Goal: Task Accomplishment & Management: Use online tool/utility

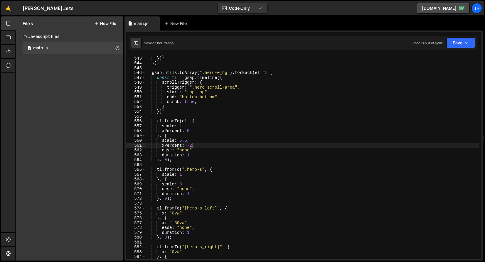
scroll to position [0, 3]
click at [144, 71] on span at bounding box center [143, 72] width 3 height 5
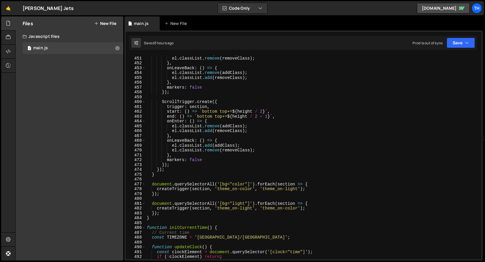
scroll to position [2184, 0]
click at [143, 227] on span at bounding box center [143, 227] width 3 height 5
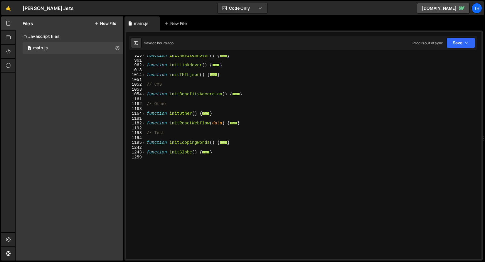
scroll to position [225, 0]
click at [146, 114] on div "function initNavItemHover ( ) { ... } function initLinkHover ( ) { ... } functi…" at bounding box center [313, 160] width 334 height 214
click at [144, 114] on span at bounding box center [143, 113] width 3 height 5
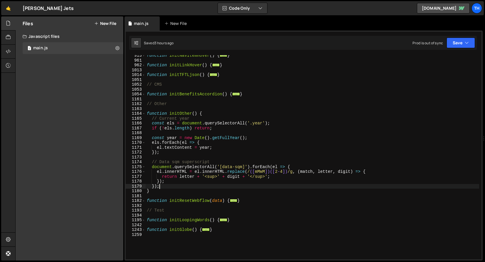
click at [165, 186] on div "function initNavItemHover ( ) { ... } function initLinkHover ( ) { ... } functi…" at bounding box center [313, 160] width 334 height 214
type textarea "});"
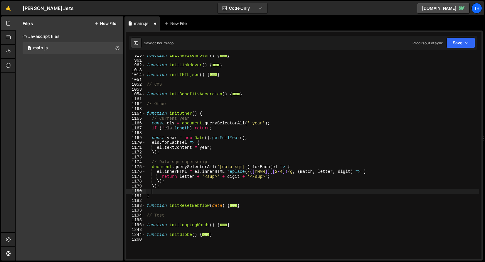
scroll to position [0, 0]
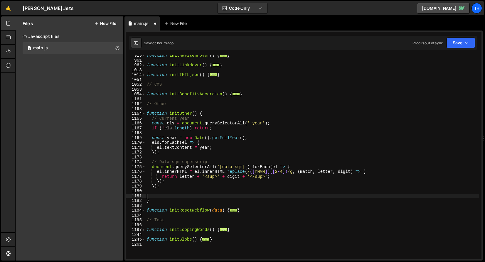
paste textarea "});"
type textarea "});"
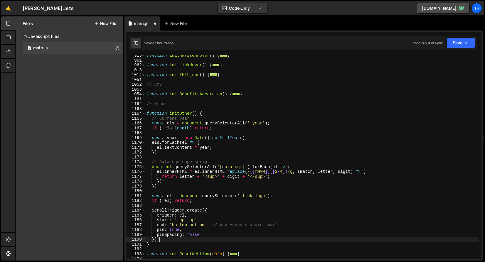
click at [165, 189] on div "function initNavItemHover ( ) { ... } function initLinkHover ( ) { ... } functi…" at bounding box center [313, 160] width 334 height 214
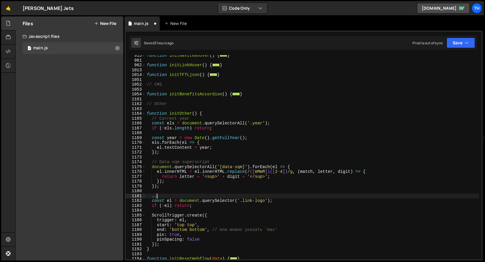
scroll to position [0, 0]
type textarea "."
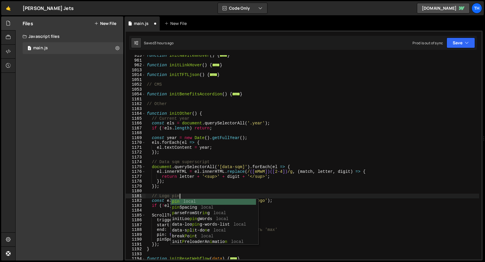
scroll to position [0, 2]
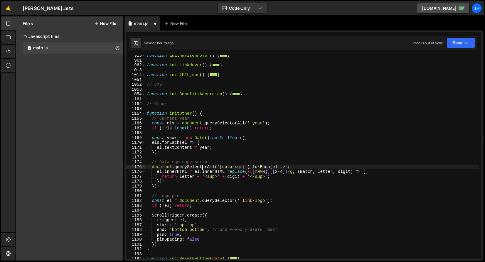
click at [202, 166] on div "function initNavItemHover ( ) { ... } function initLinkHover ( ) { ... } functi…" at bounding box center [313, 160] width 334 height 214
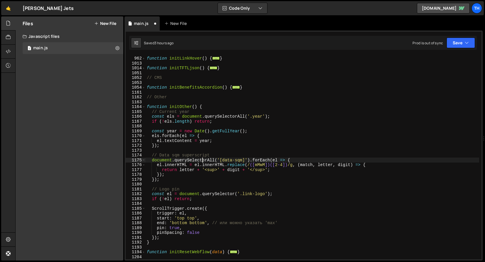
scroll to position [232, 0]
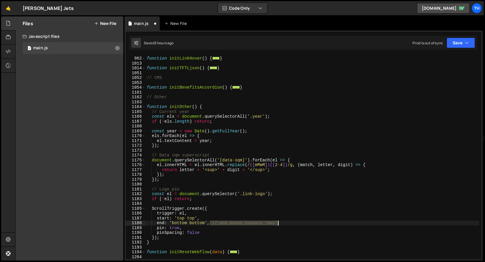
drag, startPoint x: 210, startPoint y: 224, endPoint x: 291, endPoint y: 221, distance: 81.4
click at [291, 221] on div "function initLinkHover ( ) { ... } function initTFTLjson ( ) { ... } // CMS fun…" at bounding box center [313, 158] width 334 height 214
click at [455, 39] on button "Save" at bounding box center [461, 43] width 28 height 11
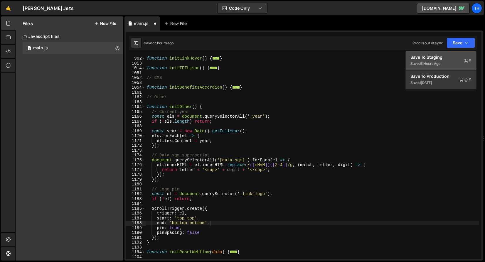
click at [452, 57] on div "Save to Staging S" at bounding box center [440, 57] width 61 height 6
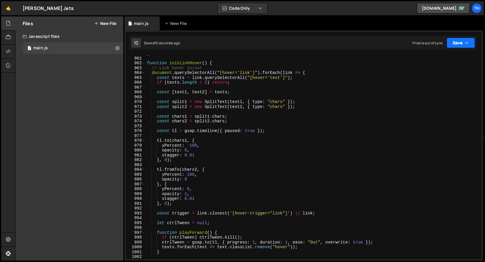
click at [457, 47] on button "Save" at bounding box center [461, 43] width 28 height 11
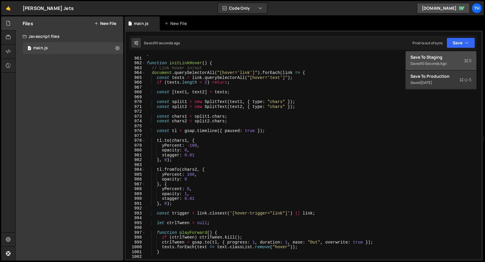
click at [447, 56] on div "Save to Staging S" at bounding box center [440, 57] width 61 height 6
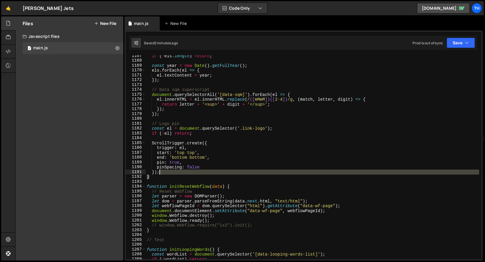
scroll to position [0, 0]
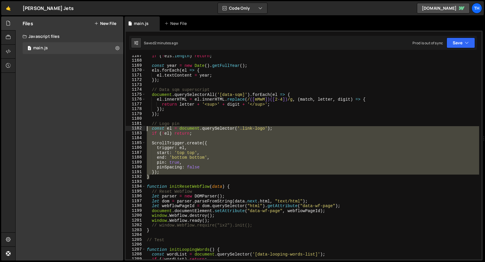
drag, startPoint x: 154, startPoint y: 170, endPoint x: 98, endPoint y: 129, distance: 68.8
click at [98, 129] on div "Files New File Javascript files 1 main.js 0 CSS files Copy share link Edit File…" at bounding box center [250, 138] width 470 height 245
paste textarea "})"
click at [172, 173] on div "if ( ! els . length ) return ; const year = new Date ( ) . getFullYear ( ) ; el…" at bounding box center [313, 157] width 334 height 204
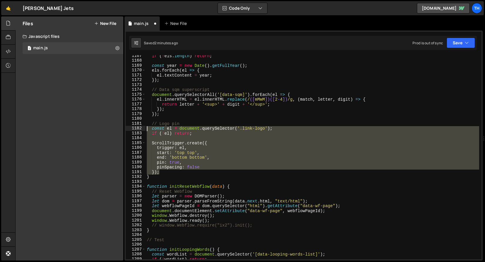
drag, startPoint x: 169, startPoint y: 173, endPoint x: 112, endPoint y: 127, distance: 73.1
click at [112, 127] on div "Files New File Javascript files 1 main.js 0 CSS files Copy share link Edit File…" at bounding box center [250, 138] width 470 height 245
paste textarea "})"
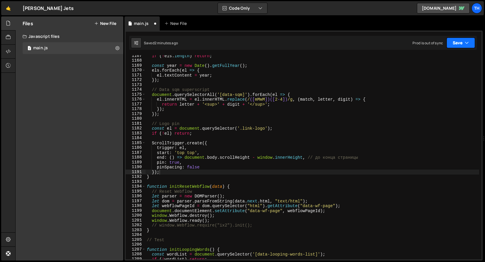
click at [453, 41] on button "Save" at bounding box center [461, 43] width 28 height 11
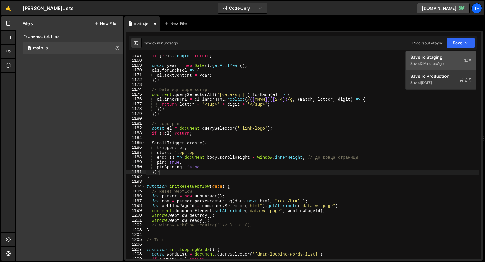
click at [452, 58] on div "Save to Staging S" at bounding box center [440, 57] width 61 height 6
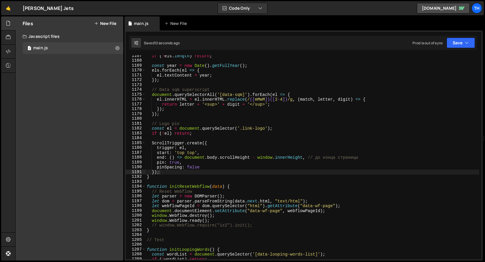
click at [200, 149] on div "if ( ! els . length ) return ; const year = new Date ( ) . getFullYear ( ) ; el…" at bounding box center [313, 160] width 334 height 214
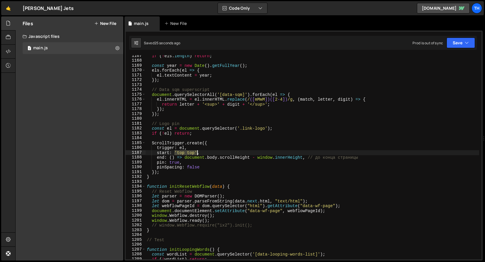
drag, startPoint x: 175, startPoint y: 152, endPoint x: 197, endPoint y: 154, distance: 22.4
click at [197, 154] on div "if ( ! els . length ) return ; const year = new Date ( ) . getFullYear ( ) ; el…" at bounding box center [313, 160] width 334 height 214
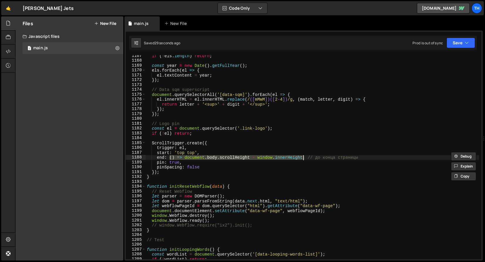
drag, startPoint x: 170, startPoint y: 159, endPoint x: 302, endPoint y: 157, distance: 132.1
click at [302, 157] on div "if ( ! els . length ) return ; const year = new Date ( ) . getFullYear ( ) ; el…" at bounding box center [313, 160] width 334 height 214
paste textarea "'top top'"
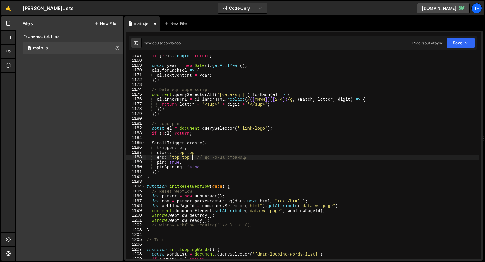
click at [173, 160] on div "if ( ! els . length ) return ; const year = new Date ( ) . getFullYear ( ) ; el…" at bounding box center [313, 160] width 334 height 214
click at [174, 158] on div "if ( ! els . length ) return ; const year = new Date ( ) . getFullYear ( ) ; el…" at bounding box center [313, 160] width 334 height 214
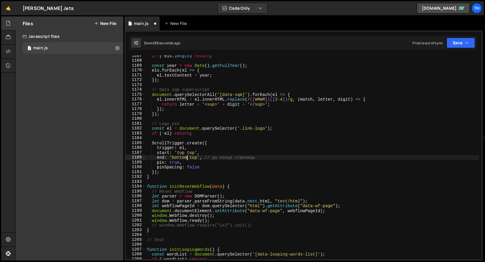
click at [184, 158] on div "if ( ! els . length ) return ; const year = new Date ( ) . getFullYear ( ) ; el…" at bounding box center [313, 160] width 334 height 214
click at [191, 158] on div "if ( ! els . length ) return ; const year = new Date ( ) . getFullYear ( ) ; el…" at bounding box center [313, 160] width 334 height 214
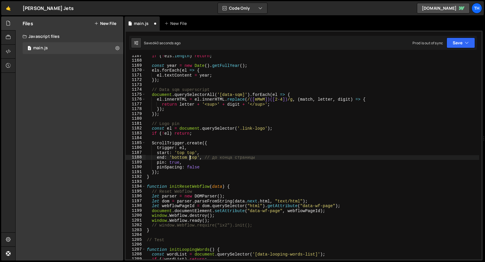
click at [191, 158] on div "if ( ! els . length ) return ; const year = new Date ( ) . getFullYear ( ) ; el…" at bounding box center [313, 160] width 334 height 214
paste textarea "bottom"
click at [206, 169] on div "if ( ! els . length ) return ; const year = new Date ( ) . getFullYear ( ) ; el…" at bounding box center [313, 160] width 334 height 214
type textarea "pinSpacing: false."
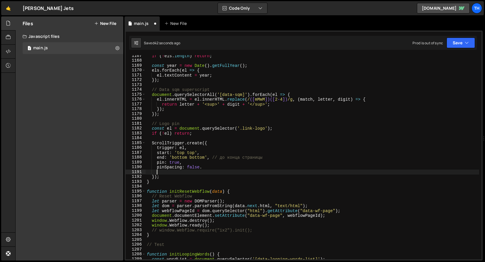
scroll to position [0, 0]
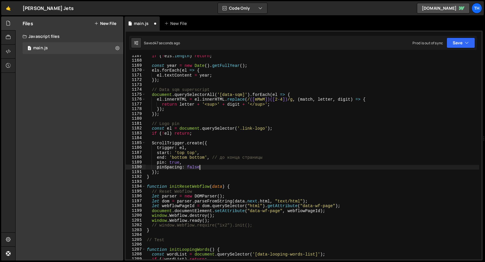
type textarea "pinSpacing: false,"
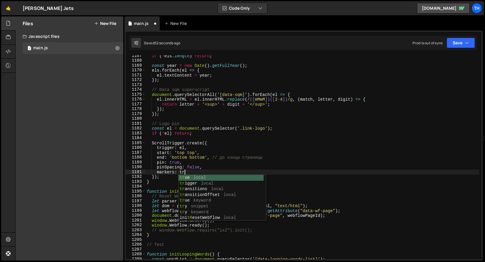
scroll to position [0, 3]
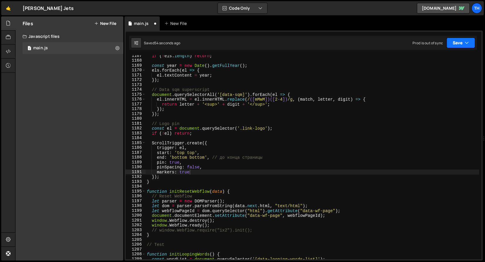
click at [457, 40] on button "Save" at bounding box center [461, 43] width 28 height 11
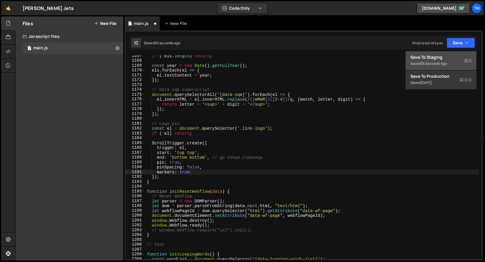
click at [432, 61] on div "55 seconds ago" at bounding box center [434, 63] width 26 height 5
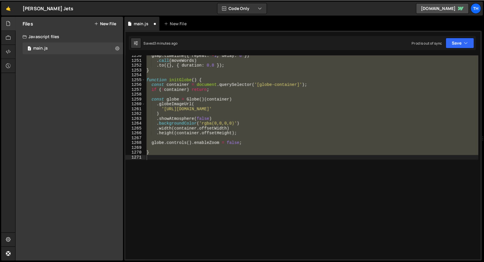
scroll to position [5667, 0]
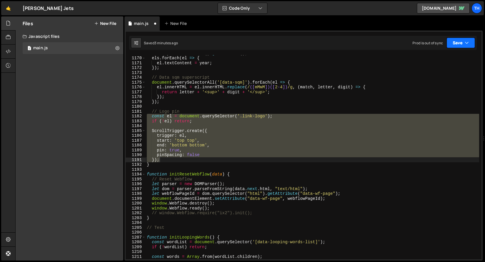
click at [460, 43] on button "Save" at bounding box center [461, 43] width 28 height 11
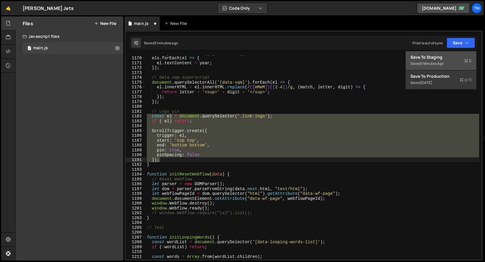
click at [447, 60] on div "Saved 3 minutes ago" at bounding box center [440, 63] width 61 height 7
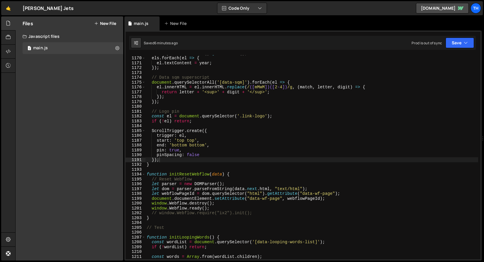
scroll to position [0, 1]
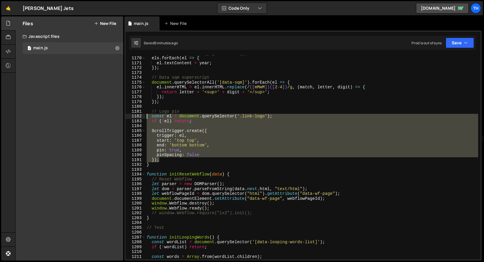
drag, startPoint x: 144, startPoint y: 139, endPoint x: 118, endPoint y: 116, distance: 35.4
click at [118, 116] on div "Files New File Javascript files 1 main.js 0 CSS files Copy share link Edit File…" at bounding box center [249, 138] width 469 height 245
paste textarea "})"
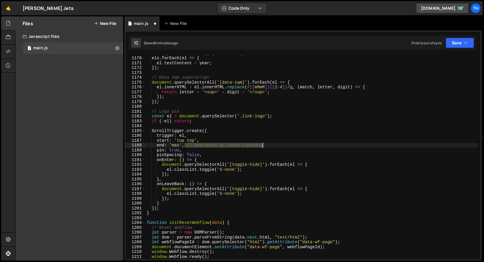
drag, startPoint x: 185, startPoint y: 145, endPoint x: 275, endPoint y: 143, distance: 90.1
click at [275, 143] on div "const year = new Date ( ) . getFullYear ( ) ; els . forEach ( el => { el . text…" at bounding box center [312, 158] width 333 height 214
click at [268, 143] on div "const year = new Date ( ) . getFullYear ( ) ; els . forEach ( el => { el . text…" at bounding box center [312, 158] width 333 height 214
click at [465, 33] on div "start: 'top top', 1169 1170 1171 1172 1173 1174 1175 1176 1177 1178 1179 1180 1…" at bounding box center [303, 146] width 358 height 230
click at [462, 42] on button "Save" at bounding box center [460, 43] width 28 height 11
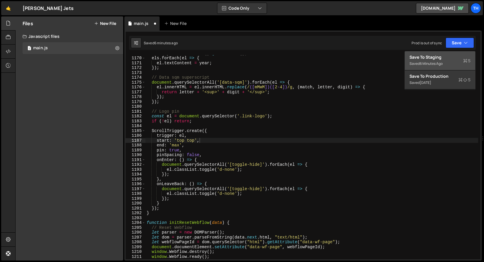
click at [459, 56] on div "Save to Staging S" at bounding box center [440, 57] width 61 height 6
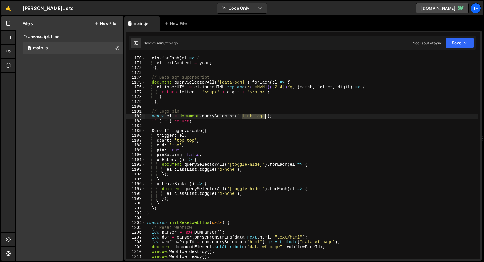
drag, startPoint x: 243, startPoint y: 115, endPoint x: 269, endPoint y: 122, distance: 27.3
click at [265, 118] on div "const year = new Date ( ) . getFullYear ( ) ; els . forEach ( el => { el . text…" at bounding box center [312, 158] width 333 height 214
paste textarea "hero_"
click at [465, 41] on icon "button" at bounding box center [466, 43] width 4 height 6
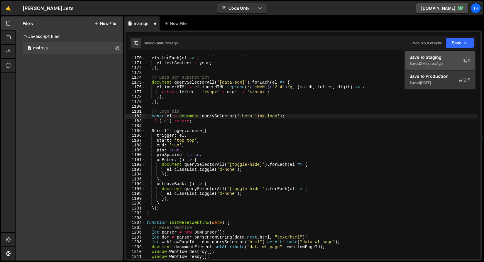
click at [457, 57] on div "Save to Staging S" at bounding box center [440, 57] width 61 height 6
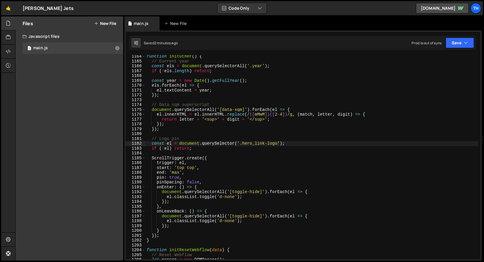
scroll to position [5640, 0]
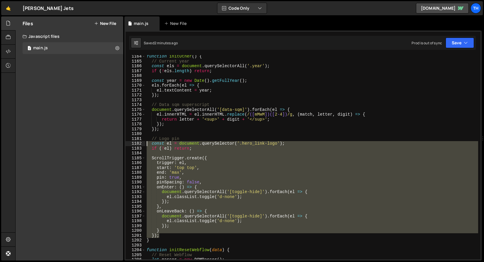
drag, startPoint x: 172, startPoint y: 235, endPoint x: 96, endPoint y: 143, distance: 119.2
click at [96, 143] on div "Files New File Javascript files 1 main.js 0 CSS files Copy share link Edit File…" at bounding box center [249, 138] width 469 height 245
paste textarea "})"
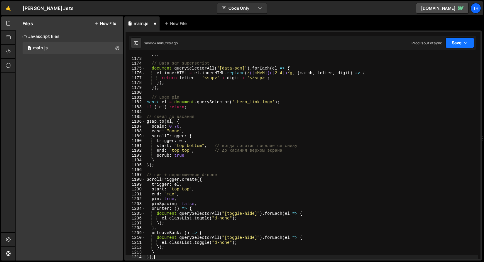
click at [461, 41] on button "Save" at bounding box center [460, 43] width 28 height 11
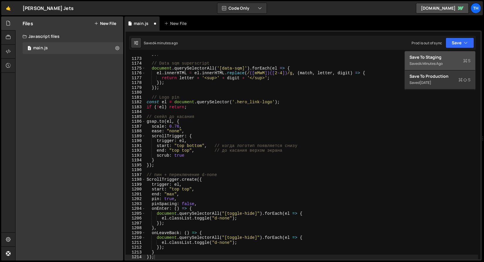
click at [454, 57] on div "Save to Staging S" at bounding box center [440, 57] width 61 height 6
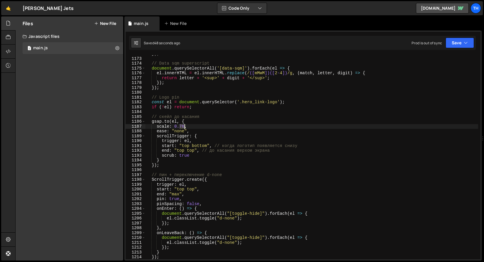
drag, startPoint x: 179, startPoint y: 125, endPoint x: 185, endPoint y: 126, distance: 6.2
click at [185, 126] on div "}) ; // Data sqm superscript document . querySelectorAll ( '[data-sqm]' ) . for…" at bounding box center [312, 158] width 333 height 214
paste textarea "1.43"
click at [207, 123] on div "}) ; // Data sqm superscript document . querySelectorAll ( '[data-sqm]' ) . for…" at bounding box center [312, 158] width 333 height 214
drag, startPoint x: 213, startPoint y: 146, endPoint x: 300, endPoint y: 148, distance: 87.2
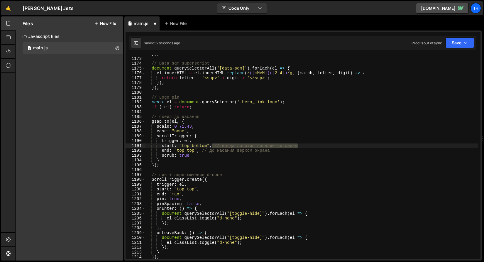
click at [309, 146] on div "}) ; // Data sqm superscript document . querySelectorAll ( '[data-sqm]' ) . for…" at bounding box center [312, 158] width 333 height 214
drag, startPoint x: 199, startPoint y: 151, endPoint x: 286, endPoint y: 152, distance: 86.3
click at [286, 152] on div "}) ; // Data sqm superscript document . querySelectorAll ( '[data-sqm]' ) . for…" at bounding box center [312, 158] width 333 height 214
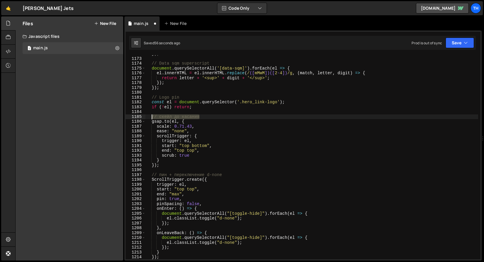
drag, startPoint x: 204, startPoint y: 117, endPoint x: 140, endPoint y: 117, distance: 64.3
click at [140, 117] on div "end: "top top", 1172 1173 1174 1175 1176 1177 1178 1179 1180 1181 1182 1183 118…" at bounding box center [303, 157] width 355 height 204
type textarea "// скейл до касания"
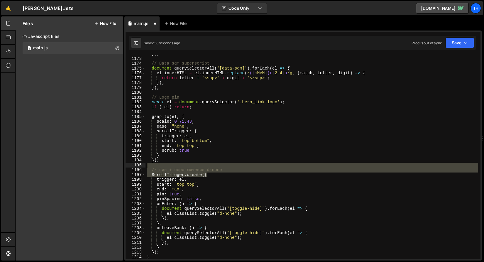
drag, startPoint x: 233, startPoint y: 172, endPoint x: 147, endPoint y: 167, distance: 85.6
click at [147, 167] on div "}) ; // Data sqm superscript document . querySelectorAll ( '[data-sqm]' ) . for…" at bounding box center [312, 158] width 333 height 214
click at [173, 173] on div "}) ; // Data sqm superscript document . querySelectorAll ( '[data-sqm]' ) . for…" at bounding box center [312, 157] width 333 height 204
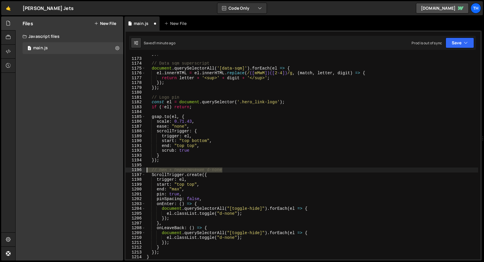
drag, startPoint x: 227, startPoint y: 170, endPoint x: 113, endPoint y: 168, distance: 114.2
click at [113, 168] on div "Files New File Javascript files 1 main.js 0 CSS files Copy share link Edit File…" at bounding box center [249, 138] width 469 height 245
type textarea "// пин + переключение d-none"
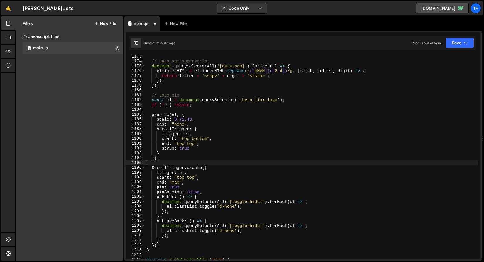
scroll to position [5686, 0]
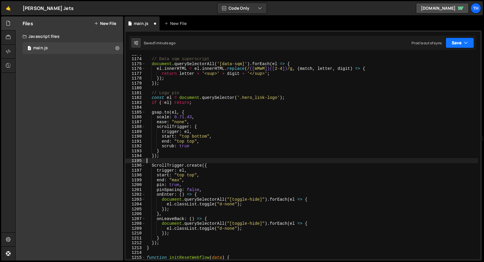
click at [473, 42] on button "Save" at bounding box center [460, 43] width 28 height 11
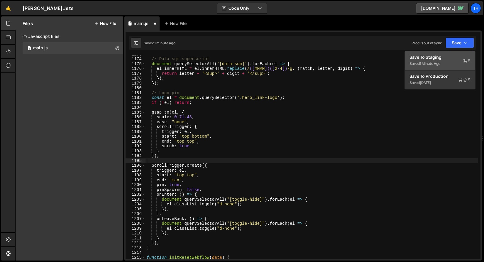
click at [457, 60] on div "Saved 1 minute ago" at bounding box center [440, 63] width 61 height 7
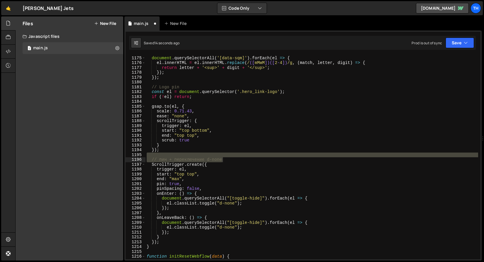
scroll to position [5692, 0]
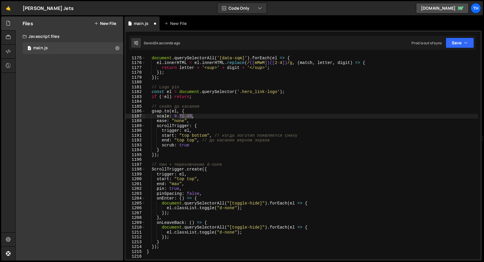
click at [188, 121] on div "// Data sqm superscript document . querySelectorAll ( '[data-sqm]' ) . forEach …" at bounding box center [312, 158] width 333 height 214
click at [187, 117] on div "// Data sqm superscript document . querySelectorAll ( '[data-sqm]' ) . forEach …" at bounding box center [312, 158] width 333 height 214
drag, startPoint x: 203, startPoint y: 123, endPoint x: 210, endPoint y: 133, distance: 11.9
click at [203, 123] on div "// Data sqm superscript document . querySelectorAll ( '[data-sqm]' ) . forEach …" at bounding box center [312, 158] width 333 height 214
drag, startPoint x: 212, startPoint y: 137, endPoint x: 356, endPoint y: 136, distance: 143.3
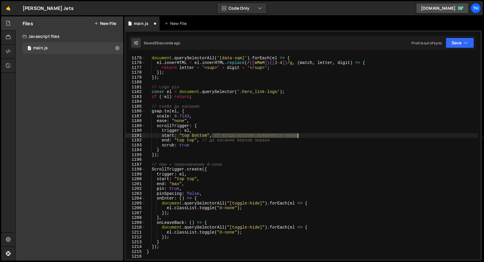
click at [356, 136] on div "// Data sqm superscript document . querySelectorAll ( '[data-sqm]' ) . forEach …" at bounding box center [312, 158] width 333 height 214
drag, startPoint x: 199, startPoint y: 140, endPoint x: 291, endPoint y: 140, distance: 91.6
click at [291, 140] on div "// Data sqm superscript document . querySelectorAll ( '[data-sqm]' ) . forEach …" at bounding box center [312, 158] width 333 height 214
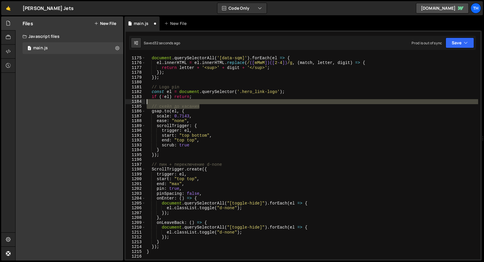
drag, startPoint x: 161, startPoint y: 104, endPoint x: 104, endPoint y: 101, distance: 56.7
click at [104, 101] on div "Files New File Javascript files 1 main.js 0 CSS files Copy share link Edit File…" at bounding box center [249, 138] width 469 height 245
type textarea "// скейл до касания"
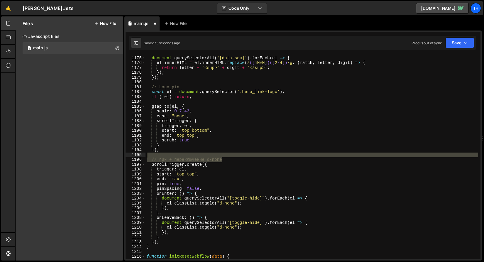
drag, startPoint x: 234, startPoint y: 160, endPoint x: 138, endPoint y: 154, distance: 96.5
click at [138, 154] on div "1174 1175 1176 1177 1178 1179 1180 1181 1182 1183 1184 1185 1186 1187 1188 1189…" at bounding box center [303, 157] width 355 height 204
type textarea "// пин + переключение d-none"
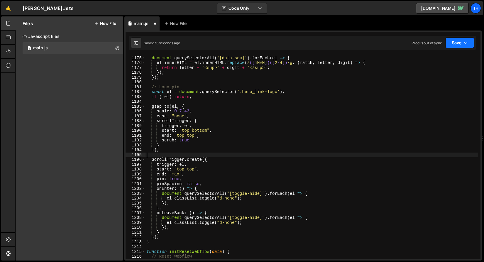
click at [464, 44] on button "Save" at bounding box center [460, 43] width 28 height 11
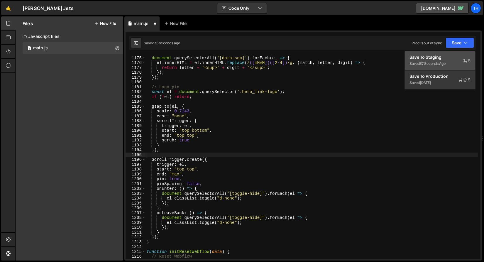
click at [454, 61] on div "Saved 37 seconds ago" at bounding box center [440, 63] width 61 height 7
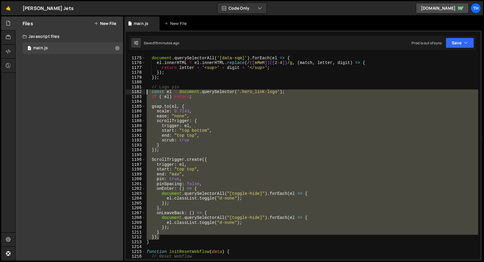
drag, startPoint x: 163, startPoint y: 238, endPoint x: 57, endPoint y: 93, distance: 179.2
click at [57, 93] on div "Files New File Javascript files 1 main.js 0 CSS files Copy share link Edit File…" at bounding box center [249, 138] width 469 height 245
paste textarea "}"
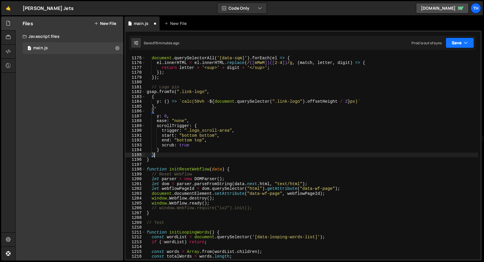
click at [462, 39] on button "Save" at bounding box center [460, 43] width 28 height 11
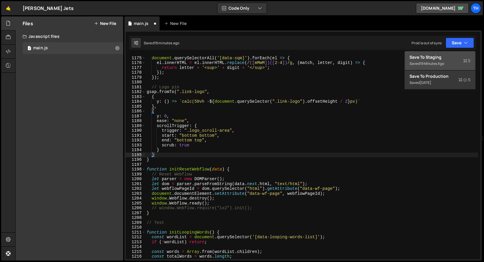
click at [452, 57] on div "Save to Staging S" at bounding box center [440, 57] width 61 height 6
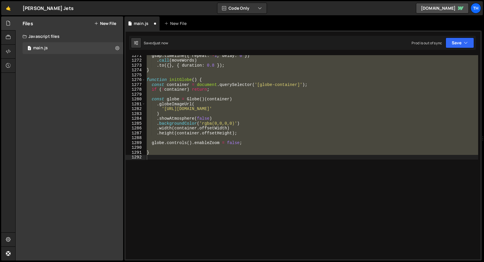
scroll to position [5687, 0]
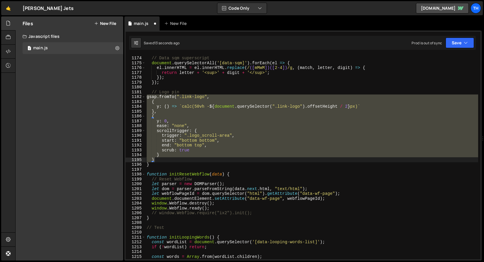
click at [160, 154] on div "// Data sqm superscript document . querySelectorAll ( '[data-sqm]' ) . forEach …" at bounding box center [312, 157] width 333 height 204
drag, startPoint x: 158, startPoint y: 161, endPoint x: 114, endPoint y: 97, distance: 77.8
click at [114, 97] on div "Files New File Javascript files 1 main.js 0 CSS files Copy share link Edit File…" at bounding box center [249, 138] width 469 height 245
paste textarea ");"
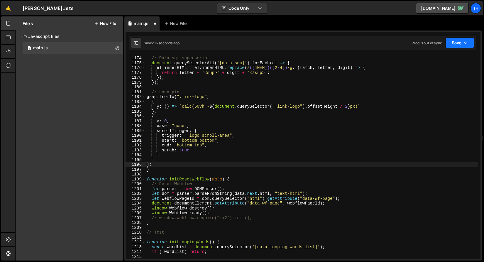
click at [460, 38] on button "Save" at bounding box center [460, 43] width 28 height 11
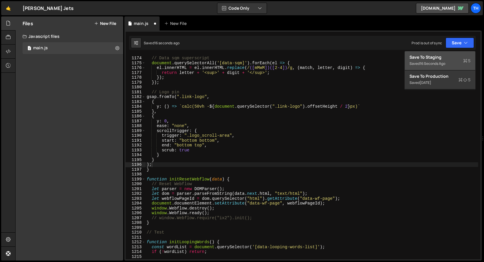
click at [455, 52] on button "Save to Staging S Saved 16 seconds ago" at bounding box center [440, 60] width 70 height 19
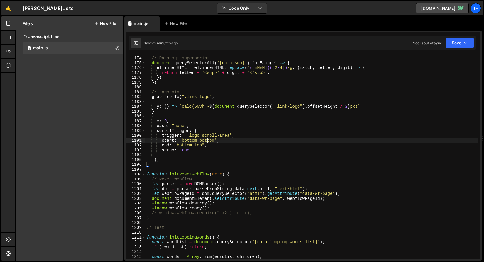
click at [207, 142] on div "// Data sqm superscript document . querySelectorAll ( '[data-sqm]' ) . forEach …" at bounding box center [312, 158] width 333 height 214
click at [186, 143] on div "// Data sqm superscript document . querySelectorAll ( '[data-sqm]' ) . forEach …" at bounding box center [312, 158] width 333 height 214
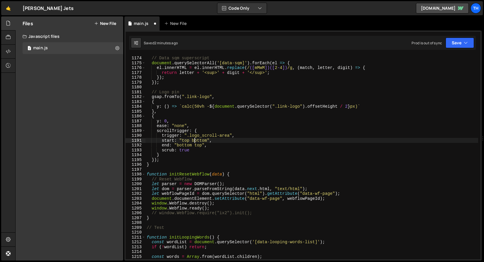
click at [195, 139] on div "// Data sqm superscript document . querySelectorAll ( '[data-sqm]' ) . forEach …" at bounding box center [312, 158] width 333 height 214
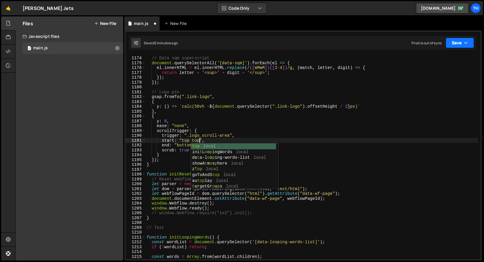
click at [458, 48] on button "Save" at bounding box center [460, 43] width 28 height 11
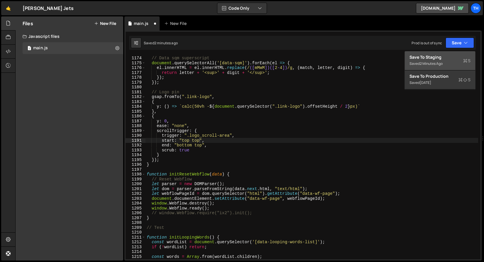
click at [454, 55] on div "Save to Staging S" at bounding box center [440, 57] width 61 height 6
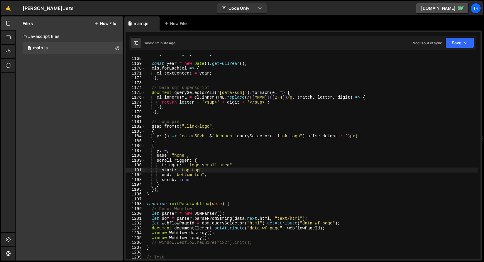
scroll to position [5659, 0]
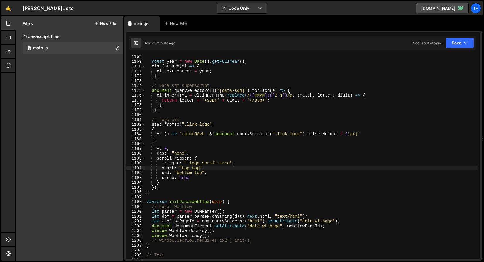
click at [461, 37] on div "Saved 1 minute ago Prod is out of sync Upgrade to Edit Save Save to Staging S S…" at bounding box center [302, 43] width 347 height 14
click at [454, 52] on div "start: "top top", 1168 1169 1170 1171 1172 1173 1174 1175 1176 1177 1178 1179 1…" at bounding box center [303, 146] width 358 height 230
click at [456, 43] on button "Save" at bounding box center [460, 43] width 28 height 11
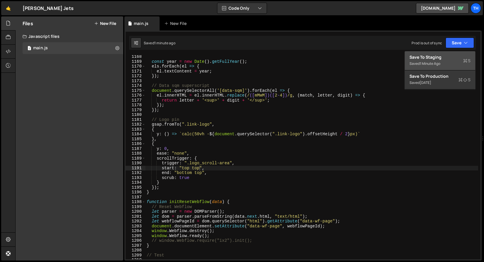
click at [452, 56] on div "Save to Staging S" at bounding box center [440, 57] width 61 height 6
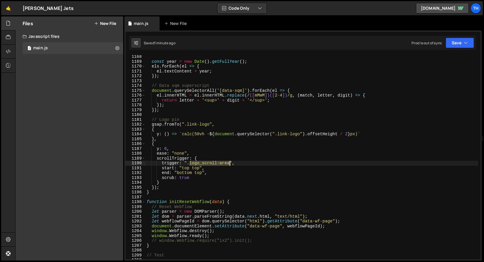
drag, startPoint x: 191, startPoint y: 163, endPoint x: 229, endPoint y: 164, distance: 38.8
click at [229, 164] on div "const year = new Date ( ) . getFullYear ( ) ; els . forEach ( el => { el . text…" at bounding box center [312, 161] width 333 height 214
click at [459, 44] on button "Save" at bounding box center [460, 43] width 28 height 11
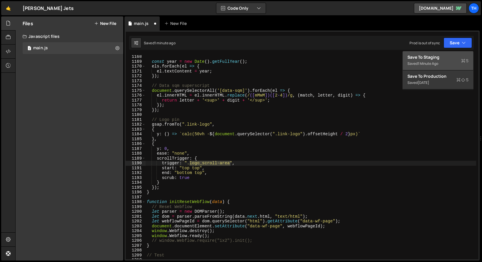
click at [447, 56] on div "Save to Staging S" at bounding box center [438, 57] width 61 height 6
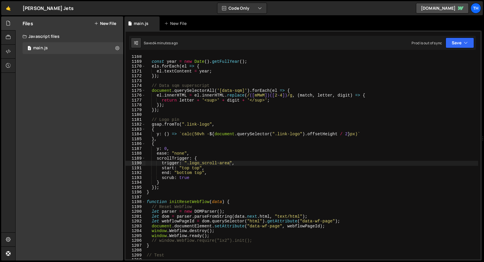
scroll to position [0, 1]
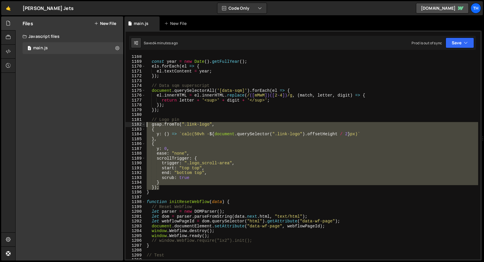
drag, startPoint x: 163, startPoint y: 189, endPoint x: 112, endPoint y: 122, distance: 84.8
click at [112, 122] on div "Files New File Javascript files 1 main.js 0 CSS files Copy share link Edit File…" at bounding box center [249, 138] width 469 height 245
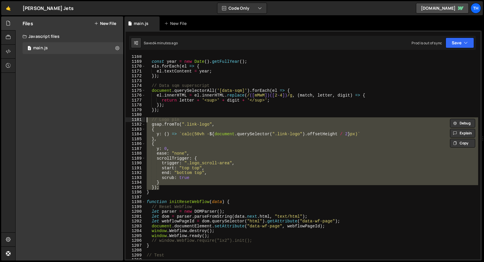
click at [191, 179] on div "const year = new Date ( ) . getFullYear ( ) ; els . forEach ( el => { el . text…" at bounding box center [312, 157] width 333 height 204
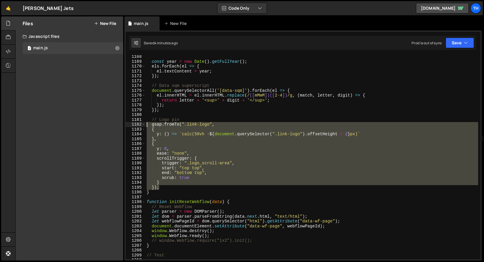
drag, startPoint x: 174, startPoint y: 187, endPoint x: 117, endPoint y: 124, distance: 85.2
click at [117, 124] on div "Files New File Javascript files 1 main.js 0 CSS files Copy share link Edit File…" at bounding box center [249, 138] width 469 height 245
paste textarea "}"
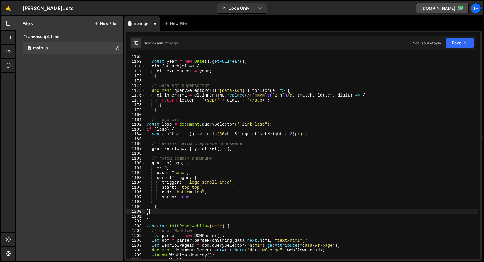
scroll to position [0, 0]
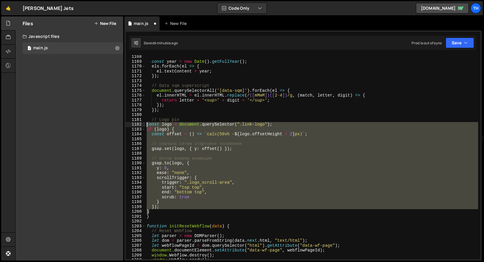
drag, startPoint x: 154, startPoint y: 213, endPoint x: 90, endPoint y: 125, distance: 108.2
click at [90, 125] on div "Files New File Javascript files 1 main.js 0 CSS files Copy share link Edit File…" at bounding box center [249, 138] width 469 height 245
paste textarea "}"
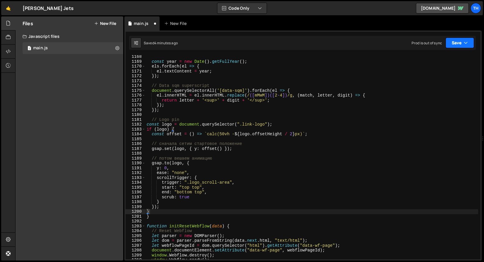
click at [467, 40] on button "Save" at bounding box center [460, 43] width 28 height 11
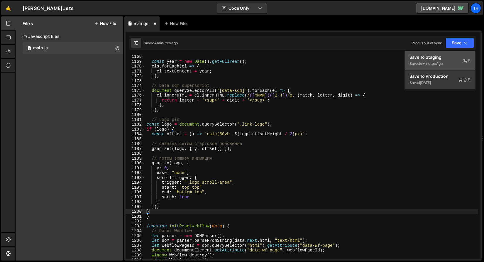
click at [453, 62] on div "Saved 4 minutes ago" at bounding box center [440, 63] width 61 height 7
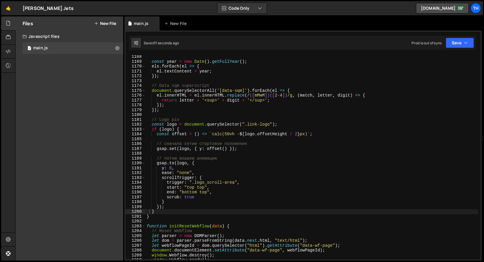
type textarea "}"
drag, startPoint x: 161, startPoint y: 212, endPoint x: 127, endPoint y: 212, distance: 33.2
click at [127, 212] on div "} 1168 1169 1170 1171 1172 1173 1174 1175 1176 1177 1178 1179 1180 1181 1182 11…" at bounding box center [303, 157] width 355 height 204
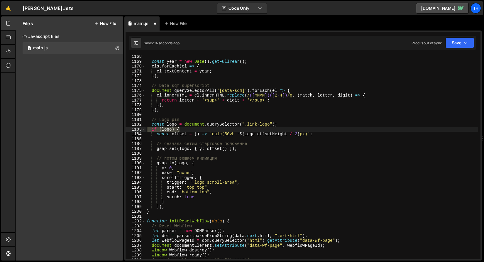
drag, startPoint x: 187, startPoint y: 128, endPoint x: 134, endPoint y: 129, distance: 53.1
click at [134, 129] on div "}); 1168 1169 1170 1171 1172 1173 1174 1175 1176 1177 1178 1179 1180 1181 1182 …" at bounding box center [303, 157] width 355 height 204
type textarea "if (logo) {"
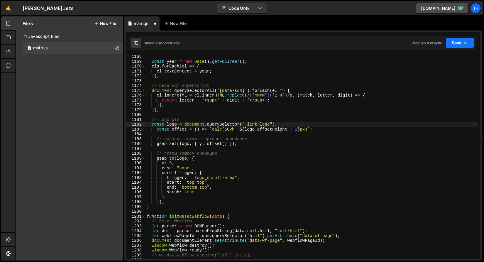
click at [456, 41] on button "Save" at bounding box center [460, 43] width 28 height 11
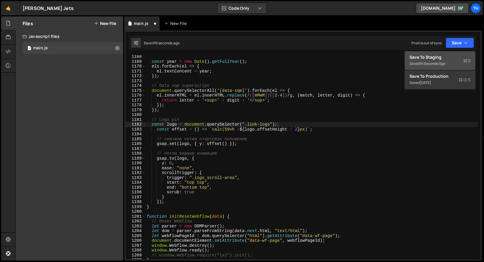
click at [450, 54] on button "Save to Staging S Saved 16 seconds ago" at bounding box center [440, 60] width 70 height 19
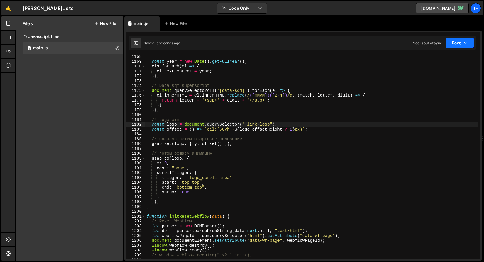
click at [461, 44] on button "Save" at bounding box center [460, 43] width 28 height 11
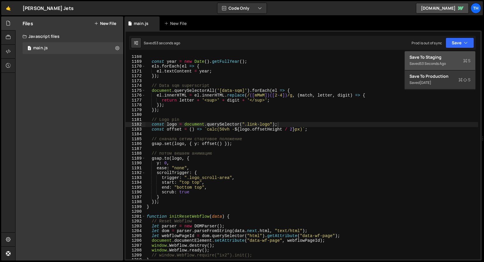
click at [440, 60] on div "Saved 53 seconds ago" at bounding box center [440, 63] width 61 height 7
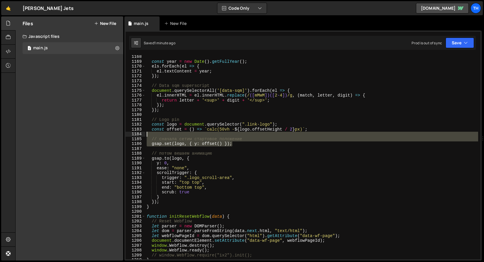
drag, startPoint x: 254, startPoint y: 142, endPoint x: 137, endPoint y: 136, distance: 116.7
click at [137, 136] on div "gsap.set(logo, { y: offset() }); 1168 1169 1170 1171 1172 1173 1174 1175 1176 1…" at bounding box center [303, 157] width 355 height 204
click at [211, 143] on div "const year = new Date ( ) . getFullYear ( ) ; els . forEach ( el => { el . text…" at bounding box center [312, 157] width 333 height 204
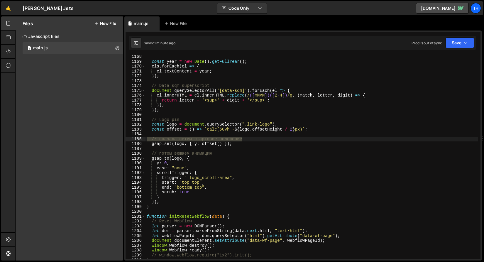
drag, startPoint x: 260, startPoint y: 138, endPoint x: 129, endPoint y: 137, distance: 131.5
click at [129, 137] on div "gsap.set(logo, { y: offset() }); 1168 1169 1170 1171 1172 1173 1174 1175 1176 1…" at bounding box center [303, 157] width 355 height 204
type textarea "// сначала сетим стартовое положение"
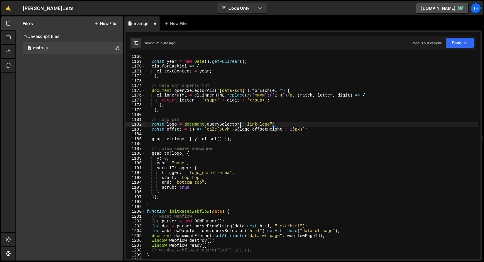
click at [239, 124] on div "const year = new Date ( ) . getFullYear ( ) ; els . forEach ( el => { el . text…" at bounding box center [312, 161] width 333 height 214
click at [454, 40] on button "Save" at bounding box center [460, 43] width 28 height 11
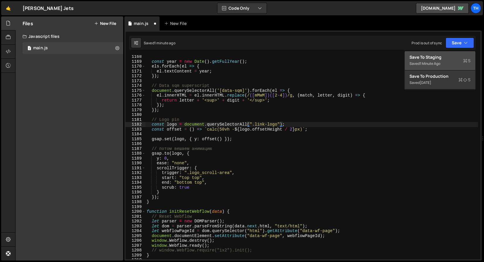
click at [438, 57] on div "Save to Staging S" at bounding box center [440, 57] width 61 height 6
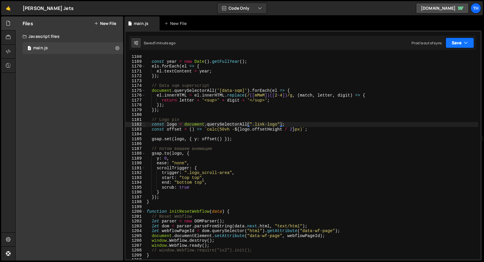
click at [464, 42] on icon "button" at bounding box center [466, 43] width 4 height 6
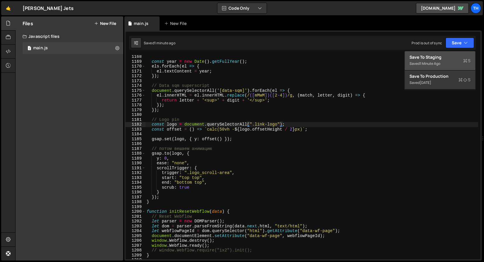
click at [452, 62] on div "Saved 1 minute ago" at bounding box center [440, 63] width 61 height 7
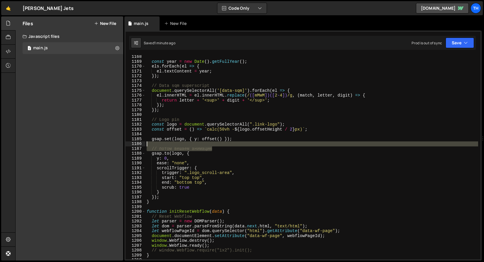
drag, startPoint x: 223, startPoint y: 149, endPoint x: 111, endPoint y: 146, distance: 112.2
click at [111, 146] on div "Files New File Javascript files 1 main.js 0 CSS files Copy share link Edit File…" at bounding box center [249, 138] width 469 height 245
click at [166, 161] on div "const year = new Date ( ) . getFullYear ( ) ; els . forEach ( el => { el . text…" at bounding box center [312, 161] width 333 height 214
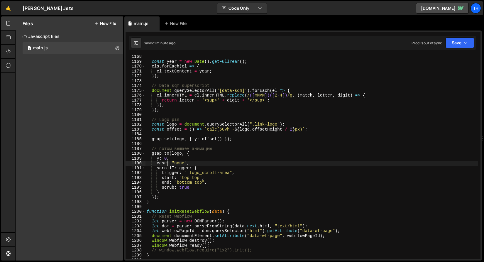
scroll to position [0, 3]
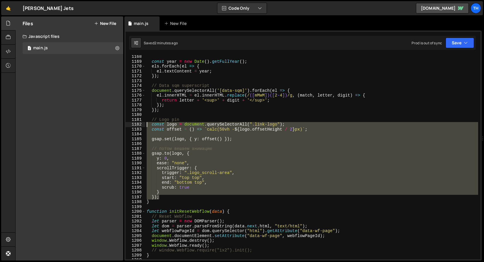
drag, startPoint x: 165, startPoint y: 198, endPoint x: 58, endPoint y: 125, distance: 129.6
click at [58, 125] on div "Files New File Javascript files 1 main.js 0 CSS files Copy share link Edit File…" at bounding box center [249, 138] width 469 height 245
click at [156, 149] on div "const year = new Date ( ) . getFullYear ( ) ; els . forEach ( el => { el . text…" at bounding box center [312, 157] width 333 height 204
type textarea "// потом вешаем анимацию"
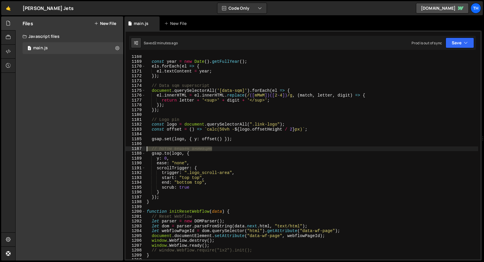
drag, startPoint x: 228, startPoint y: 149, endPoint x: 136, endPoint y: 148, distance: 91.9
click at [136, 148] on div "// потом вешаем анимацию 1168 1169 1170 1171 1172 1173 1174 1175 1176 1177 1178…" at bounding box center [303, 157] width 355 height 204
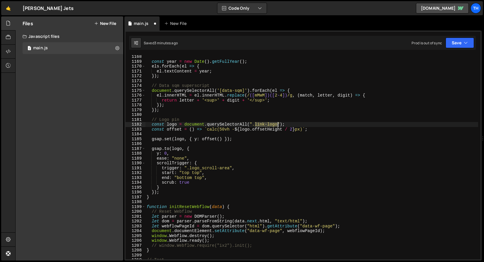
drag, startPoint x: 256, startPoint y: 123, endPoint x: 278, endPoint y: 124, distance: 22.0
click at [278, 124] on div "const year = new Date ( ) . getFullYear ( ) ; els . forEach ( el => { el . text…" at bounding box center [312, 161] width 333 height 214
click at [206, 139] on div "const year = new Date ( ) . getFullYear ( ) ; els . forEach ( el => { el . text…" at bounding box center [312, 161] width 333 height 214
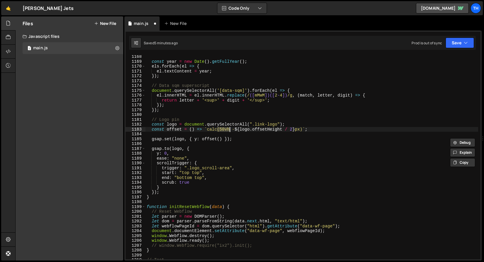
drag, startPoint x: 218, startPoint y: 130, endPoint x: 230, endPoint y: 128, distance: 11.4
click at [230, 128] on div "const year = new Date ( ) . getFullYear ( ) ; els . forEach ( el => { el . text…" at bounding box center [312, 161] width 333 height 214
click at [230, 130] on div "const year = new Date ( ) . getFullYear ( ) ; els . forEach ( el => { el . text…" at bounding box center [312, 157] width 333 height 204
drag, startPoint x: 230, startPoint y: 129, endPoint x: 219, endPoint y: 128, distance: 11.2
click at [219, 128] on div "const year = new Date ( ) . getFullYear ( ) ; els . forEach ( el => { el . text…" at bounding box center [312, 161] width 333 height 214
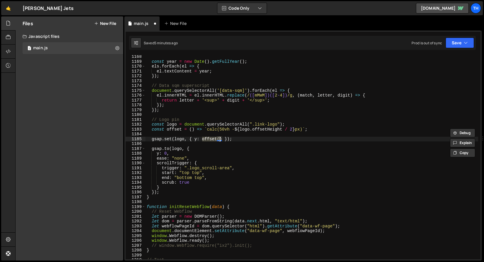
drag, startPoint x: 202, startPoint y: 138, endPoint x: 221, endPoint y: 139, distance: 18.8
click at [221, 139] on div "const year = new Date ( ) . getFullYear ( ) ; els . forEach ( el => { el . text…" at bounding box center [312, 161] width 333 height 214
drag, startPoint x: 223, startPoint y: 140, endPoint x: 203, endPoint y: 137, distance: 20.5
click at [203, 137] on div "const year = new Date ( ) . getFullYear ( ) ; els . forEach ( el => { el . text…" at bounding box center [312, 161] width 333 height 214
paste textarea "50vh"
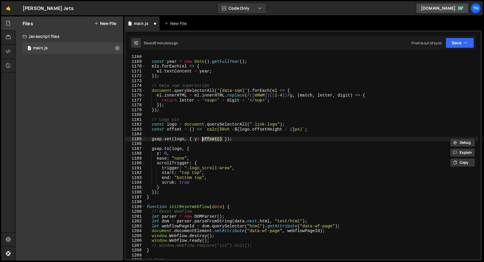
type textarea "gsap.set(logo, { y: 50vh });"
click at [462, 43] on button "Save" at bounding box center [460, 43] width 28 height 11
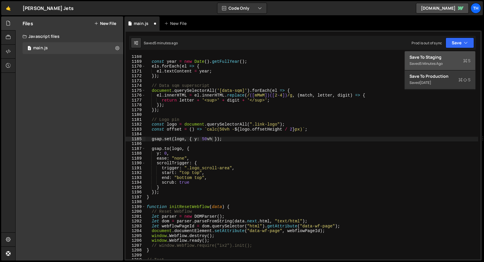
click at [452, 54] on div "Save to Staging S" at bounding box center [440, 57] width 61 height 6
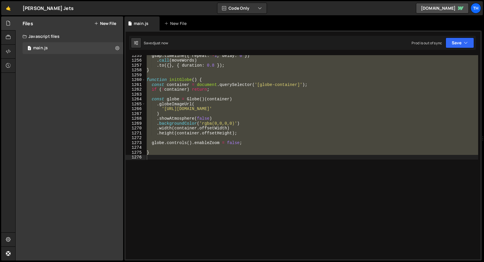
scroll to position [5638, 0]
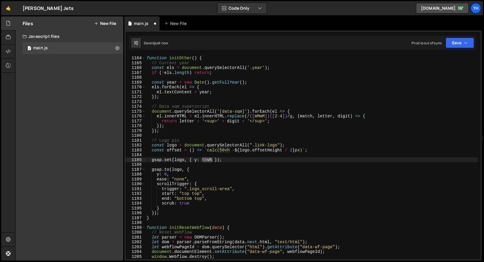
click at [204, 155] on div "function initOther ( ) { // Current year const els = document . querySelectorAl…" at bounding box center [312, 158] width 333 height 214
click at [204, 158] on div "function initOther ( ) { // Current year const els = document . querySelectorAl…" at bounding box center [312, 158] width 333 height 214
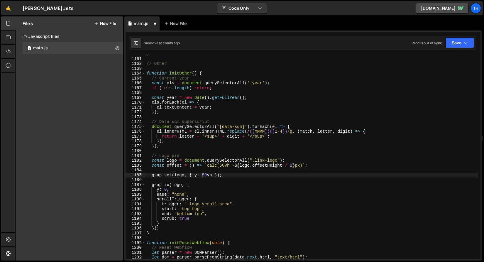
scroll to position [5609, 0]
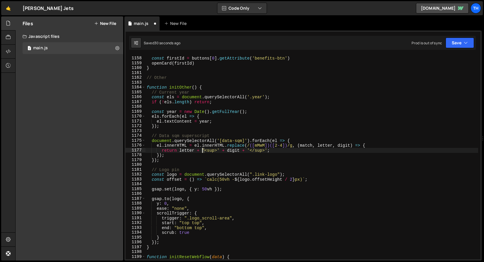
click at [203, 149] on div "const firstId = buttons [ 0 ] . getAttribute ( 'benefits-btn' ) openCard ( firs…" at bounding box center [312, 158] width 333 height 214
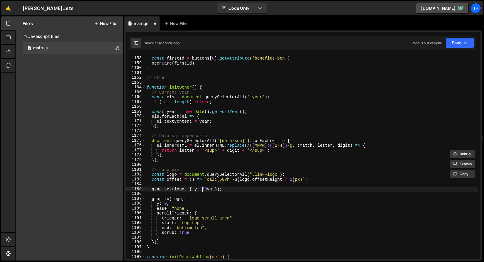
click at [202, 189] on div "const firstId = buttons [ 0 ] . getAttribute ( 'benefits-btn' ) openCard ( firs…" at bounding box center [312, 158] width 333 height 214
paste textarea "'"
click at [214, 189] on div "const firstId = buttons [ 0 ] . getAttribute ( 'benefits-btn' ) openCard ( firs…" at bounding box center [312, 158] width 333 height 214
paste textarea "'"
click at [204, 189] on div "const firstId = buttons [ 0 ] . getAttribute ( 'benefits-btn' ) openCard ( firs…" at bounding box center [312, 158] width 333 height 214
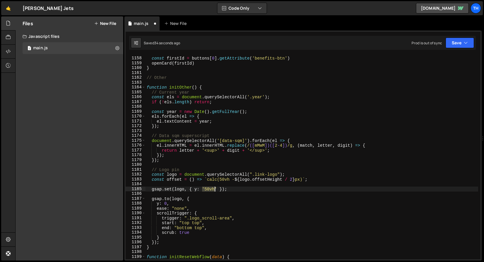
drag, startPoint x: 203, startPoint y: 188, endPoint x: 216, endPoint y: 189, distance: 13.2
click at [216, 189] on div "const firstId = buttons [ 0 ] . getAttribute ( 'benefits-btn' ) openCard ( firs…" at bounding box center [312, 158] width 333 height 214
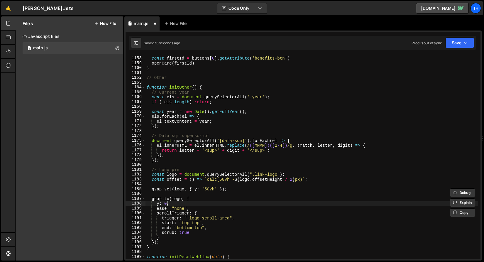
click at [166, 203] on div "const firstId = buttons [ 0 ] . getAttribute ( 'benefits-btn' ) openCard ( firs…" at bounding box center [312, 158] width 333 height 214
paste textarea "'50vh'"
click at [170, 205] on div "const firstId = buttons [ 0 ] . getAttribute ( 'benefits-btn' ) openCard ( firs…" at bounding box center [312, 158] width 333 height 214
click at [464, 46] on button "Save" at bounding box center [460, 43] width 28 height 11
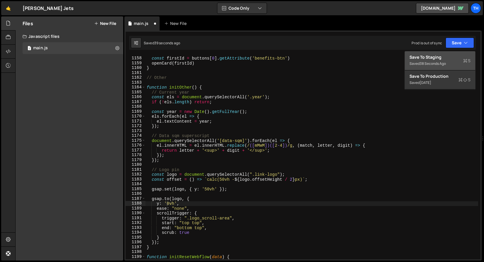
click at [454, 60] on div "Save to Staging S" at bounding box center [440, 57] width 61 height 6
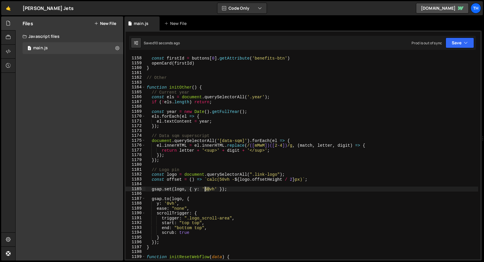
drag, startPoint x: 209, startPoint y: 189, endPoint x: 206, endPoint y: 188, distance: 3.6
click at [206, 188] on div "const firstId = buttons [ 0 ] . getAttribute ( 'benefits-btn' ) openCard ( firs…" at bounding box center [312, 158] width 333 height 214
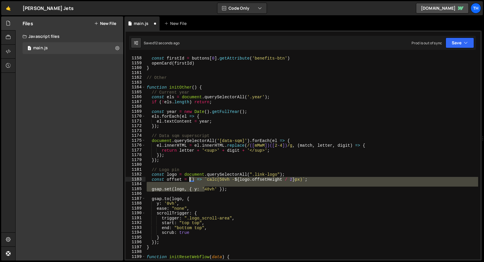
drag, startPoint x: 206, startPoint y: 188, endPoint x: 189, endPoint y: 179, distance: 18.8
click at [189, 179] on div "const firstId = buttons [ 0 ] . getAttribute ( 'benefits-btn' ) openCard ( firs…" at bounding box center [312, 158] width 333 height 214
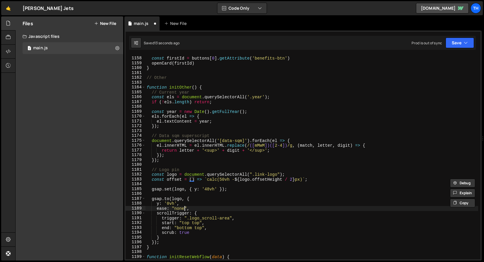
click at [186, 208] on div "const firstId = buttons [ 0 ] . getAttribute ( 'benefits-btn' ) openCard ( firs…" at bounding box center [312, 158] width 333 height 214
click at [179, 209] on div "const firstId = buttons [ 0 ] . getAttribute ( 'benefits-btn' ) openCard ( firs…" at bounding box center [312, 158] width 333 height 214
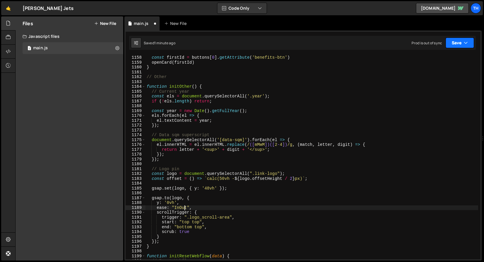
click at [451, 46] on button "Save" at bounding box center [460, 43] width 28 height 11
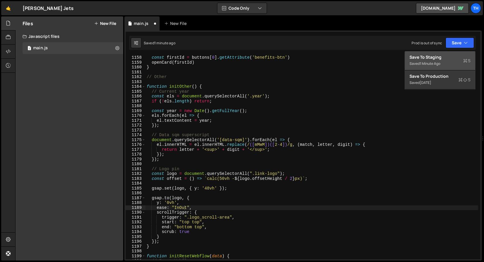
click at [453, 60] on div "Saved 1 minute ago" at bounding box center [440, 63] width 61 height 7
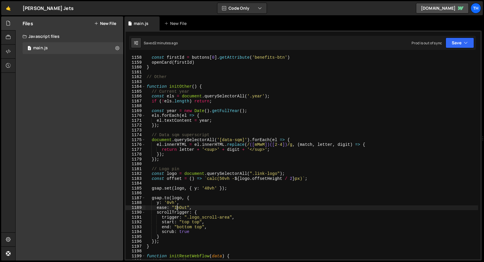
click at [177, 210] on div "const firstId = buttons [ 0 ] . getAttribute ( 'benefits-btn' ) openCard ( firs…" at bounding box center [312, 162] width 333 height 214
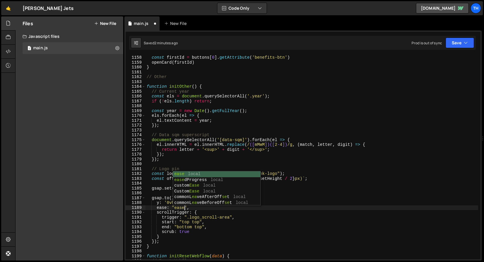
click at [462, 37] on div "Saved 2 minutes ago Prod is out of sync Upgrade to Edit Save Save to Staging S …" at bounding box center [302, 43] width 347 height 14
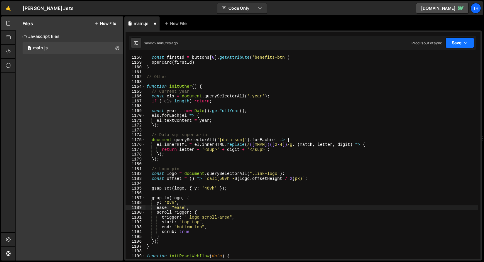
click at [456, 47] on button "Save" at bounding box center [460, 43] width 28 height 11
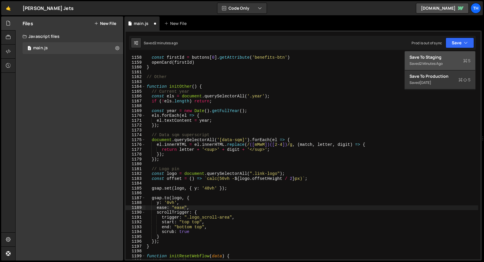
click at [447, 59] on div "Save to Staging S" at bounding box center [440, 57] width 61 height 6
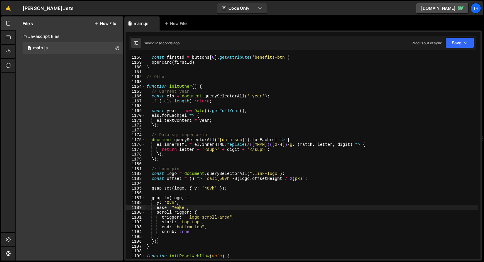
click at [181, 207] on div "const firstId = buttons [ 0 ] . getAttribute ( 'benefits-btn' ) openCard ( firs…" at bounding box center [312, 162] width 333 height 214
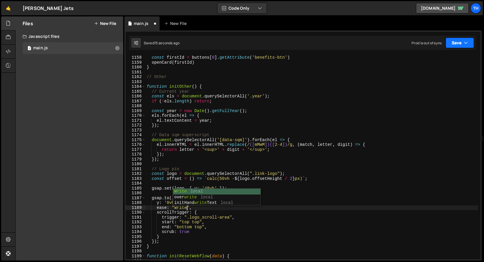
click at [449, 41] on button "Save" at bounding box center [460, 43] width 28 height 11
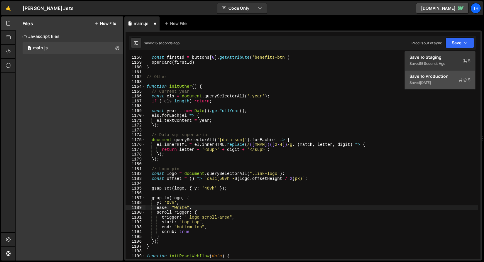
click at [444, 71] on button "Save to Production S Saved 3 days ago" at bounding box center [440, 79] width 70 height 19
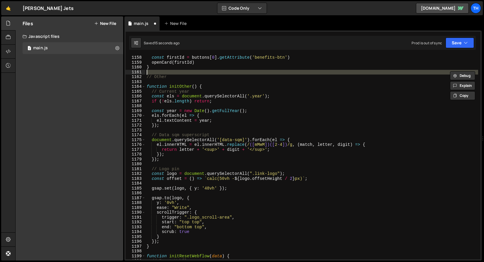
scroll to position [0, 1]
click at [444, 71] on div "const firstId = buttons [ 0 ] . getAttribute ( 'benefits-btn' ) openCard ( firs…" at bounding box center [312, 162] width 333 height 214
click at [183, 209] on div "const firstId = buttons [ 0 ] . getAttribute ( 'benefits-btn' ) openCard ( firs…" at bounding box center [312, 162] width 333 height 214
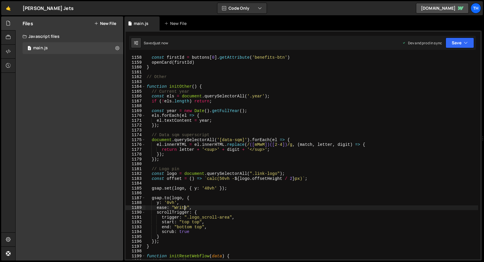
click at [183, 209] on div "const firstId = buttons [ 0 ] . getAttribute ( 'benefits-btn' ) openCard ( firs…" at bounding box center [312, 162] width 333 height 214
click at [192, 213] on div "const firstId = buttons [ 0 ] . getAttribute ( 'benefits-btn' ) openCard ( firs…" at bounding box center [312, 162] width 333 height 214
click at [209, 188] on div "const firstId = buttons [ 0 ] . getAttribute ( 'benefits-btn' ) openCard ( firs…" at bounding box center [312, 162] width 333 height 214
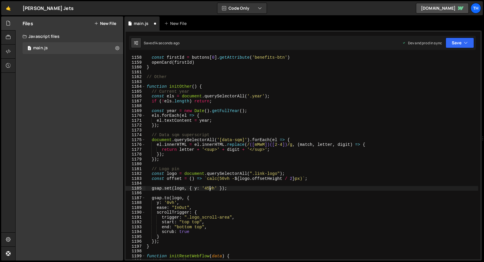
scroll to position [0, 4]
click at [460, 47] on button "Save" at bounding box center [460, 43] width 28 height 11
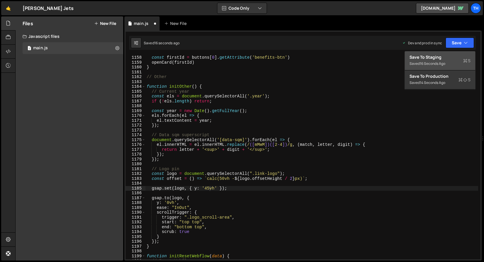
click at [452, 57] on div "Save to Staging S" at bounding box center [440, 57] width 61 height 6
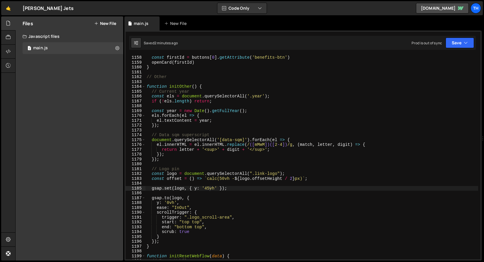
scroll to position [0, 3]
click at [182, 209] on div "const firstId = buttons [ 0 ] . getAttribute ( 'benefits-btn' ) openCard ( firs…" at bounding box center [312, 162] width 333 height 214
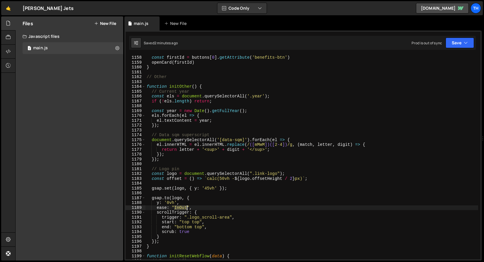
click at [182, 209] on div "const firstId = buttons [ 0 ] . getAttribute ( 'benefits-btn' ) openCard ( firs…" at bounding box center [312, 162] width 333 height 214
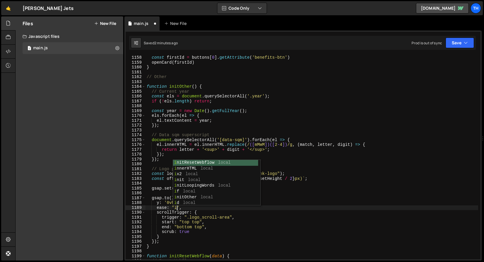
scroll to position [0, 2]
click at [469, 43] on button "Save" at bounding box center [460, 43] width 28 height 11
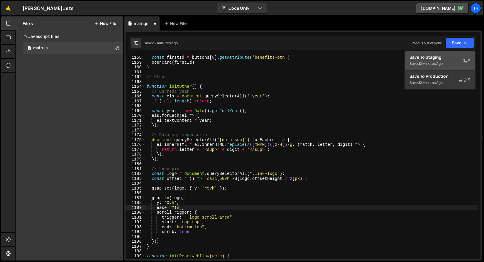
click at [454, 58] on div "Save to Staging S" at bounding box center [440, 57] width 61 height 6
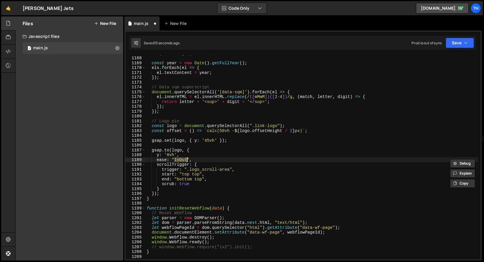
scroll to position [5657, 0]
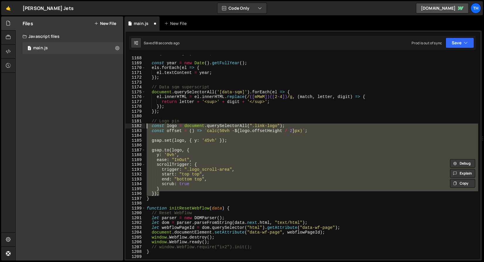
drag, startPoint x: 171, startPoint y: 192, endPoint x: 117, endPoint y: 126, distance: 85.1
click at [117, 126] on div "Files New File Javascript files 1 main.js 0 CSS files Copy share link Edit File…" at bounding box center [249, 138] width 469 height 245
type textarea "const logo = document.querySelectorAll(".link-logo"); const offset = () => `cal…"
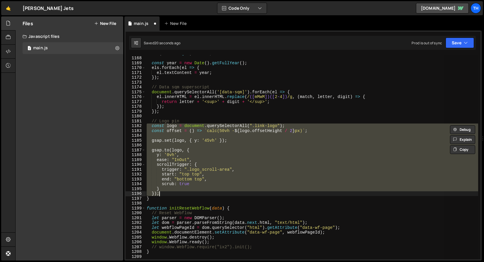
click at [160, 180] on div "if ( ! els . length ) return ; const year = new Date ( ) . getFullYear ( ) ; el…" at bounding box center [312, 157] width 333 height 204
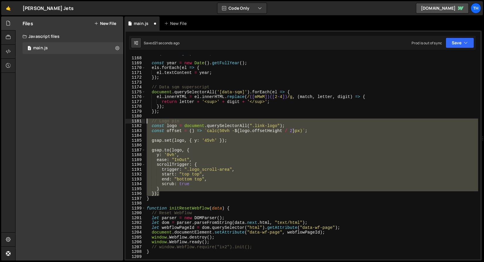
drag, startPoint x: 165, startPoint y: 195, endPoint x: 116, endPoint y: 121, distance: 88.1
click at [116, 121] on div "Files New File Javascript files 1 main.js 0 CSS files Copy share link Edit File…" at bounding box center [249, 138] width 469 height 245
type textarea "// Logo pin const logo = document.querySelectorAll(".link-logo");"
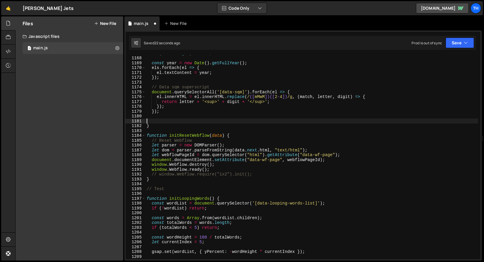
type textarea "} });"
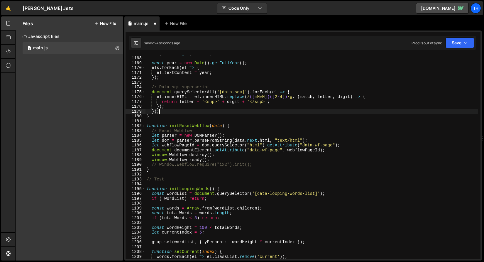
scroll to position [5597, 0]
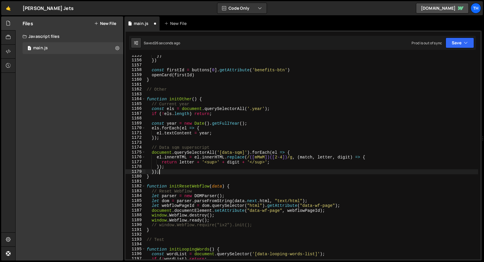
click at [142, 96] on div "1163" at bounding box center [136, 94] width 20 height 5
type textarea "function initOther() {"
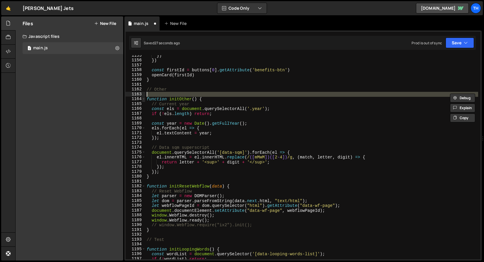
click at [143, 99] on span at bounding box center [143, 99] width 3 height 5
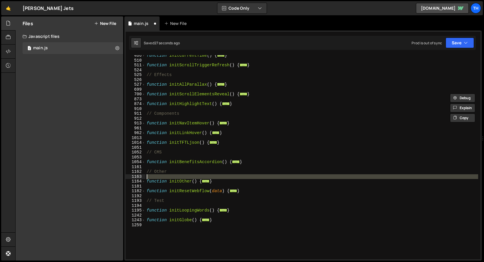
scroll to position [121, 0]
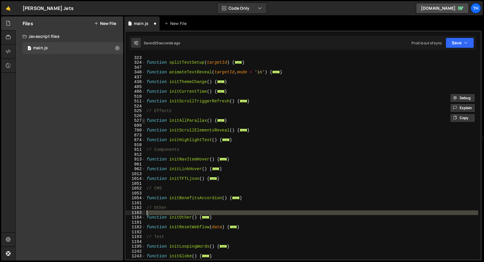
click at [144, 119] on span at bounding box center [143, 120] width 3 height 5
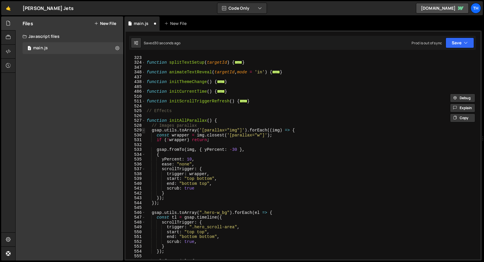
click at [144, 131] on span at bounding box center [143, 130] width 3 height 5
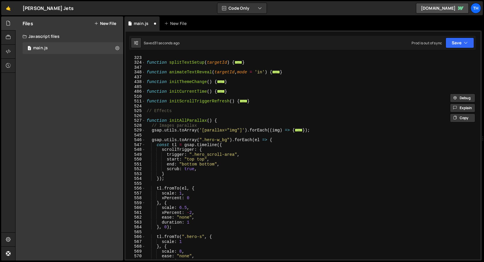
click at [158, 137] on div "function initLenis ( ) { ... } function splitTextSetup ( targetId ) { ... } fun…" at bounding box center [312, 157] width 333 height 214
click at [173, 133] on div "function initLenis ( ) { ... } function splitTextSetup ( targetId ) { ... } fun…" at bounding box center [312, 157] width 333 height 214
type textarea "gsap.utils.toArray('[parallax="img"]').forEach((img) => {"
click at [172, 135] on div "function initLenis ( ) { ... } function splitTextSetup ( targetId ) { ... } fun…" at bounding box center [312, 157] width 333 height 214
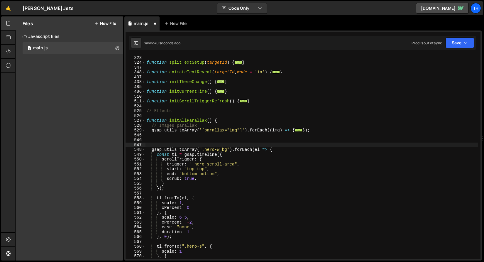
type textarea "gsap.utils.toArray(".hero-w_bg").forEach(el => {"
paste textarea "});"
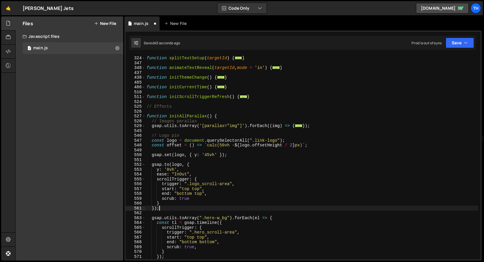
scroll to position [135, 0]
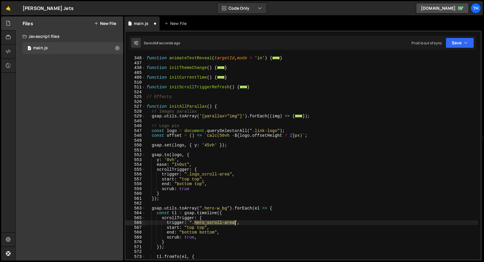
drag, startPoint x: 195, startPoint y: 222, endPoint x: 235, endPoint y: 223, distance: 39.6
click at [235, 223] on div "function animateTextReveal ( targetId , mode = 'in' ) { ... } function initThem…" at bounding box center [312, 158] width 333 height 214
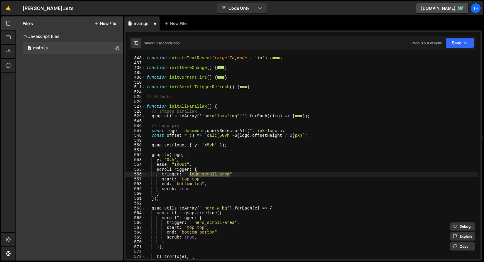
drag, startPoint x: 193, startPoint y: 174, endPoint x: 230, endPoint y: 173, distance: 36.4
click at [230, 173] on div "function animateTextReveal ( targetId , mode = 'in' ) { ... } function initThem…" at bounding box center [312, 158] width 333 height 214
paste textarea "her"
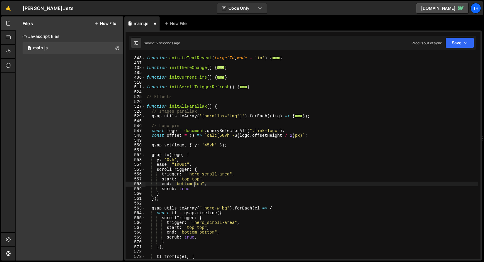
click at [196, 184] on div "function animateTextReveal ( targetId , mode = 'in' ) { ... } function initThem…" at bounding box center [312, 158] width 333 height 214
click at [454, 45] on button "Save" at bounding box center [460, 43] width 28 height 11
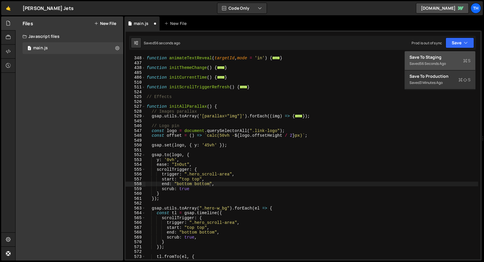
click at [446, 61] on div "56 seconds ago" at bounding box center [433, 63] width 26 height 5
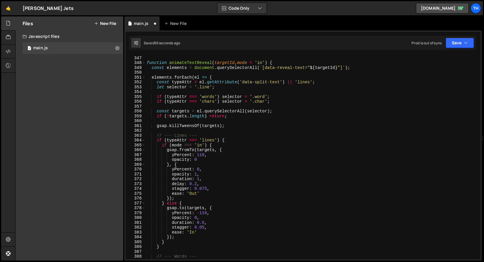
scroll to position [1680, 0]
click at [206, 143] on div "} function animateTextReveal ( targetId , mode = 'in' ) { const elements = docu…" at bounding box center [312, 158] width 333 height 214
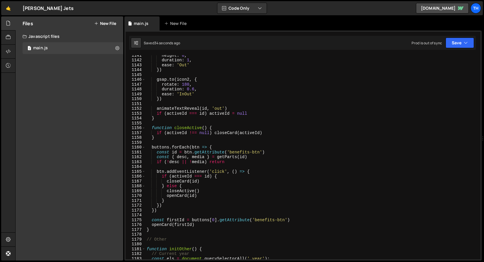
scroll to position [5539, 0]
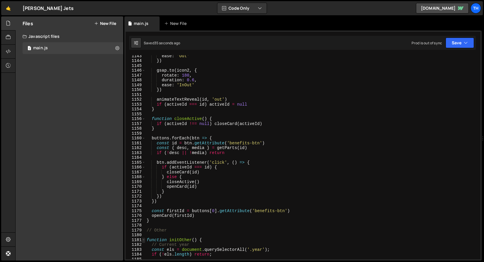
click at [144, 242] on span at bounding box center [143, 240] width 3 height 5
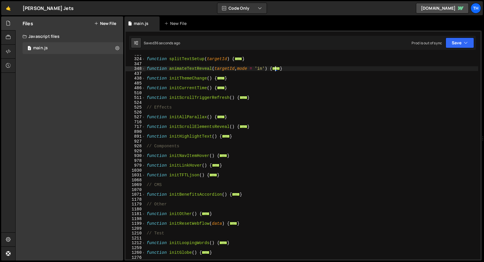
scroll to position [124, 0]
click at [143, 117] on span at bounding box center [143, 117] width 3 height 5
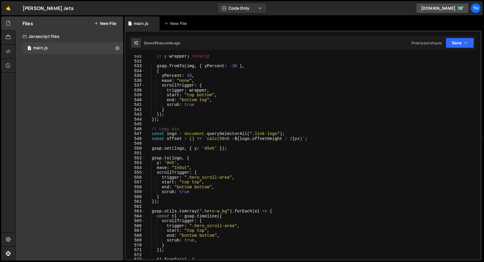
scroll to position [205, 0]
click at [219, 147] on div "if ( ! wrapper ) return ; gsap . fromTo ( img , { yPercent : - 30 } , { yPercen…" at bounding box center [312, 161] width 333 height 214
type textarea "gsap.set(logo, { y: '45vh', scale: 1.4 });"
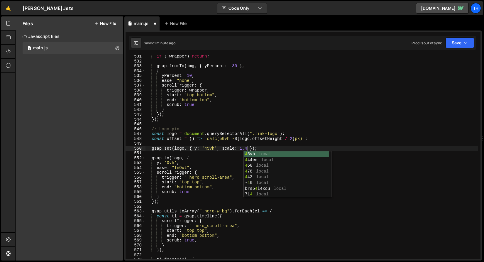
click at [186, 152] on div "if ( ! wrapper ) return ; gsap . fromTo ( img , { yPercent : - 30 } , { yPercen…" at bounding box center [312, 161] width 333 height 214
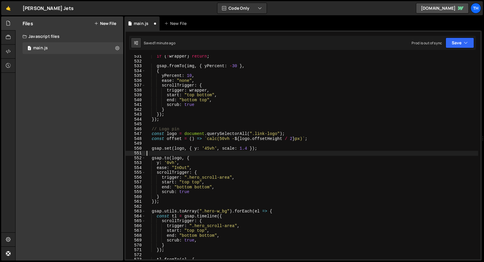
scroll to position [0, 0]
click at [182, 163] on div "if ( ! wrapper ) return ; gsap . fromTo ( img , { yPercent : - 30 } , { yPercen…" at bounding box center [312, 161] width 333 height 214
type textarea "y: '0vh',"
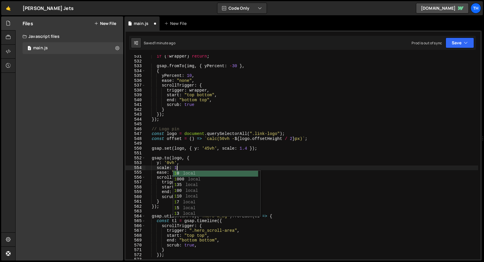
scroll to position [0, 2]
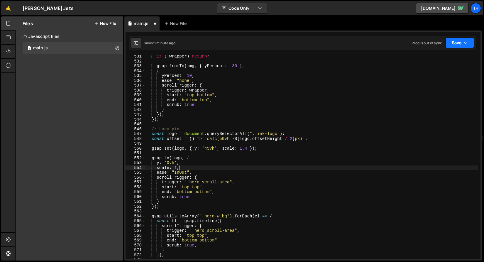
click at [466, 45] on icon "button" at bounding box center [466, 43] width 4 height 6
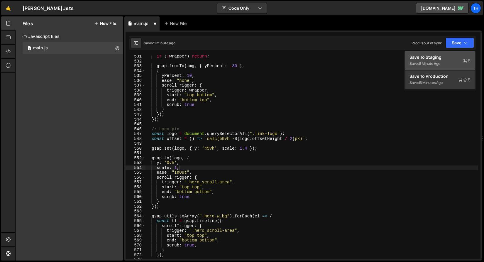
click at [456, 61] on div "Saved 1 minute ago" at bounding box center [440, 63] width 61 height 7
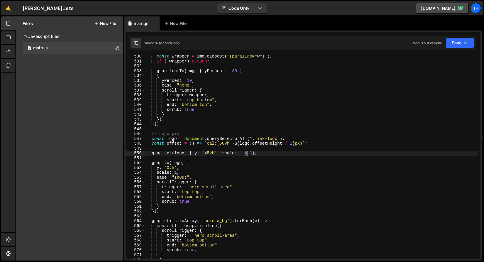
click at [248, 155] on div "const wrapper = img . closest ( '[parallax="w"]' ) ; if ( ! wrapper ) return ; …" at bounding box center [312, 161] width 333 height 214
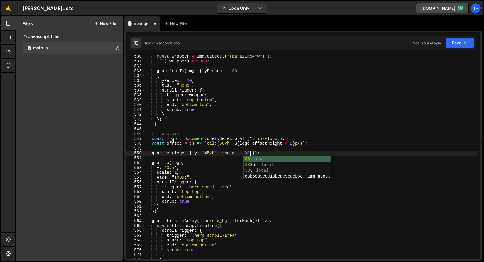
scroll to position [0, 7]
click at [294, 144] on div "const wrapper = img . closest ( '[parallax="w"]' ) ; if ( ! wrapper ) return ; …" at bounding box center [312, 161] width 333 height 214
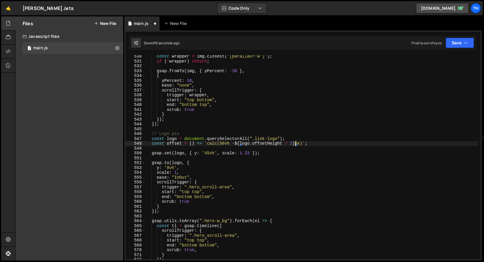
click at [252, 153] on div "const wrapper = img . closest ( '[parallax="w"]' ) ; if ( ! wrapper ) return ; …" at bounding box center [312, 161] width 333 height 214
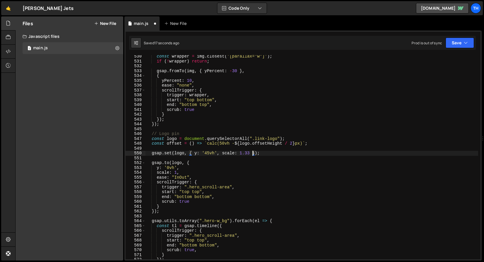
click at [250, 153] on div "const wrapper = img . closest ( '[parallax="w"]' ) ; if ( ! wrapper ) return ; …" at bounding box center [312, 161] width 333 height 214
click at [248, 153] on div "const wrapper = img . closest ( '[parallax="w"]' ) ; if ( ! wrapper ) return ; …" at bounding box center [312, 161] width 333 height 214
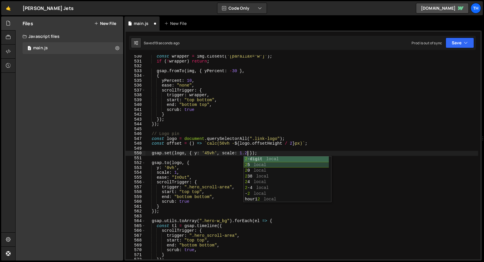
type textarea "gsap.set(logo, { y: '45vh', scale: 1.25 });"
click at [300, 129] on div "const wrapper = img . closest ( '[parallax="w"]' ) ; if ( ! wrapper ) return ; …" at bounding box center [312, 161] width 333 height 214
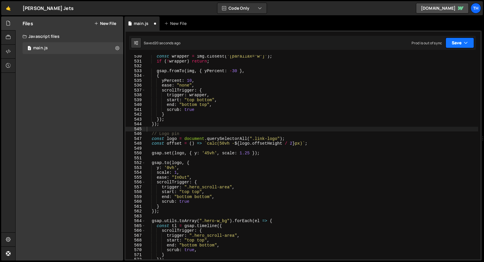
click at [450, 45] on button "Save" at bounding box center [460, 43] width 28 height 11
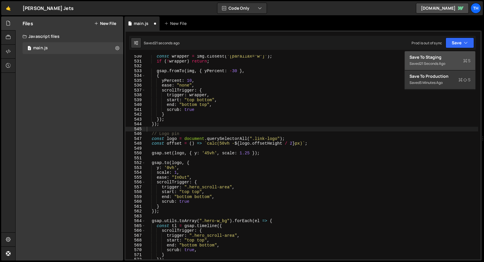
click at [446, 53] on button "Save to Staging S Saved 21 seconds ago" at bounding box center [440, 60] width 70 height 19
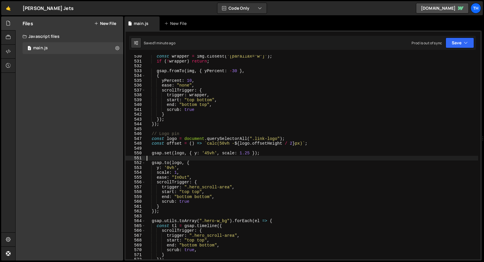
click at [168, 158] on div "const wrapper = img . closest ( '[parallax="w"]' ) ; if ( ! wrapper ) return ; …" at bounding box center [312, 161] width 333 height 214
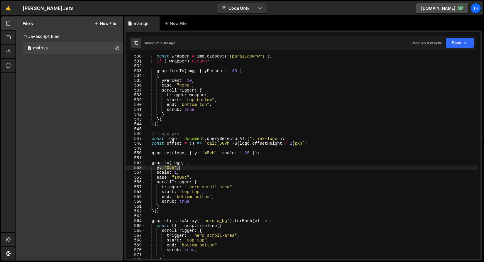
drag, startPoint x: 156, startPoint y: 169, endPoint x: 187, endPoint y: 169, distance: 30.2
click at [187, 169] on div "const wrapper = img . closest ( '[parallax="w"]' ) ; if ( ! wrapper ) return ; …" at bounding box center [312, 161] width 333 height 214
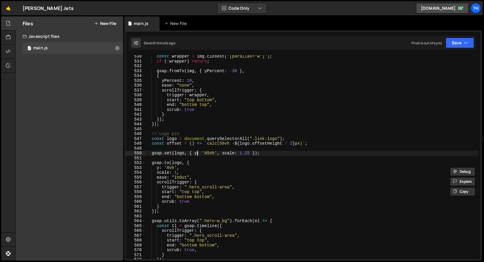
click at [196, 155] on div "const wrapper = img . closest ( '[parallax="w"]' ) ; if ( ! wrapper ) return ; …" at bounding box center [312, 161] width 333 height 214
drag, startPoint x: 196, startPoint y: 153, endPoint x: 217, endPoint y: 154, distance: 21.2
click at [217, 154] on div "const wrapper = img . closest ( '[parallax="w"]' ) ; if ( ! wrapper ) return ; …" at bounding box center [312, 161] width 333 height 214
paste textarea ""calc(45vh - 2.5em)""
click at [460, 42] on button "Save" at bounding box center [460, 43] width 28 height 11
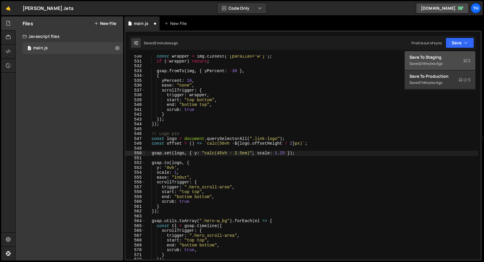
click at [455, 55] on div "Save to Staging S" at bounding box center [440, 57] width 61 height 6
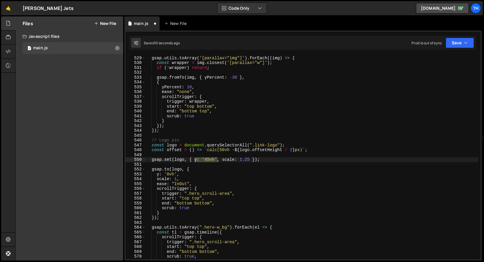
scroll to position [2562, 0]
drag, startPoint x: 217, startPoint y: 160, endPoint x: 228, endPoint y: 175, distance: 18.3
click at [217, 160] on div "// Images parallax gsap . utils . toArray ( '[parallax="img"]' ) . forEach (( i…" at bounding box center [312, 157] width 333 height 204
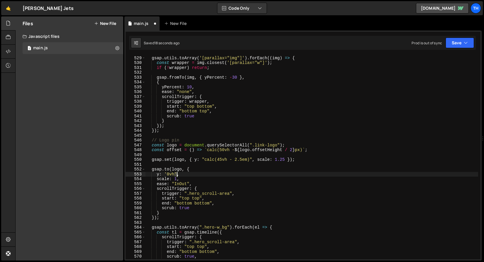
click at [176, 174] on div "// Images parallax gsap . utils . toArray ( '[parallax="img"]' ) . forEach (( i…" at bounding box center [312, 158] width 333 height 214
click at [219, 159] on div "// Images parallax gsap . utils . toArray ( '[parallax="img"]' ) . forEach (( i…" at bounding box center [312, 158] width 333 height 214
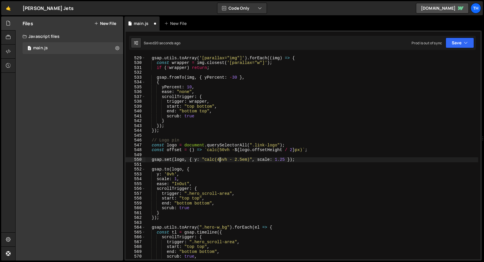
click at [218, 158] on div "// Images parallax gsap . utils . toArray ( '[parallax="img"]' ) . forEach (( i…" at bounding box center [312, 158] width 333 height 214
paste textarea "'"
click at [229, 159] on div "// Images parallax gsap . utils . toArray ( '[parallax="img"]' ) . forEach (( i…" at bounding box center [312, 158] width 333 height 214
paste textarea "'"
click at [451, 46] on button "Save" at bounding box center [460, 43] width 28 height 11
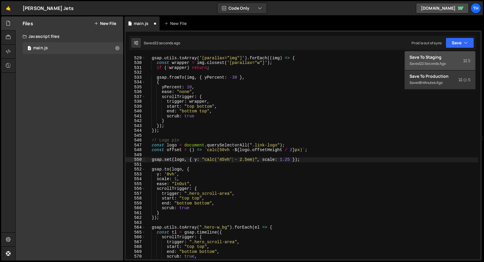
click at [450, 54] on button "Save to Staging S Saved 22 seconds ago" at bounding box center [440, 60] width 70 height 19
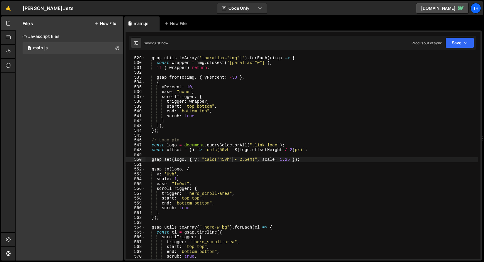
click at [240, 159] on div "// Images parallax gsap . utils . toArray ( '[parallax="img"]' ) . forEach (( i…" at bounding box center [312, 158] width 333 height 214
paste textarea "'"
drag, startPoint x: 255, startPoint y: 159, endPoint x: 258, endPoint y: 169, distance: 10.6
click at [255, 159] on div "// Images parallax gsap . utils . toArray ( '[parallax="img"]' ) . forEach (( i…" at bounding box center [312, 158] width 333 height 214
paste textarea "'"
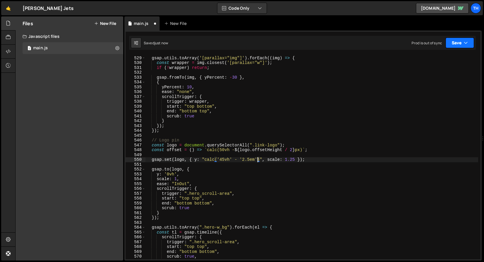
drag, startPoint x: 465, startPoint y: 43, endPoint x: 461, endPoint y: 52, distance: 9.2
click at [465, 43] on icon "button" at bounding box center [466, 43] width 4 height 6
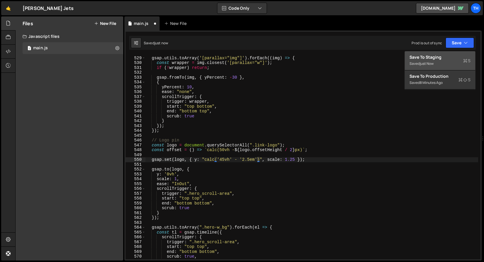
click at [460, 55] on div "Save to Staging S" at bounding box center [440, 57] width 61 height 6
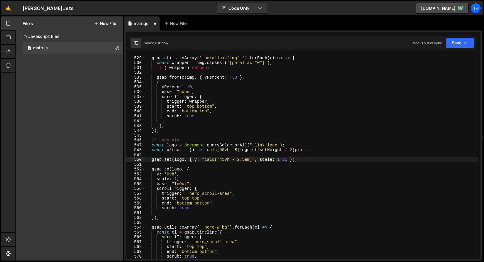
scroll to position [2562, 0]
click at [459, 46] on button "Save" at bounding box center [460, 43] width 28 height 11
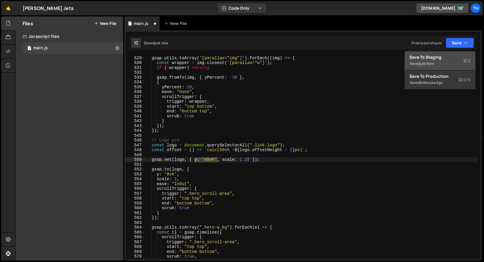
click at [442, 64] on div "Saved just now" at bounding box center [440, 63] width 61 height 7
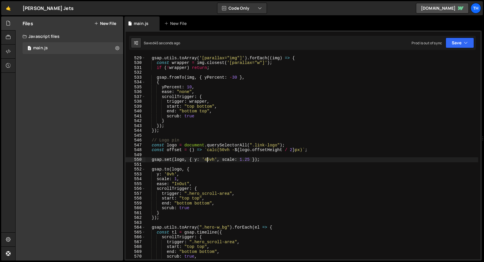
click at [210, 160] on div "// Images parallax gsap . utils . toArray ( '[parallax="img"]' ) . forEach (( i…" at bounding box center [312, 158] width 333 height 214
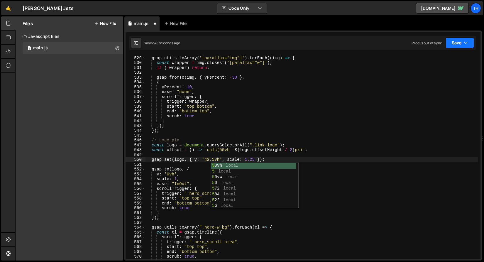
click at [472, 43] on button "Save" at bounding box center [460, 43] width 28 height 11
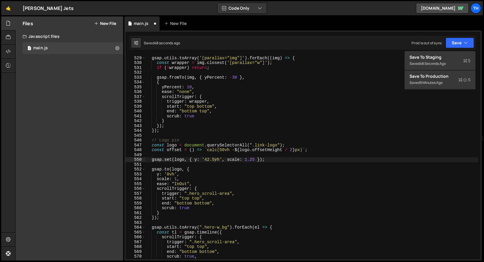
click at [455, 49] on div "Saved 48 seconds ago Prod is out of sync Upgrade to Edit Save Save to Staging S…" at bounding box center [302, 43] width 347 height 14
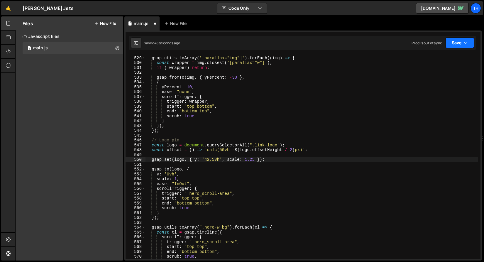
click at [457, 44] on button "Save" at bounding box center [460, 43] width 28 height 11
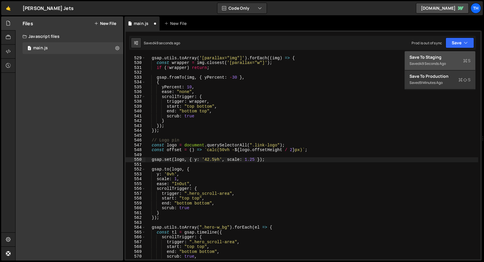
click at [454, 52] on button "Save to Staging S Saved 49 seconds ago" at bounding box center [440, 60] width 70 height 19
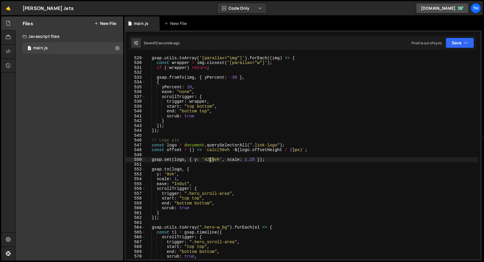
drag, startPoint x: 214, startPoint y: 160, endPoint x: 206, endPoint y: 159, distance: 7.9
click at [206, 159] on div "// Images parallax gsap . utils . toArray ( '[parallax="img"]' ) . forEach (( i…" at bounding box center [312, 158] width 333 height 214
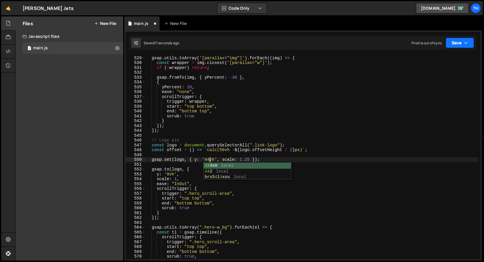
click at [463, 41] on button "Save" at bounding box center [460, 43] width 28 height 11
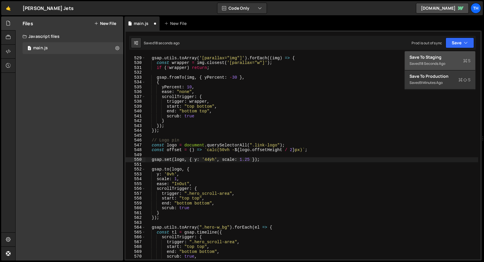
click at [456, 53] on button "Save to Staging S Saved 18 seconds ago" at bounding box center [440, 60] width 70 height 19
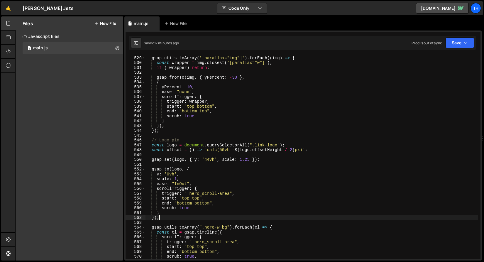
scroll to position [0, 1]
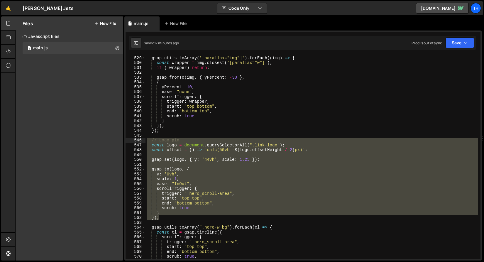
drag, startPoint x: 167, startPoint y: 217, endPoint x: 111, endPoint y: 139, distance: 96.0
click at [111, 139] on div "Files New File Javascript files 1 main.js 0 CSS files Copy share link Edit File…" at bounding box center [249, 138] width 469 height 245
type textarea "});"
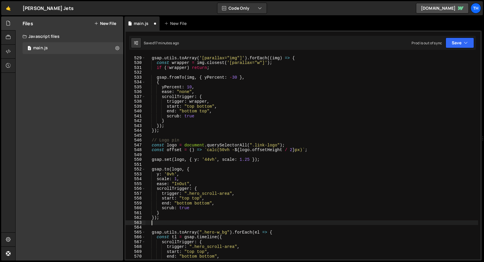
scroll to position [0, 0]
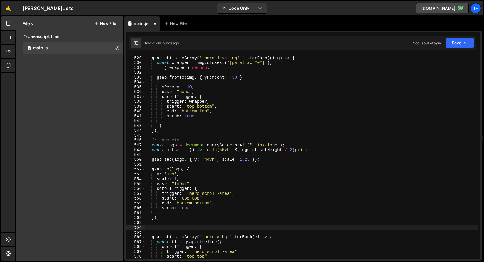
paste textarea "});"
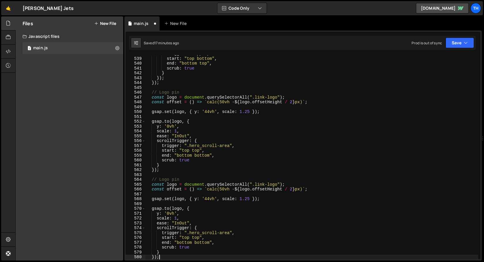
scroll to position [2610, 0]
click at [164, 179] on div "trigger : wrapper , start : "top bottom" , end : "bottom top" , scrub : true } …" at bounding box center [312, 158] width 333 height 214
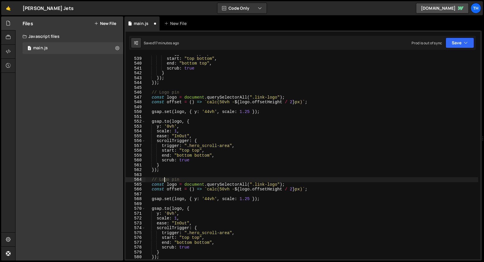
click at [165, 179] on div "trigger : wrapper , start : "top bottom" , end : "bottom top" , scrub : true } …" at bounding box center [312, 158] width 333 height 214
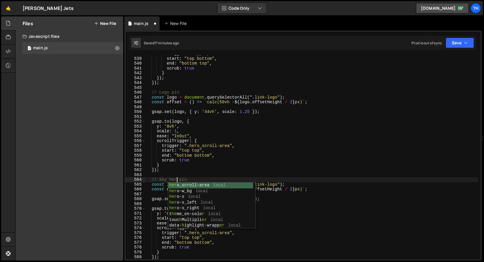
scroll to position [0, 2]
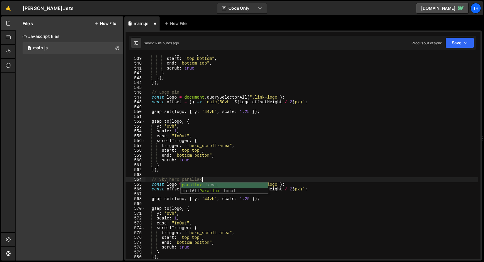
click at [188, 164] on div "trigger : wrapper , start : "top bottom" , end : "bottom top" , scrub : true } …" at bounding box center [312, 158] width 333 height 214
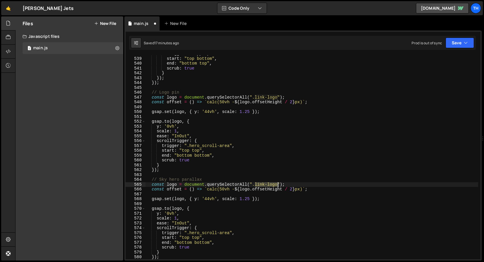
drag, startPoint x: 254, startPoint y: 184, endPoint x: 277, endPoint y: 184, distance: 23.2
click at [277, 184] on div "trigger : wrapper , start : "top bottom" , end : "bottom top" , scrub : true } …" at bounding box center [312, 158] width 333 height 214
paste textarea "});"
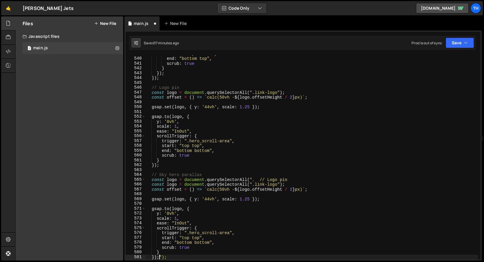
scroll to position [2615, 0]
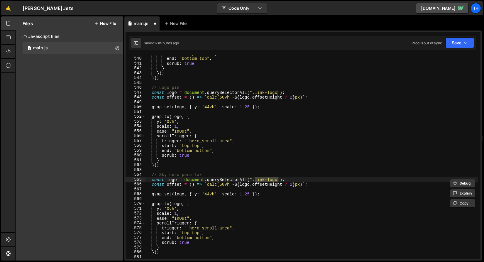
paste textarea "sky-bg_her"
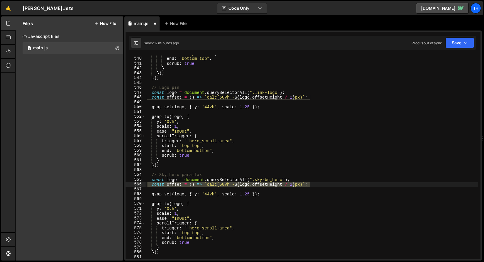
drag, startPoint x: 314, startPoint y: 183, endPoint x: 119, endPoint y: 186, distance: 194.7
click at [119, 186] on div "Files New File Javascript files 1 main.js 0 CSS files Copy share link Edit File…" at bounding box center [249, 138] width 469 height 245
type textarea "const offset = () => `calc(50vh - ${logo.offsetHeight / 2}px)`;"
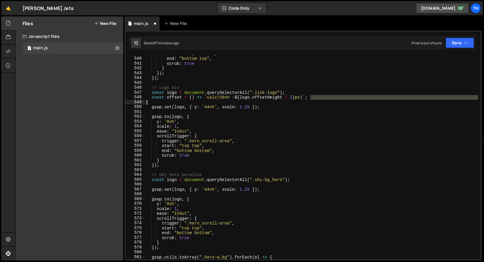
drag, startPoint x: 319, startPoint y: 97, endPoint x: 99, endPoint y: 100, distance: 220.5
click at [99, 100] on div "Files New File Javascript files 1 main.js 0 CSS files Copy share link Edit File…" at bounding box center [249, 138] width 469 height 245
click at [329, 99] on div "start : "top bottom" , end : "bottom top" , scrub : true } }) ; }) ; // Logo pi…" at bounding box center [312, 157] width 333 height 204
type textarea "const offset = () => `calc(50vh - ${logo.offsetHeight / 2}px)`;"
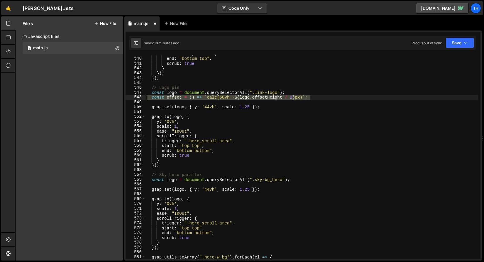
drag, startPoint x: 306, startPoint y: 98, endPoint x: 67, endPoint y: 97, distance: 239.0
click at [67, 97] on div "Files New File Javascript files 1 main.js 0 CSS files Copy share link Edit File…" at bounding box center [249, 138] width 469 height 245
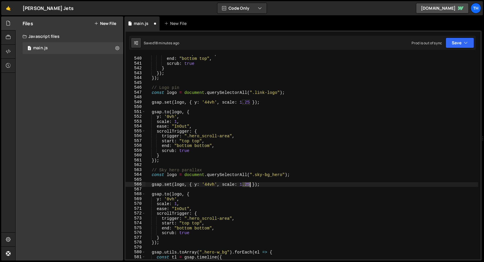
drag, startPoint x: 243, startPoint y: 186, endPoint x: 250, endPoint y: 186, distance: 6.5
click at [250, 186] on div "start : "top bottom" , end : "bottom top" , scrub : true } }) ; }) ; // Logo pi…" at bounding box center [312, 158] width 333 height 214
drag, startPoint x: 206, startPoint y: 185, endPoint x: 214, endPoint y: 185, distance: 8.8
click at [214, 185] on div "start : "top bottom" , end : "bottom top" , scrub : true } }) ; }) ; // Logo pi…" at bounding box center [312, 158] width 333 height 214
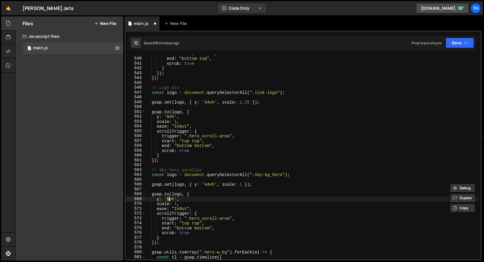
click at [169, 201] on div "start : "top bottom" , end : "bottom top" , scrub : true } }) ; }) ; // Logo pi…" at bounding box center [312, 158] width 333 height 214
paste textarea "44vh"
drag, startPoint x: 177, startPoint y: 200, endPoint x: 172, endPoint y: 199, distance: 5.1
click at [172, 199] on div "start : "top bottom" , end : "bottom top" , scrub : true } }) ; }) ; // Logo pi…" at bounding box center [312, 158] width 333 height 214
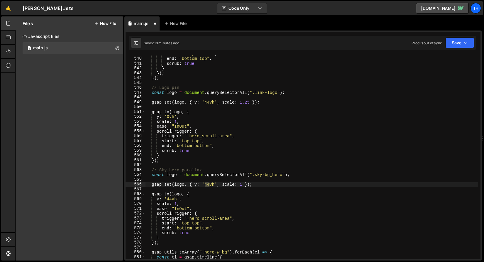
drag, startPoint x: 205, startPoint y: 185, endPoint x: 209, endPoint y: 185, distance: 4.2
click at [209, 185] on div "start : "top bottom" , end : "bottom top" , scrub : true } }) ; }) ; // Logo pi…" at bounding box center [312, 158] width 333 height 214
click at [166, 199] on div "start : "top bottom" , end : "bottom top" , scrub : true } }) ; }) ; // Logo pi…" at bounding box center [312, 158] width 333 height 214
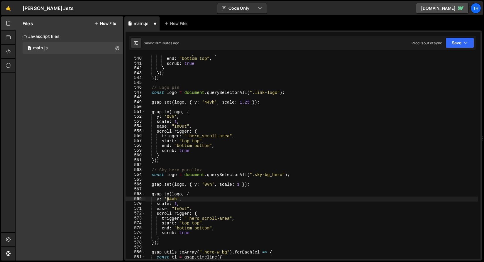
scroll to position [0, 2]
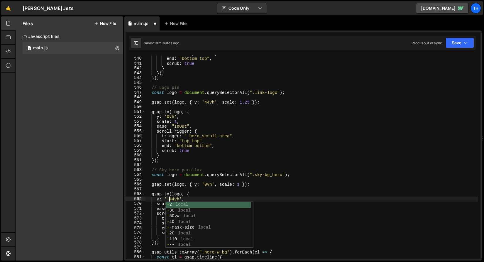
click at [195, 184] on div "start : "top bottom" , end : "bottom top" , scrub : true } }) ; }) ; // Logo pi…" at bounding box center [312, 158] width 333 height 214
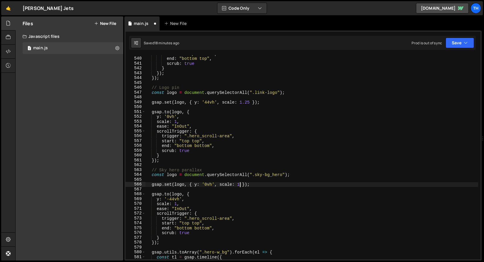
click at [240, 184] on div "start : "top bottom" , end : "bottom top" , scrub : true } }) ; }) ; // Logo pi…" at bounding box center [312, 158] width 333 height 214
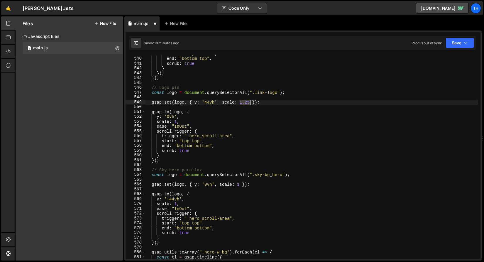
drag, startPoint x: 241, startPoint y: 102, endPoint x: 250, endPoint y: 100, distance: 8.7
click at [250, 100] on div "start : "top bottom" , end : "bottom top" , scrub : true } }) ; }) ; // Logo pi…" at bounding box center [312, 158] width 333 height 214
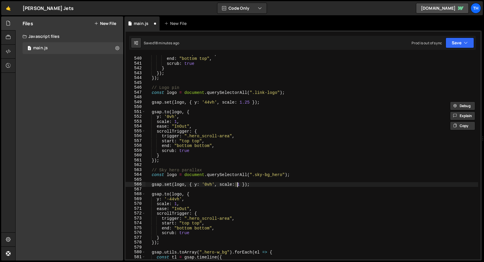
drag, startPoint x: 236, startPoint y: 183, endPoint x: 239, endPoint y: 184, distance: 3.1
click at [239, 184] on div "start : "top bottom" , end : "bottom top" , scrub : true } }) ; }) ; // Logo pi…" at bounding box center [312, 158] width 333 height 214
paste textarea "1.25"
click at [454, 46] on button "Save" at bounding box center [460, 43] width 28 height 11
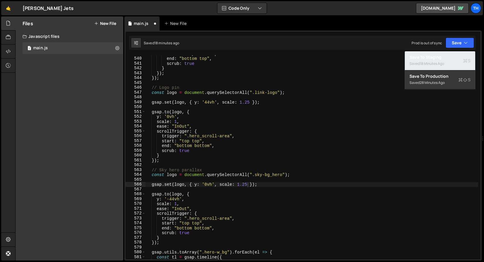
click at [450, 60] on div "Save to Staging S" at bounding box center [440, 57] width 61 height 6
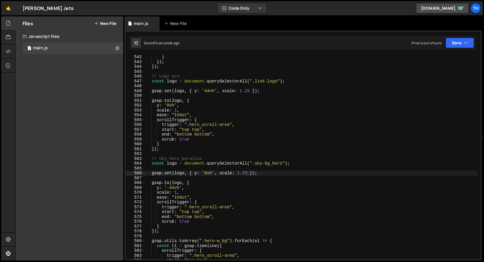
scroll to position [2626, 0]
click at [464, 45] on icon "button" at bounding box center [466, 43] width 4 height 6
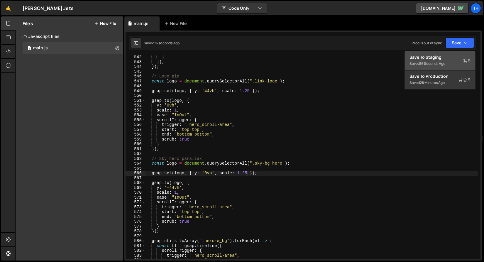
click at [451, 60] on div "Saved 16 seconds ago" at bounding box center [440, 63] width 61 height 7
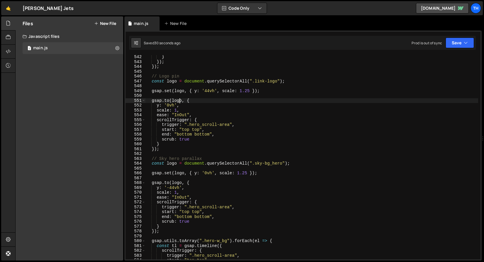
click at [180, 100] on div "} }) ; }) ; // Logo pin const logo = document . querySelectorAll ( ".link-logo"…" at bounding box center [312, 162] width 333 height 214
click at [170, 165] on div "} }) ; }) ; // Logo pin const logo = document . querySelectorAll ( ".link-logo"…" at bounding box center [312, 162] width 333 height 214
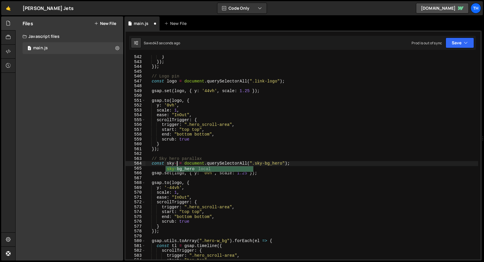
scroll to position [0, 2]
click at [171, 151] on div "} }) ; }) ; // Logo pin const logo = document . querySelectorAll ( ".link-logo"…" at bounding box center [312, 162] width 333 height 214
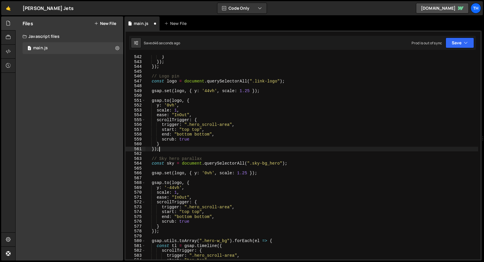
scroll to position [0, 1]
click at [171, 161] on div "} }) ; }) ; // Logo pin const logo = document . querySelectorAll ( ".link-logo"…" at bounding box center [312, 162] width 333 height 214
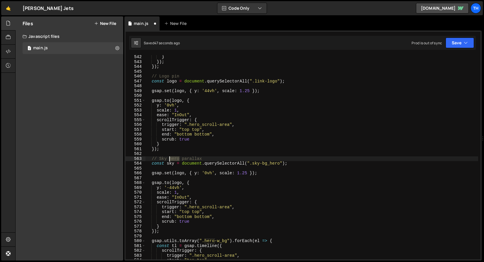
click at [171, 161] on div "} }) ; }) ; // Logo pin const logo = document . querySelectorAll ( ".link-logo"…" at bounding box center [312, 162] width 333 height 214
click at [182, 175] on div "} }) ; }) ; // Logo pin const logo = document . querySelectorAll ( ".link-logo"…" at bounding box center [312, 162] width 333 height 214
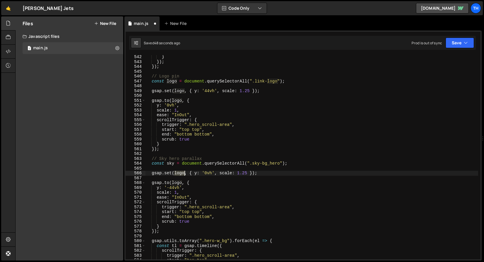
click at [182, 175] on div "} }) ; }) ; // Logo pin const logo = document . querySelectorAll ( ".link-logo"…" at bounding box center [312, 162] width 333 height 214
paste textarea "her"
type textarea "gsap.set(hero, { y: '0vh', scale: 1.25 });"
click at [174, 178] on div "} }) ; }) ; // Logo pin const logo = document . querySelectorAll ( ".link-logo"…" at bounding box center [312, 162] width 333 height 214
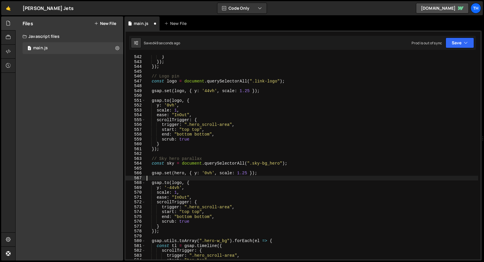
click at [176, 183] on div "} }) ; }) ; // Logo pin const logo = document . querySelectorAll ( ".link-logo"…" at bounding box center [312, 162] width 333 height 214
paste textarea "her"
click at [169, 164] on div "} }) ; }) ; // Logo pin const logo = document . querySelectorAll ( ".link-logo"…" at bounding box center [312, 162] width 333 height 214
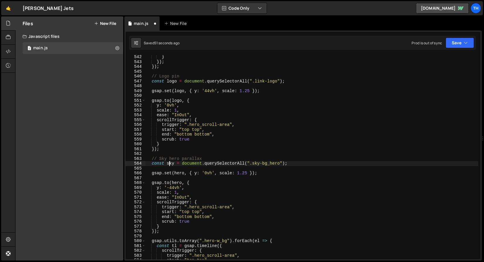
click at [169, 164] on div "} }) ; }) ; // Logo pin const logo = document . querySelectorAll ( ".link-logo"…" at bounding box center [312, 162] width 333 height 214
click at [182, 174] on div "} }) ; }) ; // Logo pin const logo = document . querySelectorAll ( ".link-logo"…" at bounding box center [312, 162] width 333 height 214
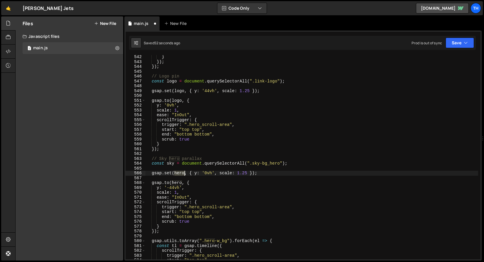
click at [182, 174] on div "} }) ; }) ; // Logo pin const logo = document . querySelectorAll ( ".link-logo"…" at bounding box center [312, 162] width 333 height 214
paste textarea "sky"
click at [176, 182] on div "} }) ; }) ; // Logo pin const logo = document . querySelectorAll ( ".link-logo"…" at bounding box center [312, 162] width 333 height 214
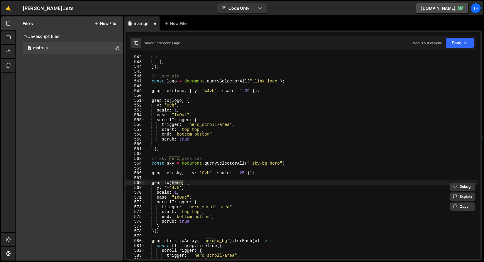
paste textarea "sky"
click at [459, 37] on div "Saved 54 seconds ago Prod is out of sync Upgrade to Edit Save Save to Staging S…" at bounding box center [302, 43] width 347 height 14
click at [454, 54] on div "gsap.to(sky, { 542 543 544 545 546 547 548 549 550 551 552 553 554 555 556 557 …" at bounding box center [303, 146] width 358 height 230
click at [455, 44] on button "Save" at bounding box center [460, 43] width 28 height 11
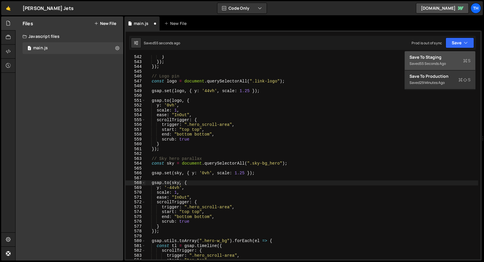
click at [449, 59] on div "Save to Staging S" at bounding box center [440, 57] width 61 height 6
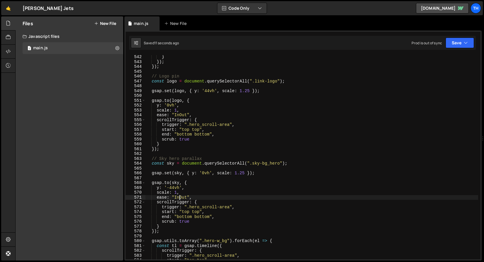
click at [180, 198] on div "} }) ; }) ; // Logo pin const logo = document . querySelectorAll ( ".link-logo"…" at bounding box center [312, 162] width 333 height 214
click at [180, 196] on div "} }) ; }) ; // Logo pin const logo = document . querySelectorAll ( ".link-logo"…" at bounding box center [312, 162] width 333 height 214
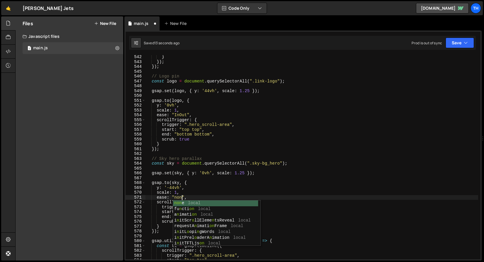
scroll to position [0, 2]
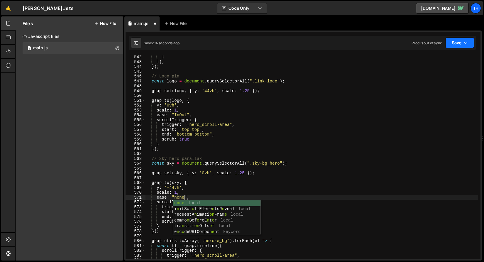
click at [462, 45] on button "Save" at bounding box center [460, 43] width 28 height 11
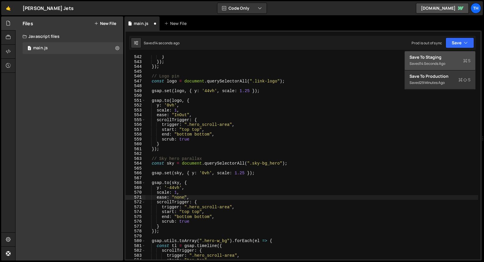
click at [448, 59] on div "Save to Staging S" at bounding box center [440, 57] width 61 height 6
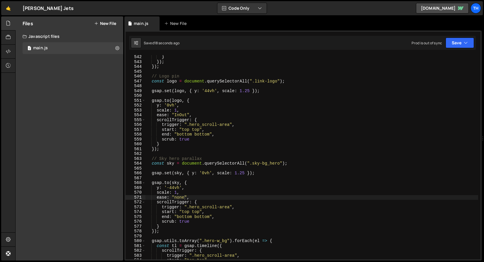
click at [169, 188] on div "} }) ; }) ; // Logo pin const logo = document . querySelectorAll ( ".link-logo"…" at bounding box center [312, 162] width 333 height 214
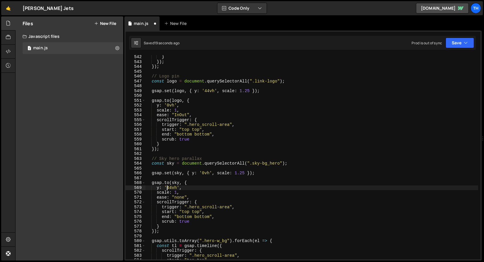
scroll to position [0, 2]
click at [462, 46] on button "Save" at bounding box center [460, 43] width 28 height 11
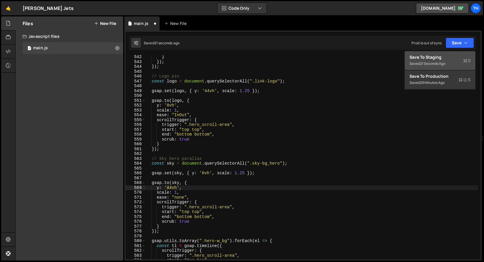
click at [445, 63] on div "21 seconds ago" at bounding box center [433, 63] width 26 height 5
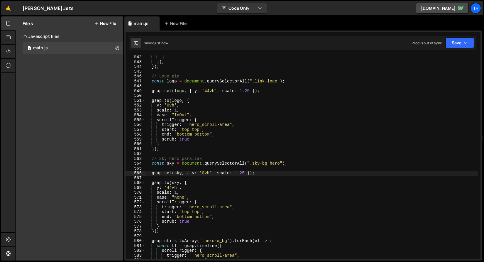
click at [204, 173] on div "} }) ; }) ; // Logo pin const logo = document . querySelectorAll ( ".link-logo"…" at bounding box center [312, 162] width 333 height 214
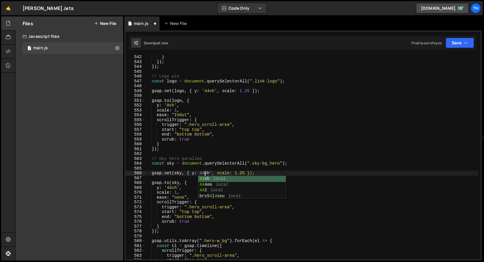
scroll to position [0, 4]
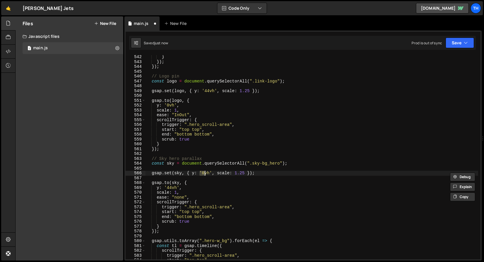
click at [205, 174] on div "} }) ; }) ; // Logo pin const logo = document . querySelectorAll ( ".link-logo"…" at bounding box center [312, 157] width 333 height 204
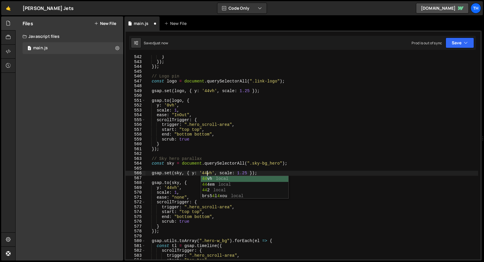
scroll to position [0, 4]
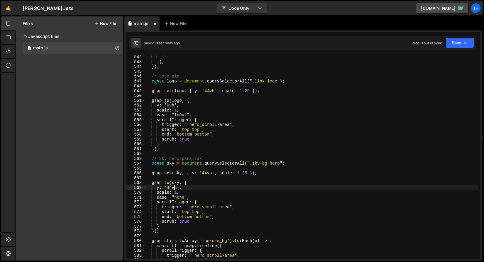
click at [174, 188] on div "} }) ; }) ; // Logo pin const logo = document . querySelectorAll ( ".link-logo"…" at bounding box center [312, 162] width 333 height 214
click at [171, 187] on div "} }) ; }) ; // Logo pin const logo = document . querySelectorAll ( ".link-logo"…" at bounding box center [312, 162] width 333 height 214
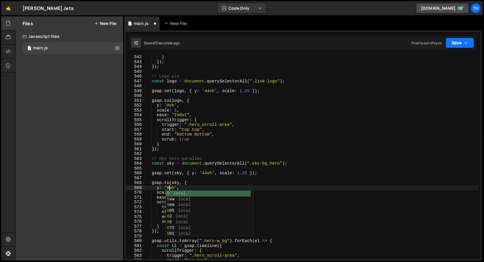
click at [467, 41] on icon "button" at bounding box center [466, 43] width 4 height 6
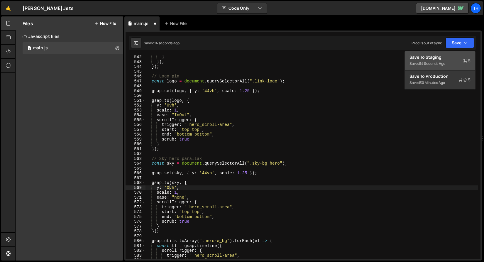
click at [462, 54] on button "Save to Staging S Saved 14 seconds ago" at bounding box center [440, 60] width 70 height 19
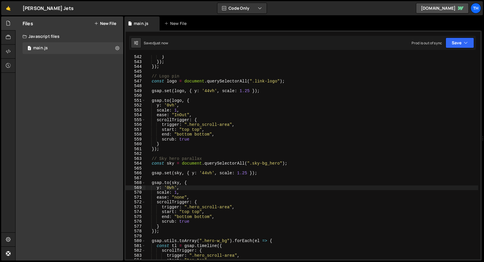
click at [184, 216] on div "} }) ; }) ; // Logo pin const logo = document . querySelectorAll ( ".link-logo"…" at bounding box center [312, 162] width 333 height 214
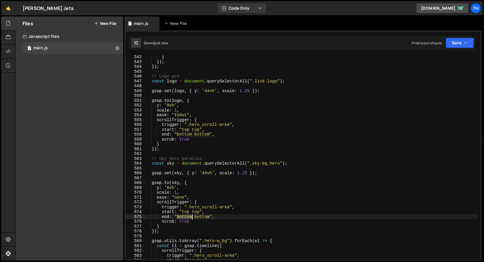
click at [184, 216] on div "} }) ; }) ; // Logo pin const logo = document . querySelectorAll ( ".link-logo"…" at bounding box center [312, 162] width 333 height 214
click at [200, 217] on div "} }) ; }) ; // Logo pin const logo = document . querySelectorAll ( ".link-logo"…" at bounding box center [312, 162] width 333 height 214
click at [189, 218] on div "} }) ; }) ; // Logo pin const logo = document . querySelectorAll ( ".link-logo"…" at bounding box center [312, 162] width 333 height 214
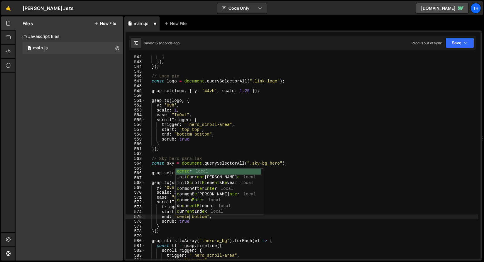
scroll to position [0, 3]
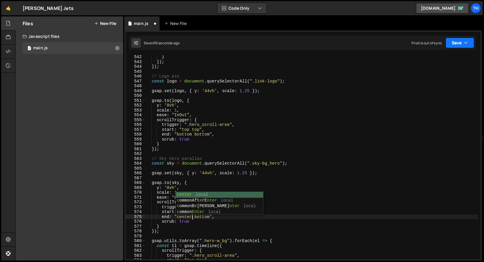
click at [455, 43] on button "Save" at bounding box center [460, 43] width 28 height 11
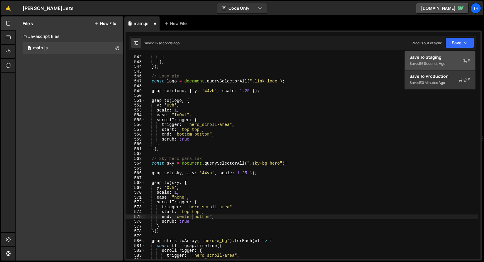
click at [448, 54] on button "Save to Staging S Saved 16 seconds ago" at bounding box center [440, 60] width 70 height 19
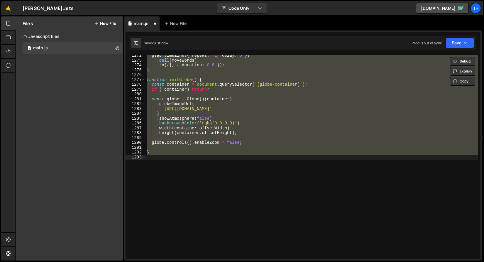
scroll to position [2683, 0]
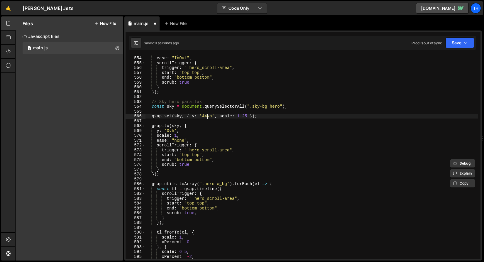
click at [208, 116] on div "scale : 1 , ease : "InOut" , scrollTrigger : { trigger : ".hero_scroll-area" , …" at bounding box center [312, 158] width 333 height 214
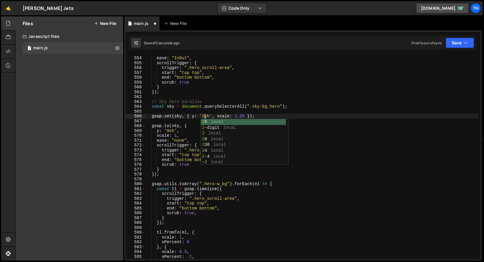
scroll to position [0, 4]
click at [452, 44] on button "Save" at bounding box center [460, 43] width 28 height 11
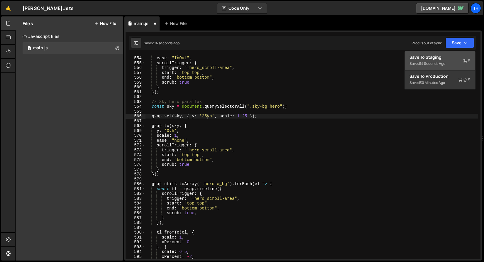
click at [449, 55] on div "Save to Staging S" at bounding box center [440, 57] width 61 height 6
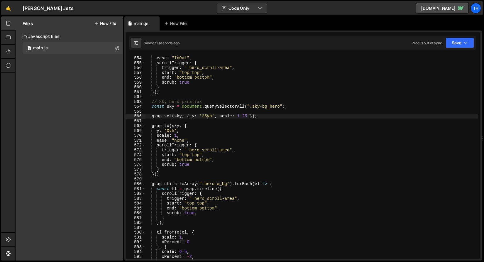
click at [205, 117] on div "scale : 1 , ease : "InOut" , scrollTrigger : { trigger : ".hero_scroll-area" , …" at bounding box center [312, 158] width 333 height 214
click at [173, 131] on div "scale : 1 , ease : "InOut" , scrollTrigger : { trigger : ".hero_scroll-area" , …" at bounding box center [312, 158] width 333 height 214
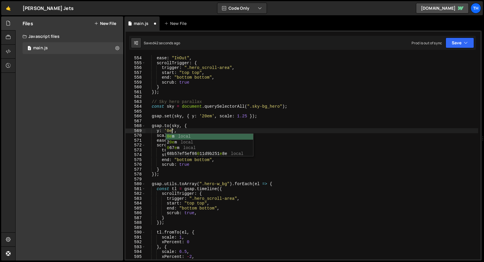
scroll to position [0, 2]
click at [455, 43] on button "Save" at bounding box center [460, 43] width 28 height 11
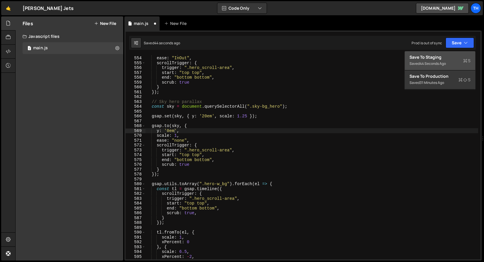
click at [444, 57] on div "Save to Staging S" at bounding box center [440, 57] width 61 height 6
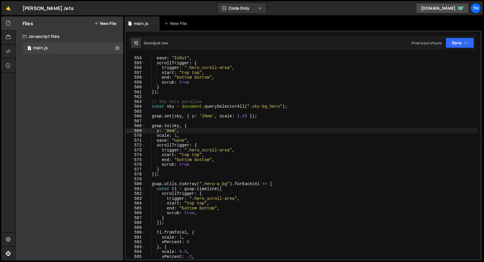
click at [183, 58] on div "scale : 1 , ease : "InOut" , scrollTrigger : { trigger : ".hero_scroll-area" , …" at bounding box center [312, 158] width 333 height 214
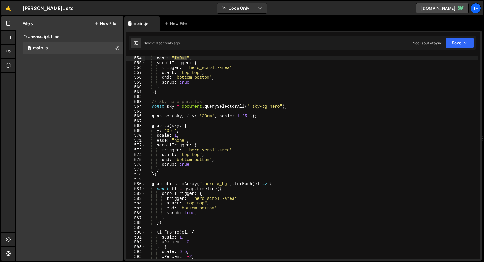
click at [183, 58] on div "scale : 1 , ease : "InOut" , scrollTrigger : { trigger : ".hero_scroll-area" , …" at bounding box center [312, 158] width 333 height 214
click at [180, 144] on div "scale : 1 , ease : "InOut" , scrollTrigger : { trigger : ".hero_scroll-area" , …" at bounding box center [312, 158] width 333 height 214
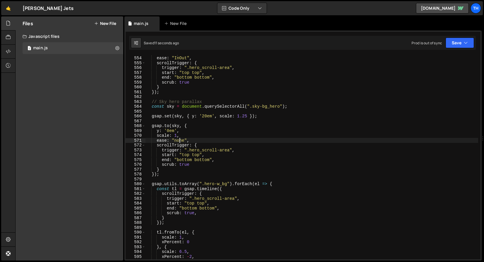
click at [180, 142] on div "scale : 1 , ease : "InOut" , scrollTrigger : { trigger : ".hero_scroll-area" , …" at bounding box center [312, 158] width 333 height 214
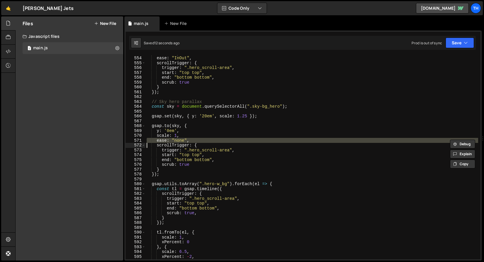
click at [180, 140] on div "scale : 1 , ease : "InOut" , scrollTrigger : { trigger : ".hero_scroll-area" , …" at bounding box center [312, 157] width 333 height 204
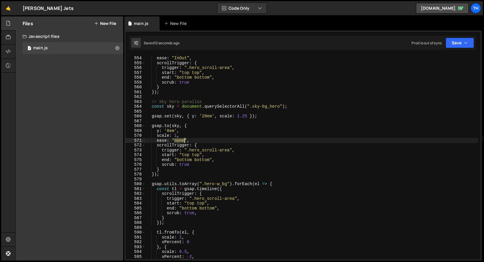
click at [180, 140] on div "scale : 1 , ease : "InOut" , scrollTrigger : { trigger : ".hero_scroll-area" , …" at bounding box center [312, 158] width 333 height 214
paste textarea "InOut"
click at [466, 46] on button "Save" at bounding box center [460, 43] width 28 height 11
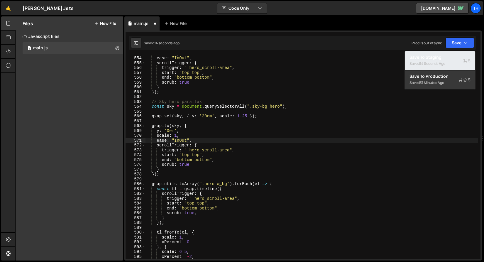
click at [444, 66] on div "Saved 14 seconds ago" at bounding box center [440, 63] width 61 height 7
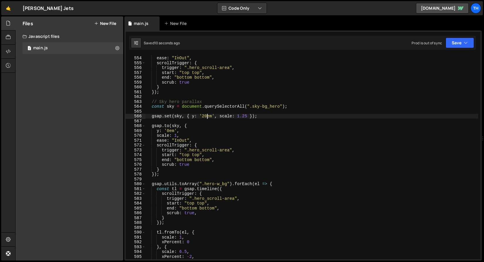
click at [208, 116] on div "scale : 1 , ease : "InOut" , scrollTrigger : { trigger : ".hero_scroll-area" , …" at bounding box center [312, 158] width 333 height 214
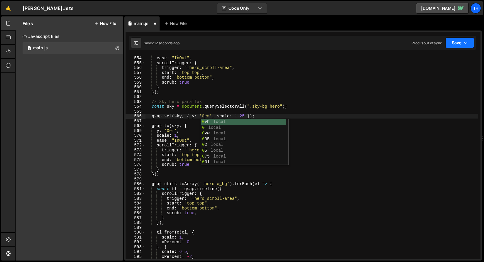
click at [472, 42] on button "Save" at bounding box center [460, 43] width 28 height 11
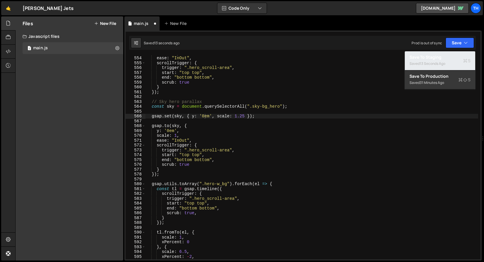
click at [426, 63] on div "13 seconds ago" at bounding box center [433, 63] width 26 height 5
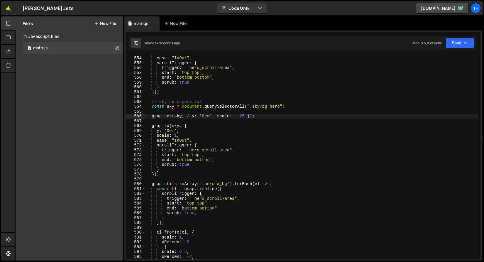
click at [211, 123] on div "scale : 1 , ease : "InOut" , scrollTrigger : { trigger : ".hero_scroll-area" , …" at bounding box center [312, 158] width 333 height 214
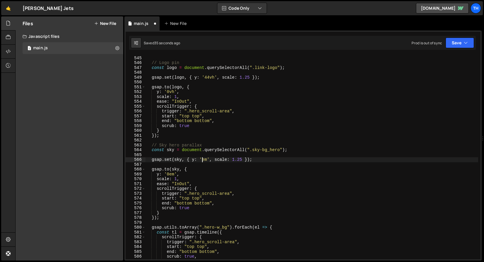
scroll to position [2640, 0]
click at [478, 38] on div "gsap.set(sky, { y: '20em', scale: 1.25 }); 544 545 546 547 548 549 550 551 552 …" at bounding box center [303, 146] width 358 height 230
click at [476, 39] on div "Saved 37 seconds ago Prod is out of sync Upgrade to Edit Save Save to Staging S…" at bounding box center [302, 43] width 347 height 14
click at [473, 41] on button "Save" at bounding box center [460, 43] width 28 height 11
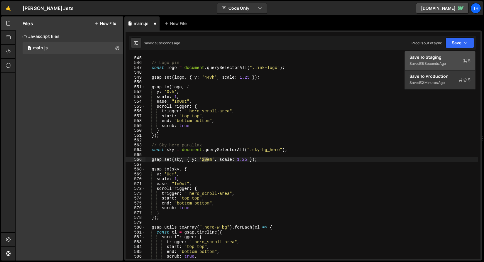
click at [456, 55] on div "Save to Staging S" at bounding box center [440, 57] width 61 height 6
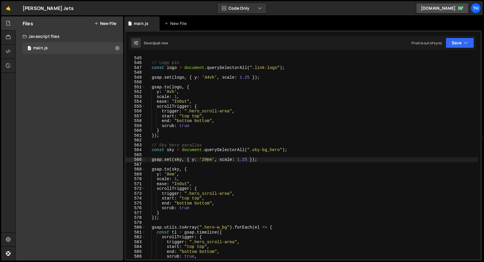
click at [203, 159] on div "}) ; // Logo pin const logo = document . querySelectorAll ( ".link-logo" ) ; gs…" at bounding box center [312, 158] width 333 height 214
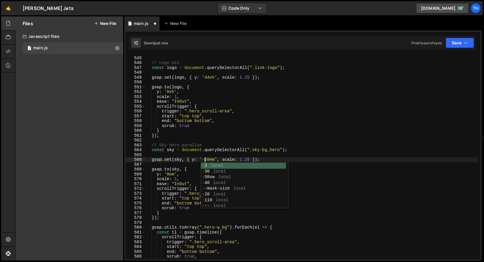
scroll to position [0, 4]
click at [459, 42] on button "Save" at bounding box center [460, 43] width 28 height 11
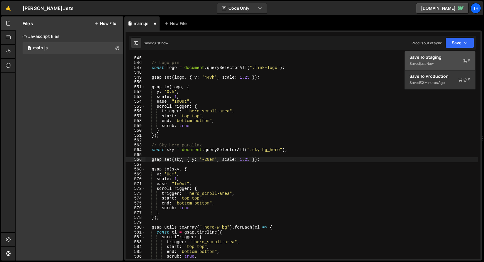
click at [447, 60] on div "Save to Staging S" at bounding box center [440, 57] width 61 height 6
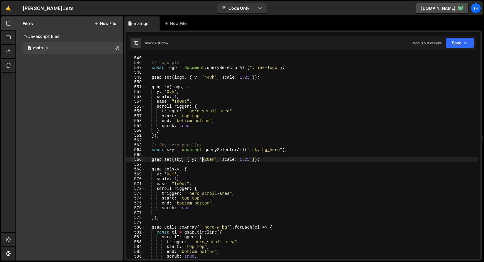
click at [203, 161] on div "}) ; // Logo pin const logo = document . querySelectorAll ( ".link-logo" ) ; gs…" at bounding box center [312, 158] width 333 height 214
click at [205, 160] on div "}) ; // Logo pin const logo = document . querySelectorAll ( ".link-logo" ) ; gs…" at bounding box center [312, 158] width 333 height 214
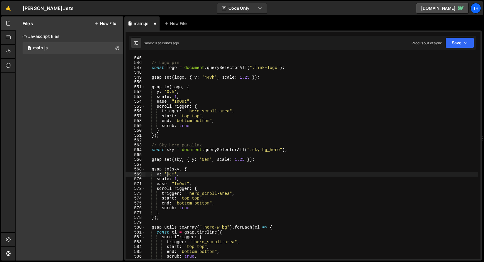
click at [168, 174] on div "}) ; // Logo pin const logo = document . querySelectorAll ( ".link-logo" ) ; gs…" at bounding box center [312, 158] width 333 height 214
click at [470, 41] on button "Save" at bounding box center [460, 43] width 28 height 11
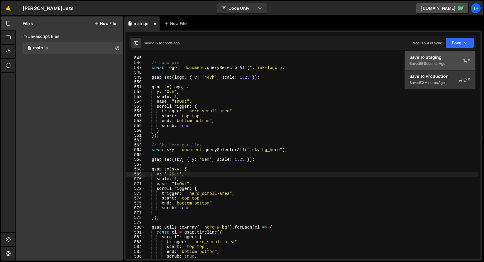
click at [459, 58] on div "Save to Staging S" at bounding box center [440, 57] width 61 height 6
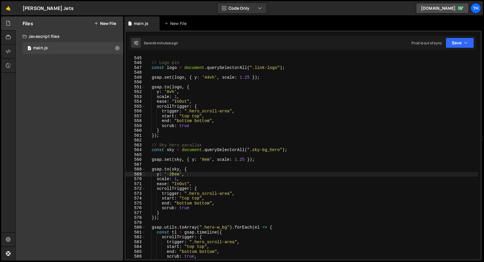
scroll to position [0, 1]
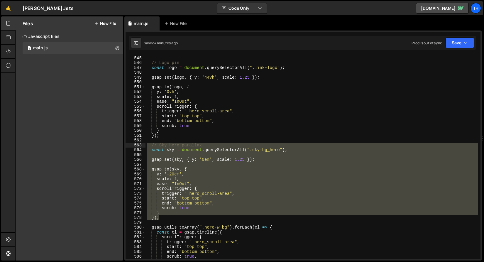
drag, startPoint x: 166, startPoint y: 218, endPoint x: 120, endPoint y: 145, distance: 86.3
click at [120, 145] on div "Files New File Javascript files 1 main.js 0 CSS files Copy share link Edit File…" at bounding box center [249, 138] width 469 height 245
type textarea "// Sky hero parallax const sky = document.querySelectorAll(".sky-bg_hero");"
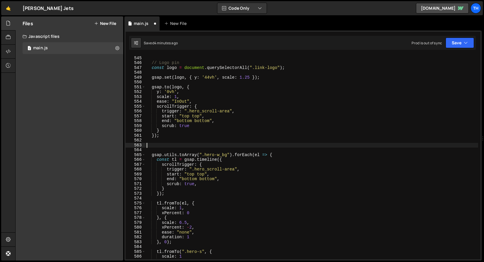
scroll to position [0, 0]
click at [454, 43] on button "Save" at bounding box center [460, 43] width 28 height 11
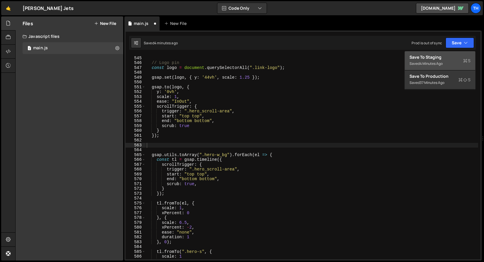
click at [452, 58] on div "Save to Staging S" at bounding box center [440, 57] width 61 height 6
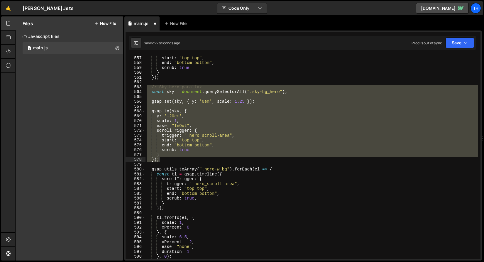
scroll to position [2698, 0]
click at [192, 122] on div "trigger : ".hero_scroll-area" , start : "top top" , end : "bottom bottom" , scr…" at bounding box center [312, 157] width 333 height 204
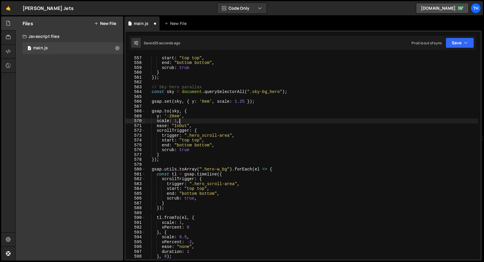
click at [206, 102] on div "trigger : ".hero_scroll-area" , start : "top top" , end : "bottom bottom" , scr…" at bounding box center [312, 158] width 333 height 214
click at [205, 102] on div "trigger : ".hero_scroll-area" , start : "top top" , end : "bottom bottom" , scr…" at bounding box center [312, 158] width 333 height 214
click at [174, 115] on div "trigger : ".hero_scroll-area" , start : "top top" , end : "bottom bottom" , scr…" at bounding box center [312, 158] width 333 height 214
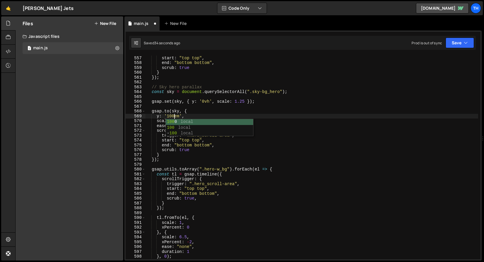
scroll to position [0, 2]
click at [447, 50] on div "Saved 39 seconds ago Prod is out of sync Upgrade to Edit Save Save to Staging S…" at bounding box center [302, 43] width 347 height 14
click at [454, 40] on button "Save" at bounding box center [460, 43] width 28 height 11
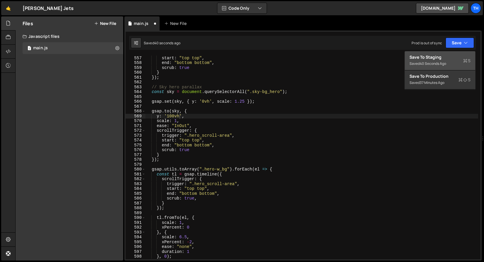
click at [440, 53] on button "Save to Staging S Saved 40 seconds ago" at bounding box center [440, 60] width 70 height 19
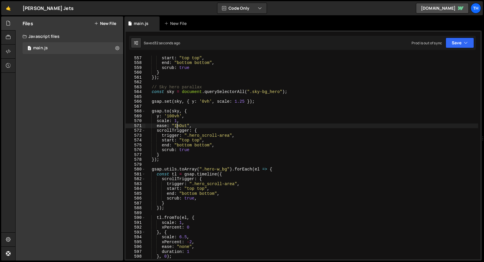
click at [177, 128] on div "trigger : ".hero_scroll-area" , start : "top top" , end : "bottom bottom" , scr…" at bounding box center [312, 158] width 333 height 214
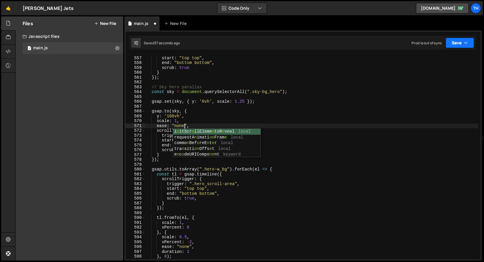
click at [455, 42] on button "Save" at bounding box center [460, 43] width 28 height 11
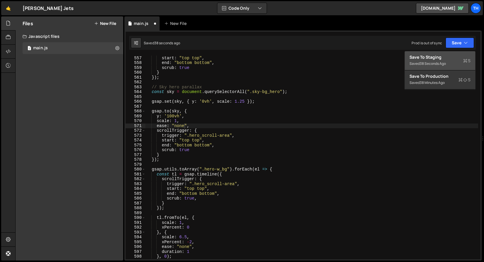
click at [442, 57] on div "Save to Staging S" at bounding box center [440, 57] width 61 height 6
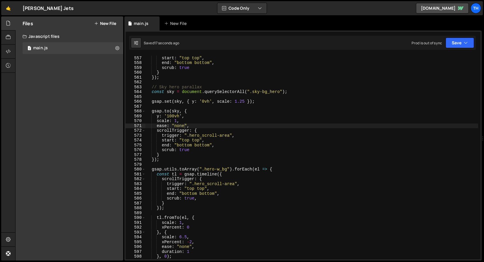
click at [180, 126] on div "trigger : ".hero_scroll-area" , start : "top top" , end : "bottom bottom" , scr…" at bounding box center [312, 158] width 333 height 214
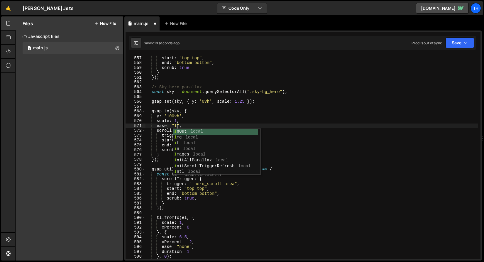
scroll to position [0, 2]
click at [455, 39] on button "Save" at bounding box center [460, 43] width 28 height 11
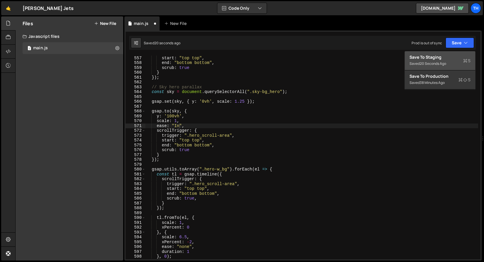
click at [441, 58] on div "Save to Staging S" at bounding box center [440, 57] width 61 height 6
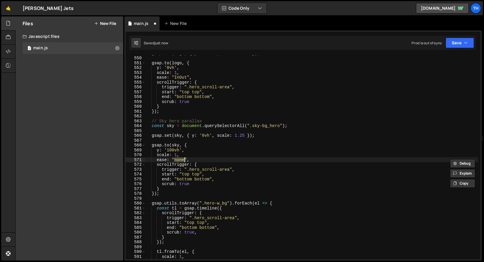
scroll to position [2664, 0]
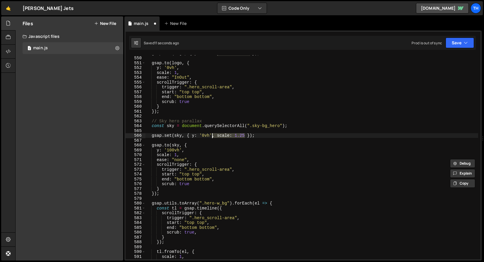
drag, startPoint x: 246, startPoint y: 134, endPoint x: 213, endPoint y: 134, distance: 33.2
click at [213, 134] on div "gsap . set ( logo , { y : '44vh' , scale : 1.25 }) ; gsap . to ( logo , { y : '…" at bounding box center [312, 158] width 333 height 214
click at [158, 154] on div "gsap . set ( logo , { y : '44vh' , scale : 1.25 }) ; gsap . to ( logo , { y : '…" at bounding box center [312, 158] width 333 height 214
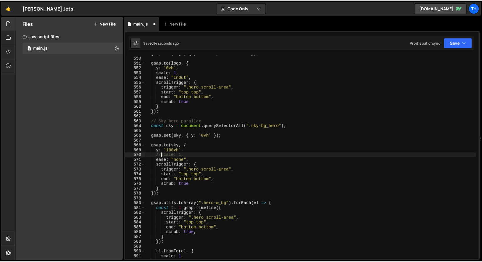
scroll to position [0, 1]
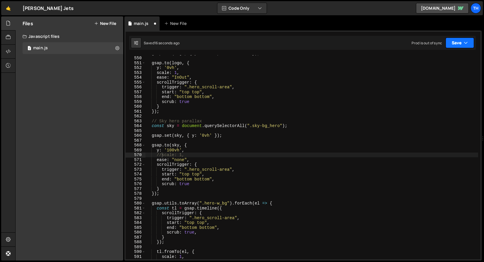
click at [467, 43] on icon "button" at bounding box center [466, 43] width 4 height 6
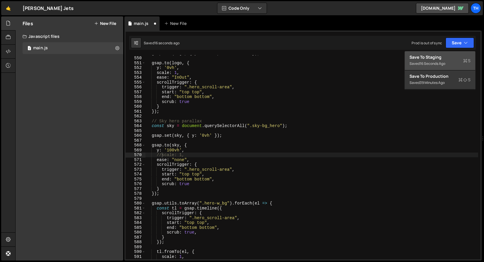
click at [466, 57] on div "Save to Staging S" at bounding box center [440, 57] width 61 height 6
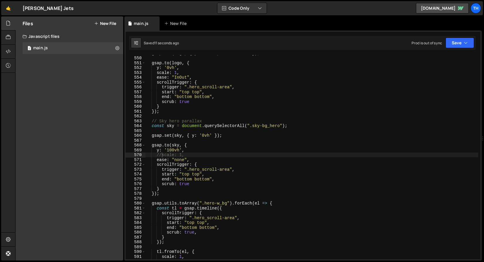
click at [188, 175] on div "gsap . set ( logo , { y : '44vh' , scale : 1.25 }) ; gsap . to ( logo , { y : '…" at bounding box center [312, 158] width 333 height 214
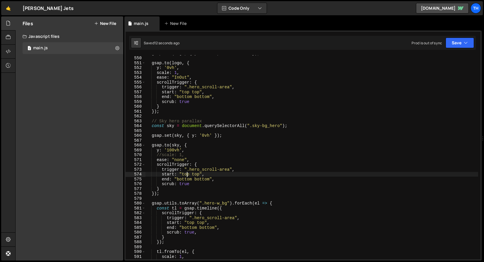
click at [185, 179] on div "gsap . set ( logo , { y : '44vh' , scale : 1.25 }) ; gsap . to ( logo , { y : '…" at bounding box center [312, 158] width 333 height 214
click at [203, 180] on div "gsap . set ( logo , { y : '44vh' , scale : 1.25 }) ; gsap . to ( logo , { y : '…" at bounding box center [312, 158] width 333 height 214
click at [214, 178] on div "gsap . set ( logo , { y : '44vh' , scale : 1.25 }) ; gsap . to ( logo , { y : '…" at bounding box center [312, 158] width 333 height 214
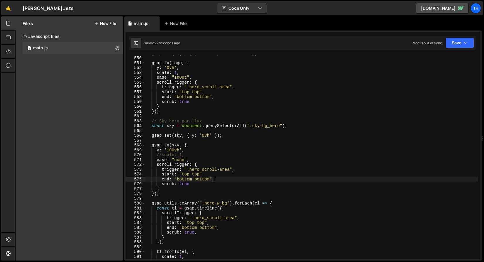
click at [203, 178] on div "gsap . set ( logo , { y : '44vh' , scale : 1.25 }) ; gsap . to ( logo , { y : '…" at bounding box center [312, 158] width 333 height 214
click at [459, 45] on button "Save" at bounding box center [460, 43] width 28 height 11
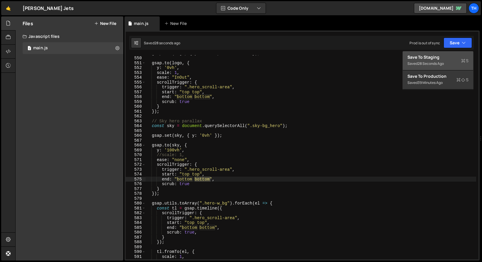
click at [446, 52] on button "Save to Staging S Saved 28 seconds ago" at bounding box center [438, 60] width 70 height 19
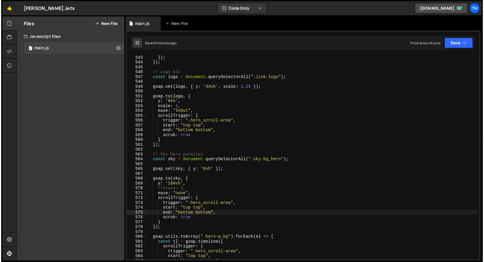
scroll to position [2631, 0]
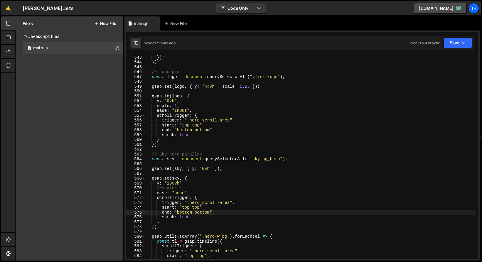
click at [175, 108] on div "}) ; }) ; // Logo pin const logo = document . querySelectorAll ( ".link-logo" )…" at bounding box center [312, 162] width 333 height 214
click at [178, 108] on div "}) ; }) ; // Logo pin const logo = document . querySelectorAll ( ".link-logo" )…" at bounding box center [312, 162] width 333 height 214
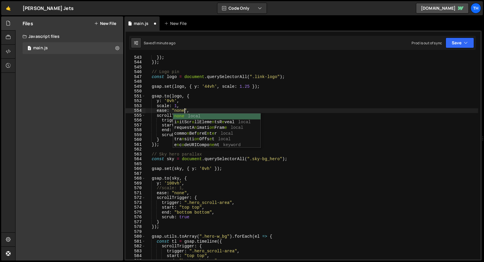
scroll to position [0, 2]
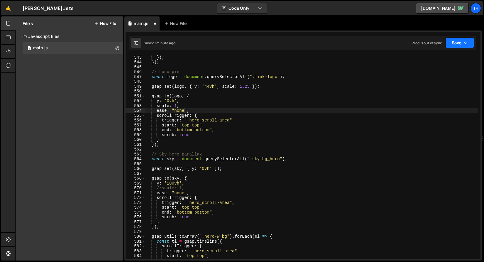
click at [466, 38] on button "Save" at bounding box center [460, 43] width 28 height 11
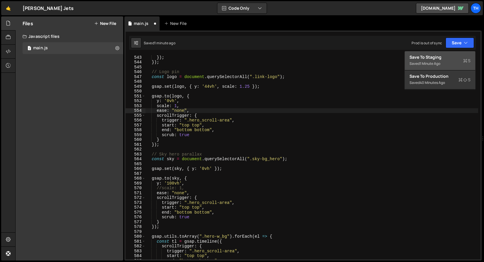
click at [452, 53] on button "Save to Staging S Saved 1 minute ago" at bounding box center [440, 60] width 70 height 19
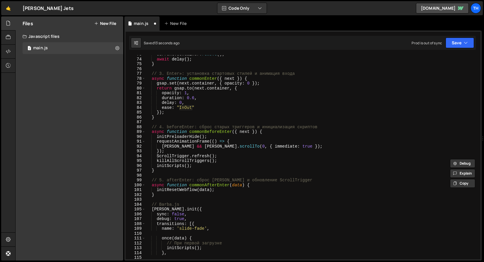
scroll to position [0, 0]
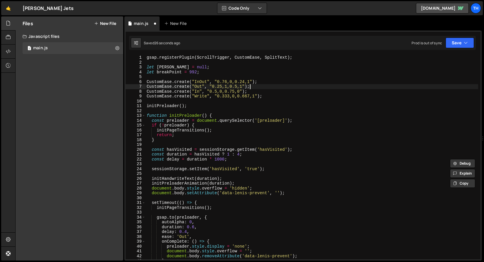
click at [267, 88] on div "gsap . registerPlugin ( ScrollTrigger , CustomEase , SplitText ) ; let lenis = …" at bounding box center [312, 162] width 333 height 214
type textarea "CustomEase.create("In", "0.5,0,0.75,0");"
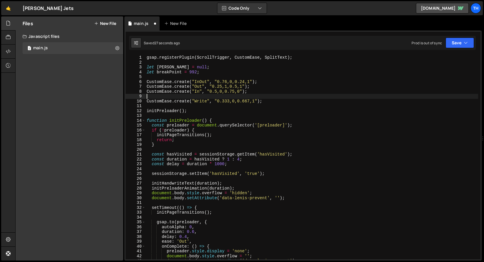
paste textarea "CustomEase.create("ease", "0.25,0.1,0.25,1");"
click at [145, 119] on span at bounding box center [143, 120] width 3 height 5
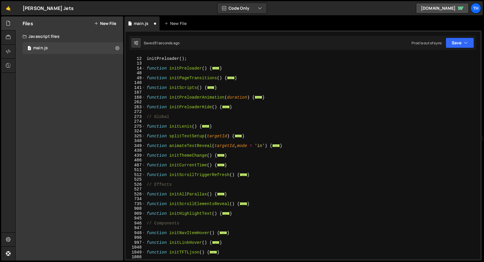
scroll to position [109, 0]
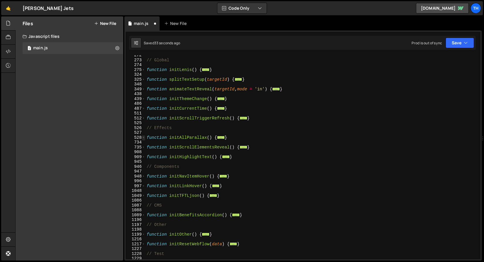
click at [144, 137] on span at bounding box center [143, 137] width 3 height 5
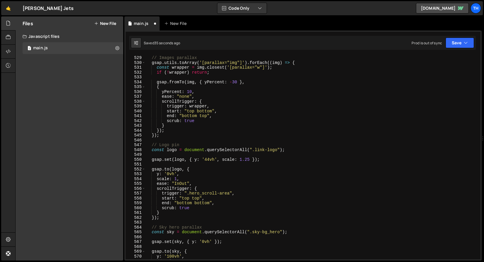
scroll to position [236, 0]
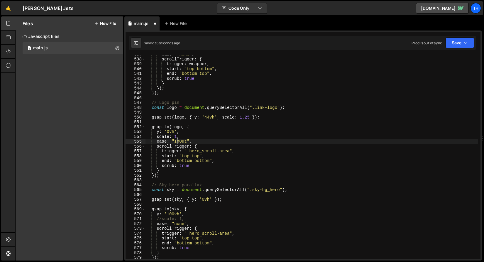
click at [178, 140] on div "ease : "none" , scrollTrigger : { trigger : wrapper , start : "top bottom" , en…" at bounding box center [312, 159] width 333 height 214
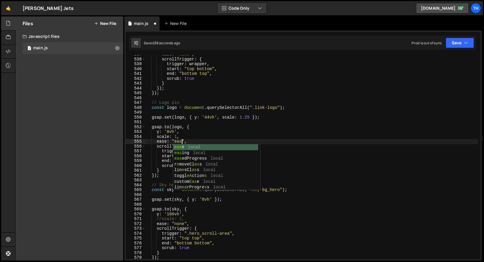
scroll to position [0, 2]
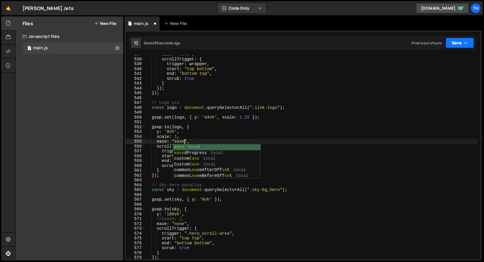
click at [456, 45] on button "Save" at bounding box center [460, 43] width 28 height 11
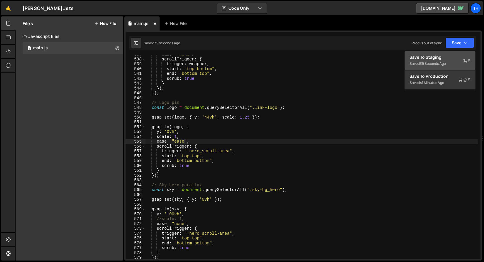
click at [449, 57] on div "Save to Staging S" at bounding box center [440, 57] width 61 height 6
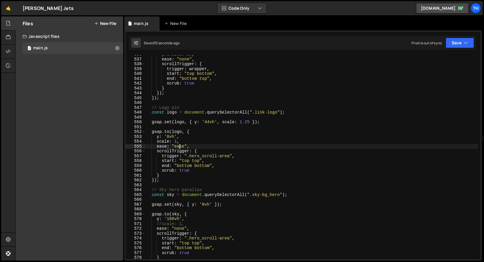
click at [180, 145] on div "yPercent : 10 , ease : "none" , scrollTrigger : { trigger : wrapper , start : "…" at bounding box center [312, 159] width 333 height 214
click at [181, 227] on div "yPercent : 10 , ease : "none" , scrollTrigger : { trigger : wrapper , start : "…" at bounding box center [312, 159] width 333 height 214
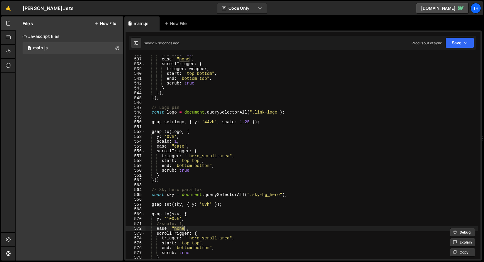
paste textarea "eas"
click at [471, 46] on button "Save" at bounding box center [460, 43] width 28 height 11
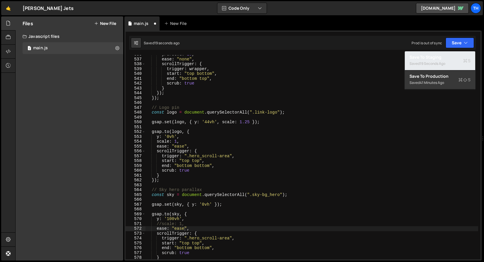
click at [454, 59] on div "Save to Staging S" at bounding box center [440, 57] width 61 height 6
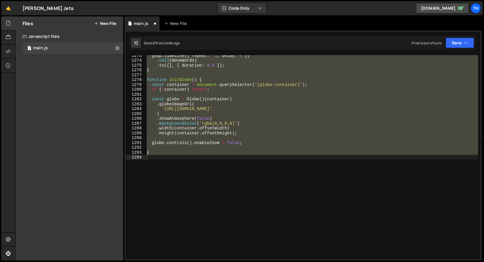
scroll to position [2669, 0]
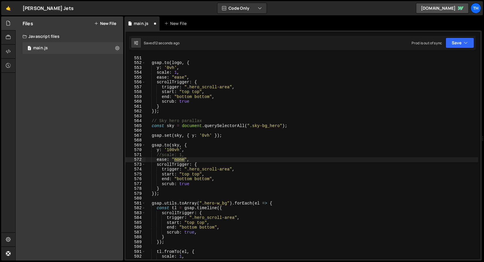
type textarea "//scale: 1,"
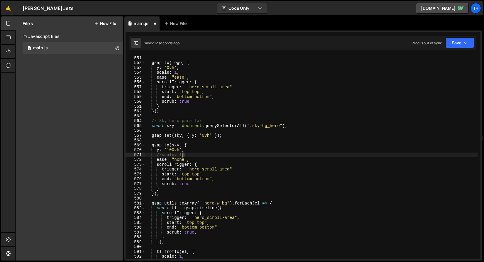
drag, startPoint x: 189, startPoint y: 156, endPoint x: 121, endPoint y: 156, distance: 68.4
click at [121, 156] on div "Files New File Javascript files 1 main.js 0 CSS files Copy share link Edit File…" at bounding box center [249, 138] width 469 height 245
type textarea "y: '100vh',"
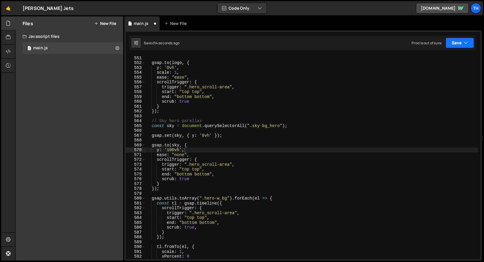
click at [454, 44] on button "Save" at bounding box center [460, 43] width 28 height 11
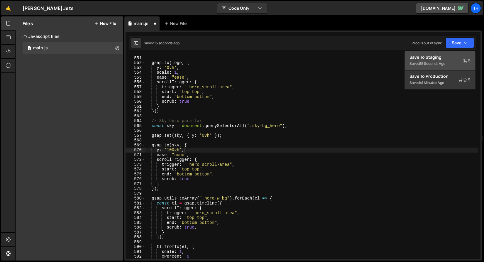
click at [443, 58] on div "Save to Staging S" at bounding box center [440, 57] width 61 height 6
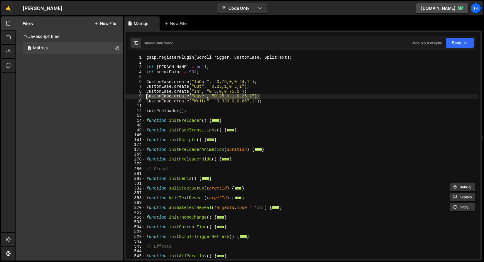
drag, startPoint x: 221, startPoint y: 93, endPoint x: 125, endPoint y: 95, distance: 95.7
click at [125, 95] on div "1 Type cmd + s to save your Javascript file. הההההההההההההההההההההההההההההההההה…" at bounding box center [303, 146] width 358 height 230
type textarea "CustomEase.create("ease", "0.25,0.1,0.25,1");"
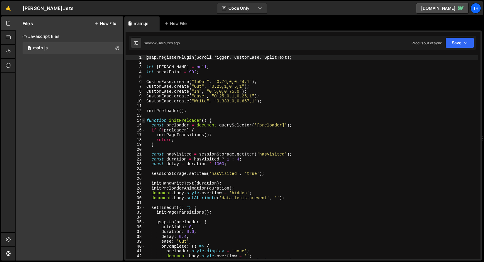
click at [144, 121] on span at bounding box center [143, 120] width 3 height 5
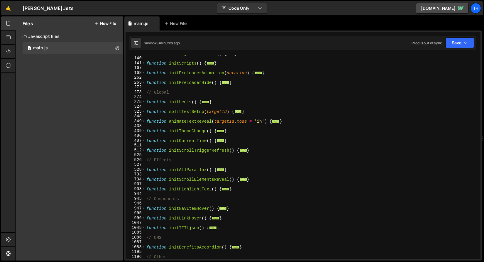
scroll to position [87, 0]
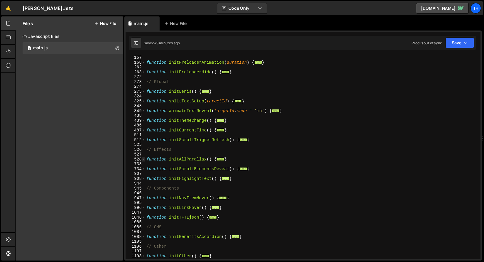
click at [144, 159] on span at bounding box center [143, 159] width 3 height 5
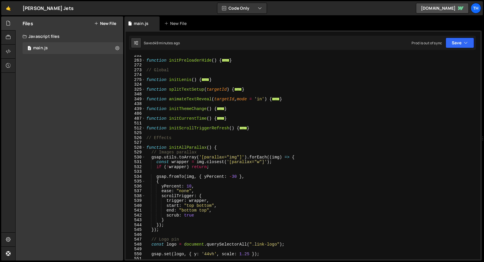
scroll to position [100, 0]
click at [145, 156] on span at bounding box center [143, 156] width 3 height 5
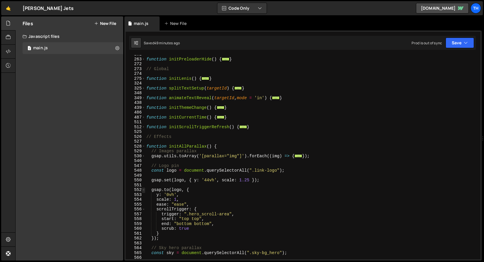
click at [143, 189] on span at bounding box center [143, 190] width 3 height 5
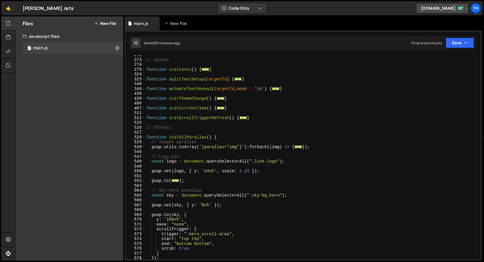
scroll to position [112, 0]
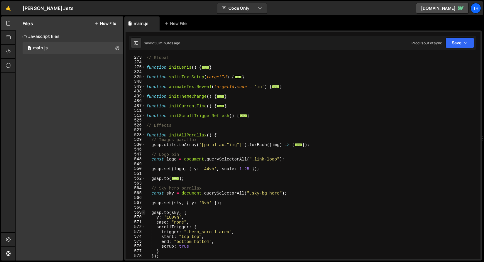
click at [144, 211] on span at bounding box center [143, 212] width 3 height 5
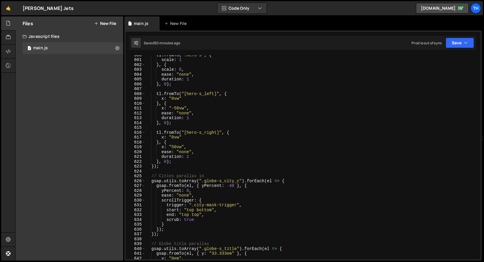
scroll to position [375, 0]
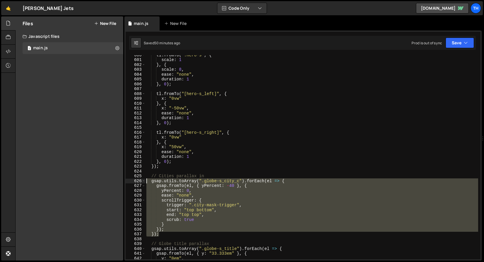
drag, startPoint x: 163, startPoint y: 236, endPoint x: 119, endPoint y: 181, distance: 70.6
click at [119, 181] on div "Files New File Javascript files 1 main.js 0 CSS files Copy share link Edit File…" at bounding box center [249, 138] width 469 height 245
type textarea "gsap.utils.toArray(".globe-s_city_c").forEach(el => { gsap.fromTo(el, { yPercen…"
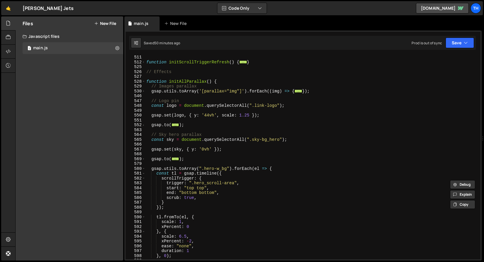
scroll to position [165, 0]
click at [142, 159] on span at bounding box center [143, 159] width 3 height 5
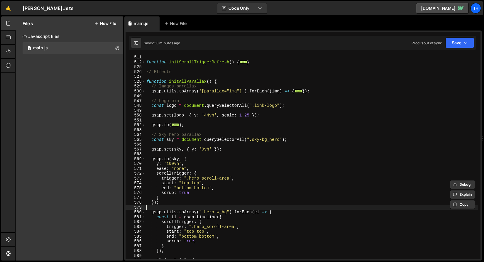
click at [168, 208] on div "function initScrollTriggerRefresh ( ) { ... } // Effects function initAllParall…" at bounding box center [311, 162] width 333 height 214
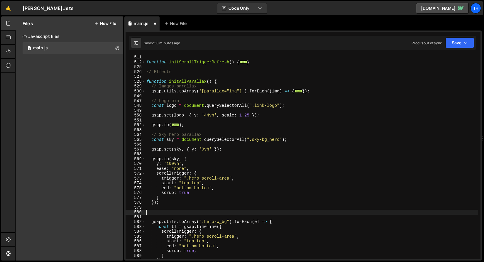
paste textarea "});"
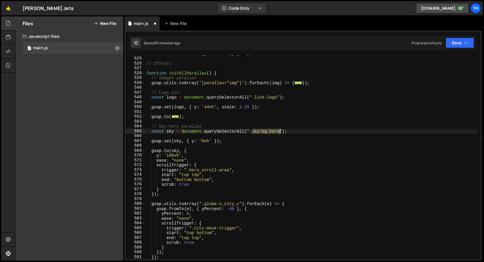
drag, startPoint x: 253, startPoint y: 131, endPoint x: 279, endPoint y: 131, distance: 26.1
click at [279, 131] on div "function initScrollTriggerRefresh ( ) { ... } // Effects function initAllParall…" at bounding box center [311, 158] width 333 height 214
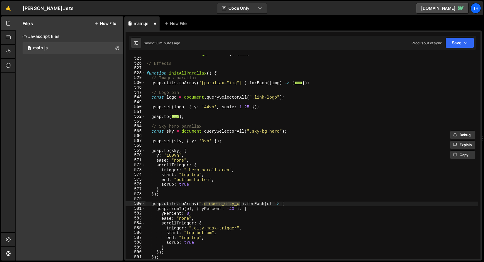
drag, startPoint x: 205, startPoint y: 204, endPoint x: 240, endPoint y: 203, distance: 34.9
click at [240, 203] on div "function initScrollTriggerRefresh ( ) { ... } // Effects function initAllParall…" at bounding box center [311, 158] width 333 height 214
paste textarea "sky-bg_hero"
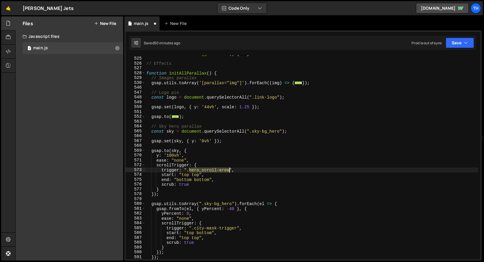
drag, startPoint x: 190, startPoint y: 171, endPoint x: 229, endPoint y: 170, distance: 38.8
click at [229, 170] on div "function initScrollTriggerRefresh ( ) { ... } // Effects function initAllParall…" at bounding box center [311, 158] width 333 height 214
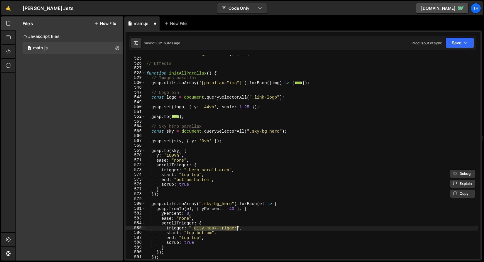
drag, startPoint x: 195, startPoint y: 230, endPoint x: 236, endPoint y: 230, distance: 41.1
click at [236, 230] on div "function initScrollTriggerRefresh ( ) { ... } // Effects function initAllParall…" at bounding box center [311, 158] width 333 height 214
paste textarea "hero_scroll-area"
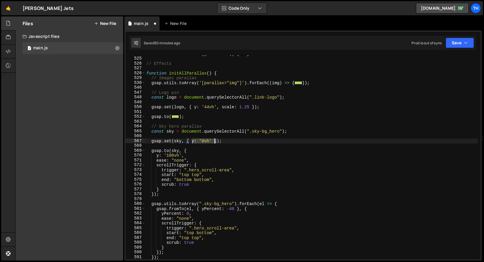
drag, startPoint x: 192, startPoint y: 142, endPoint x: 214, endPoint y: 141, distance: 21.5
click at [214, 141] on div "function initScrollTriggerRefresh ( ) { ... } // Effects function initAllParall…" at bounding box center [311, 158] width 333 height 214
click at [205, 142] on div "function initScrollTriggerRefresh ( ) { ... } // Effects function initAllParall…" at bounding box center [311, 157] width 333 height 204
drag, startPoint x: 193, startPoint y: 142, endPoint x: 212, endPoint y: 142, distance: 19.7
click at [212, 142] on div "function initScrollTriggerRefresh ( ) { ... } // Effects function initAllParall…" at bounding box center [311, 158] width 333 height 214
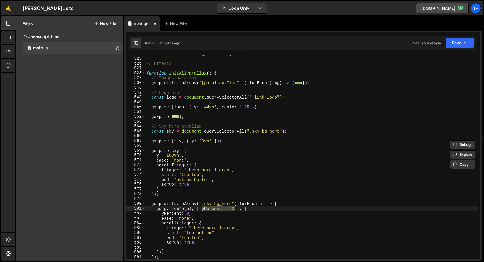
drag, startPoint x: 202, startPoint y: 210, endPoint x: 233, endPoint y: 235, distance: 40.1
click at [235, 209] on div "function initScrollTriggerRefresh ( ) { ... } // Effects function initAllParall…" at bounding box center [311, 158] width 333 height 214
paste textarea ": '0vh'"
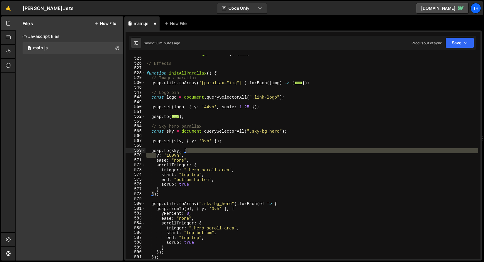
drag, startPoint x: 156, startPoint y: 157, endPoint x: 191, endPoint y: 153, distance: 35.2
click at [191, 153] on div "function initScrollTriggerRefresh ( ) { ... } // Effects function initAllParall…" at bounding box center [311, 158] width 333 height 214
click at [190, 155] on div "function initScrollTriggerRefresh ( ) { ... } // Effects function initAllParall…" at bounding box center [311, 158] width 333 height 214
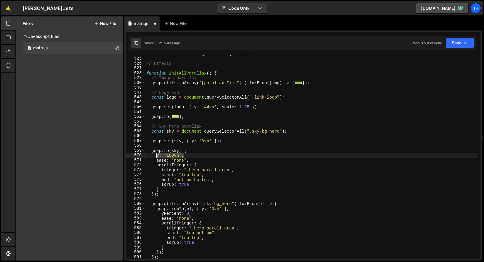
drag, startPoint x: 188, startPoint y: 155, endPoint x: 157, endPoint y: 156, distance: 31.1
click at [157, 156] on div "function initScrollTriggerRefresh ( ) { ... } // Effects function initAllParall…" at bounding box center [311, 158] width 333 height 214
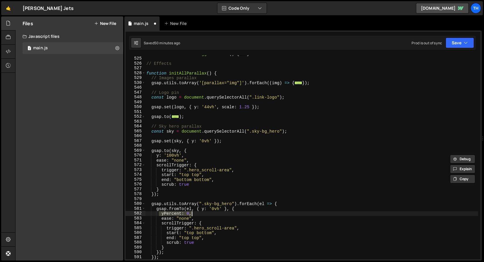
drag, startPoint x: 160, startPoint y: 215, endPoint x: 195, endPoint y: 213, distance: 34.5
click at [195, 213] on div "function initScrollTriggerRefresh ( ) { ... } // Effects function initAllParall…" at bounding box center [311, 158] width 333 height 214
paste textarea "y: '100vh'"
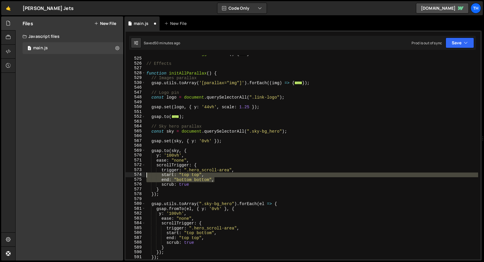
drag, startPoint x: 220, startPoint y: 180, endPoint x: 142, endPoint y: 174, distance: 79.2
click at [142, 174] on div "y: '100vh', 512 525 526 527 528 529 530 546 547 548 549 550 551 552 563 564 565…" at bounding box center [303, 157] width 355 height 204
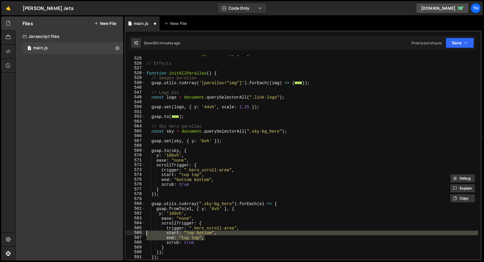
drag, startPoint x: 173, startPoint y: 236, endPoint x: 100, endPoint y: 232, distance: 73.5
click at [100, 232] on div "Files New File Javascript files 1 main.js 0 CSS files Copy share link Edit File…" at bounding box center [249, 138] width 469 height 245
paste textarea "end: "bottom bottom"
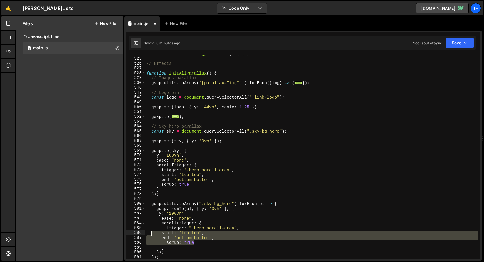
drag, startPoint x: 221, startPoint y: 240, endPoint x: 153, endPoint y: 234, distance: 68.4
click at [153, 234] on div "function initScrollTriggerRefresh ( ) { ... } // Effects function initAllParall…" at bounding box center [311, 158] width 333 height 214
drag, startPoint x: 188, startPoint y: 238, endPoint x: 211, endPoint y: 238, distance: 22.3
click at [188, 238] on div "function initScrollTriggerRefresh ( ) { ... } // Effects function initAllParall…" at bounding box center [311, 157] width 333 height 204
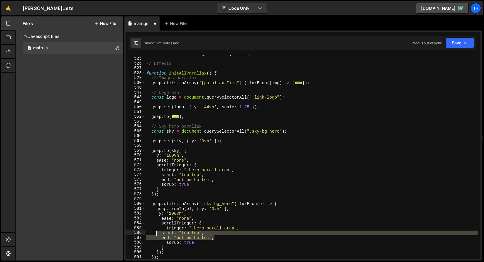
drag, startPoint x: 216, startPoint y: 238, endPoint x: 150, endPoint y: 233, distance: 66.3
click at [150, 233] on div "function initScrollTriggerRefresh ( ) { ... } // Effects function initAllParall…" at bounding box center [311, 158] width 333 height 214
click at [226, 250] on div "function initScrollTriggerRefresh ( ) { ... } // Effects function initAllParall…" at bounding box center [311, 158] width 333 height 214
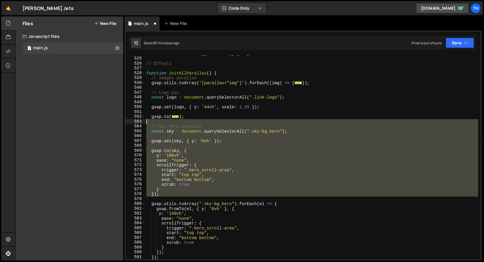
drag, startPoint x: 169, startPoint y: 198, endPoint x: 118, endPoint y: 123, distance: 90.5
click at [118, 123] on div "Files New File Javascript files 1 main.js 0 CSS files Copy share link Edit File…" at bounding box center [249, 138] width 469 height 245
type textarea "// Sky hero parallax"
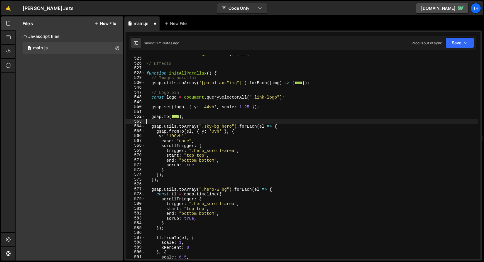
type textarea "});"
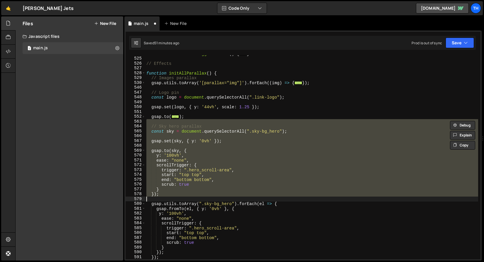
click at [175, 138] on div "function initScrollTriggerRefresh ( ) { ... } // Effects function initAllParall…" at bounding box center [311, 157] width 333 height 204
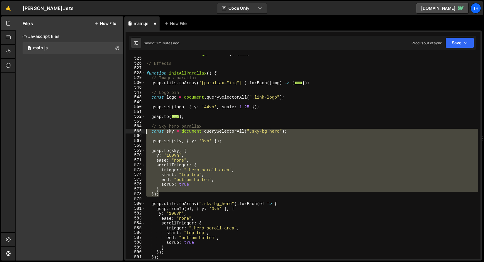
drag, startPoint x: 163, startPoint y: 193, endPoint x: 88, endPoint y: 131, distance: 97.2
click at [88, 131] on div "Files New File Javascript files 1 main.js 0 CSS files Copy share link Edit File…" at bounding box center [249, 138] width 469 height 245
type textarea "const sky = document.querySelectorAll(".sky-bg_hero");"
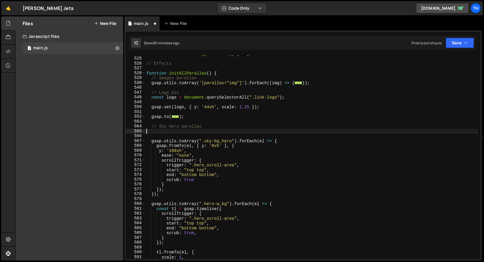
type textarea "// Sky hero parallax"
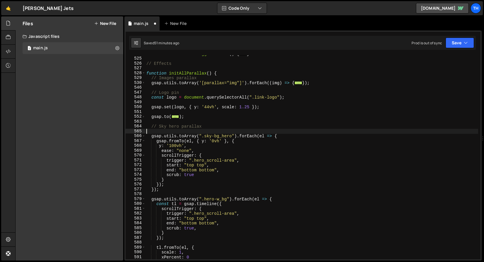
click at [156, 133] on div "function initScrollTriggerRefresh ( ) { ... } // Effects function initAllParall…" at bounding box center [311, 158] width 333 height 214
type textarea "// Sky hero parallax"
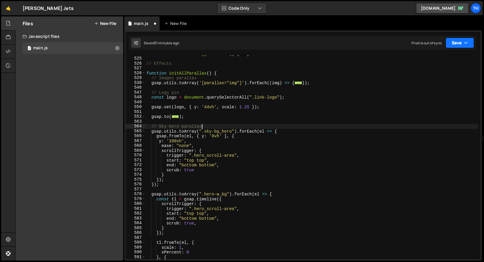
drag, startPoint x: 476, startPoint y: 44, endPoint x: 474, endPoint y: 45, distance: 3.1
click at [476, 44] on div "// Sky hero parallax 512 525 526 527 528 529 530 546 547 548 549 550 551 552 56…" at bounding box center [303, 146] width 358 height 230
click at [466, 46] on icon "button" at bounding box center [466, 43] width 4 height 6
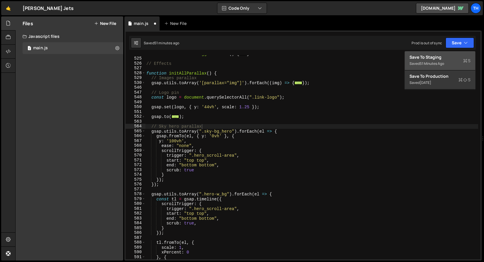
click at [453, 58] on div "Save to Staging S" at bounding box center [440, 57] width 61 height 6
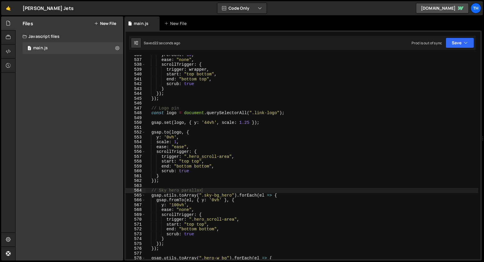
scroll to position [2634, 0]
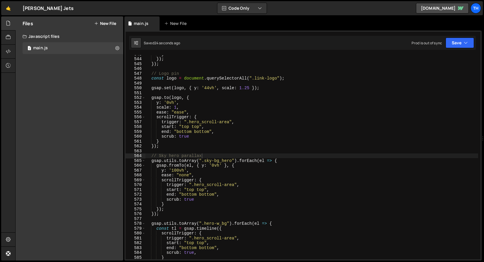
click at [164, 220] on div "} }) ; }) ; // Logo pin const logo = document . querySelectorAll ( ".link-logo"…" at bounding box center [311, 159] width 333 height 214
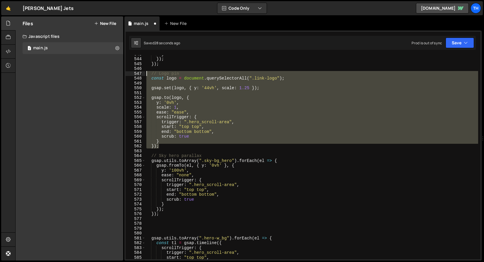
drag, startPoint x: 169, startPoint y: 148, endPoint x: 104, endPoint y: 75, distance: 97.8
click at [104, 75] on div "Files New File Javascript files 1 main.js 0 CSS files Copy share link Edit File…" at bounding box center [249, 138] width 469 height 245
type textarea "// Logo pin const logo = document.querySelectorAll(".link-logo");"
click at [155, 225] on div "} }) ; }) ; // Logo pin const logo = document . querySelectorAll ( ".link-logo"…" at bounding box center [311, 159] width 333 height 214
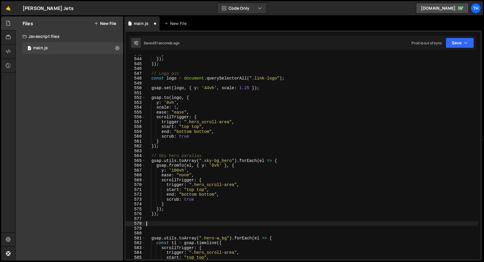
paste textarea "});"
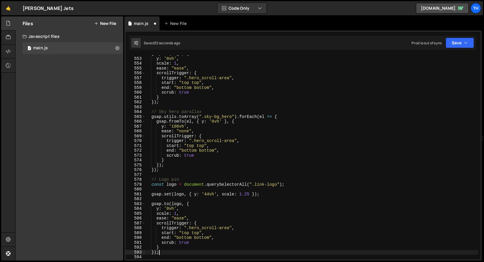
scroll to position [2680, 0]
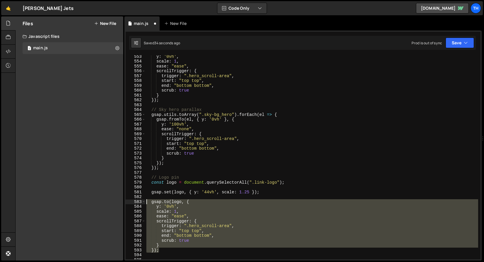
drag, startPoint x: 172, startPoint y: 251, endPoint x: 107, endPoint y: 201, distance: 82.4
click at [107, 201] on div "Files New File Javascript files 1 main.js 0 CSS files Copy share link Edit File…" at bounding box center [249, 138] width 469 height 245
type textarea "[DOMAIN_NAME](logo, { y: '0vh',"
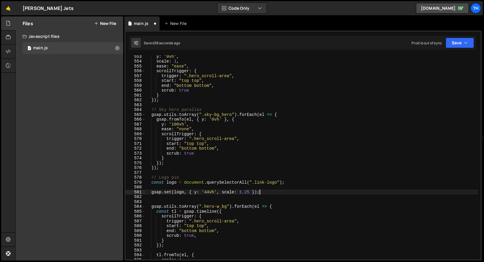
click at [176, 182] on div "y : '0vh' , scale : 1 , ease : "ease" , scrollTrigger : { trigger : ".hero_scro…" at bounding box center [311, 161] width 333 height 214
click at [175, 182] on div "y : '0vh' , scale : 1 , ease : "ease" , scrollTrigger : { trigger : ".hero_scro…" at bounding box center [311, 161] width 333 height 214
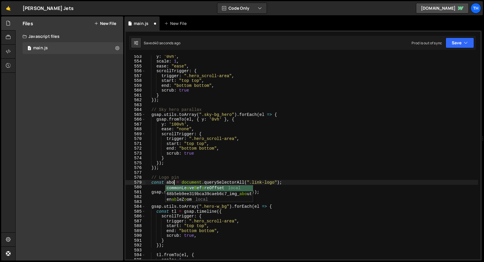
type textarea "const about = document.querySelectorAll(".link-logo");"
click at [168, 181] on div "y : '0vh' , scale : 1 , ease : "ease" , scrollTrigger : { trigger : ".hero_scro…" at bounding box center [311, 161] width 333 height 214
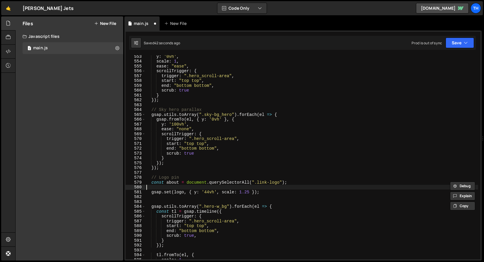
click at [185, 189] on div "y : '0vh' , scale : 1 , ease : "ease" , scrollTrigger : { trigger : ".hero_scro…" at bounding box center [311, 161] width 333 height 214
click at [183, 192] on div "y : '0vh' , scale : 1 , ease : "ease" , scrollTrigger : { trigger : ".hero_scro…" at bounding box center [311, 161] width 333 height 214
paste textarea "about"
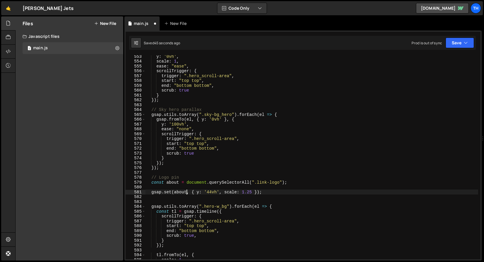
click at [263, 182] on div "y : '0vh' , scale : 1 , ease : "ease" , scrollTrigger : { trigger : ".hero_scro…" at bounding box center [311, 161] width 333 height 214
paste textarea "about"
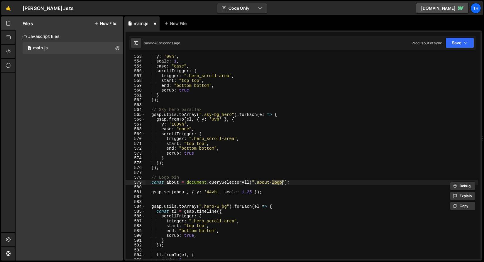
type textarea "const about = document.querySelectorAll(".about-w");"
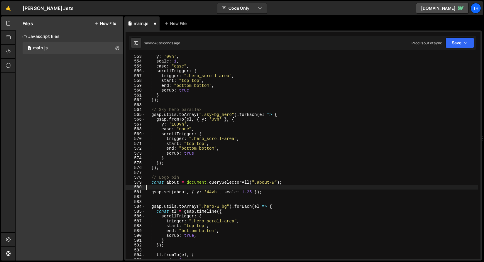
click at [252, 188] on div "y : '0vh' , scale : 1 , ease : "ease" , scrollTrigger : { trigger : ".hero_scro…" at bounding box center [311, 161] width 333 height 214
click at [199, 192] on div "y : '0vh' , scale : 1 , ease : "ease" , scrollTrigger : { trigger : ".hero_scro…" at bounding box center [311, 161] width 333 height 214
click at [207, 192] on div "y : '0vh' , scale : 1 , ease : "ease" , scrollTrigger : { trigger : ".hero_scro…" at bounding box center [311, 161] width 333 height 214
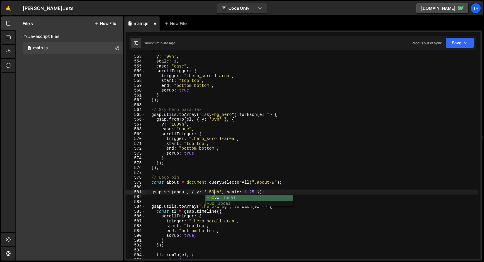
click at [234, 182] on div "y : '0vh' , scale : 1 , ease : "ease" , scrollTrigger : { trigger : ".hero_scro…" at bounding box center [311, 161] width 333 height 214
drag, startPoint x: 223, startPoint y: 193, endPoint x: 255, endPoint y: 193, distance: 32.6
click at [255, 193] on div "y : '0vh' , scale : 1 , ease : "ease" , scrollTrigger : { trigger : ".hero_scro…" at bounding box center [311, 161] width 333 height 214
type textarea "gsap.set(about, { y: '-50vh' });"
click at [457, 45] on button "Save" at bounding box center [460, 43] width 28 height 11
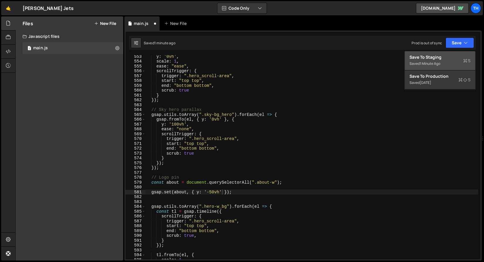
click at [452, 55] on div "Save to Staging S" at bounding box center [440, 57] width 61 height 6
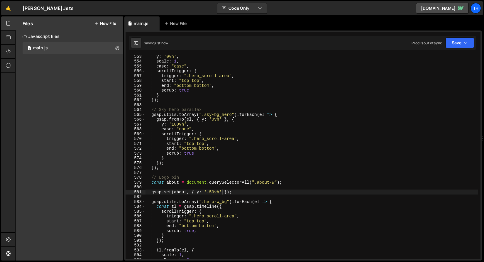
click at [156, 196] on div "y : '0vh' , scale : 1 , ease : "ease" , scrollTrigger : { trigger : ".hero_scro…" at bounding box center [311, 161] width 333 height 214
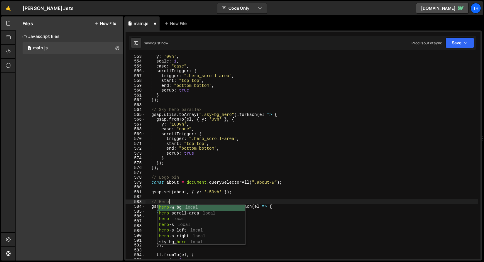
scroll to position [0, 1]
click at [199, 193] on div "y : '0vh' , scale : 1 , ease : "ease" , scrollTrigger : { trigger : ".hero_scro…" at bounding box center [311, 161] width 333 height 214
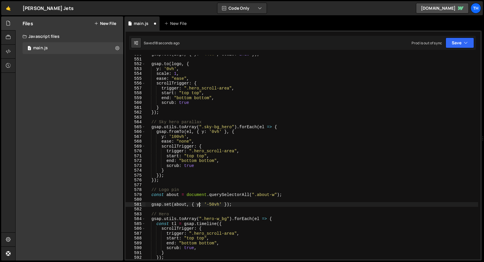
scroll to position [2668, 0]
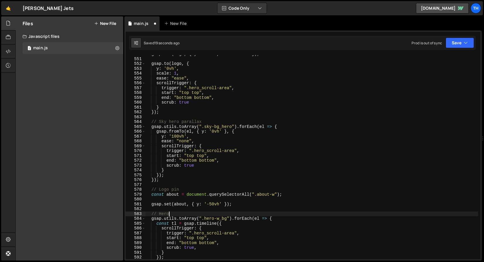
click at [185, 214] on div "gsap . set ( logo , { y : '44vh' , scale : 1.25 }) ; gsap . to ( logo , { y : '…" at bounding box center [311, 159] width 333 height 214
click at [301, 174] on div "gsap . set ( logo , { y : '44vh' , scale : 1.25 }) ; gsap . to ( logo , { y : '…" at bounding box center [311, 159] width 333 height 214
type textarea "});"
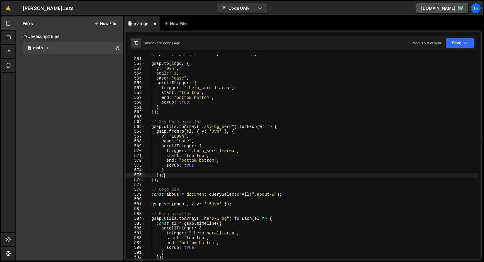
scroll to position [0, 1]
click at [284, 199] on div "gsap . set ( logo , { y : '44vh' , scale : 1.25 }) ; gsap . to ( logo , { y : '…" at bounding box center [311, 159] width 333 height 214
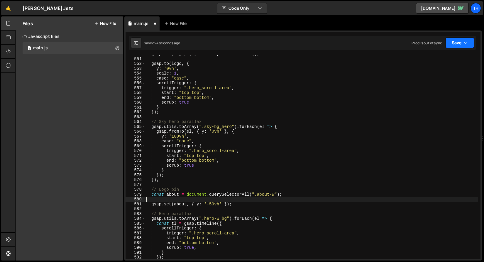
click at [457, 43] on button "Save" at bounding box center [460, 43] width 28 height 11
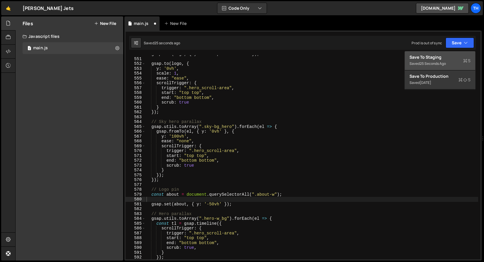
click at [448, 54] on button "Save to Staging S Saved 25 seconds ago" at bounding box center [440, 60] width 70 height 19
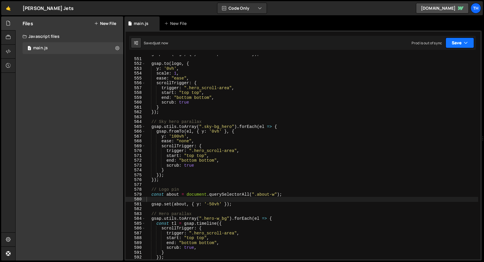
click at [455, 45] on button "Save" at bounding box center [460, 43] width 28 height 11
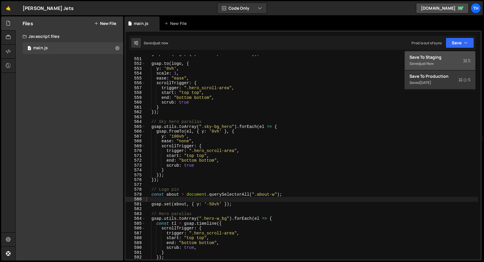
click at [451, 54] on div "Save to Staging S" at bounding box center [440, 57] width 61 height 6
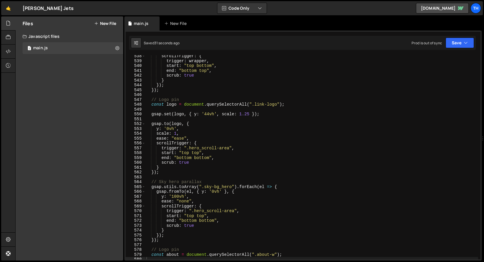
scroll to position [2608, 0]
click at [183, 203] on div "scrollTrigger : { trigger : wrapper , start : "top bottom" , end : "bottom top"…" at bounding box center [311, 161] width 333 height 214
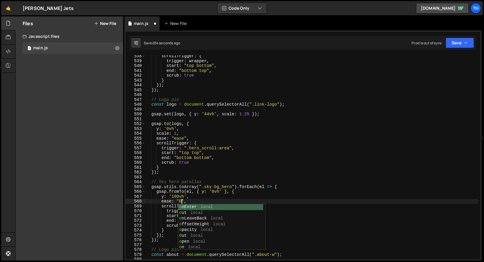
scroll to position [0, 3]
click at [465, 42] on icon "button" at bounding box center [466, 43] width 4 height 6
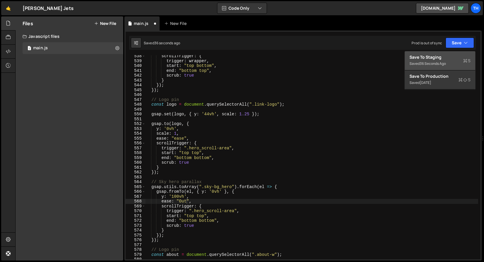
click at [454, 58] on div "Save to Staging S" at bounding box center [440, 57] width 61 height 6
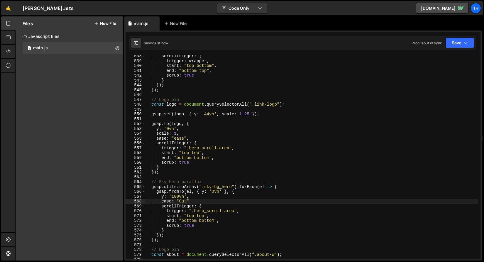
click at [184, 202] on div "scrollTrigger : { trigger : wrapper , start : "top bottom" , end : "bottom top"…" at bounding box center [311, 161] width 333 height 214
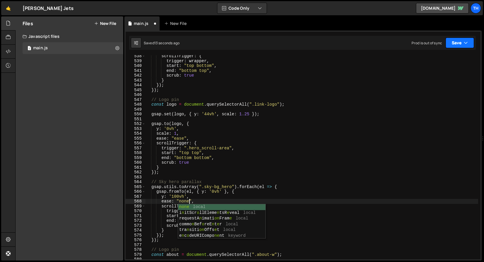
click at [454, 44] on button "Save" at bounding box center [460, 43] width 28 height 11
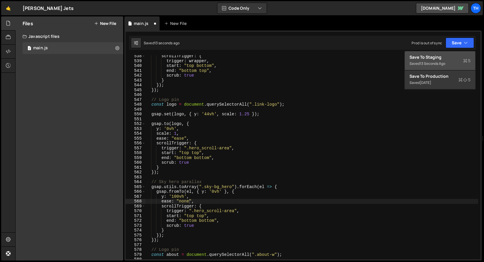
click at [447, 55] on div "Save to Staging S" at bounding box center [440, 57] width 61 height 6
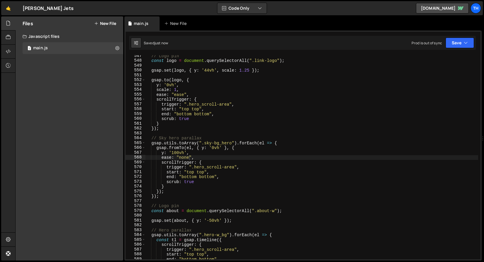
scroll to position [0, 1]
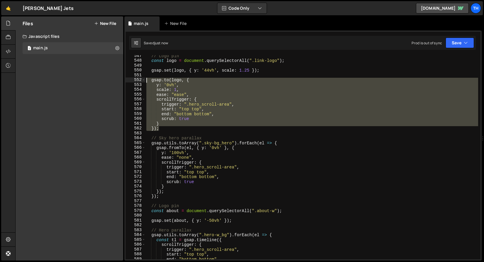
drag, startPoint x: 161, startPoint y: 127, endPoint x: 114, endPoint y: 82, distance: 65.0
click at [114, 82] on div "Files New File Javascript files 1 main.js 0 CSS files Copy share link Edit File…" at bounding box center [249, 138] width 469 height 245
type textarea "[DOMAIN_NAME](logo, { y: '0vh',"
click at [161, 226] on div "// Logo pin const logo = document . querySelectorAll ( ".link-logo" ) ; gsap . …" at bounding box center [311, 160] width 333 height 214
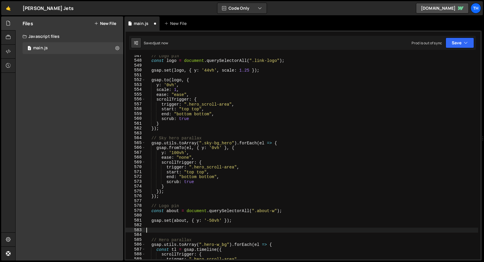
paste textarea "});"
type textarea "});"
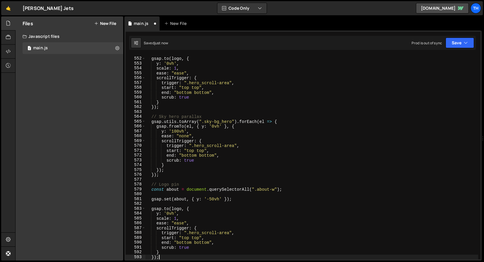
click at [173, 203] on div "gsap . to ( logo , { y : '0vh' , scale : 1 , ease : "ease" , scrollTrigger : { …" at bounding box center [311, 158] width 333 height 214
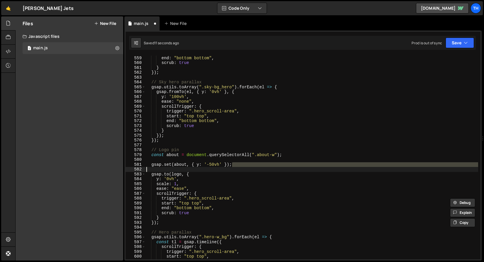
scroll to position [2707, 0]
click at [463, 38] on button "Save" at bounding box center [460, 43] width 28 height 11
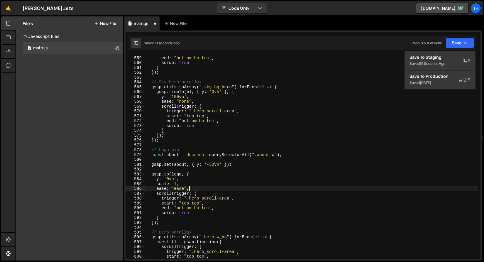
click at [215, 191] on div "start : "top top" , end : "bottom bottom" , scrub : true } }) ; // Sky hero par…" at bounding box center [311, 158] width 333 height 214
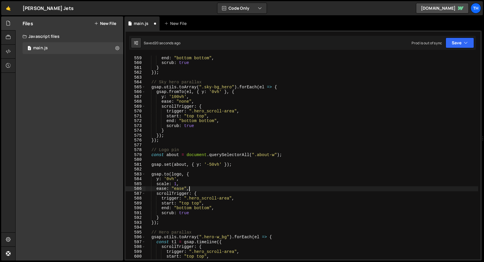
click at [258, 156] on div "start : "top top" , end : "bottom bottom" , scrub : true } }) ; // Sky hero par…" at bounding box center [311, 158] width 333 height 214
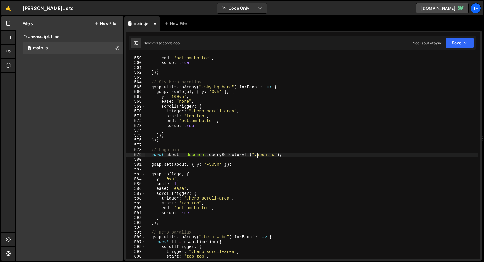
click at [258, 156] on div "start : "top top" , end : "bottom bottom" , scrub : true } }) ; // Sky hero par…" at bounding box center [311, 158] width 333 height 214
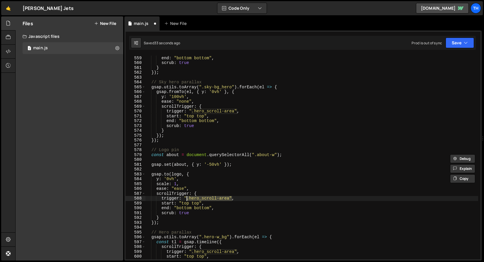
drag, startPoint x: 233, startPoint y: 199, endPoint x: 187, endPoint y: 199, distance: 46.1
click at [187, 199] on div "start : "top top" , end : "bottom bottom" , scrub : true } }) ; // Sky hero par…" at bounding box center [311, 158] width 333 height 214
type textarea "trigger: ".hero_scroll-area","
drag, startPoint x: 232, startPoint y: 199, endPoint x: 185, endPoint y: 199, distance: 47.0
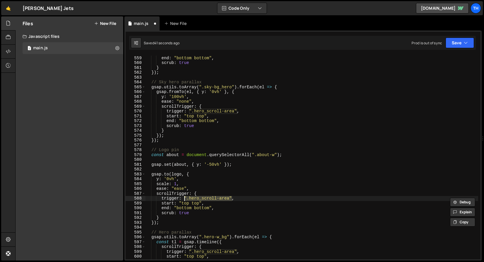
click at [185, 199] on div "start : "top top" , end : "bottom bottom" , scrub : true } }) ; // Sky hero par…" at bounding box center [311, 158] width 333 height 214
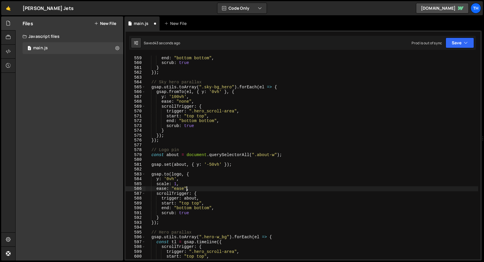
click at [187, 190] on div "start : "top top" , end : "bottom bottom" , scrub : true } }) ; // Sky hero par…" at bounding box center [311, 158] width 333 height 214
click at [174, 172] on div "start : "top top" , end : "bottom bottom" , scrub : true } }) ; // Sky hero par…" at bounding box center [311, 158] width 333 height 214
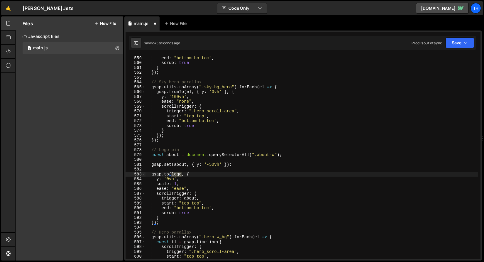
click at [174, 172] on div "start : "top top" , end : "bottom bottom" , scrub : true } }) ; // Sky hero par…" at bounding box center [311, 158] width 333 height 214
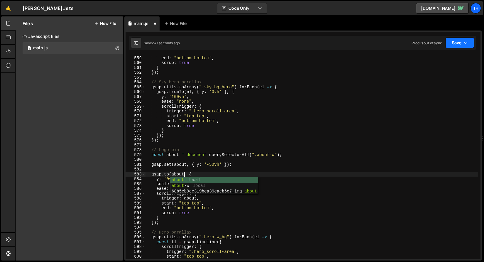
click at [468, 44] on button "Save" at bounding box center [460, 43] width 28 height 11
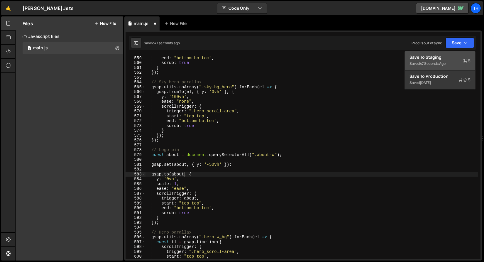
click at [461, 64] on div "Saved 47 seconds ago" at bounding box center [440, 63] width 61 height 7
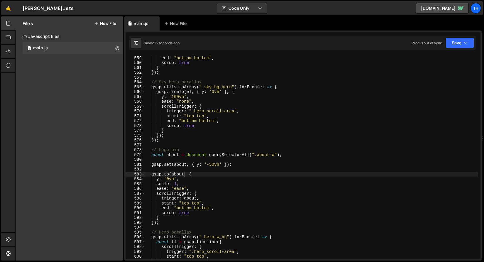
scroll to position [0, 1]
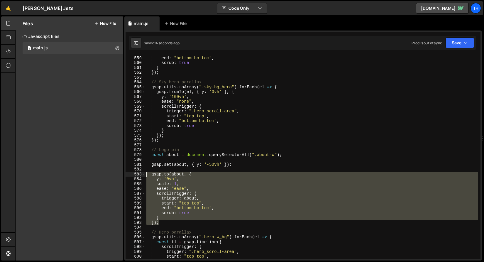
drag, startPoint x: 165, startPoint y: 223, endPoint x: 129, endPoint y: 175, distance: 60.0
click at [129, 175] on div "}); 558 559 560 561 562 563 564 565 566 567 568 569 570 571 572 573 574 575 576…" at bounding box center [303, 157] width 355 height 204
type textarea "[DOMAIN_NAME](about, { y: '0vh',"
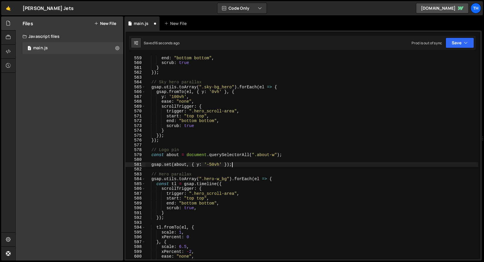
click at [213, 165] on div "start : "top top" , end : "bottom bottom" , scrub : true } }) ; // Sky hero par…" at bounding box center [311, 158] width 333 height 214
click at [452, 42] on button "Save" at bounding box center [460, 43] width 28 height 11
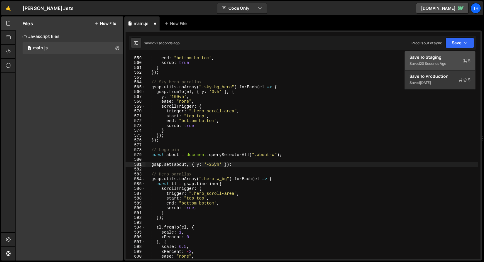
click at [449, 57] on div "Save to Staging S" at bounding box center [440, 57] width 61 height 6
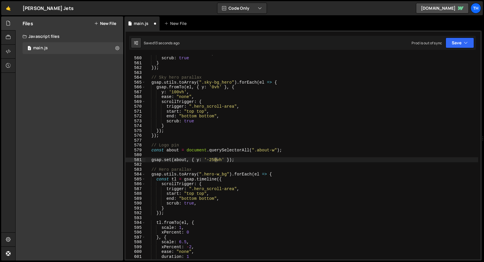
scroll to position [2712, 0]
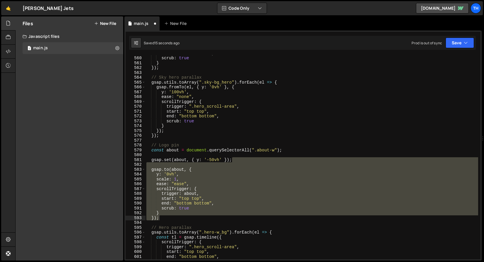
click at [209, 159] on div "end : "bottom bottom" , scrub : true } }) ; // Sky hero parallax gsap . utils .…" at bounding box center [311, 158] width 333 height 214
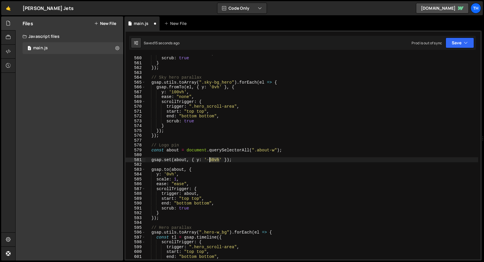
click at [209, 159] on div "end : "bottom bottom" , scrub : true } }) ; // Sky hero parallax gsap . utils .…" at bounding box center [311, 158] width 333 height 214
click at [208, 161] on div "end : "bottom bottom" , scrub : true } }) ; // Sky hero parallax gsap . utils .…" at bounding box center [311, 158] width 333 height 214
drag, startPoint x: 208, startPoint y: 162, endPoint x: 219, endPoint y: 161, distance: 11.2
click at [219, 161] on div "end : "bottom bottom" , scrub : true } }) ; // Sky hero parallax gsap . utils .…" at bounding box center [311, 158] width 333 height 214
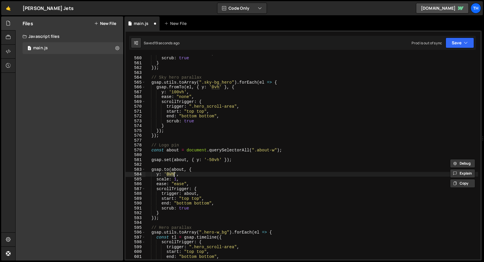
drag, startPoint x: 168, startPoint y: 175, endPoint x: 174, endPoint y: 174, distance: 5.9
click at [174, 174] on div "end : "bottom bottom" , scrub : true } }) ; // Sky hero parallax gsap . utils .…" at bounding box center [311, 158] width 333 height 214
paste textarea "-5"
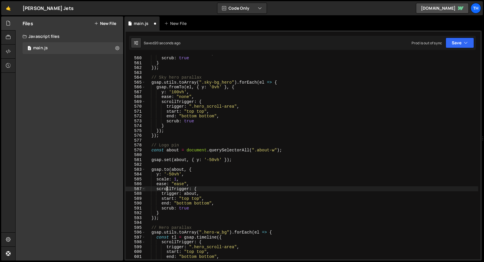
click at [167, 188] on div "end : "bottom bottom" , scrub : true } }) ; // Sky hero parallax gsap . utils .…" at bounding box center [311, 158] width 333 height 214
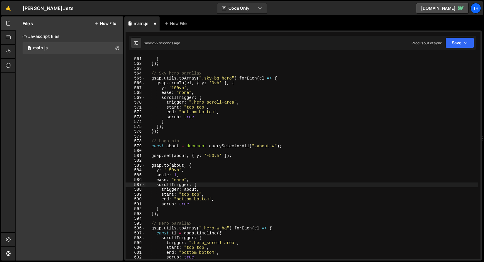
scroll to position [2680, 0]
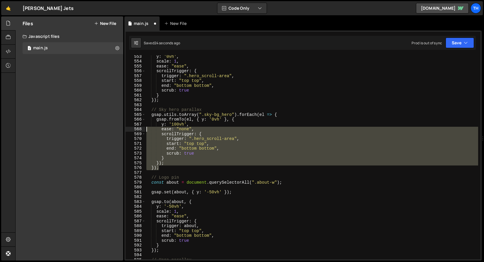
drag, startPoint x: 164, startPoint y: 168, endPoint x: 103, endPoint y: 115, distance: 80.8
click at [106, 124] on div "Files New File Javascript files 1 main.js 0 CSS files Copy share link Edit File…" at bounding box center [249, 138] width 469 height 245
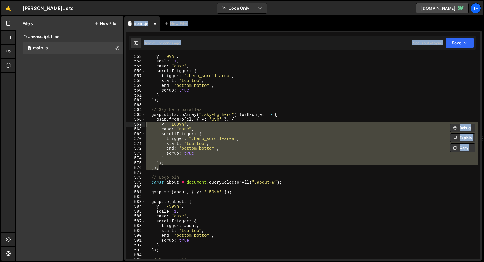
drag, startPoint x: 103, startPoint y: 115, endPoint x: 148, endPoint y: 120, distance: 45.2
click at [148, 120] on div "Files New File Javascript files 1 main.js 0 CSS files Copy share link Edit File…" at bounding box center [249, 138] width 469 height 245
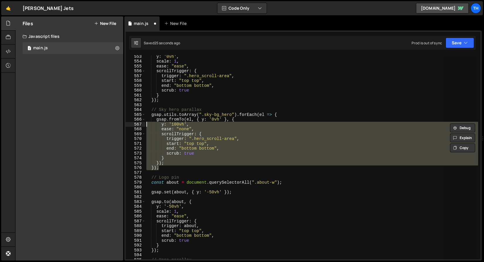
click at [166, 163] on div "y : '0vh' , scale : 1 , ease : "ease" , scrollTrigger : { trigger : ".hero_scro…" at bounding box center [311, 157] width 333 height 204
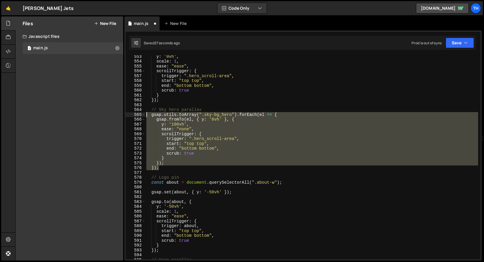
drag, startPoint x: 163, startPoint y: 169, endPoint x: 117, endPoint y: 114, distance: 70.6
click at [117, 114] on div "Files New File Javascript files 1 main.js 0 CSS files Copy share link Edit File…" at bounding box center [249, 138] width 469 height 245
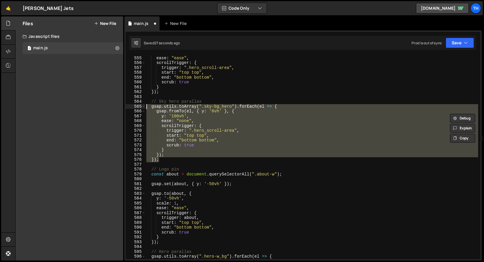
scroll to position [2688, 0]
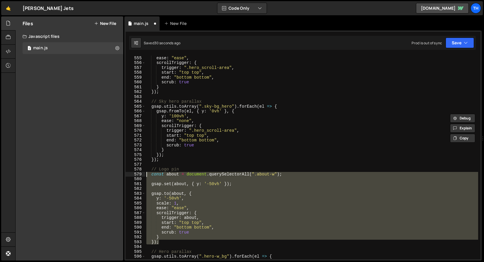
drag, startPoint x: 167, startPoint y: 241, endPoint x: 113, endPoint y: 174, distance: 86.3
click at [113, 174] on div "Files New File Javascript files 1 main.js 0 CSS files Copy share link Edit File…" at bounding box center [249, 138] width 469 height 245
paste textarea "});"
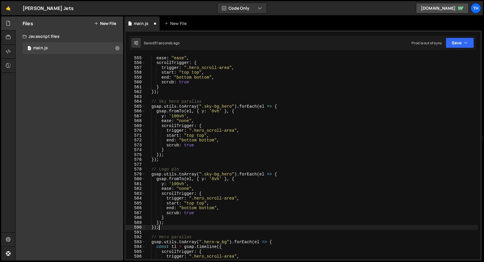
click at [213, 172] on div "scale : 1 , ease : "ease" , scrollTrigger : { trigger : ".hero_scroll-area" , s…" at bounding box center [311, 158] width 333 height 214
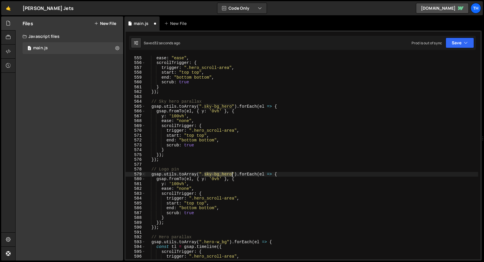
drag, startPoint x: 206, startPoint y: 173, endPoint x: 232, endPoint y: 175, distance: 26.8
click at [232, 174] on div "scale : 1 , ease : "ease" , scrollTrigger : { trigger : ".hero_scroll-area" , s…" at bounding box center [311, 158] width 333 height 214
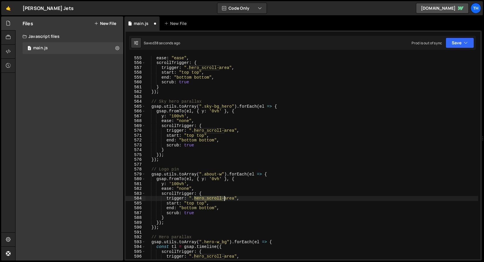
drag, startPoint x: 194, startPoint y: 198, endPoint x: 226, endPoint y: 196, distance: 31.5
click at [226, 196] on div "scale : 1 , ease : "ease" , scrollTrigger : { trigger : ".hero_scroll-area" , s…" at bounding box center [311, 158] width 333 height 214
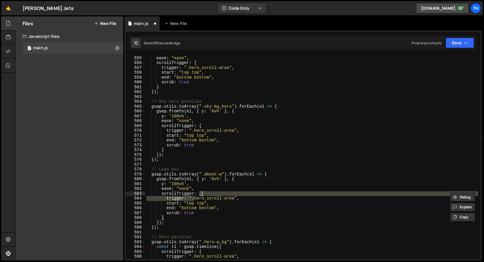
click at [223, 173] on div "scale : 1 , ease : "ease" , scrollTrigger : { trigger : ".hero_scroll-area" , s…" at bounding box center [311, 158] width 333 height 214
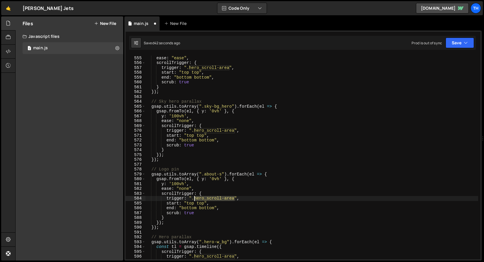
drag, startPoint x: 235, startPoint y: 198, endPoint x: 195, endPoint y: 199, distance: 40.2
click at [195, 199] on div "scale : 1 , ease : "ease" , scrollTrigger : { trigger : ".hero_scroll-area" , s…" at bounding box center [311, 158] width 333 height 214
click at [198, 195] on div "scale : 1 , ease : "ease" , scrollTrigger : { trigger : ".hero_scroll-area" , s…" at bounding box center [311, 158] width 333 height 214
click at [199, 204] on div "scale : 1 , ease : "ease" , scrollTrigger : { trigger : ".hero_scroll-area" , s…" at bounding box center [311, 158] width 333 height 214
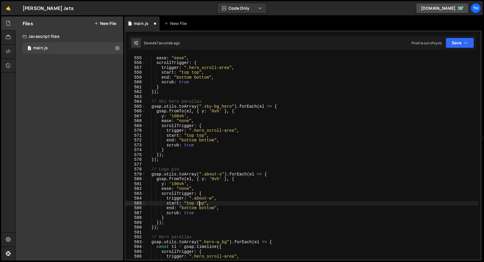
click at [199, 204] on div "scale : 1 , ease : "ease" , scrollTrigger : { trigger : ".hero_scroll-area" , s…" at bounding box center [311, 158] width 333 height 214
click at [192, 208] on div "scale : 1 , ease : "ease" , scrollTrigger : { trigger : ".hero_scroll-area" , s…" at bounding box center [311, 158] width 333 height 214
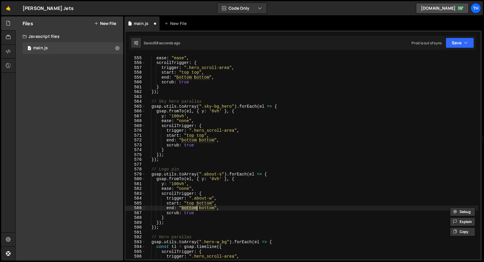
click at [208, 210] on div "scale : 1 , ease : "ease" , scrollTrigger : { trigger : ".hero_scroll-area" , s…" at bounding box center [311, 158] width 333 height 214
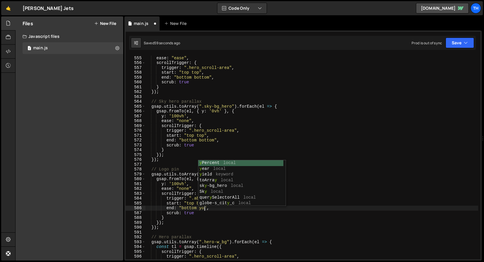
scroll to position [0, 4]
click at [188, 219] on div "scale : 1 , ease : "ease" , scrollTrigger : { trigger : ".hero_scroll-area" , s…" at bounding box center [311, 158] width 333 height 214
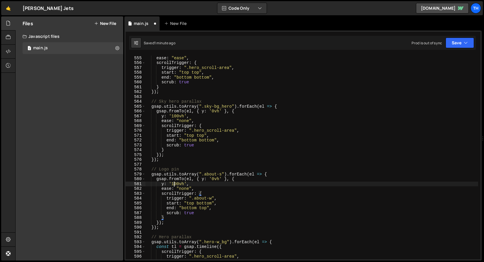
click at [175, 184] on div "scale : 1 , ease : "ease" , scrollTrigger : { trigger : ".hero_scroll-area" , s…" at bounding box center [311, 158] width 333 height 214
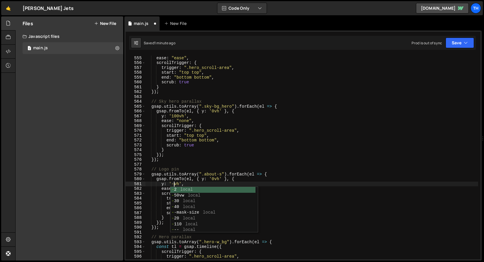
scroll to position [0, 2]
click at [462, 39] on button "Save" at bounding box center [460, 43] width 28 height 11
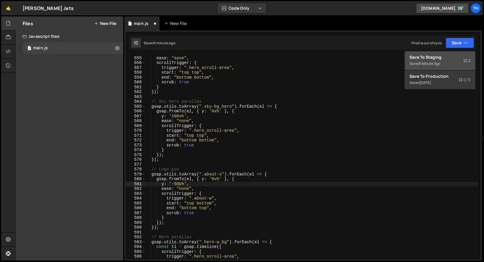
click at [437, 61] on div "1 minute ago" at bounding box center [430, 63] width 21 height 5
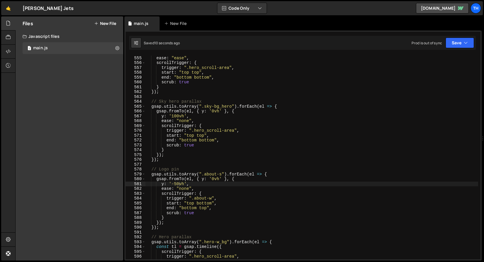
click at [213, 179] on div "scale : 1 , ease : "ease" , scrollTrigger : { trigger : ".hero_scroll-area" , s…" at bounding box center [311, 158] width 333 height 214
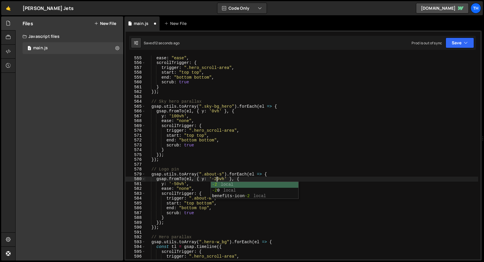
scroll to position [0, 5]
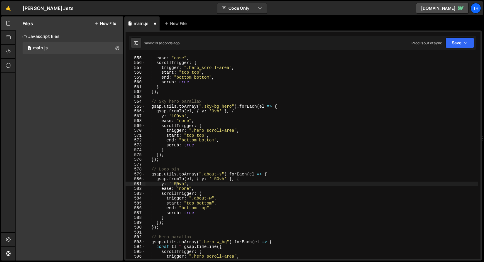
click at [177, 185] on div "scale : 1 , ease : "ease" , scrollTrigger : { trigger : ".hero_scroll-area" , s…" at bounding box center [311, 158] width 333 height 214
click at [458, 38] on button "Save" at bounding box center [460, 43] width 28 height 11
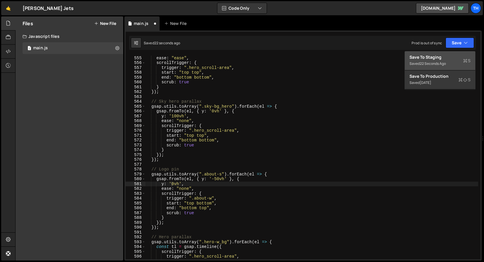
click at [440, 65] on div "22 seconds ago" at bounding box center [433, 63] width 26 height 5
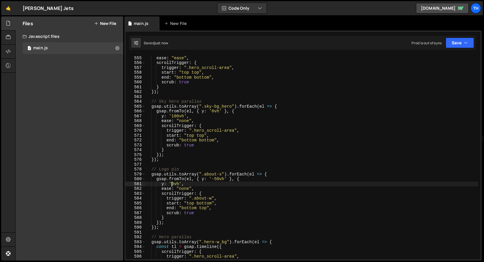
click at [173, 184] on div "scale : 1 , ease : "ease" , scrollTrigger : { trigger : ".hero_scroll-area" , s…" at bounding box center [311, 158] width 333 height 214
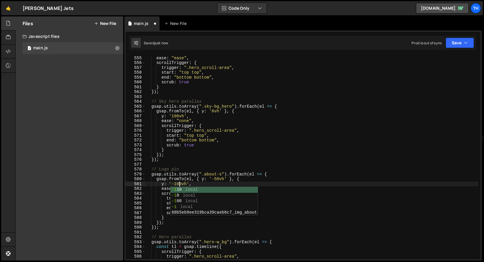
scroll to position [0, 2]
click at [452, 42] on button "Save" at bounding box center [460, 43] width 28 height 11
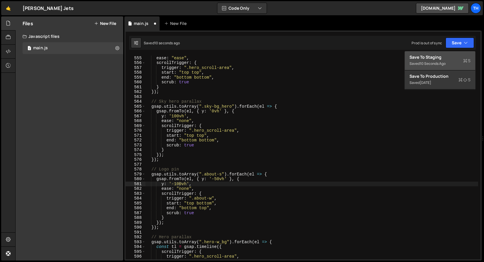
click at [437, 56] on div "Save to Staging S" at bounding box center [440, 57] width 61 height 6
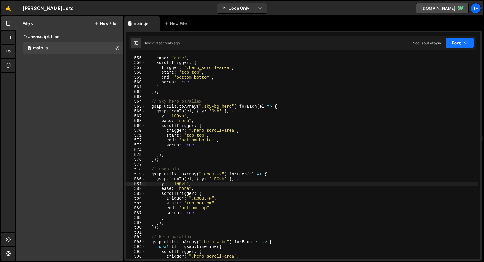
click at [448, 44] on button "Save" at bounding box center [460, 43] width 28 height 11
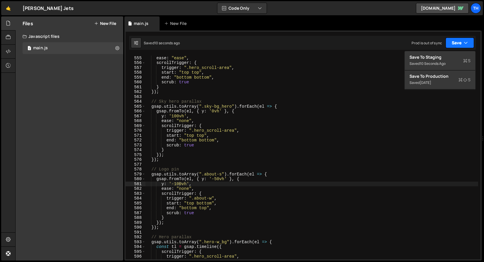
drag, startPoint x: 448, startPoint y: 44, endPoint x: 447, endPoint y: 47, distance: 3.0
click at [448, 45] on button "Save" at bounding box center [460, 43] width 28 height 11
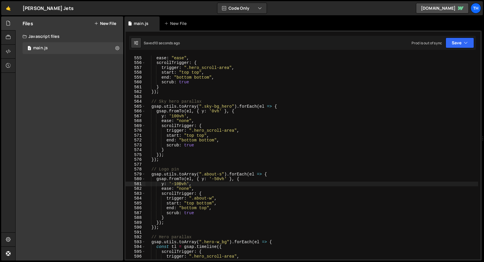
click at [453, 48] on div "Saved 10 seconds ago Prod is out of sync Upgrade to Edit Save Save to Staging S…" at bounding box center [302, 43] width 347 height 14
click at [455, 44] on button "Save" at bounding box center [460, 43] width 28 height 11
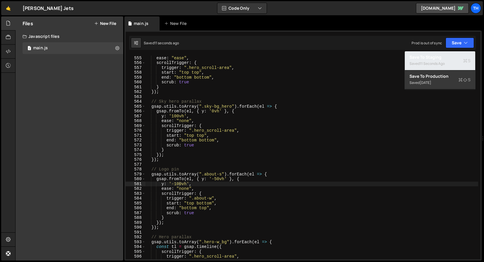
click at [440, 63] on div "11 seconds ago" at bounding box center [432, 63] width 25 height 5
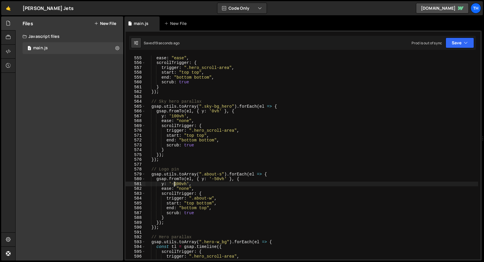
click at [175, 183] on div "scale : 1 , ease : "ease" , scrollTrigger : { trigger : ".hero_scroll-area" , s…" at bounding box center [311, 158] width 333 height 214
click at [264, 141] on div "scale : 1 , ease : "ease" , scrollTrigger : { trigger : ".hero_scroll-area" , s…" at bounding box center [311, 158] width 333 height 214
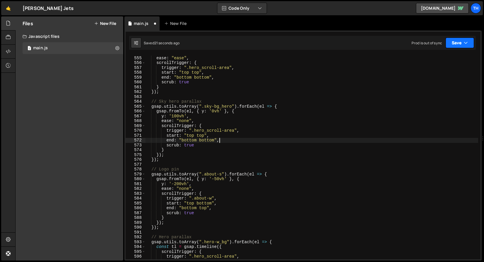
type textarea "end: "bottom bottom","
click at [466, 44] on icon "button" at bounding box center [466, 43] width 4 height 6
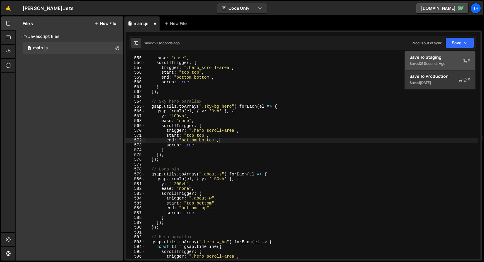
click at [456, 58] on div "Save to Staging S" at bounding box center [440, 57] width 61 height 6
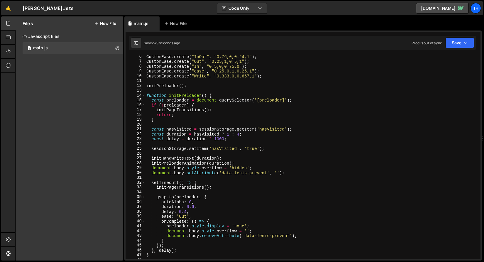
scroll to position [0, 0]
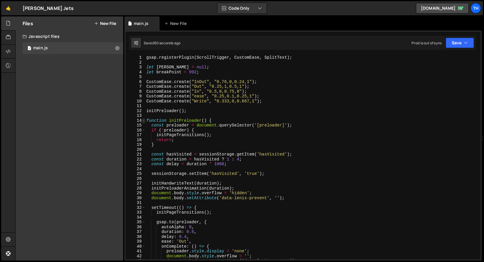
click at [143, 121] on span at bounding box center [143, 120] width 3 height 5
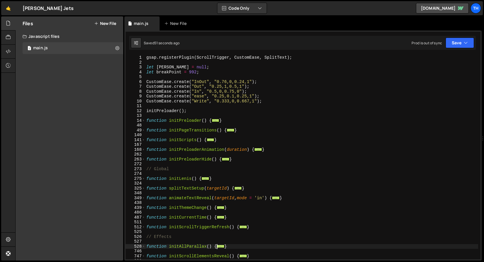
click at [146, 144] on div "gsap . registerPlugin ( ScrollTrigger , CustomEase , SplitText ) ; let [PERSON_…" at bounding box center [311, 162] width 333 height 214
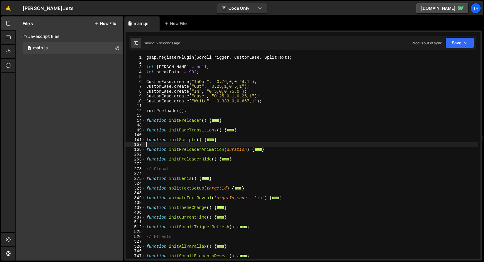
click at [145, 143] on div "167" at bounding box center [136, 144] width 20 height 5
click at [144, 140] on span at bounding box center [143, 140] width 3 height 5
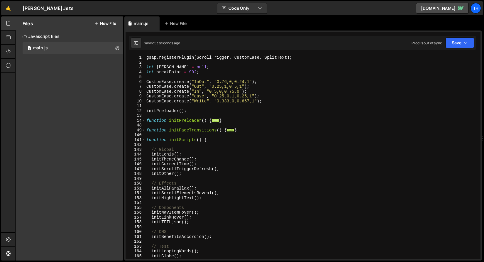
drag, startPoint x: 151, startPoint y: 201, endPoint x: 155, endPoint y: 207, distance: 7.3
click at [151, 201] on div "gsap . registerPlugin ( ScrollTrigger , CustomEase , SplitText ) ; let [PERSON_…" at bounding box center [311, 162] width 333 height 214
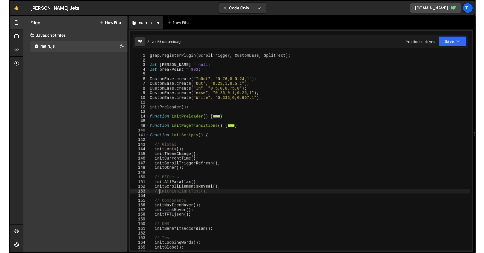
scroll to position [0, 1]
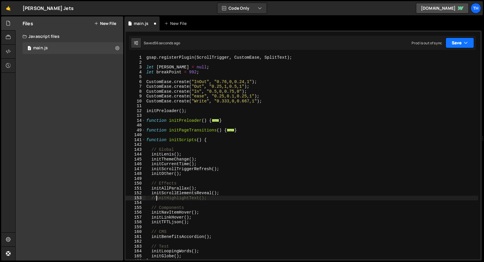
click at [471, 43] on button "Save" at bounding box center [460, 43] width 28 height 11
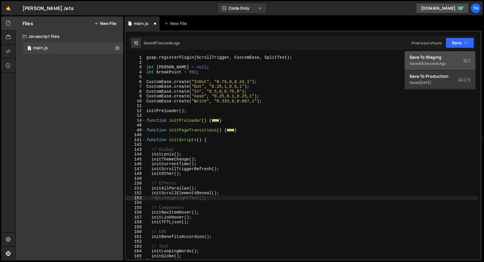
click at [464, 56] on div "Save to Staging S" at bounding box center [440, 57] width 61 height 6
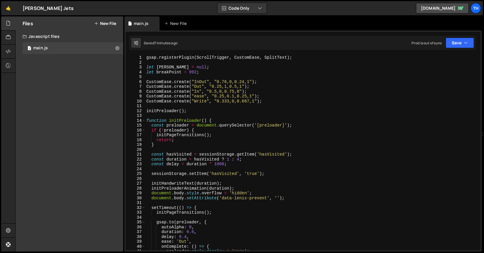
type textarea "CustomEase.create("Out", "0.25,1,0.5,1");"
click at [233, 87] on div "gsap . registerPlugin ( ScrollTrigger , CustomEase , SplitText ) ; let [PERSON_…" at bounding box center [311, 157] width 333 height 205
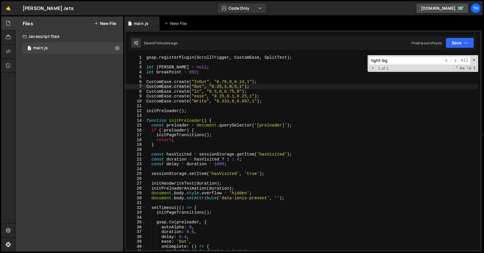
scroll to position [3409, 0]
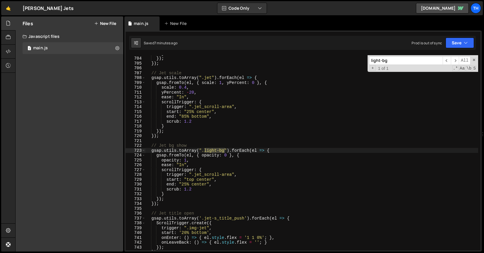
type input "light-bg"
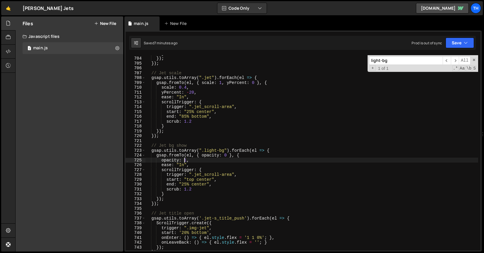
click at [184, 162] on div "} }) ; }) ; // Jet scale gsap . utils . toArray ( ".jet" ) . forEach ( el => { …" at bounding box center [311, 153] width 333 height 205
click at [183, 164] on div "} }) ; }) ; // Jet scale gsap . utils . toArray ( ".jet" ) . forEach ( el => { …" at bounding box center [311, 153] width 333 height 205
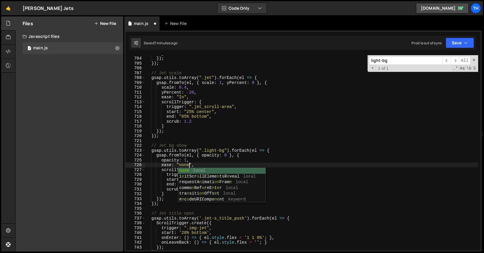
scroll to position [0, 3]
click at [212, 149] on div "} }) ; }) ; // Jet scale gsap . utils . toArray ( ".jet" ) . forEach ( el => { …" at bounding box center [311, 153] width 333 height 205
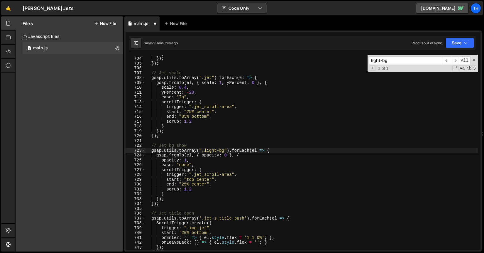
click at [186, 190] on div "} }) ; }) ; // Jet scale gsap . utils . toArray ( ".jet" ) . forEach ( el => { …" at bounding box center [311, 153] width 333 height 205
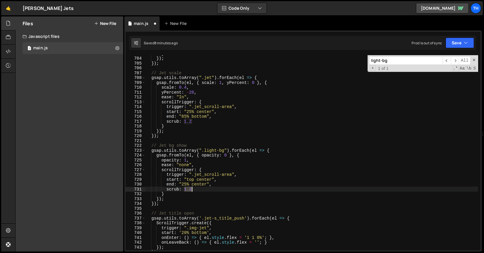
drag, startPoint x: 185, startPoint y: 189, endPoint x: 193, endPoint y: 190, distance: 7.7
click at [193, 190] on div "} }) ; }) ; // Jet scale gsap . utils . toArray ( ".jet" ) . forEach ( el => { …" at bounding box center [311, 153] width 333 height 205
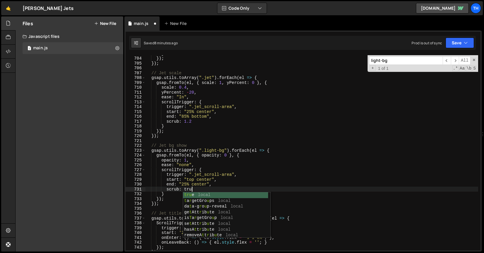
scroll to position [0, 3]
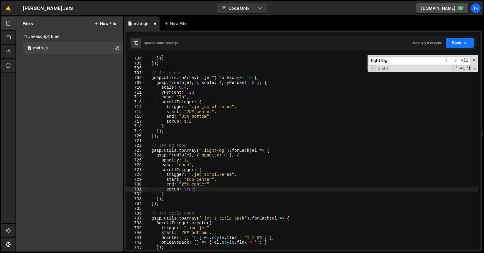
click at [448, 38] on button "Save" at bounding box center [460, 43] width 28 height 11
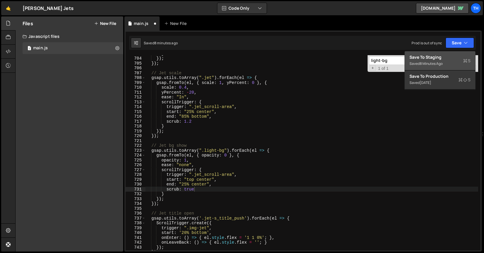
click at [445, 55] on div "Save to Staging S" at bounding box center [440, 57] width 61 height 6
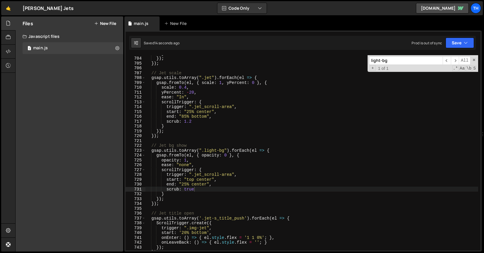
click at [201, 178] on div "} }) ; }) ; // Jet scale gsap . utils . toArray ( ".jet" ) . forEach ( el => { …" at bounding box center [311, 153] width 333 height 205
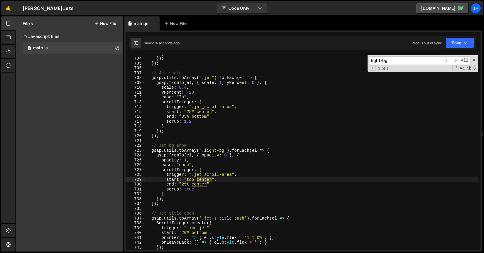
click at [201, 178] on div "} }) ; }) ; // Jet scale gsap . utils . toArray ( ".jet" ) . forEach ( el => { …" at bounding box center [311, 153] width 333 height 205
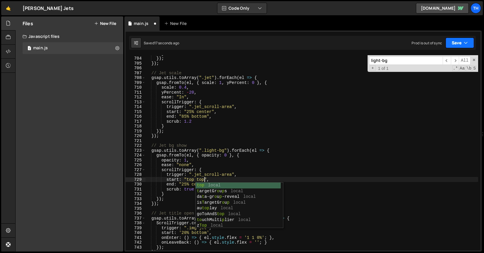
click at [450, 42] on button "Save" at bounding box center [460, 43] width 28 height 11
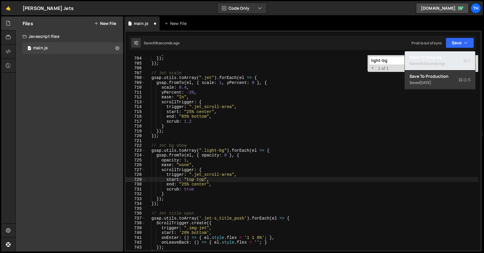
click at [444, 62] on div "18 seconds ago" at bounding box center [433, 63] width 26 height 5
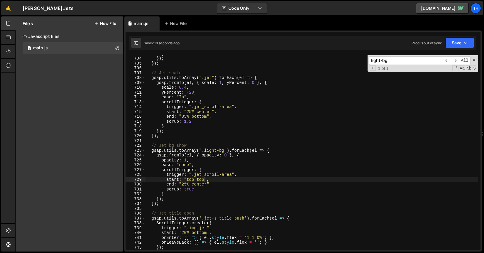
click at [185, 184] on div "} }) ; }) ; // Jet scale gsap . utils . toArray ( ".jet" ) . forEach ( el => { …" at bounding box center [311, 153] width 333 height 205
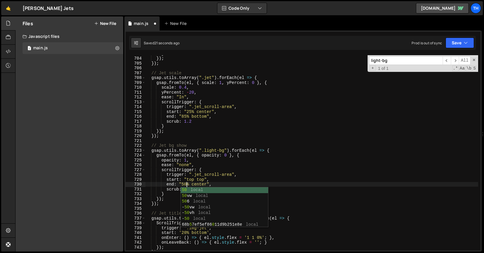
click at [236, 138] on div "} }) ; }) ; // Jet scale gsap . utils . toArray ( ".jet" ) . forEach ( el => { …" at bounding box center [311, 153] width 333 height 205
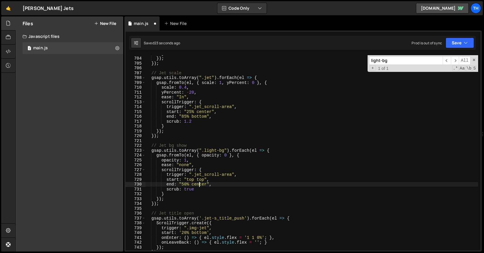
click at [199, 183] on div "} }) ; }) ; // Jet scale gsap . utils . toArray ( ".jet" ) . forEach ( el => { …" at bounding box center [311, 153] width 333 height 205
drag, startPoint x: 190, startPoint y: 183, endPoint x: 182, endPoint y: 183, distance: 7.3
click at [182, 183] on div "} }) ; }) ; // Jet scale gsap . utils . toArray ( ".jet" ) . forEach ( el => { …" at bounding box center [311, 153] width 333 height 205
paste textarea "center"
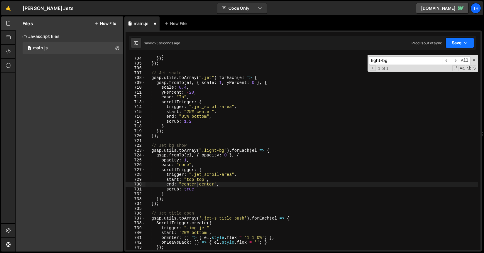
type textarea "end: "center center","
click at [450, 38] on button "Save" at bounding box center [460, 43] width 28 height 11
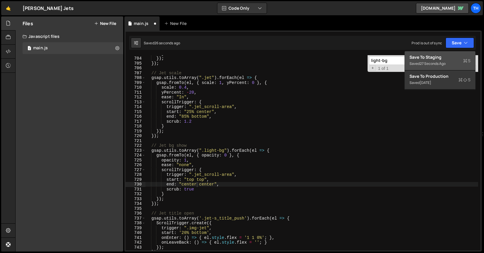
click at [438, 57] on div "Save to Staging S" at bounding box center [440, 57] width 61 height 6
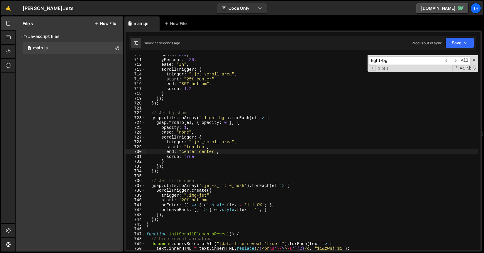
scroll to position [3460, 0]
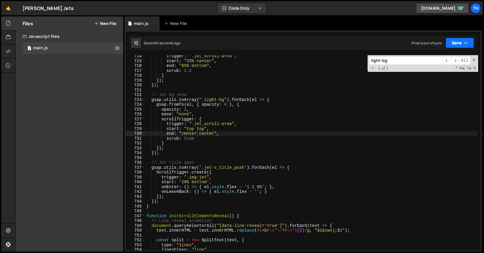
click at [463, 41] on button "Save" at bounding box center [460, 43] width 28 height 11
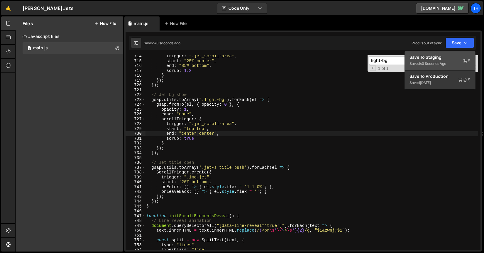
click at [428, 68] on button "Save to Staging S Saved 40 seconds ago" at bounding box center [440, 60] width 70 height 19
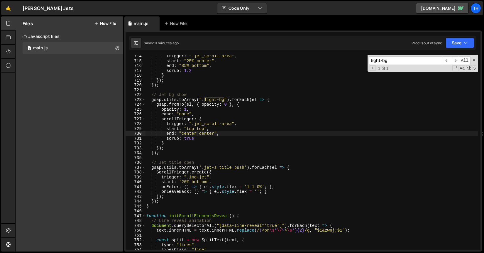
click at [375, 57] on input "light-bg" at bounding box center [406, 60] width 74 height 9
paste input "jet-s_title_push"
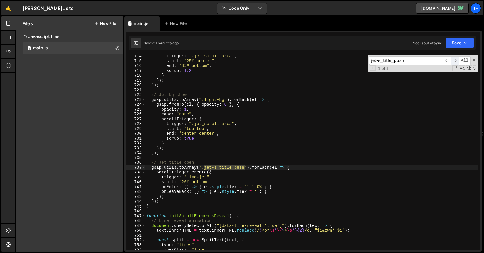
type input "jet-s_title_push"
click at [454, 60] on span "​" at bounding box center [455, 60] width 8 height 9
click at [173, 200] on div "trigger : ".jet_scroll-area" , start : "25% center" , end : "85% bottom" , scru…" at bounding box center [311, 156] width 333 height 205
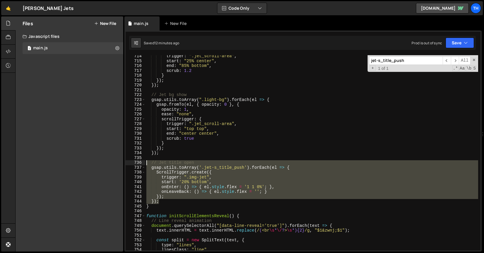
drag, startPoint x: 174, startPoint y: 199, endPoint x: 109, endPoint y: 164, distance: 74.3
click at [109, 164] on div "Files New File Javascript files 1 main.js 0 CSS files Copy share link Edit File…" at bounding box center [249, 133] width 469 height 235
type textarea "// Jet title open gsap.utils.toArray('.jet-s_title_push').forEach(el => {"
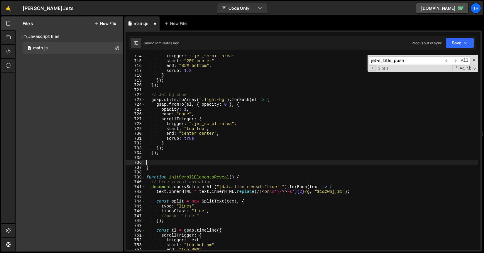
scroll to position [0, 0]
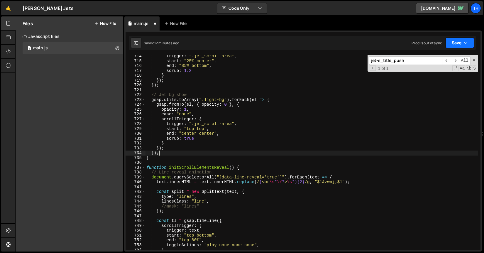
click at [471, 47] on button "Save" at bounding box center [460, 43] width 28 height 11
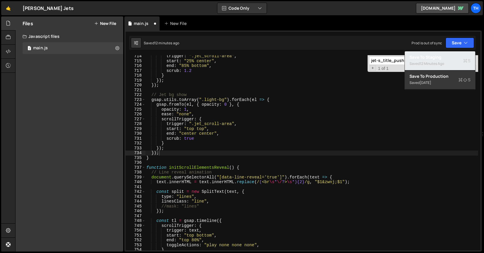
drag, startPoint x: 467, startPoint y: 57, endPoint x: 459, endPoint y: 54, distance: 9.0
click at [467, 57] on div "Save to Staging S" at bounding box center [440, 57] width 61 height 6
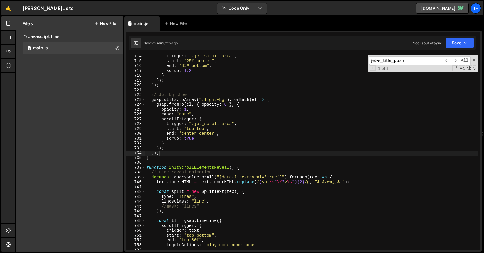
scroll to position [3456, 0]
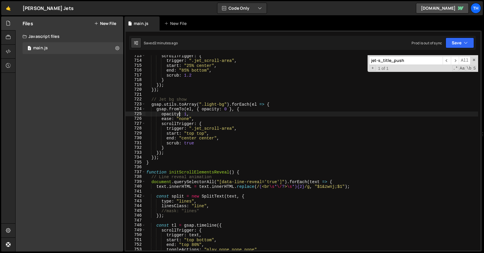
click at [179, 113] on div "scrollTrigger : { trigger : ".jet_scroll-area" , start : "25% center" , end : "…" at bounding box center [311, 155] width 333 height 205
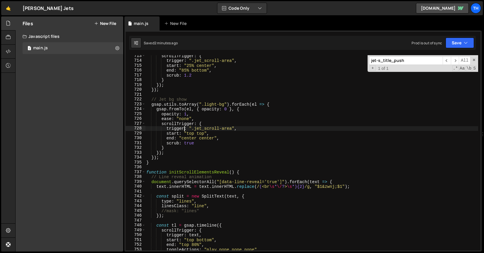
click at [184, 128] on div "scrollTrigger : { trigger : ".jet_scroll-area" , start : "25% center" , end : "…" at bounding box center [311, 155] width 333 height 205
click at [197, 108] on div "scrollTrigger : { trigger : ".jet_scroll-area" , start : "25% center" , end : "…" at bounding box center [311, 155] width 333 height 205
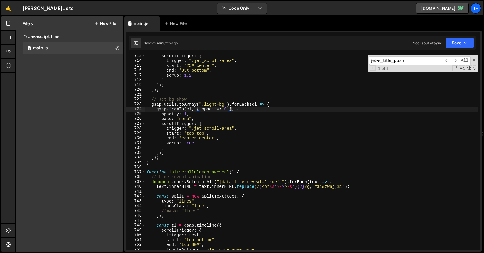
click at [197, 108] on div "scrollTrigger : { trigger : ".jet_scroll-area" , start : "25% center" , end : "…" at bounding box center [311, 155] width 333 height 205
click at [191, 111] on div "scrollTrigger : { trigger : ".jet_scroll-area" , start : "25% center" , end : "…" at bounding box center [311, 155] width 333 height 205
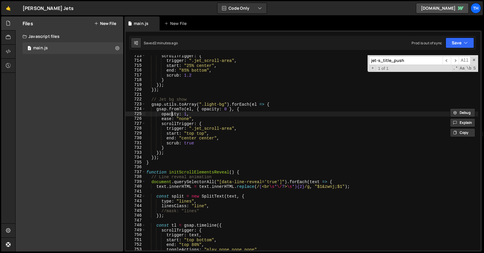
click at [171, 112] on div "scrollTrigger : { trigger : ".jet_scroll-area" , start : "25% center" , end : "…" at bounding box center [311, 155] width 333 height 205
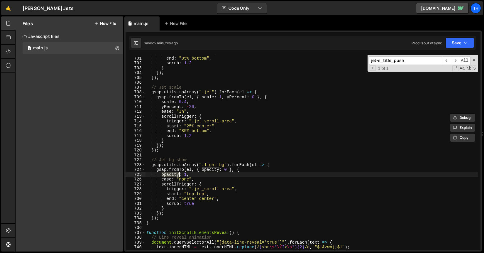
scroll to position [3377, 0]
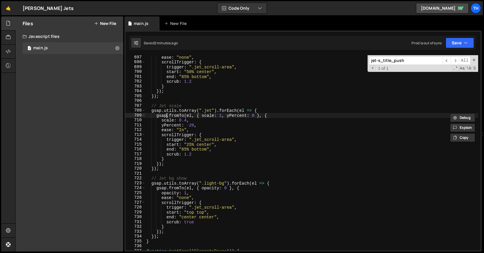
click at [166, 114] on div "ease : "none" , scrollTrigger : { trigger : ".jet_scroll-area" , start : "50% c…" at bounding box center [311, 157] width 333 height 205
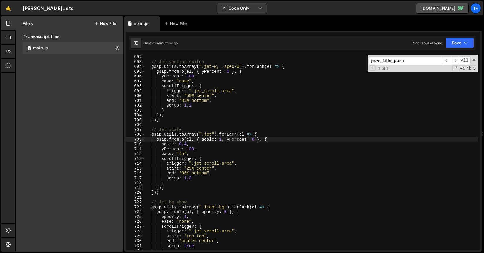
scroll to position [3371, 0]
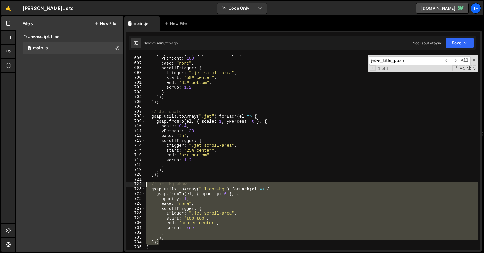
drag, startPoint x: 166, startPoint y: 241, endPoint x: 113, endPoint y: 185, distance: 77.3
click at [113, 185] on div "Files New File Javascript files 1 main.js 0 CSS files Copy share link Edit File…" at bounding box center [249, 133] width 469 height 235
type textarea "// Jet bg show gsap.utils.toArray(".light-bg").forEach(el => {"
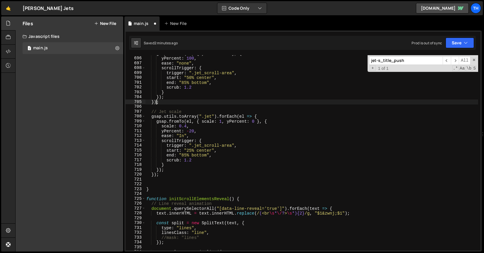
click at [157, 102] on div "gsap . fromTo ( el , { yPercent : 0 } , { yPercent : 100 , ease : "none" , scro…" at bounding box center [311, 153] width 333 height 205
type textarea "});"
click at [156, 105] on div "gsap . fromTo ( el , { yPercent : 0 } , { yPercent : 100 , ease : "none" , scro…" at bounding box center [311, 153] width 333 height 205
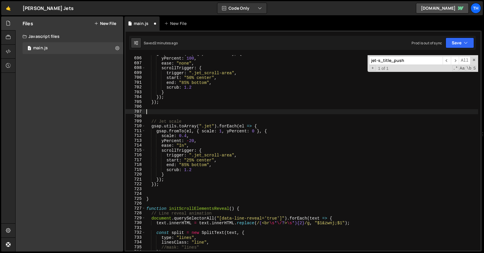
paste textarea "});"
type textarea "});"
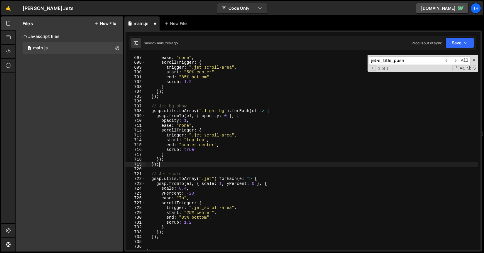
scroll to position [3376, 0]
click at [154, 241] on div "yPercent : 100 , ease : "none" , scrollTrigger : { trigger : ".jet_scroll-area"…" at bounding box center [311, 152] width 333 height 205
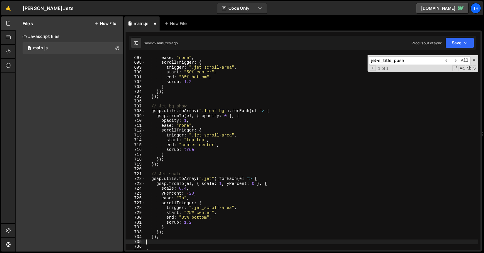
type textarea "});"
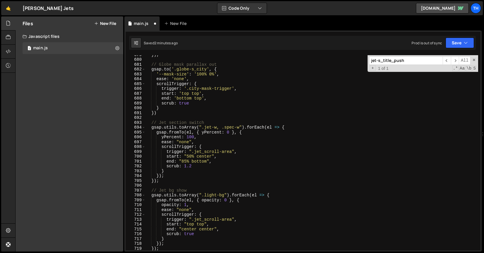
scroll to position [3290, 0]
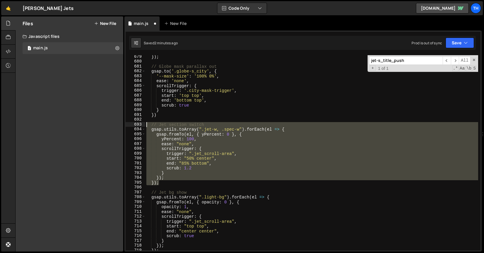
drag, startPoint x: 166, startPoint y: 182, endPoint x: 94, endPoint y: 125, distance: 91.7
click at [94, 125] on div "Files New File Javascript files 1 main.js 0 CSS files Copy share link Edit File…" at bounding box center [249, 133] width 469 height 235
type textarea "// Jet section switch gsap.utils.toArray(".jet-w, .spec-w").forEach(el => {"
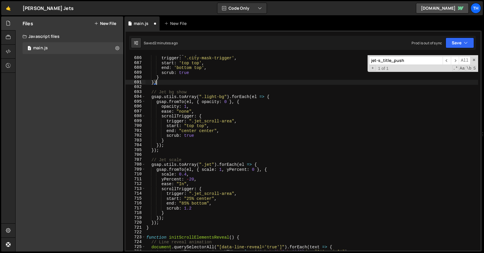
scroll to position [3323, 0]
click at [161, 157] on div "trigger : '.city-mask-trigger' , start : 'top top' , end : 'bottom top' , scrub…" at bounding box center [311, 157] width 333 height 205
type textarea "// Jet scale"
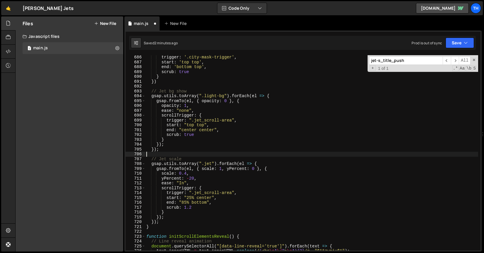
click at [161, 155] on div "trigger : '.city-mask-trigger' , start : 'top top' , end : 'bottom top' , scrub…" at bounding box center [311, 157] width 333 height 205
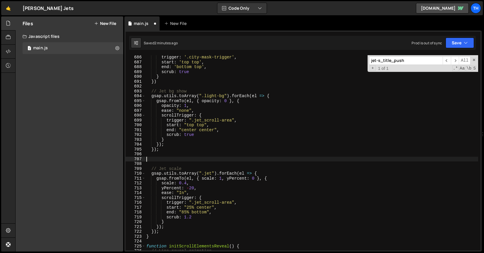
paste textarea "});"
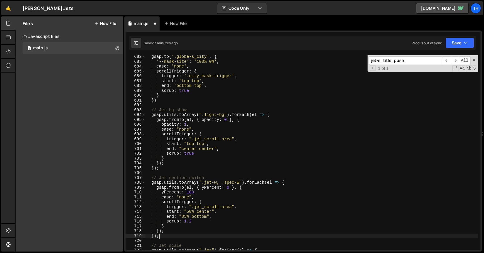
scroll to position [3247, 0]
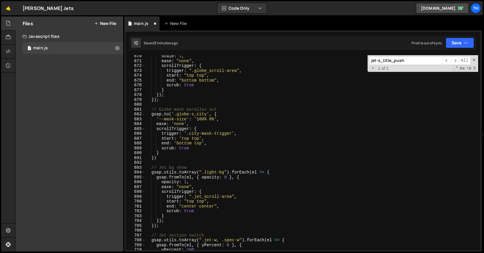
click at [211, 110] on div "scale : 1 , ease : "none" , scrollTrigger : { trigger : ".globe_scroll-area" , …" at bounding box center [311, 156] width 333 height 205
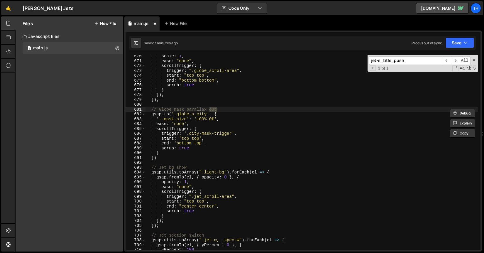
click at [224, 109] on div "scale : 1 , ease : "none" , scrollTrigger : { trigger : ".globe_scroll-area" , …" at bounding box center [311, 152] width 333 height 195
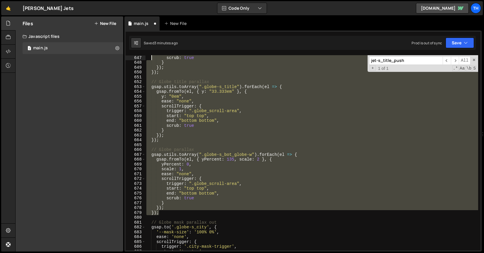
scroll to position [3100, 0]
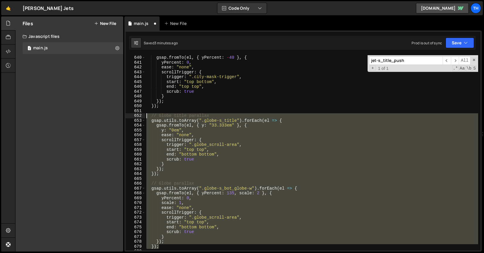
drag, startPoint x: 167, startPoint y: 183, endPoint x: 129, endPoint y: 117, distance: 76.8
click at [129, 117] on div "// Globe mask parallax out 640 641 642 643 644 645 646 647 648 649 650 651 652 …" at bounding box center [303, 152] width 355 height 195
type textarea "// Globe title parallax gsap.utils.toArray(".globe-s_title").forEach(el => {"
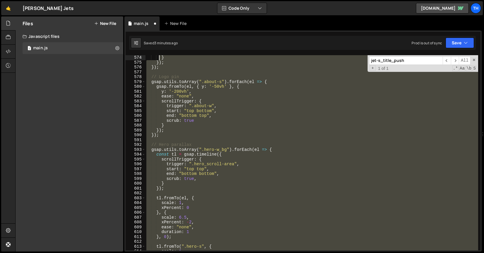
scroll to position [2752, 0]
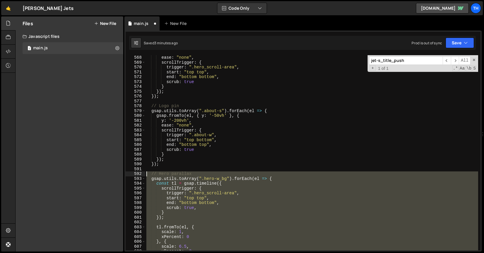
drag, startPoint x: 162, startPoint y: 242, endPoint x: 117, endPoint y: 175, distance: 80.8
click at [117, 175] on div "Files New File Javascript files 1 main.js 0 CSS files Copy share link Edit File…" at bounding box center [249, 133] width 469 height 235
type textarea "// Hero parallax gsap.utils.toArray(".hero-w_bg").forEach(el => {"
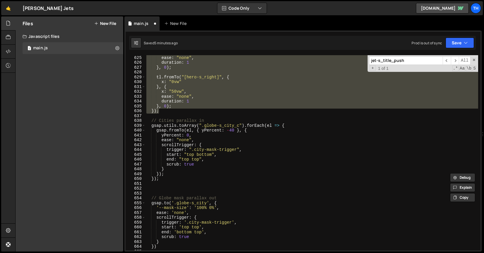
scroll to position [3045, 0]
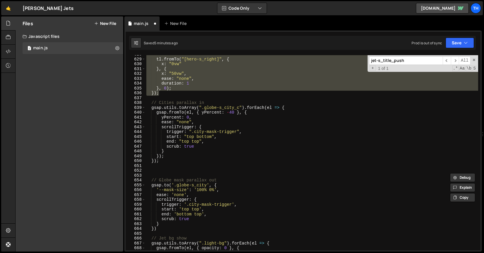
click at [167, 171] on div "tl . fromTo ( "[hero-s_right]" , { x : "0vw" } , { x : "50vw" , ease : "none" ,…" at bounding box center [311, 154] width 333 height 205
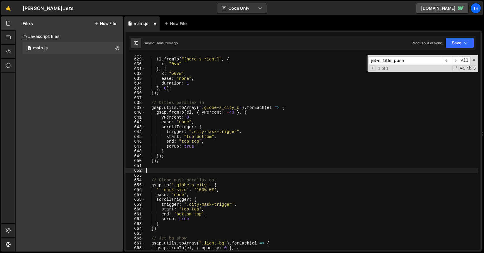
paste textarea "});"
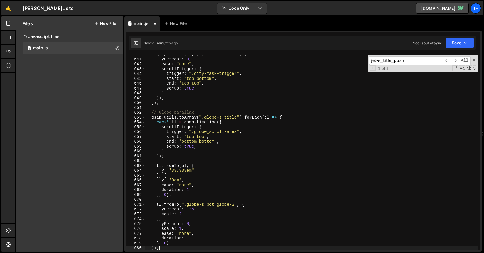
scroll to position [3145, 0]
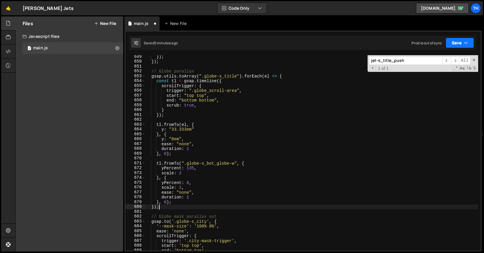
click at [460, 45] on button "Save" at bounding box center [460, 43] width 28 height 11
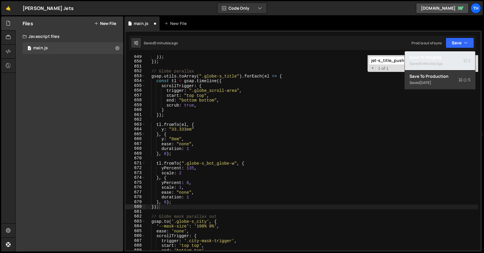
click at [457, 57] on div "Save to Staging S" at bounding box center [440, 57] width 61 height 6
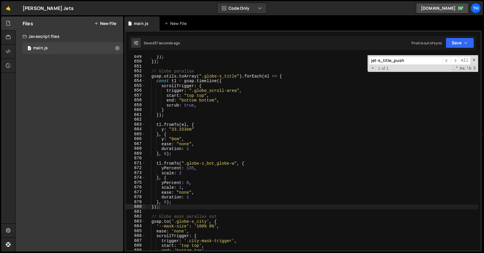
click at [163, 199] on div "}) ; }) ; // Globe parallax gsap . utils . toArray ( ".globe-s_title" ) . forEa…" at bounding box center [311, 156] width 333 height 205
click at [162, 150] on div "}) ; }) ; // Globe parallax gsap . utils . toArray ( ".globe-s_title" ) . forEa…" at bounding box center [311, 156] width 333 height 205
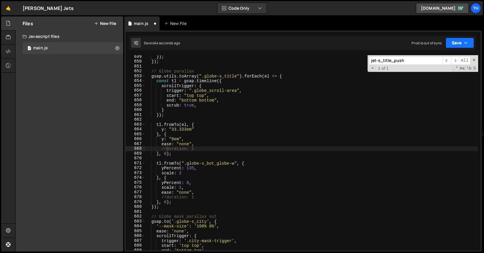
click at [471, 43] on button "Save" at bounding box center [460, 43] width 28 height 11
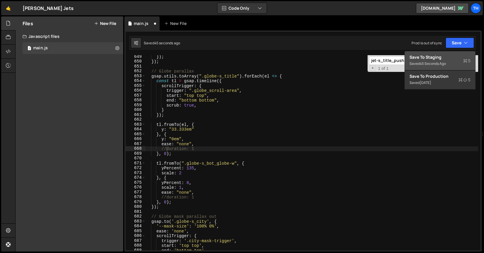
click at [469, 58] on span "S" at bounding box center [467, 61] width 7 height 6
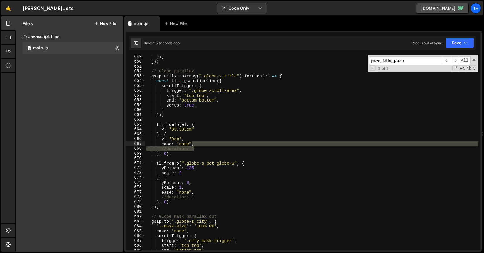
drag, startPoint x: 203, startPoint y: 149, endPoint x: 193, endPoint y: 142, distance: 11.7
click at [193, 142] on div "}) ; }) ; // Globe parallax gsap . utils . toArray ( ".globe-s_title" ) . forEa…" at bounding box center [311, 156] width 333 height 205
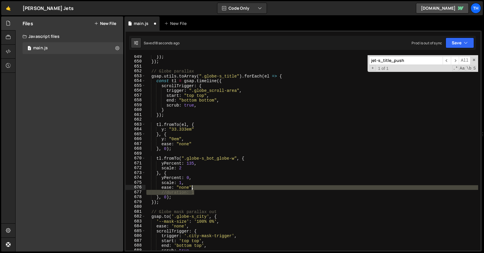
drag, startPoint x: 198, startPoint y: 192, endPoint x: 192, endPoint y: 187, distance: 7.5
click at [192, 187] on div "}) ; }) ; // Globe parallax gsap . utils . toArray ( ".globe-s_title" ) . forEa…" at bounding box center [311, 156] width 333 height 205
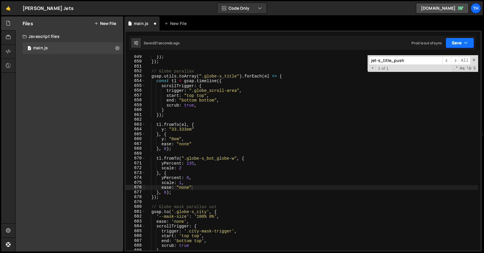
click at [468, 42] on button "Save" at bounding box center [460, 43] width 28 height 11
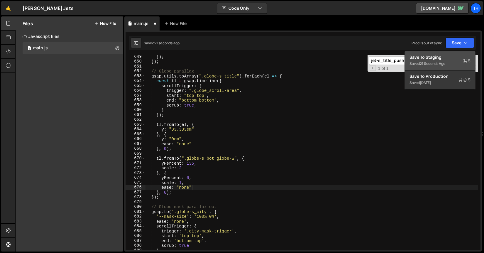
click at [451, 57] on div "Save to Staging S" at bounding box center [440, 57] width 61 height 6
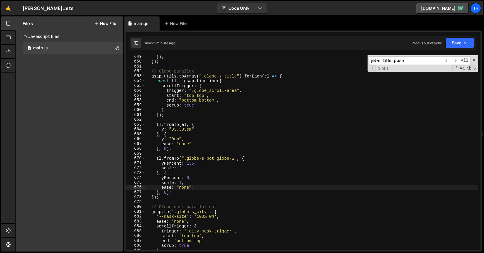
click at [211, 135] on div "}) ; }) ; // Globe parallax gsap . utils . toArray ( ".globe-s_title" ) . forEa…" at bounding box center [311, 156] width 333 height 205
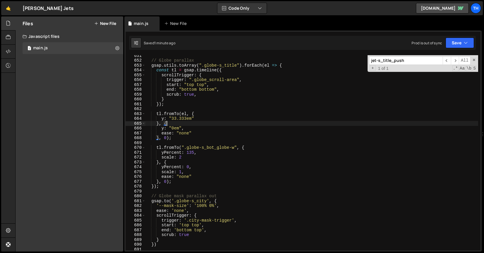
scroll to position [3153, 0]
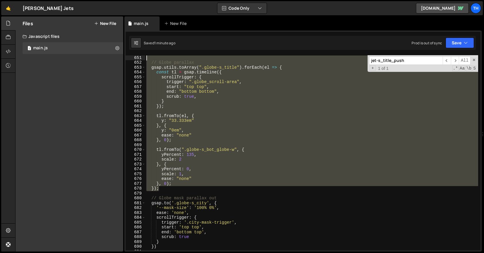
drag, startPoint x: 174, startPoint y: 187, endPoint x: 105, endPoint y: 59, distance: 144.9
click at [105, 59] on div "Files New File Javascript files 1 main.js 0 CSS files Copy share link Edit File…" at bounding box center [249, 133] width 469 height 235
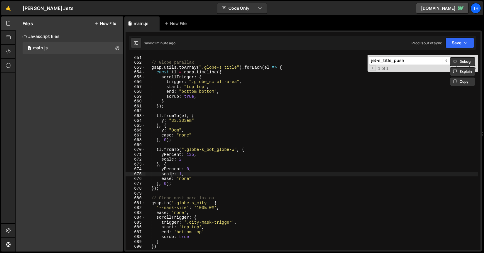
click at [173, 176] on div "}) ; // Globe parallax gsap . utils . toArray ( ".globe-s_title" ) . forEach ( …" at bounding box center [311, 152] width 333 height 205
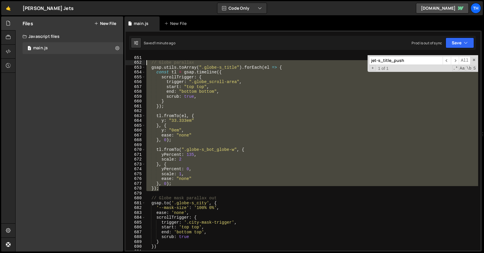
drag, startPoint x: 166, startPoint y: 187, endPoint x: 106, endPoint y: 61, distance: 139.7
click at [106, 61] on div "Files New File Javascript files 1 main.js 0 CSS files Copy share link Edit File…" at bounding box center [249, 133] width 469 height 235
type textarea "// Globe parallax gsap.utils.toArray(".globe-s_title").forEach(el => {"
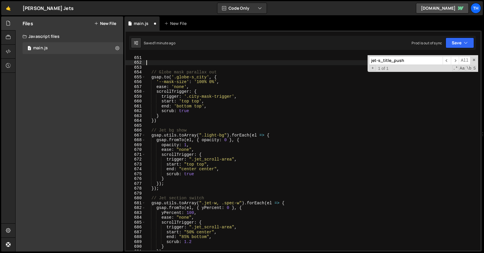
click at [159, 126] on div "}) ; // Globe mask parallax out gsap . to ( '.globe-s_city' , { '--mask-size' :…" at bounding box center [311, 152] width 333 height 205
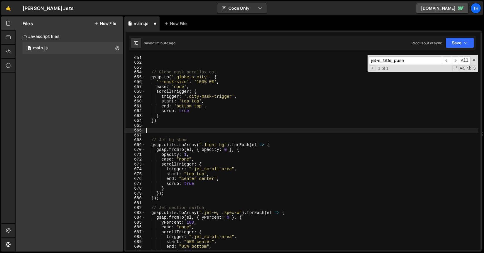
paste textarea "});"
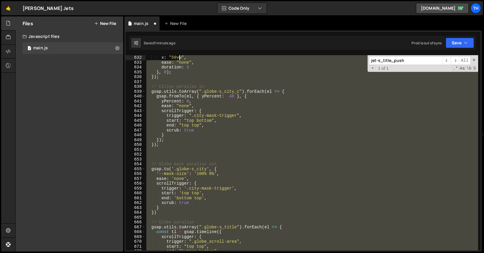
scroll to position [3023, 0]
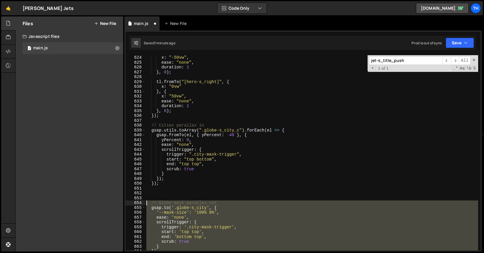
drag, startPoint x: 183, startPoint y: 231, endPoint x: 117, endPoint y: 203, distance: 72.1
click at [117, 203] on div "Files New File Javascript files 1 main.js 0 CSS files Copy share link Edit File…" at bounding box center [249, 133] width 469 height 235
type textarea "// Globe mask parallax out [DOMAIN_NAME]('.globe-s_city', {"
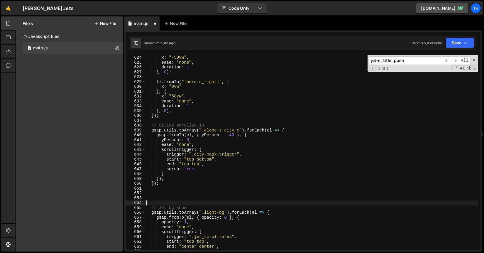
type textarea "="
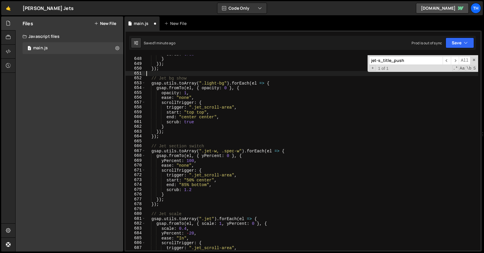
scroll to position [3198, 0]
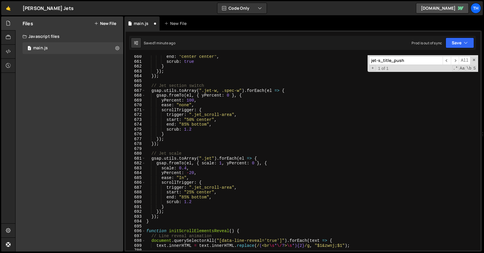
click at [164, 215] on div "end : "center center" , scrub : true } }) ; }) ; // Jet section switch gsap . u…" at bounding box center [311, 156] width 333 height 205
type textarea "});"
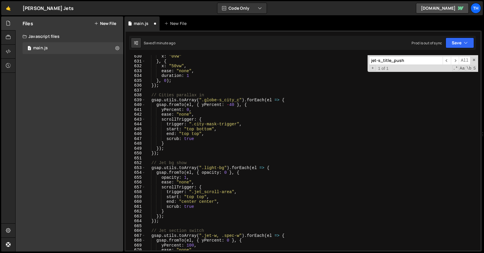
scroll to position [3021, 0]
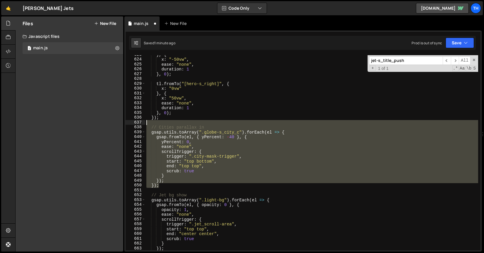
drag, startPoint x: 169, startPoint y: 186, endPoint x: 109, endPoint y: 125, distance: 85.5
click at [109, 125] on div "Files New File Javascript files 1 main.js 0 CSS files Copy share link Edit File…" at bounding box center [249, 133] width 469 height 235
click at [158, 171] on div "} , { x : "-50vw" , ease : "none" , duration : 1 } , 0 ) ; tl . fromTo ( "[hero…" at bounding box center [311, 152] width 333 height 195
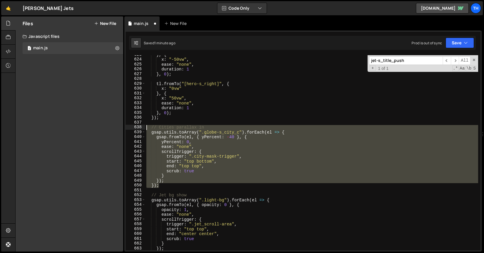
drag, startPoint x: 162, startPoint y: 185, endPoint x: 120, endPoint y: 129, distance: 70.1
click at [120, 129] on div "Files New File Javascript files 1 main.js 0 CSS files Copy share link Edit File…" at bounding box center [249, 133] width 469 height 235
type textarea "// Cities parallax in gsap.utils.toArray(".globe-s_city_c").forEach(el => {"
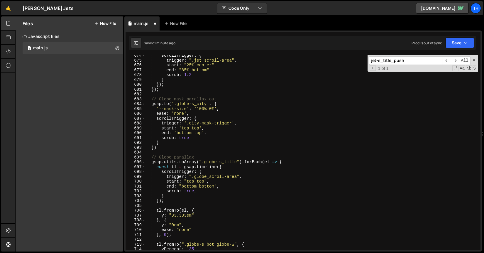
scroll to position [3267, 0]
click at [165, 93] on div "scrollTrigger : { trigger : ".jet_scroll-area" , start : "25% center" , end : "…" at bounding box center [311, 155] width 333 height 205
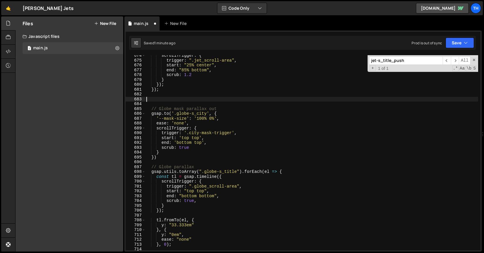
paste textarea "});"
type textarea "});"
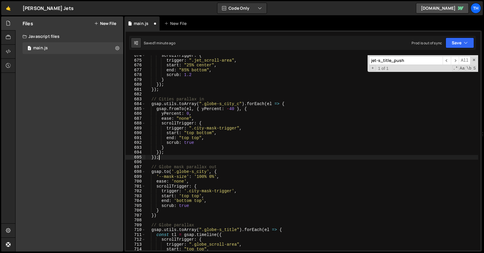
click at [170, 96] on div "scrollTrigger : { trigger : ".jet_scroll-area" , start : "25% center" , end : "…" at bounding box center [311, 155] width 333 height 205
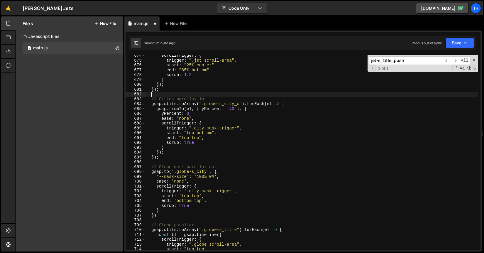
click at [170, 96] on div "scrollTrigger : { trigger : ".jet_scroll-area" , start : "25% center" , end : "…" at bounding box center [311, 155] width 333 height 205
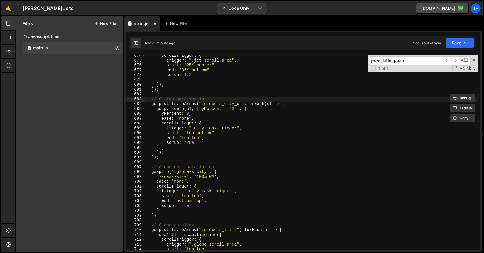
click at [171, 98] on div "scrollTrigger : { trigger : ".jet_scroll-area" , start : "25% center" , end : "…" at bounding box center [311, 155] width 333 height 205
click at [186, 166] on div "scrollTrigger : { trigger : ".jet_scroll-area" , start : "25% center" , end : "…" at bounding box center [311, 155] width 333 height 205
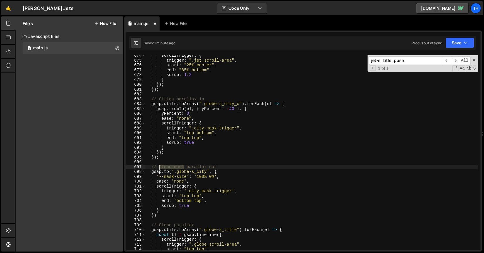
drag, startPoint x: 185, startPoint y: 166, endPoint x: 160, endPoint y: 165, distance: 24.7
click at [160, 165] on div "scrollTrigger : { trigger : ".jet_scroll-area" , start : "25% center" , end : "…" at bounding box center [311, 155] width 333 height 205
paste textarea "Cities"
click at [228, 152] on div "scrollTrigger : { trigger : ".jet_scroll-area" , start : "25% center" , end : "…" at bounding box center [311, 155] width 333 height 205
type textarea "});"
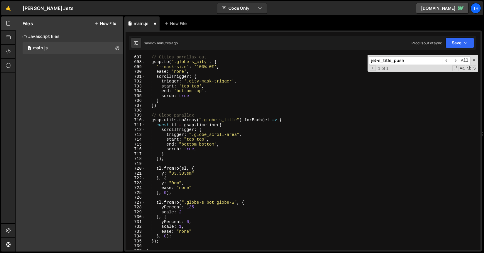
scroll to position [3377, 0]
click at [155, 246] on div "// Cities parallax out gsap . to ( '.globe-s_city' , { '--mask-size' : '100% 0%…" at bounding box center [311, 157] width 333 height 205
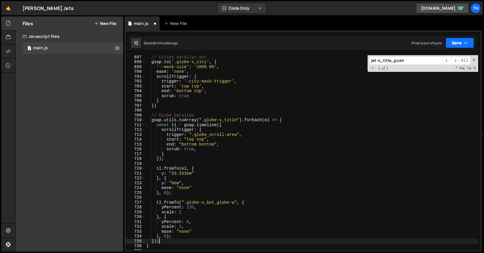
click at [449, 43] on button "Save" at bounding box center [460, 43] width 28 height 11
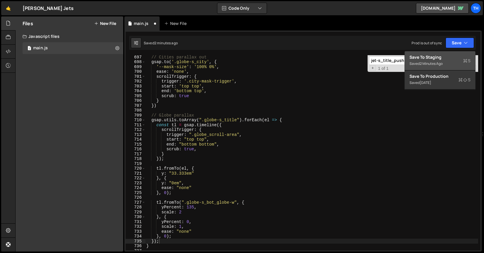
click at [449, 57] on div "Save to Staging S" at bounding box center [440, 57] width 61 height 6
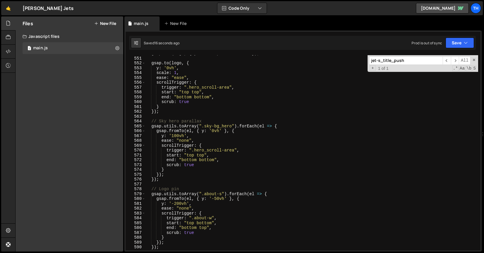
scroll to position [2666, 0]
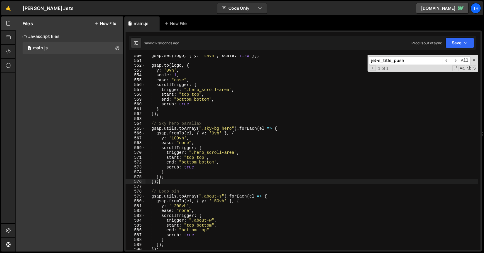
click at [166, 184] on div "gsap . set ( logo , { y : '44vh' , scale : 1.25 }) ; gsap . to ( logo , { y : '…" at bounding box center [311, 155] width 333 height 205
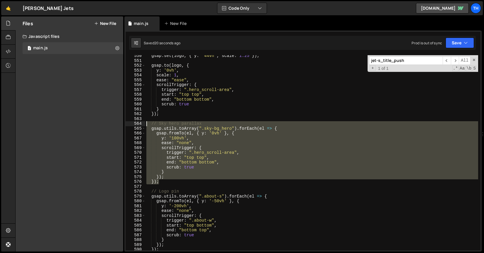
drag, startPoint x: 174, startPoint y: 181, endPoint x: 121, endPoint y: 122, distance: 79.6
click at [121, 122] on div "Files New File Javascript files 1 main.js 0 CSS files Copy share link Edit File…" at bounding box center [249, 133] width 469 height 235
type textarea "// Sky hero parallax gsap.utils.toArray(".sky-bg_hero").forEach(el => {"
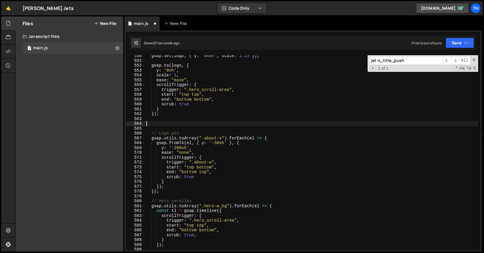
type textarea "});"
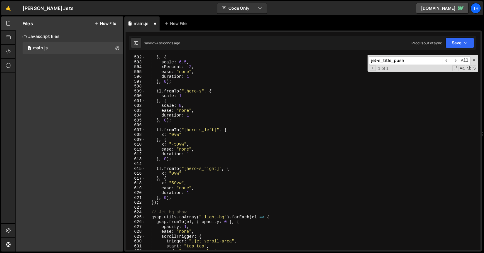
scroll to position [2888, 0]
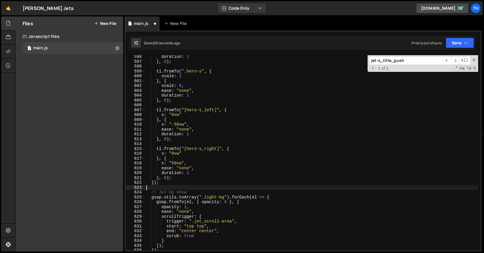
click at [160, 186] on div "duration : 1 } , 0 ) ; tl . fromTo ( ".hero-s" , { scale : 1 } , { scale : 8 , …" at bounding box center [311, 156] width 333 height 205
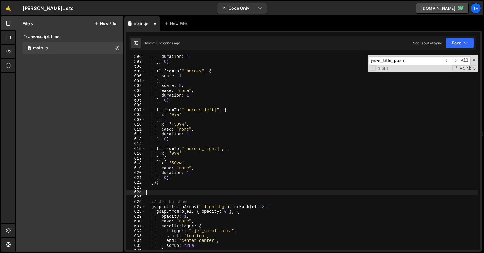
paste textarea "});"
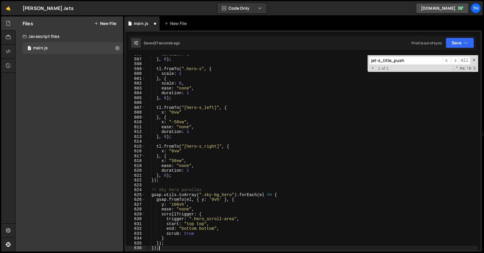
scroll to position [2890, 0]
click at [471, 43] on button "Save" at bounding box center [460, 43] width 28 height 11
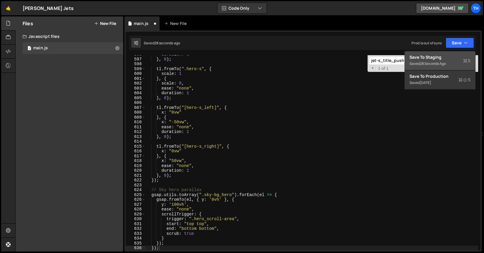
click at [468, 51] on button "Save to Staging S Saved 28 seconds ago" at bounding box center [440, 60] width 70 height 19
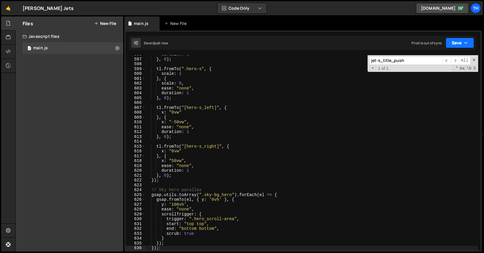
click at [467, 42] on icon "button" at bounding box center [466, 43] width 4 height 6
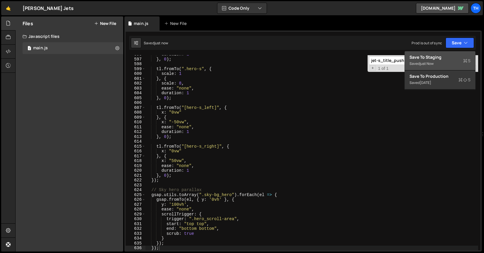
click at [465, 53] on button "Save to Staging S Saved just now" at bounding box center [440, 60] width 70 height 19
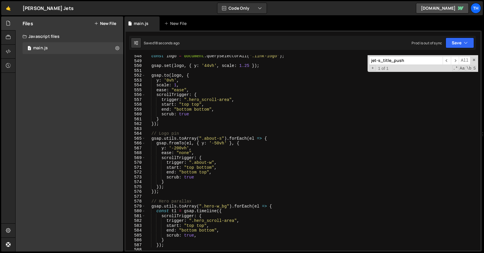
scroll to position [2639, 0]
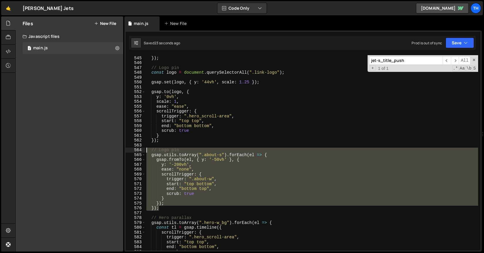
drag, startPoint x: 166, startPoint y: 206, endPoint x: 120, endPoint y: 151, distance: 71.9
click at [120, 151] on div "Files New File Javascript files 1 main.js 0 CSS files Copy share link Edit File…" at bounding box center [249, 133] width 469 height 235
type textarea "// Logo pin gsap.utils.toArray(".about-s").forEach(el => {"
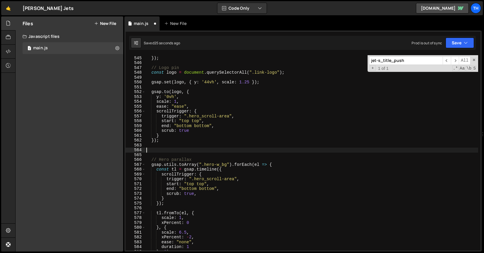
type textarea "="
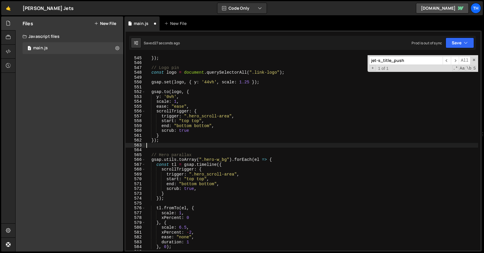
type textarea "});"
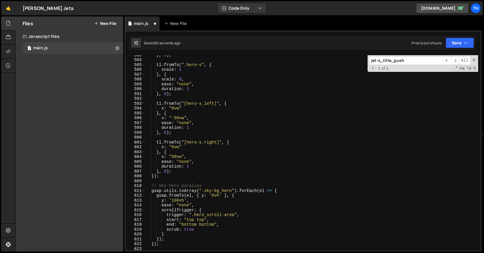
scroll to position [2905, 0]
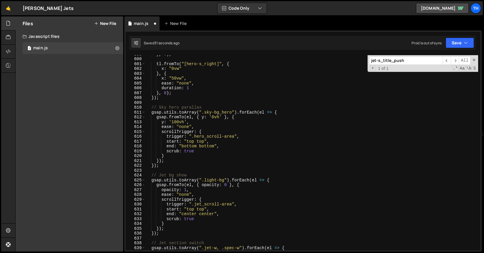
click at [162, 172] on div "} , 0 ) ; tl . fromTo ( "[hero-s_right]" , { x : "0vw" } , { x : "50vw" , ease …" at bounding box center [311, 154] width 333 height 205
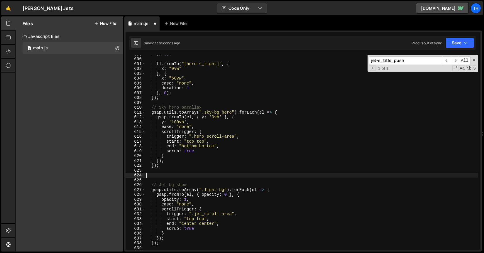
paste textarea "});"
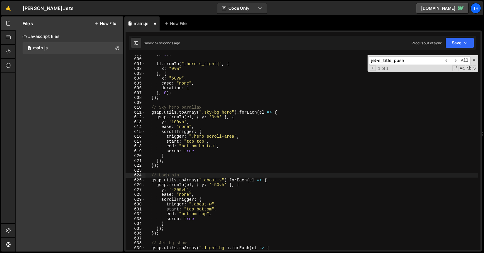
click at [166, 174] on div "} , 0 ) ; tl . fromTo ( "[hero-s_right]" , { x : "0vw" } , { x : "50vw" , ease …" at bounding box center [311, 154] width 333 height 205
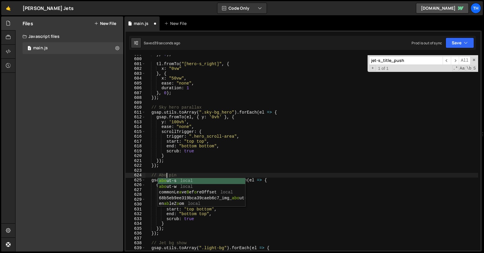
scroll to position [0, 1]
click at [191, 108] on div "} , 0 ) ; tl . fromTo ( "[hero-s_right]" , { x : "0vw" } , { x : "50vw" , ease …" at bounding box center [311, 154] width 333 height 205
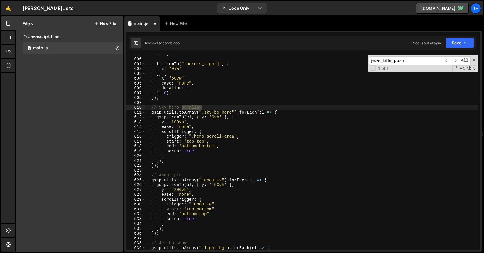
click at [191, 108] on div "} , 0 ) ; tl . fromTo ( "[hero-s_right]" , { x : "0vw" } , { x : "50vw" , ease …" at bounding box center [311, 154] width 333 height 205
click at [175, 177] on div "} , 0 ) ; tl . fromTo ( "[hero-s_right]" , { x : "0vw" } , { x : "50vw" , ease …" at bounding box center [311, 154] width 333 height 205
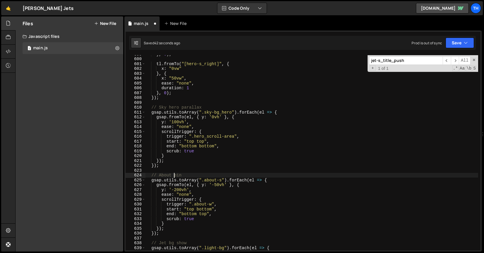
click at [175, 177] on div "} , 0 ) ; tl . fromTo ( "[hero-s_right]" , { x : "0vw" } , { x : "50vw" , ease …" at bounding box center [311, 154] width 333 height 205
paste textarea "arallax"
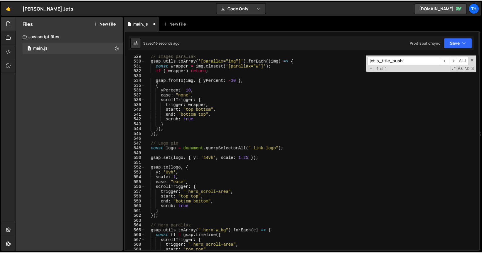
scroll to position [2522, 0]
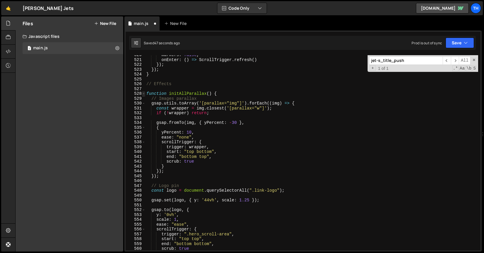
click at [144, 94] on span at bounding box center [143, 93] width 3 height 5
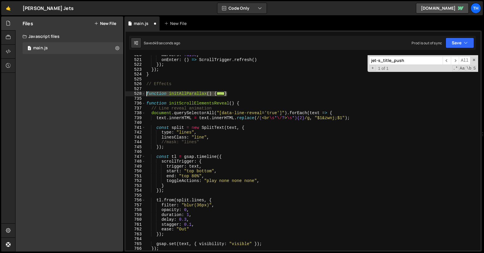
drag, startPoint x: 231, startPoint y: 93, endPoint x: 112, endPoint y: 94, distance: 118.9
click at [112, 94] on div "Files New File Javascript files 1 main.js 0 CSS files Copy share link Edit File…" at bounding box center [249, 133] width 469 height 235
click at [455, 40] on button "Save" at bounding box center [460, 43] width 28 height 11
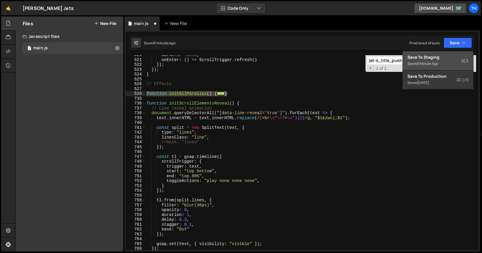
click at [442, 59] on div "Save to Staging S" at bounding box center [438, 57] width 61 height 6
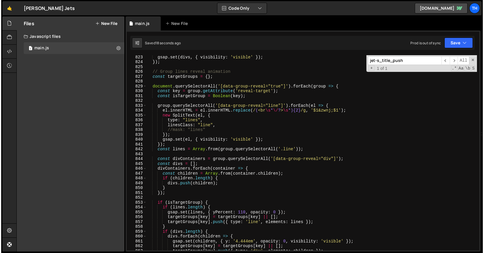
scroll to position [3933, 0]
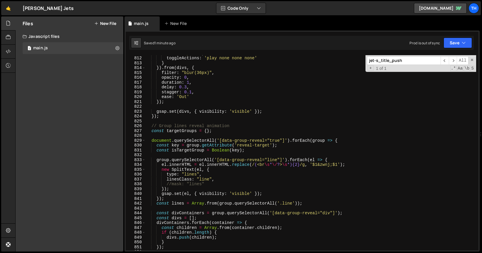
click at [457, 50] on div "Saved 1 minute ago Prod is out of sync Upgrade to Edit Save Save to Staging S S…" at bounding box center [301, 43] width 345 height 14
click at [461, 43] on button "Save" at bounding box center [460, 43] width 28 height 11
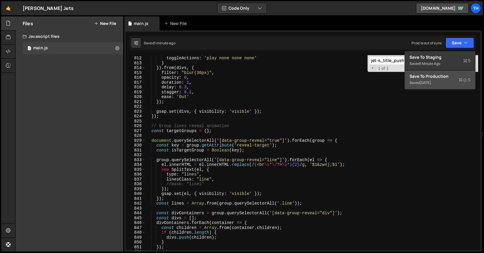
click at [473, 73] on button "Save to Production S Saved [DATE]" at bounding box center [440, 79] width 70 height 19
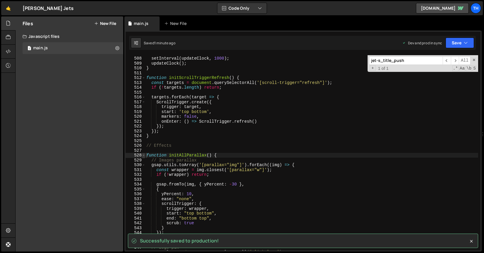
click at [145, 155] on span at bounding box center [143, 155] width 3 height 5
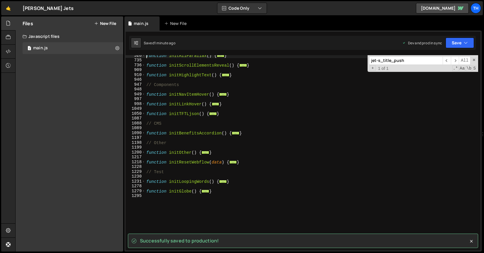
scroll to position [173, 0]
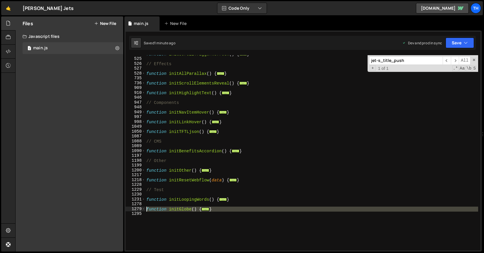
drag, startPoint x: 189, startPoint y: 228, endPoint x: 132, endPoint y: 209, distance: 60.0
click at [132, 209] on div "function initAllParallax() { 512 525 526 527 528 735 736 909 910 946 947 948 94…" at bounding box center [303, 152] width 355 height 195
type textarea "function initGlobe() { const container = document.querySelector('[globe-contain…"
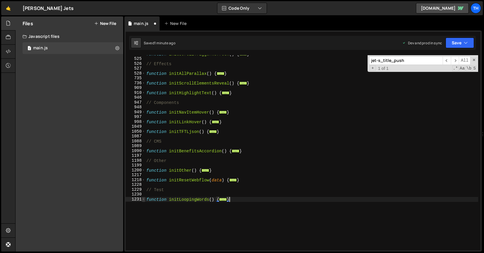
click at [144, 200] on span at bounding box center [143, 199] width 3 height 5
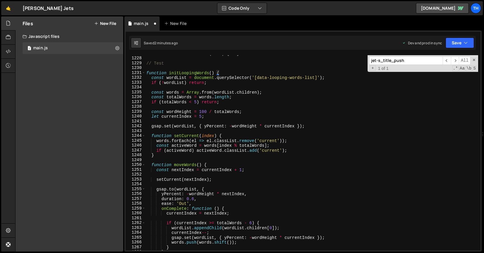
scroll to position [300, 0]
click at [143, 73] on span at bounding box center [143, 72] width 3 height 5
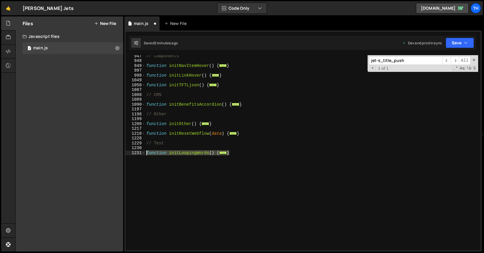
drag, startPoint x: 186, startPoint y: 165, endPoint x: 137, endPoint y: 154, distance: 49.6
click at [137, 154] on div "} 947 948 949 997 998 1049 1050 1087 1088 1089 1090 1197 1198 1199 1200 1217 12…" at bounding box center [303, 152] width 355 height 195
type textarea "function initLoopingWords() { const wordList = document.querySelector('[data-lo…"
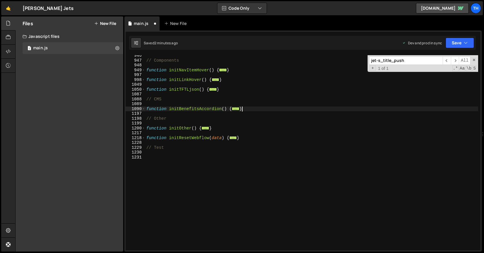
click at [243, 109] on div "// Components function initNavItemHover ( ) { ... } function initLinkHover ( ) …" at bounding box center [311, 155] width 333 height 205
type textarea "}"
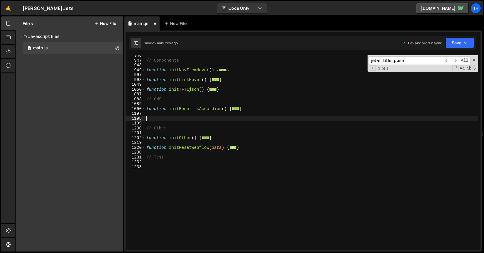
paste textarea "}"
type textarea "}"
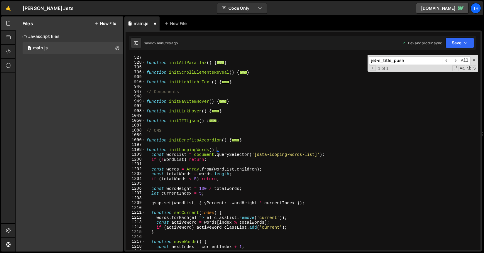
scroll to position [180, 0]
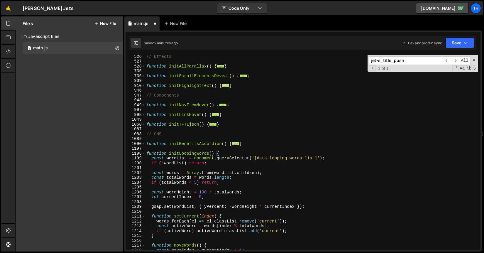
click at [145, 155] on div "1198" at bounding box center [136, 153] width 20 height 5
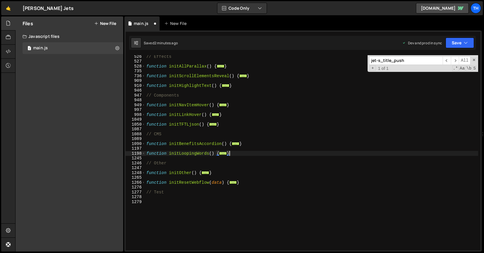
click at [156, 199] on div "// Effects function initAllParallax ( ) { ... } function initScrollElementsReve…" at bounding box center [311, 156] width 333 height 205
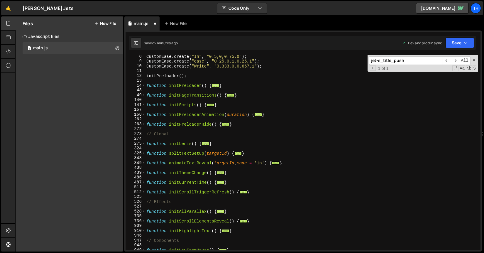
scroll to position [35, 0]
click at [142, 105] on span at bounding box center [143, 104] width 3 height 5
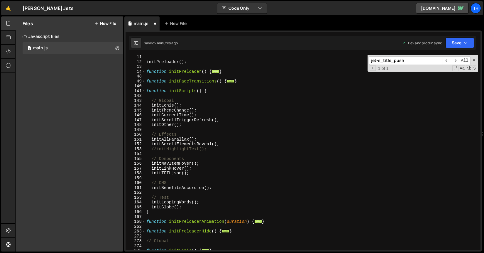
scroll to position [49, 0]
click at [158, 149] on div "initPreloader ( ) ; function initPreloader ( ) { ... } function initPageTransit…" at bounding box center [311, 157] width 333 height 205
drag, startPoint x: 201, startPoint y: 202, endPoint x: 152, endPoint y: 204, distance: 49.1
click at [152, 204] on div "initPreloader ( ) ; function initPreloader ( ) { ... } function initPageTransit…" at bounding box center [311, 157] width 333 height 205
type textarea "initLoopingWords();"
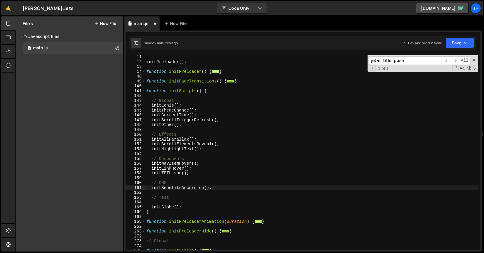
click at [215, 187] on div "initPreloader ( ) ; function initPreloader ( ) { ... } function initPageTransit…" at bounding box center [311, 157] width 333 height 205
type textarea "initBenefitsAccordion();"
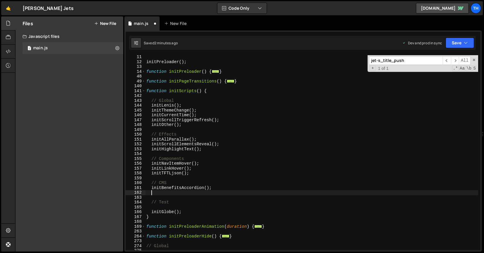
paste textarea "initLoopingWords();"
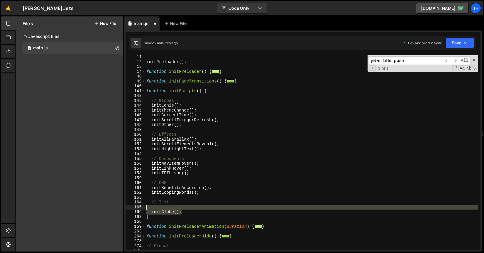
drag, startPoint x: 195, startPoint y: 211, endPoint x: 139, endPoint y: 206, distance: 56.0
click at [139, 206] on div "initLoopingWords(); 11 12 13 14 48 49 140 141 142 143 144 145 146 147 148 149 1…" at bounding box center [303, 152] width 355 height 195
type textarea "initGlobe();"
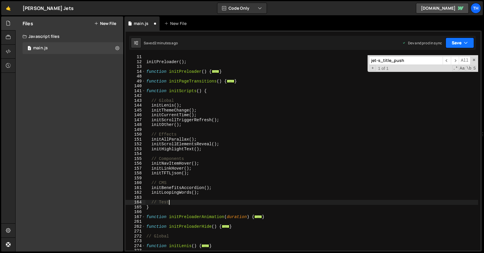
click at [461, 42] on button "Save" at bounding box center [460, 43] width 28 height 11
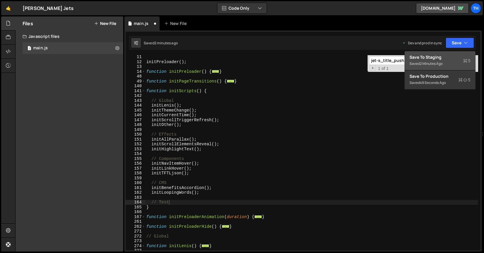
click at [456, 55] on div "Save to Staging S" at bounding box center [440, 57] width 61 height 6
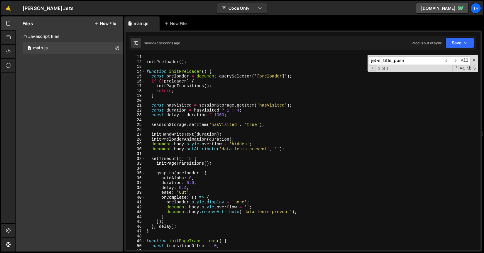
click at [142, 70] on div "14" at bounding box center [136, 71] width 20 height 5
click at [142, 71] on span at bounding box center [143, 71] width 3 height 5
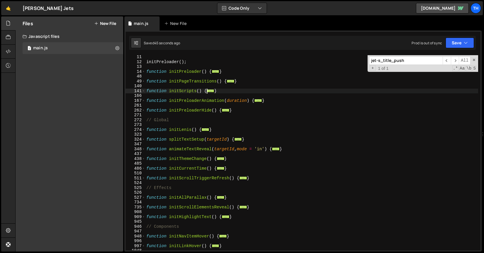
scroll to position [119, 0]
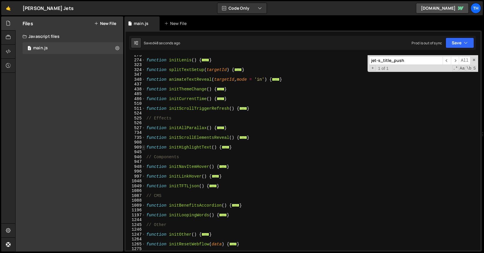
click at [144, 147] on span at bounding box center [143, 147] width 3 height 5
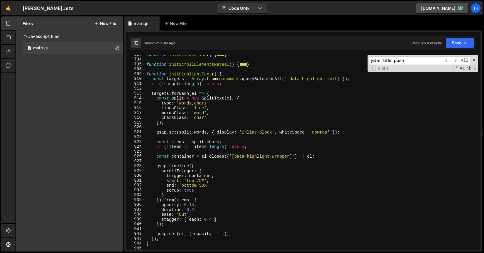
scroll to position [192, 0]
click at [180, 201] on div "function initAllParallax ( ) { ... } function initScrollElementsReveal ( ) { ..…" at bounding box center [311, 154] width 333 height 205
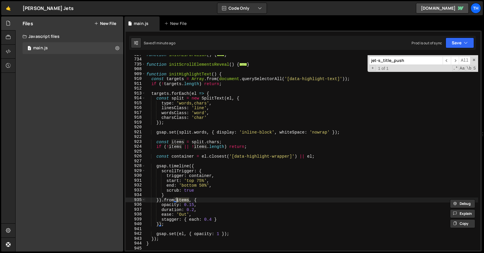
click at [211, 142] on div "function initAllParallax ( ) { ... } function initScrollElementsReveal ( ) { ..…" at bounding box center [311, 154] width 333 height 205
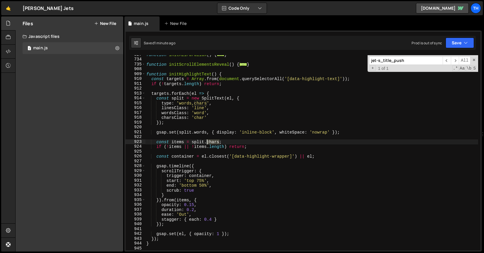
click at [211, 142] on div "function initAllParallax ( ) { ... } function initScrollElementsReveal ( ) { ..…" at bounding box center [311, 154] width 333 height 205
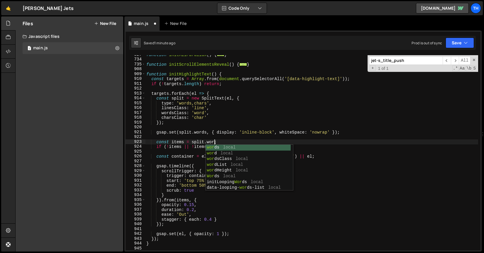
type textarea "const items = split.words;"
click at [206, 127] on div "function initAllParallax ( ) { ... } function initScrollElementsReveal ( ) { ..…" at bounding box center [311, 154] width 333 height 205
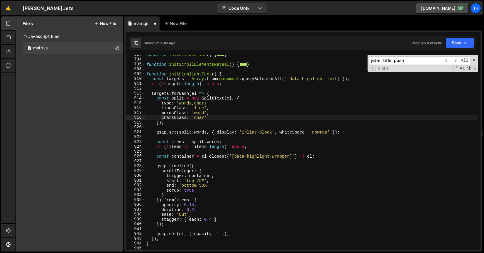
click at [162, 118] on div "function initAllParallax ( ) { ... } function initScrollElementsReveal ( ) { ..…" at bounding box center [311, 154] width 333 height 205
click at [202, 103] on div "function initAllParallax ( ) { ... } function initScrollElementsReveal ( ) { ..…" at bounding box center [311, 154] width 333 height 205
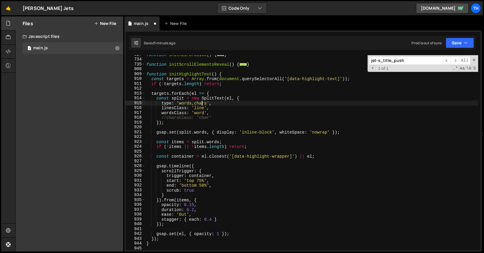
click at [202, 103] on div "function initAllParallax ( ) { ... } function initScrollElementsReveal ( ) { ..…" at bounding box center [311, 154] width 333 height 205
click at [461, 43] on button "Save" at bounding box center [460, 43] width 28 height 11
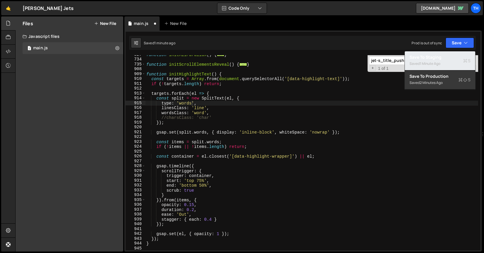
click at [460, 58] on div "Save to Staging S" at bounding box center [440, 57] width 61 height 6
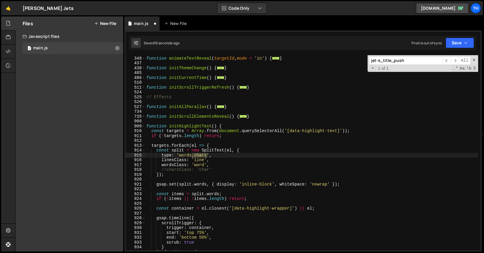
scroll to position [140, 0]
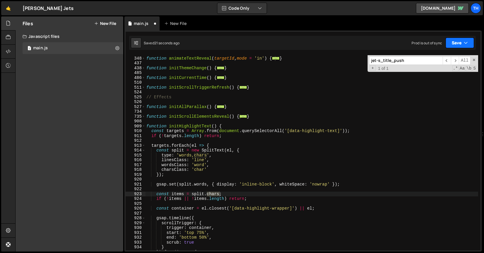
click at [463, 47] on button "Save" at bounding box center [460, 43] width 28 height 11
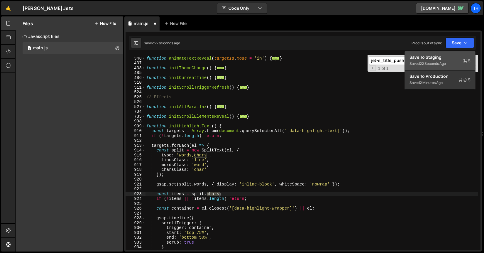
click at [458, 58] on div "Save to Staging S" at bounding box center [440, 57] width 61 height 6
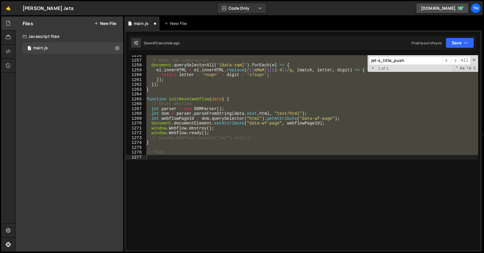
scroll to position [6086, 0]
click at [449, 47] on button "Save" at bounding box center [460, 43] width 28 height 11
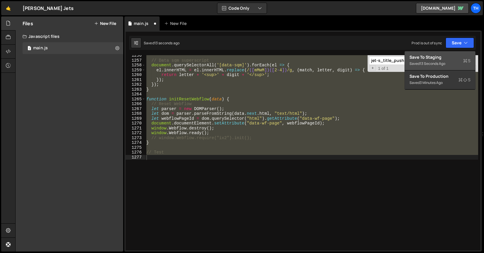
click at [449, 56] on div "Save to Staging S" at bounding box center [440, 57] width 61 height 6
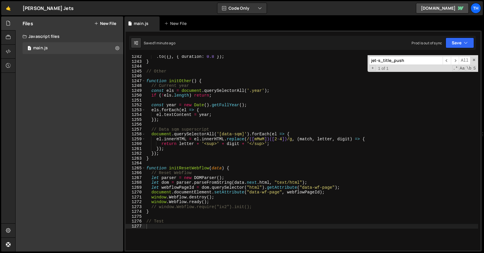
scroll to position [6017, 0]
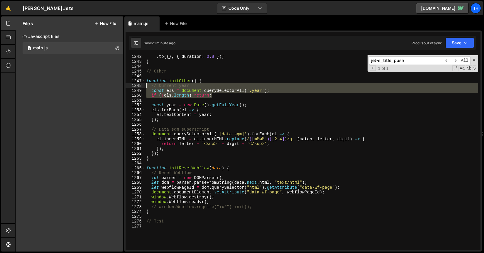
drag, startPoint x: 229, startPoint y: 95, endPoint x: 74, endPoint y: 84, distance: 155.4
click at [74, 84] on div "Files New File Javascript files 1 main.js 0 CSS files Copy share link Edit File…" at bounding box center [249, 133] width 469 height 235
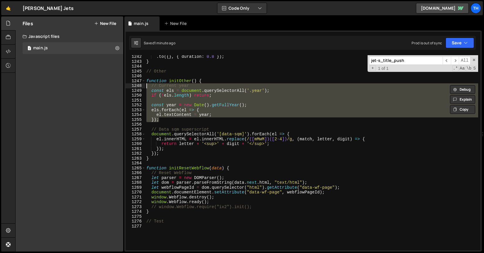
drag, startPoint x: 167, startPoint y: 121, endPoint x: 115, endPoint y: 87, distance: 61.5
click at [115, 87] on div "Files New File Javascript files 1 main.js 0 CSS files Copy share link Edit File…" at bounding box center [249, 133] width 469 height 235
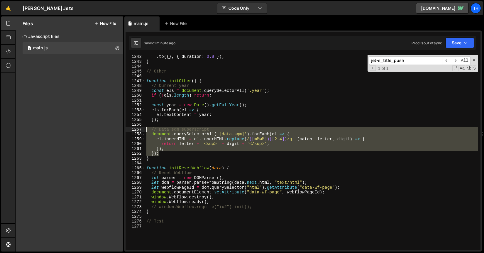
drag, startPoint x: 166, startPoint y: 153, endPoint x: 108, endPoint y: 131, distance: 61.5
click at [108, 131] on div "Files New File Javascript files 1 main.js 0 CSS files Copy share link Edit File…" at bounding box center [249, 133] width 469 height 235
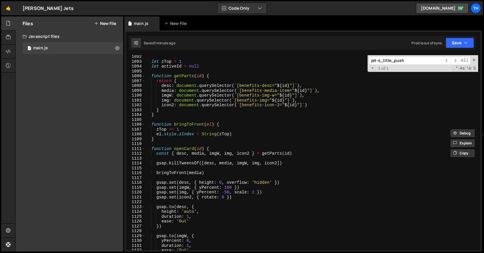
scroll to position [5290, 0]
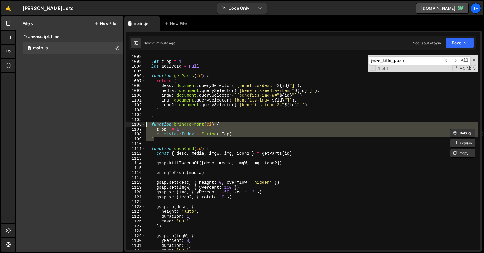
drag, startPoint x: 163, startPoint y: 139, endPoint x: 129, endPoint y: 122, distance: 37.9
click at [130, 124] on div "// Data sqm superscript document.querySelectorAll('[data-sqm]').[PERSON_NAME](e…" at bounding box center [303, 152] width 355 height 195
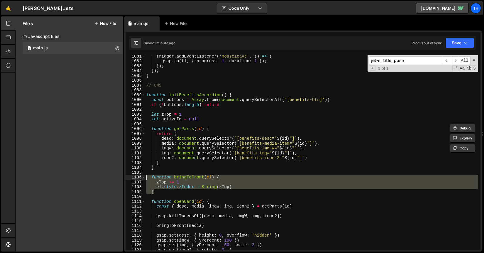
scroll to position [5236, 0]
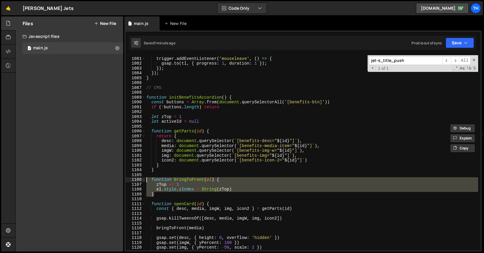
click at [191, 98] on div "trigger . addEventListener ( 'mouseleave' , ( ) => { gsap . to ( tl , { progres…" at bounding box center [311, 153] width 333 height 205
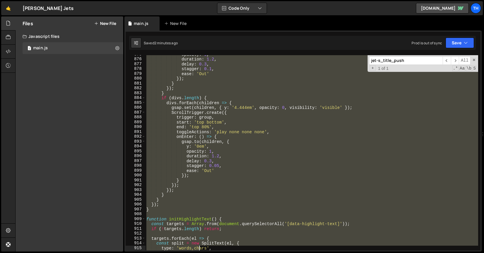
scroll to position [4252, 0]
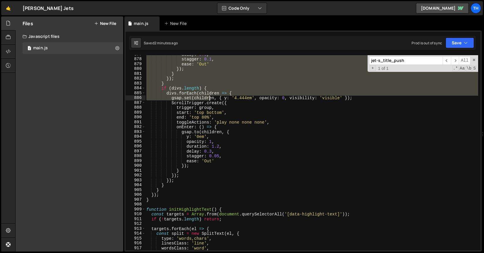
drag, startPoint x: 178, startPoint y: 124, endPoint x: 211, endPoint y: 99, distance: 41.4
click at [211, 99] on div "delay : 0.3 , stagger : 0.1 , ease : 'Out' }) ; } }) ; } if ( divs . length ) {…" at bounding box center [311, 154] width 333 height 205
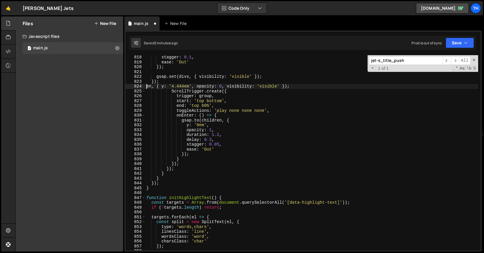
scroll to position [3963, 0]
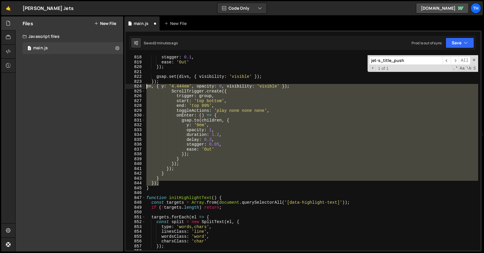
drag, startPoint x: 168, startPoint y: 182, endPoint x: 123, endPoint y: 85, distance: 107.6
click at [123, 85] on div "Files New File Javascript files 1 main.js 0 CSS files Copy share link Edit File…" at bounding box center [249, 133] width 469 height 235
type textarea "en, { y: '4.444em', opacity: 0, visibility: 'visible' }); ScrollTrigger.create({"
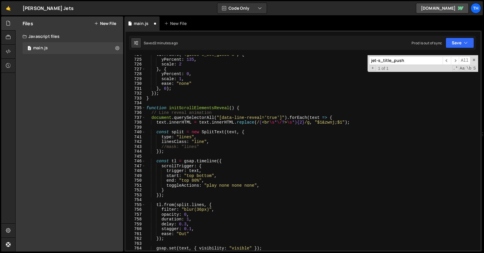
scroll to position [3504, 0]
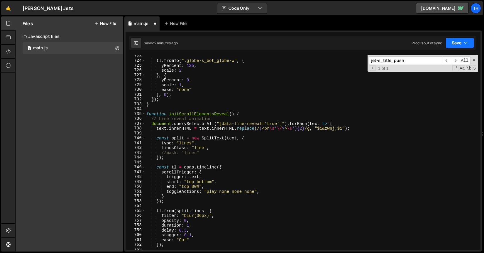
click at [464, 46] on icon "button" at bounding box center [466, 43] width 4 height 6
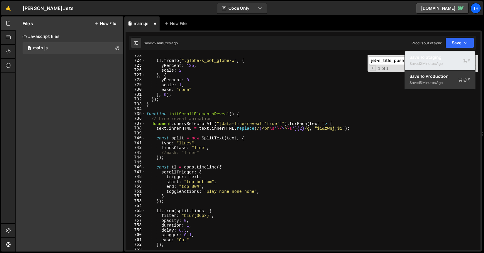
drag, startPoint x: 455, startPoint y: 56, endPoint x: 438, endPoint y: 57, distance: 17.1
click at [455, 56] on div "Save to Staging S" at bounding box center [440, 57] width 61 height 6
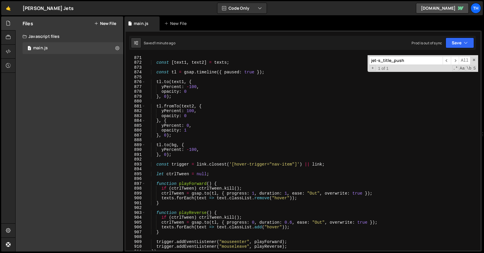
scroll to position [4219, 0]
click at [287, 192] on div "if ( texts . length < 2 ) return ; const [ text1 , text2 ] = texts ; const tl =…" at bounding box center [311, 152] width 333 height 205
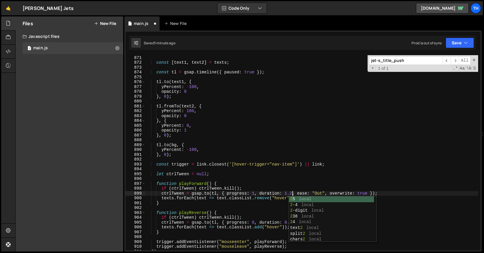
scroll to position [0, 10]
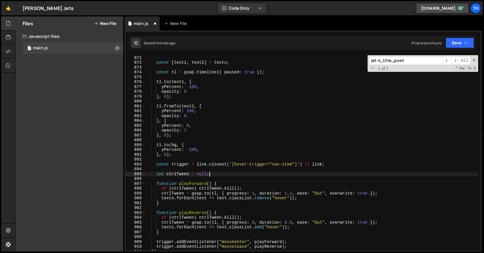
click at [229, 172] on div "if ( texts . length < 2 ) return ; const [ text1 , text2 ] = texts ; const tl =…" at bounding box center [311, 152] width 333 height 205
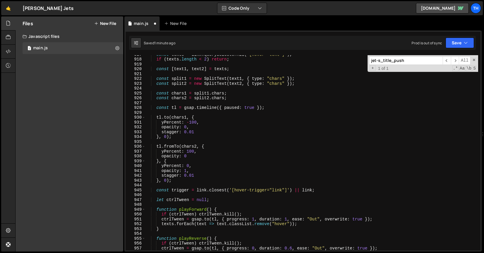
scroll to position [4469, 0]
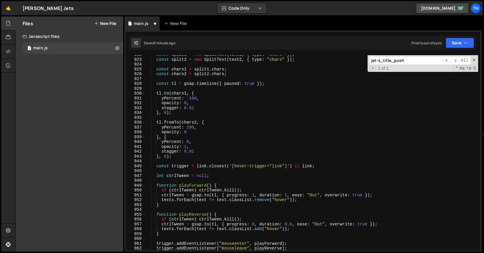
click at [289, 195] on div "const split1 = new SplitText ( text1 , { type : "chars" }) ; const split2 = new…" at bounding box center [311, 154] width 333 height 205
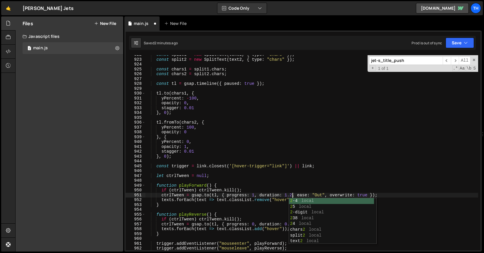
scroll to position [0, 10]
click at [454, 43] on button "Save" at bounding box center [460, 43] width 28 height 11
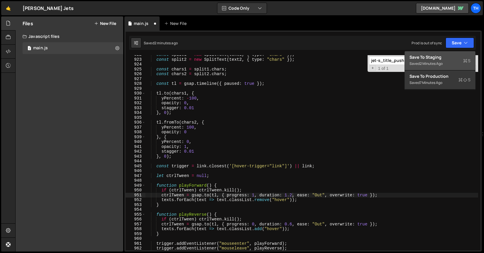
click at [453, 53] on button "Save to Staging S Saved 2 minutes ago" at bounding box center [440, 60] width 70 height 19
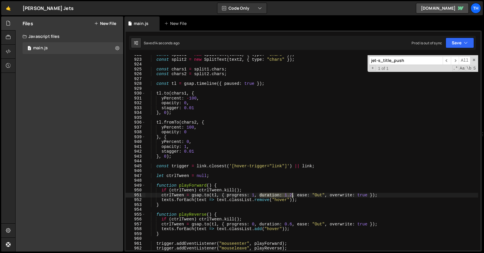
drag, startPoint x: 261, startPoint y: 195, endPoint x: 293, endPoint y: 196, distance: 32.0
click at [293, 196] on div "const split1 = new SplitText ( text1 , { type : "chars" }) ; const split2 = new…" at bounding box center [311, 154] width 333 height 205
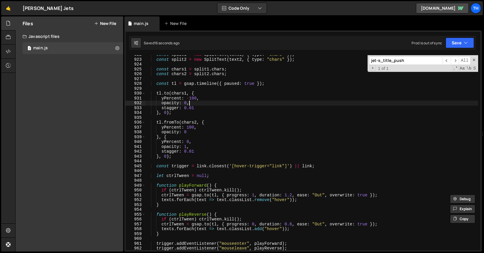
click at [198, 103] on div "const split1 = new SplitText ( text1 , { type : "chars" }) ; const split2 = new…" at bounding box center [311, 154] width 333 height 205
type textarea "opacity: 0,"
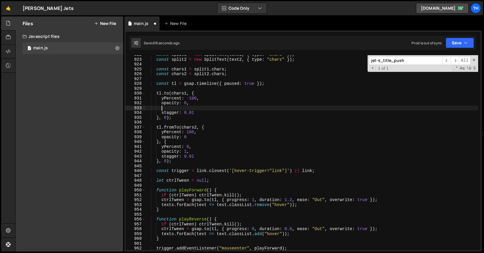
paste textarea "duration: 1.2"
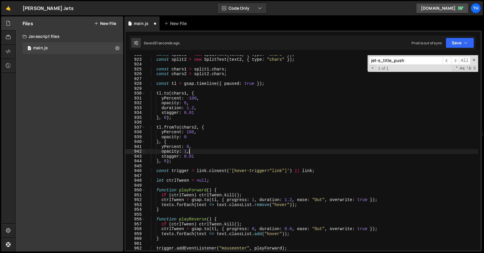
click at [201, 150] on div "const split1 = new SplitText ( text1 , { type : "chars" }) ; const split2 = new…" at bounding box center [311, 154] width 333 height 205
type textarea "opacity: 1,"
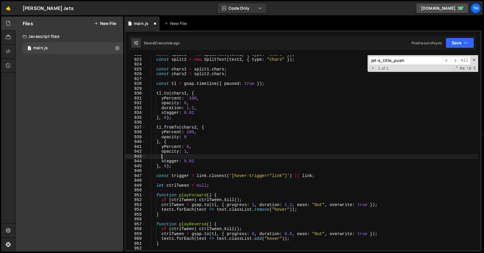
scroll to position [0, 1]
paste textarea "duration: 1.2"
click at [457, 39] on button "Save" at bounding box center [460, 43] width 28 height 11
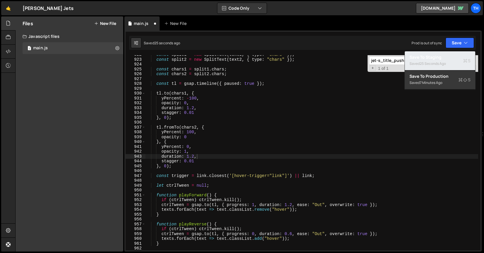
drag, startPoint x: 442, startPoint y: 53, endPoint x: 434, endPoint y: 53, distance: 7.9
click at [442, 53] on button "Save to Staging S Saved 25 seconds ago" at bounding box center [440, 60] width 70 height 19
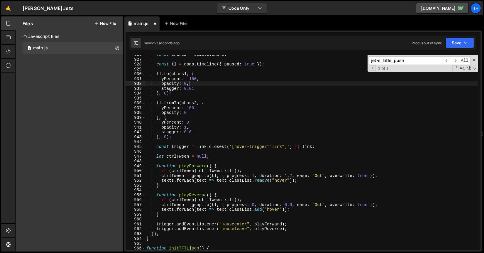
scroll to position [4489, 0]
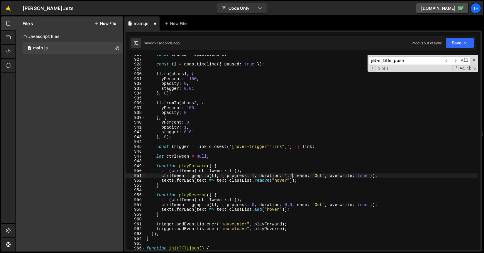
click at [292, 175] on div "const chars2 = split2 . chars ; const tl = gsap . timeline ({ paused : true }) …" at bounding box center [311, 154] width 333 height 205
drag, startPoint x: 293, startPoint y: 176, endPoint x: 286, endPoint y: 176, distance: 6.8
click at [286, 176] on div "const chars2 = split2 . chars ; const tl = gsap . timeline ({ paused : true }) …" at bounding box center [311, 154] width 333 height 205
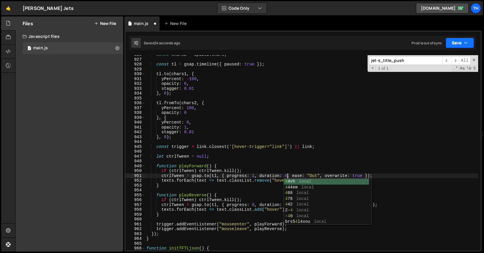
click at [454, 47] on button "Save" at bounding box center [460, 43] width 28 height 11
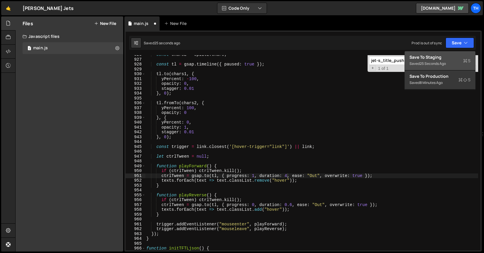
click at [454, 56] on div "Save to Staging S" at bounding box center [440, 57] width 61 height 6
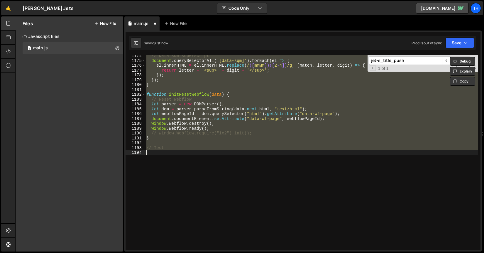
scroll to position [4509, 0]
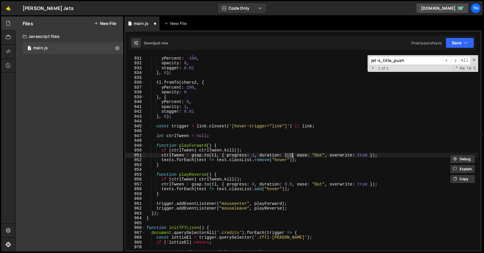
click at [293, 152] on div "tl . to ( chars1 , { yPercent : - 100 , opacity : 0 , stagger : 0.01 } , 0 ) ; …" at bounding box center [311, 153] width 333 height 205
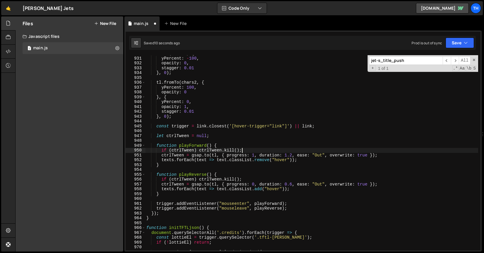
click at [293, 154] on div "tl . to ( chars1 , { yPercent : - 100 , opacity : 0 , stagger : 0.01 } , 0 ) ; …" at bounding box center [311, 153] width 333 height 205
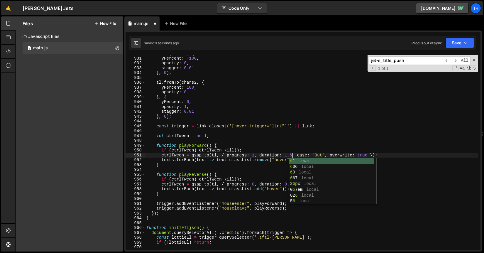
scroll to position [0, 10]
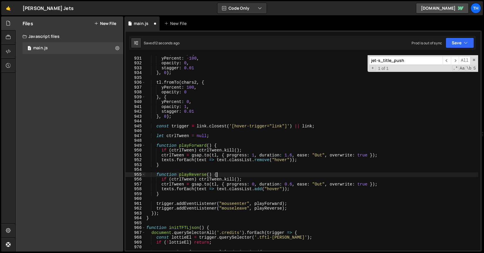
click at [261, 174] on div "tl . to ( chars1 , { yPercent : - 100 , opacity : 0 , stagger : 0.01 } , 0 ) ; …" at bounding box center [311, 153] width 333 height 205
click at [194, 112] on div "tl . to ( chars1 , { yPercent : - 100 , opacity : 0 , stagger : 0.01 } , 0 ) ; …" at bounding box center [311, 153] width 333 height 205
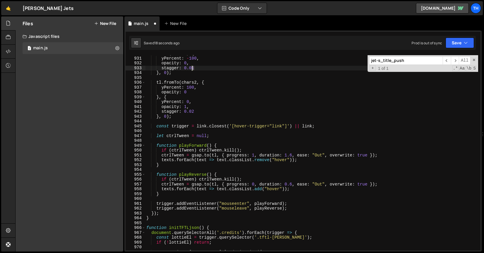
click at [193, 69] on div "tl . to ( chars1 , { yPercent : - 100 , opacity : 0 , stagger : 0.01 } , 0 ) ; …" at bounding box center [311, 153] width 333 height 205
click at [451, 41] on button "Save" at bounding box center [460, 43] width 28 height 11
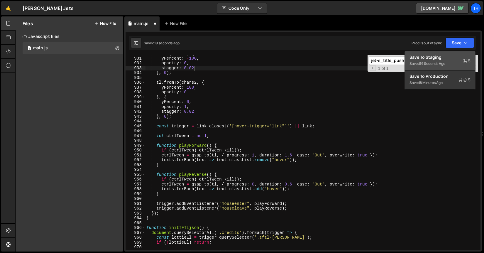
click at [442, 68] on button "Save to Staging S Saved 19 seconds ago" at bounding box center [440, 60] width 70 height 19
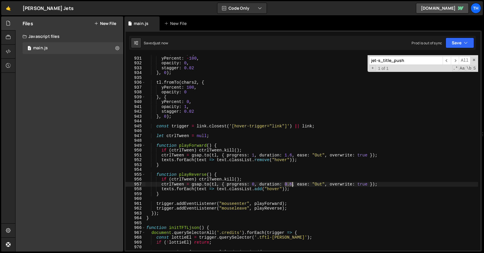
drag, startPoint x: 286, startPoint y: 184, endPoint x: 292, endPoint y: 185, distance: 6.2
click at [292, 185] on div "tl . to ( chars1 , { yPercent : - 100 , opacity : 0 , stagger : 0.02 } , 0 ) ; …" at bounding box center [311, 153] width 333 height 205
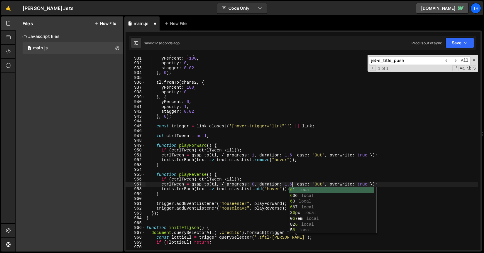
scroll to position [0, 10]
click at [458, 39] on button "Save" at bounding box center [460, 43] width 28 height 11
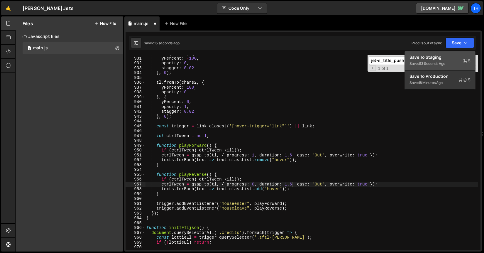
click at [456, 53] on button "Save to Staging S Saved 13 seconds ago" at bounding box center [440, 60] width 70 height 19
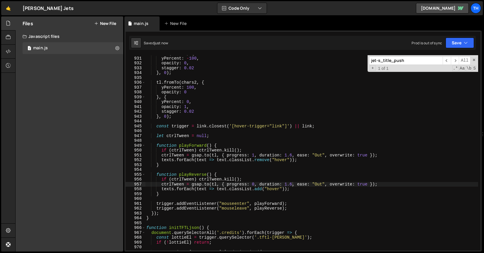
click at [293, 183] on div "tl . to ( chars1 , { yPercent : - 100 , opacity : 0 , stagger : 0.02 } , 0 ) ; …" at bounding box center [311, 153] width 333 height 205
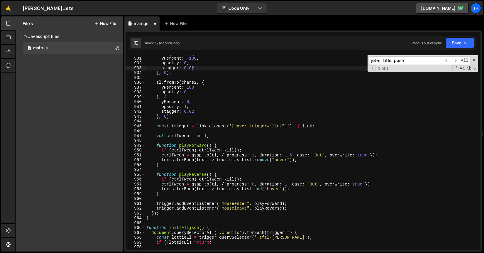
drag, startPoint x: 191, startPoint y: 68, endPoint x: 195, endPoint y: 68, distance: 3.8
click at [195, 68] on div "tl . to ( chars1 , { yPercent : - 100 , opacity : 0 , stagger : 0.02 } , 0 ) ; …" at bounding box center [311, 153] width 333 height 205
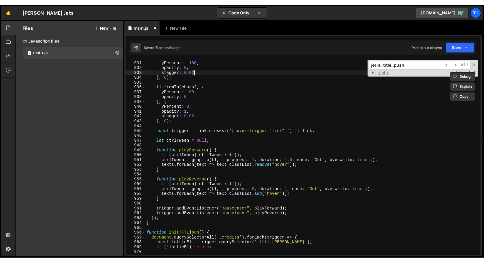
scroll to position [0, 3]
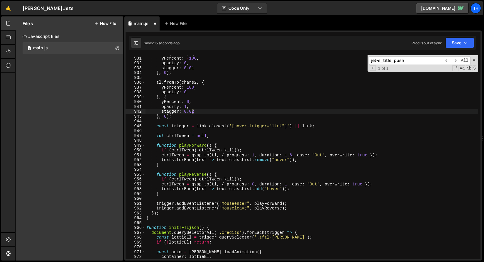
click at [193, 110] on div "tl . to ( chars1 , { yPercent : - 100 , opacity : 0 , stagger : 0.01 } , 0 ) ; …" at bounding box center [311, 158] width 333 height 214
click at [462, 46] on button "Save" at bounding box center [460, 43] width 28 height 11
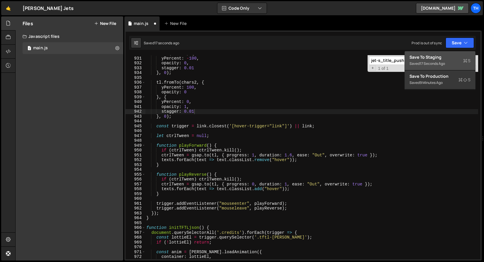
click at [453, 57] on div "Save to Staging S" at bounding box center [440, 57] width 61 height 6
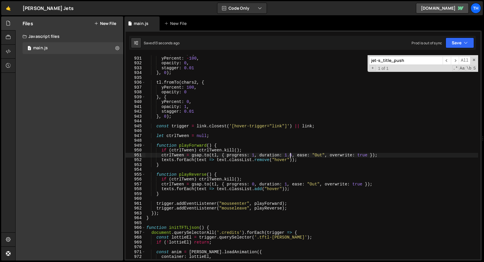
click at [292, 156] on div "tl . to ( chars1 , { yPercent : - 100 , opacity : 0 , stagger : 0.01 } , 0 ) ; …" at bounding box center [311, 158] width 333 height 214
drag, startPoint x: 288, startPoint y: 154, endPoint x: 292, endPoint y: 154, distance: 3.5
click at [292, 154] on div "tl . to ( chars1 , { yPercent : - 100 , opacity : 0 , stagger : 0.01 } , 0 ) ; …" at bounding box center [311, 158] width 333 height 214
click at [470, 40] on button "Save" at bounding box center [460, 43] width 28 height 11
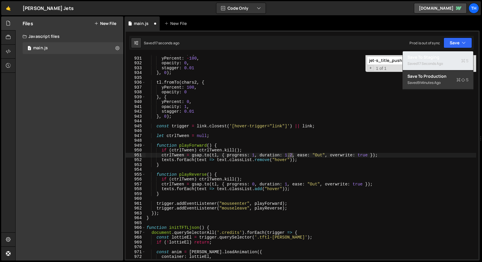
click at [446, 61] on div "Saved 17 seconds ago" at bounding box center [438, 63] width 61 height 7
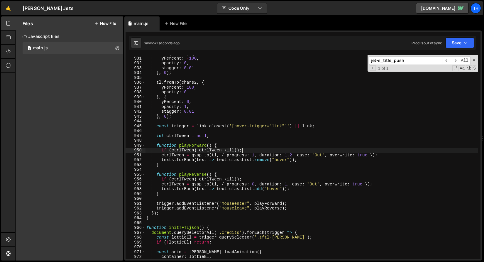
click at [271, 151] on div "tl . to ( chars1 , { yPercent : - 100 , opacity : 0 , stagger : 0.01 } , 0 ) ; …" at bounding box center [311, 158] width 333 height 214
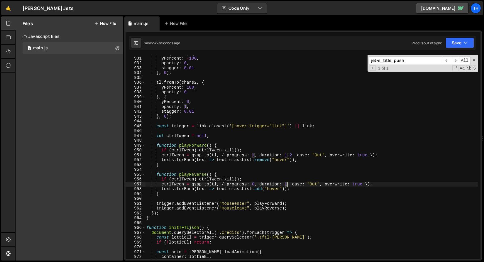
click at [287, 184] on div "tl . to ( chars1 , { yPercent : - 100 , opacity : 0 , stagger : 0.01 } , 0 ) ; …" at bounding box center [311, 158] width 333 height 214
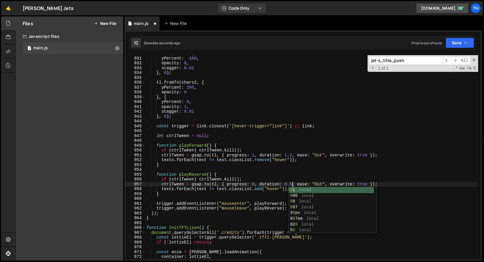
scroll to position [0, 10]
click at [467, 38] on button "Save" at bounding box center [460, 43] width 28 height 11
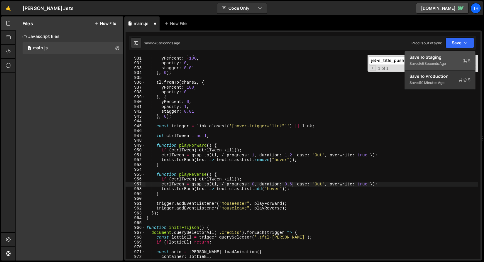
click at [456, 56] on div "Save to Staging S" at bounding box center [440, 57] width 61 height 6
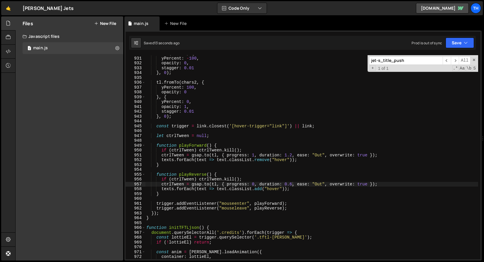
click at [194, 112] on div "tl . to ( chars1 , { yPercent : - 100 , opacity : 0 , stagger : 0.01 } , 0 ) ; …" at bounding box center [311, 158] width 333 height 214
click at [195, 68] on div "tl . to ( chars1 , { yPercent : - 100 , opacity : 0 , stagger : 0.01 } , 0 ) ; …" at bounding box center [311, 158] width 333 height 214
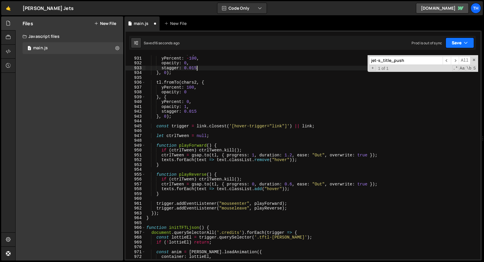
click at [459, 44] on button "Save" at bounding box center [460, 43] width 28 height 11
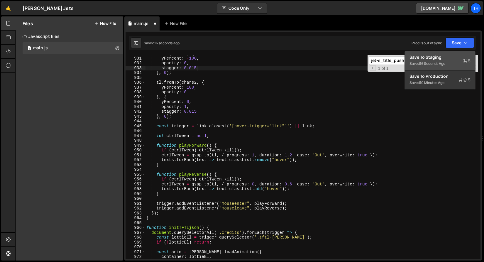
click at [457, 53] on button "Save to Staging S Saved 16 seconds ago" at bounding box center [440, 60] width 70 height 19
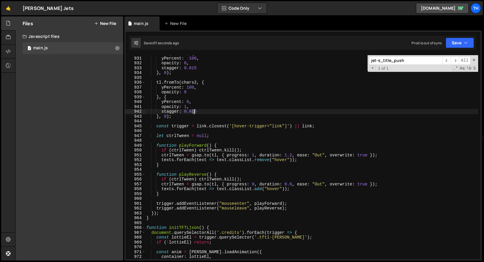
drag, startPoint x: 192, startPoint y: 111, endPoint x: 197, endPoint y: 111, distance: 5.0
click at [197, 111] on div "tl . to ( chars1 , { yPercent : - 100 , opacity : 0 , stagger : 0.015 } , 0 ) ;…" at bounding box center [311, 158] width 333 height 214
drag, startPoint x: 192, startPoint y: 67, endPoint x: 196, endPoint y: 68, distance: 4.2
click at [196, 68] on div "tl . to ( chars1 , { yPercent : - 100 , opacity : 0 , stagger : 0.015 } , 0 ) ;…" at bounding box center [311, 158] width 333 height 214
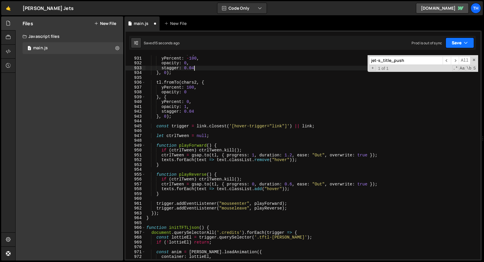
click at [465, 39] on button "Save" at bounding box center [460, 43] width 28 height 11
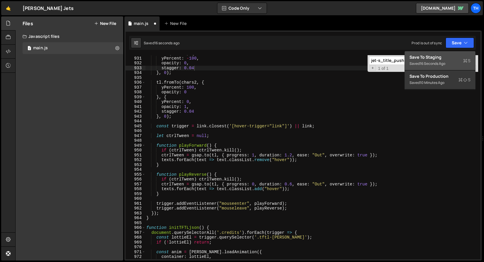
click at [457, 66] on div "Saved 16 seconds ago" at bounding box center [440, 63] width 61 height 7
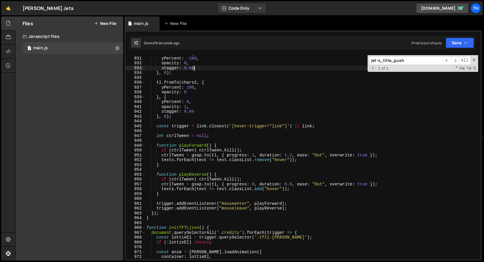
click at [194, 69] on div "tl . to ( chars1 , { yPercent : - 100 , opacity : 0 , stagger : 0.04 } , 0 ) ; …" at bounding box center [311, 158] width 333 height 214
drag, startPoint x: 192, startPoint y: 110, endPoint x: 195, endPoint y: 111, distance: 3.4
click at [195, 111] on div "tl . to ( chars1 , { yPercent : - 100 , opacity : 0 , stagger : 0.02 } , 0 ) ; …" at bounding box center [311, 158] width 333 height 214
click at [192, 109] on div "tl . to ( chars1 , { yPercent : - 100 , opacity : 0 , stagger : 0.02 } , 0 ) ; …" at bounding box center [311, 158] width 333 height 214
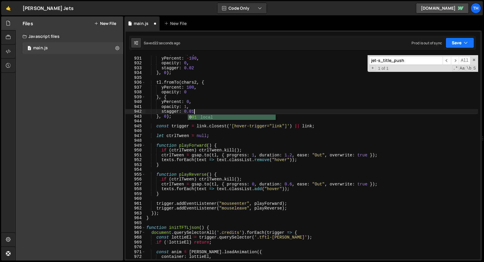
click at [465, 40] on button "Save" at bounding box center [460, 43] width 28 height 11
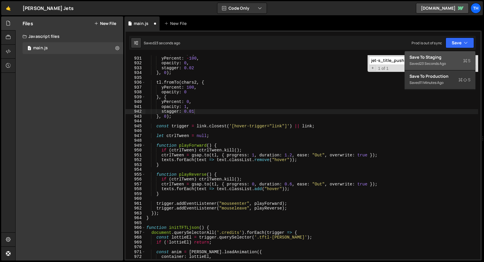
click at [444, 64] on div "23 seconds ago" at bounding box center [433, 63] width 26 height 5
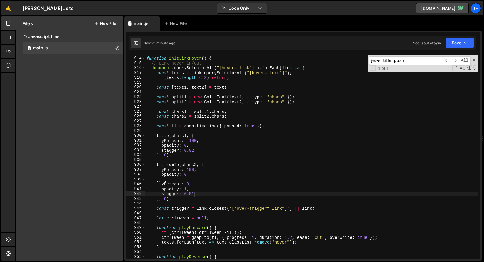
scroll to position [4425, 0]
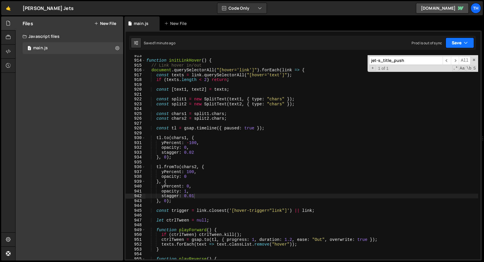
click at [464, 42] on icon "button" at bounding box center [466, 43] width 4 height 6
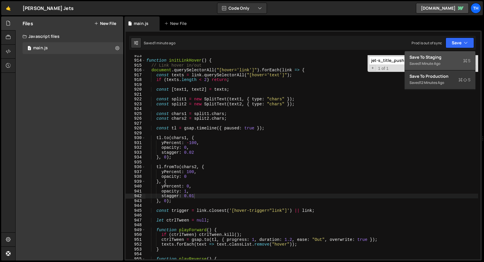
click at [456, 58] on div "Save to Staging S" at bounding box center [440, 57] width 61 height 6
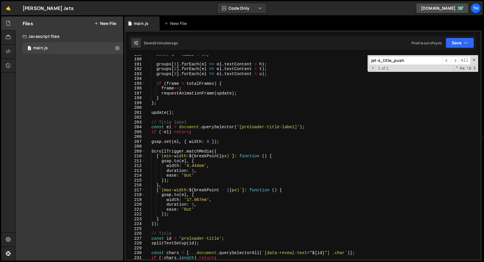
scroll to position [0, 1]
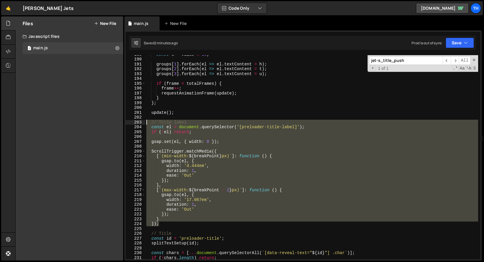
drag, startPoint x: 167, startPoint y: 222, endPoint x: 115, endPoint y: 124, distance: 110.5
click at [115, 124] on div "Files New File Javascript files 1 main.js 0 CSS files Copy share link Edit File…" at bounding box center [249, 138] width 469 height 245
type textarea "// Title label const el = document.querySelector('[preloader-title-label]');"
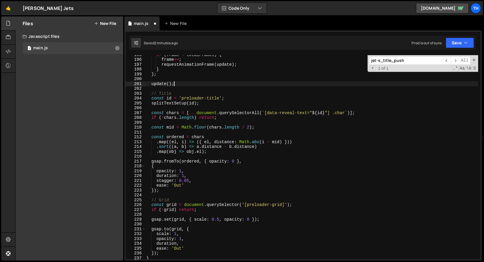
scroll to position [990, 0]
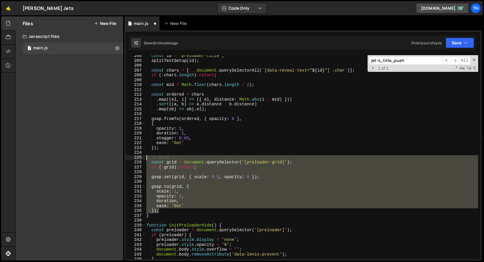
drag, startPoint x: 167, startPoint y: 211, endPoint x: 110, endPoint y: 155, distance: 79.3
click at [110, 155] on div "Files New File Javascript files 1 main.js 0 CSS files Copy share link Edit File…" at bounding box center [249, 138] width 469 height 245
type textarea "// Grid const grid = document.querySelector('[preloader-grid]');"
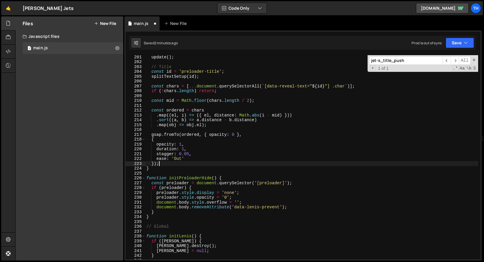
scroll to position [953, 0]
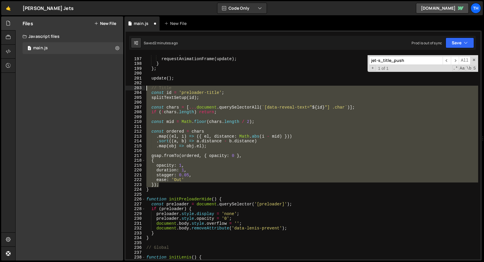
drag, startPoint x: 172, startPoint y: 185, endPoint x: 92, endPoint y: 88, distance: 125.7
click at [92, 88] on div "Files New File Javascript files 1 main.js 0 CSS files Copy share link Edit File…" at bounding box center [249, 138] width 469 height 245
type textarea "// Title const id = 'preloader-title';"
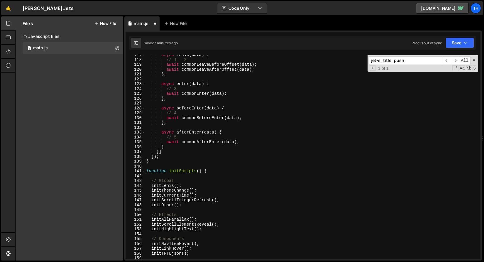
scroll to position [510, 0]
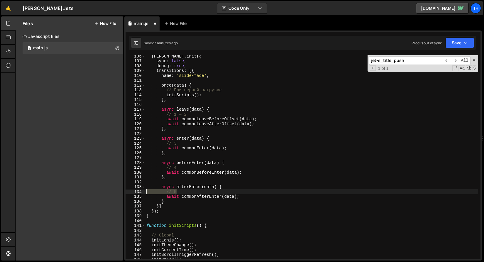
drag, startPoint x: 188, startPoint y: 192, endPoint x: 123, endPoint y: 194, distance: 64.9
click at [123, 194] on div "Files New File Javascript files 1 main.js 0 CSS files Copy share link Edit File…" at bounding box center [249, 138] width 469 height 245
type textarea "// 5"
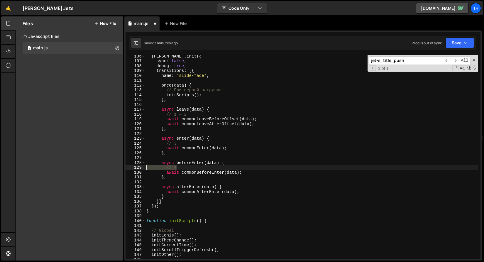
drag, startPoint x: 158, startPoint y: 166, endPoint x: 100, endPoint y: 169, distance: 58.2
click at [100, 169] on div "Files New File Javascript files 1 main.js 0 CSS files Copy share link Edit File…" at bounding box center [249, 138] width 469 height 245
type textarea "// 4"
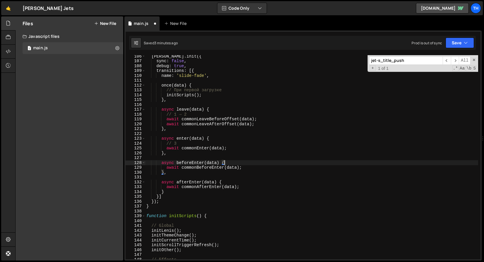
click at [186, 145] on div "[PERSON_NAME] . init ({ sync : false , debug : true , transitions : [{ name : '…" at bounding box center [311, 161] width 333 height 214
type textarea "// 3"
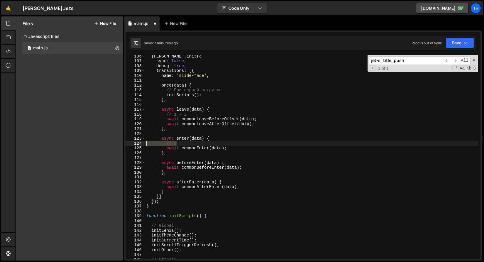
drag, startPoint x: 186, startPoint y: 143, endPoint x: 126, endPoint y: 142, distance: 60.5
click at [126, 142] on div "// 3 106 107 108 109 110 111 112 113 114 115 116 117 118 119 120 121 122 123 12…" at bounding box center [303, 157] width 355 height 204
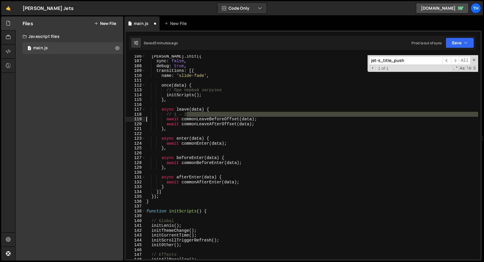
drag, startPoint x: 191, startPoint y: 114, endPoint x: 121, endPoint y: 117, distance: 70.3
click at [122, 117] on div "Files New File Javascript files 1 main.js 0 CSS files Copy share link Edit File…" at bounding box center [249, 138] width 469 height 245
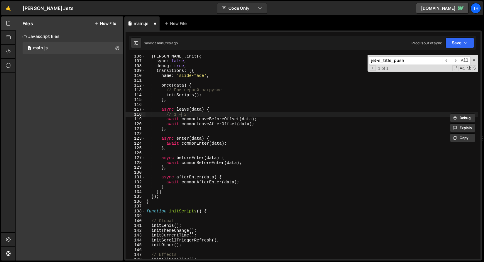
click at [183, 115] on div "[PERSON_NAME] . init ({ sync : false , debug : true , transitions : [{ name : '…" at bounding box center [311, 161] width 333 height 214
type textarea "// 1 → 2"
drag, startPoint x: 192, startPoint y: 115, endPoint x: 121, endPoint y: 115, distance: 70.5
click at [121, 115] on div "Files New File Javascript files 1 main.js 0 CSS files Copy share link Edit File…" at bounding box center [249, 138] width 469 height 245
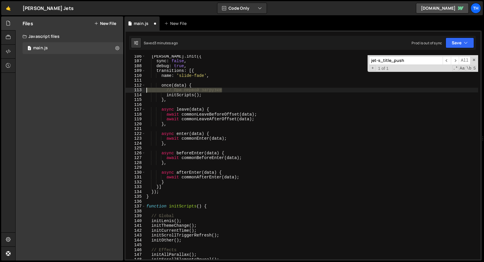
drag, startPoint x: 228, startPoint y: 91, endPoint x: 107, endPoint y: 88, distance: 121.9
click at [107, 88] on div "Files New File Javascript files 1 main.js 0 CSS files Copy share link Edit File…" at bounding box center [249, 138] width 469 height 245
type textarea "// При первой загрузке"
type textarea "once(data) {"
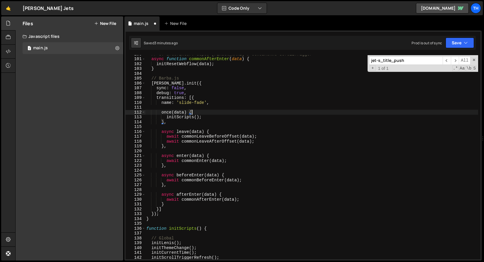
scroll to position [479, 0]
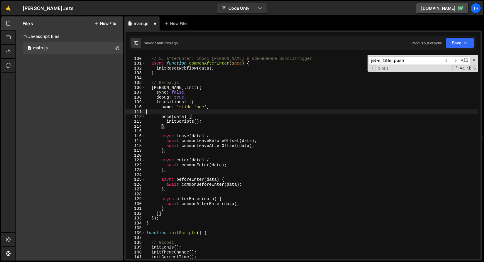
click at [160, 112] on div "// 5. afterEnter: сброс скролла и обновление ScrollTrigger async function commo…" at bounding box center [311, 158] width 333 height 214
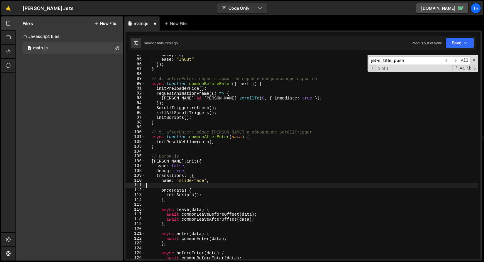
scroll to position [387, 0]
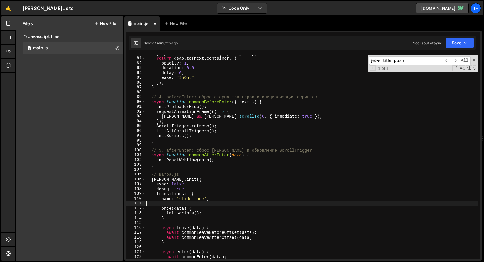
click at [298, 152] on div "gsap . set ( next . container , { opacity : 0 }) ; return gsap . to ( next . co…" at bounding box center [311, 158] width 333 height 214
type textarea "// 5. afterEnter: сброс [PERSON_NAME] и обновление ScrollTrigger"
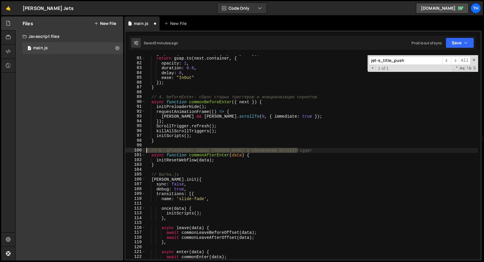
drag, startPoint x: 306, startPoint y: 151, endPoint x: 126, endPoint y: 149, distance: 180.0
click at [126, 149] on div "// 5. afterEnter: сброс [PERSON_NAME] и обновление ScrollTrigger 80 81 82 83 84…" at bounding box center [303, 157] width 355 height 204
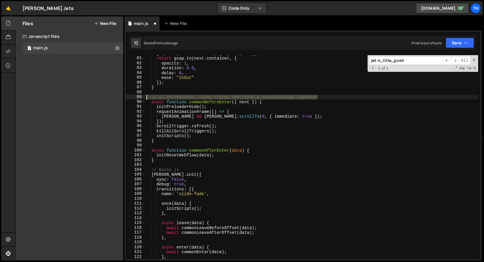
drag, startPoint x: 325, startPoint y: 97, endPoint x: 114, endPoint y: 97, distance: 210.5
click at [114, 97] on div "Files New File Javascript files 1 main.js 0 CSS files Copy share link Edit File…" at bounding box center [249, 138] width 469 height 245
type textarea "// 4. beforeEnter: сброс старых триггеров и инициализация скриптов"
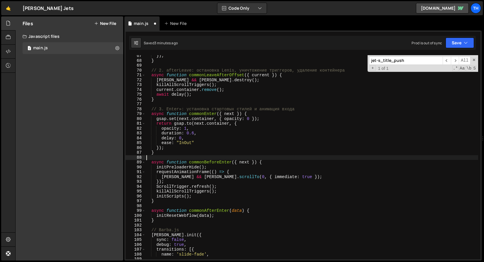
scroll to position [321, 0]
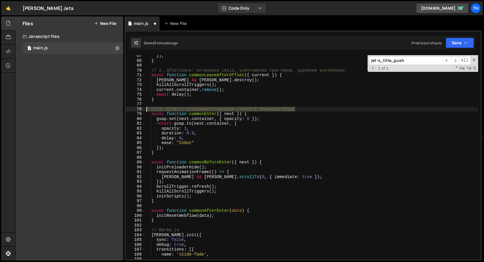
drag, startPoint x: 301, startPoint y: 110, endPoint x: 63, endPoint y: 111, distance: 237.2
click at [63, 111] on div "Files New File Javascript files 1 main.js 0 CSS files Copy share link Edit File…" at bounding box center [249, 138] width 469 height 245
type textarea "// 3. Enter»: установка стартовых стилей и анимация входа"
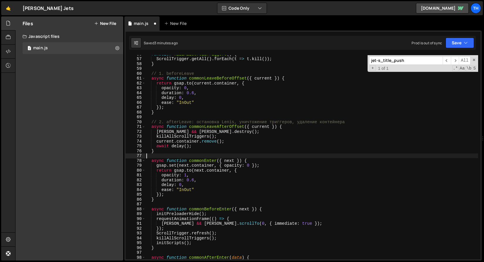
scroll to position [270, 0]
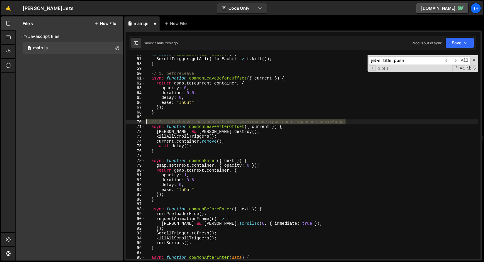
drag, startPoint x: 350, startPoint y: 122, endPoint x: 101, endPoint y: 121, distance: 249.0
click at [101, 121] on div "Files New File Javascript files 1 main.js 0 CSS files Copy share link Edit File…" at bounding box center [249, 138] width 469 height 245
type textarea "// 2. afterLeave: остановка Lenis, уничтожение триггеров, удаление контейнера"
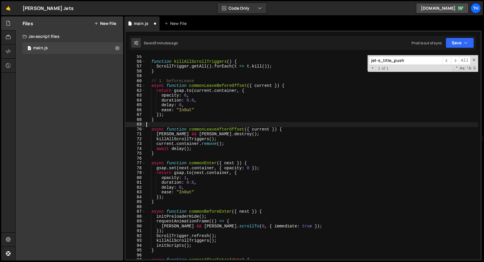
scroll to position [231, 0]
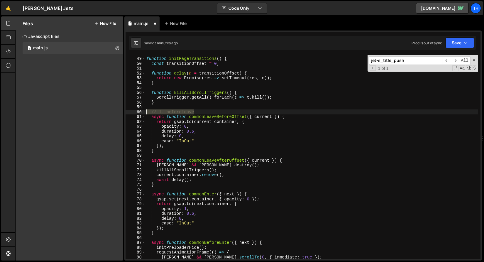
drag, startPoint x: 187, startPoint y: 113, endPoint x: 80, endPoint y: 112, distance: 106.3
click at [80, 112] on div "Files New File Javascript files 1 main.js 0 CSS files Copy share link Edit File…" at bounding box center [249, 138] width 469 height 245
type textarea "// 1. beforeLeave"
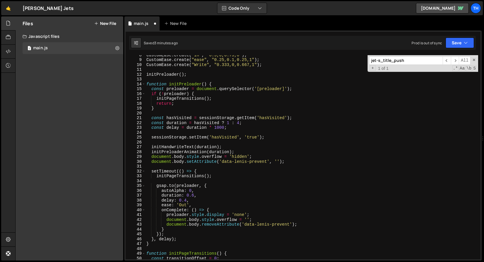
scroll to position [0, 0]
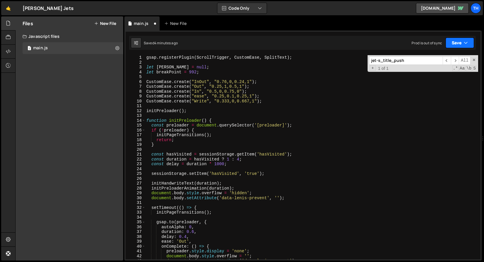
drag, startPoint x: 460, startPoint y: 41, endPoint x: 459, endPoint y: 44, distance: 3.4
click at [460, 41] on button "Save" at bounding box center [460, 43] width 28 height 11
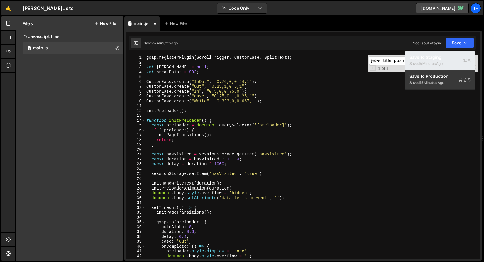
click at [449, 62] on div "Saved 4 minutes ago" at bounding box center [440, 63] width 61 height 7
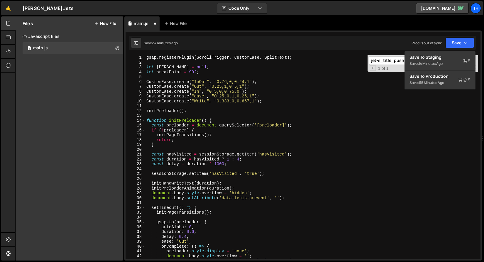
scroll to position [179, 0]
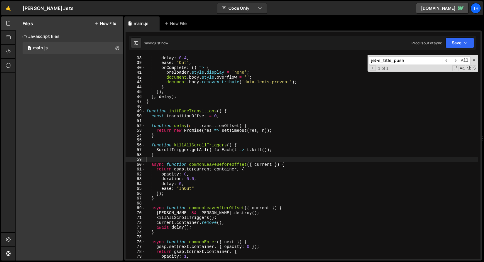
click at [451, 50] on div "37 38 39 40 41 42 43 44 45 46 47 48 49 50 51 52 53 54 55 56 57 58 59 60 61 62 6…" at bounding box center [303, 146] width 358 height 230
click at [452, 46] on button "Save" at bounding box center [460, 43] width 28 height 11
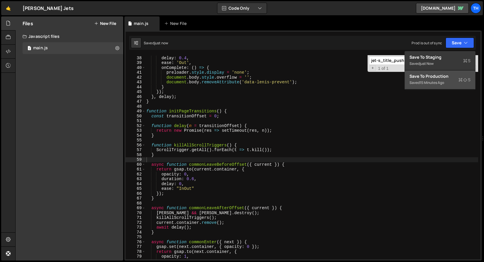
click at [442, 76] on div "Save to Production S" at bounding box center [440, 76] width 61 height 6
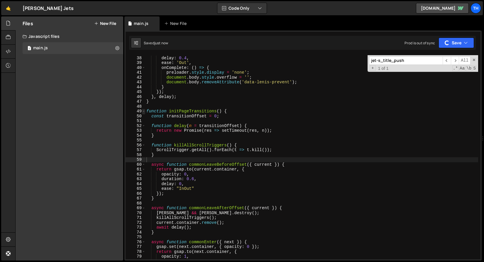
click at [144, 113] on span at bounding box center [143, 111] width 3 height 5
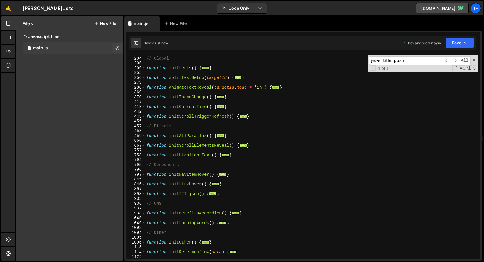
scroll to position [68, 0]
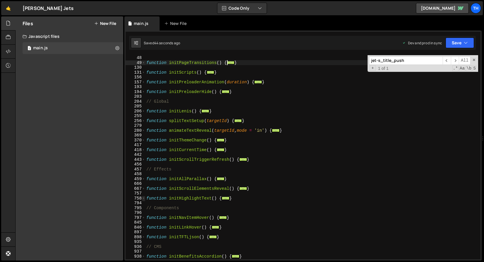
click at [144, 199] on span at bounding box center [143, 198] width 3 height 5
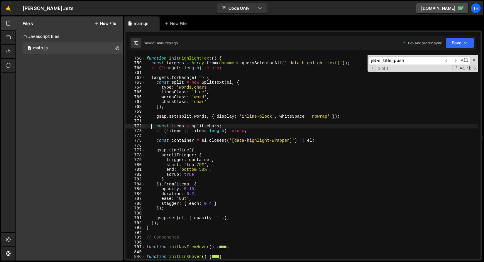
scroll to position [171, 0]
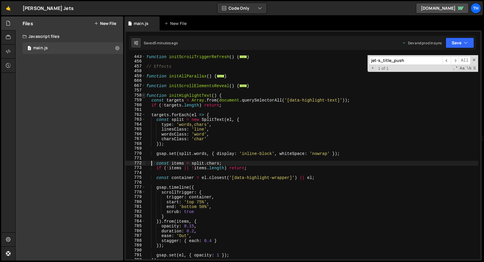
click at [144, 95] on span at bounding box center [143, 95] width 3 height 5
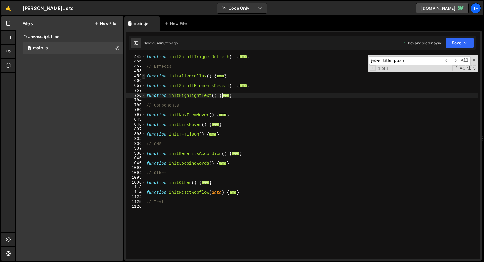
click at [143, 76] on span at bounding box center [143, 76] width 3 height 5
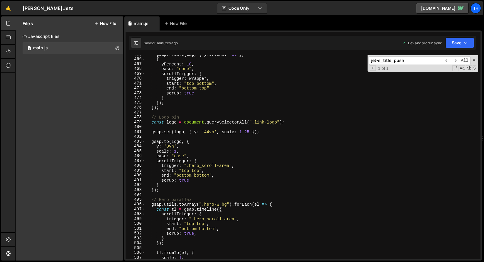
scroll to position [222, 0]
click at [187, 170] on div "gsap . fromTo ( img , { yPercent : - 30 } , { yPercent : 10 , ease : "none" , s…" at bounding box center [311, 158] width 333 height 214
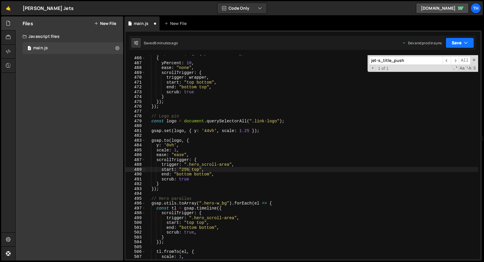
click at [463, 42] on button "Save" at bounding box center [460, 43] width 28 height 11
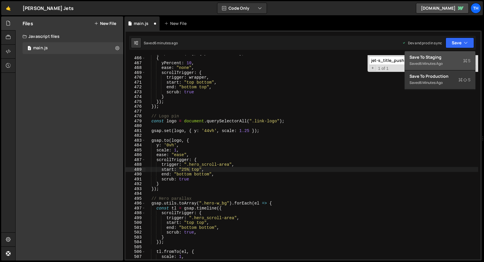
click at [457, 53] on button "Save to Staging S Saved 6 minutes ago" at bounding box center [440, 60] width 70 height 19
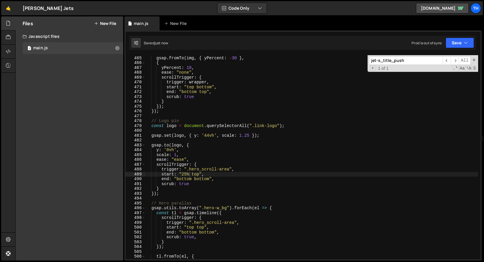
click at [187, 175] on div "gsap . fromTo ( img , { yPercent : - 30 } , { yPercent : 10 , ease : "none" , s…" at bounding box center [311, 158] width 333 height 214
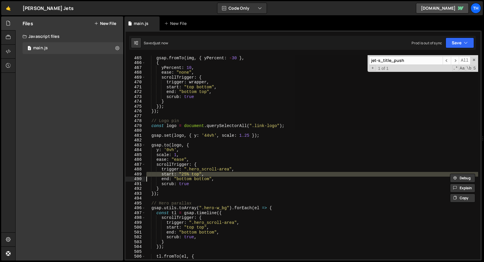
click at [181, 172] on div "gsap . fromTo ( img , { yPercent : - 30 } , { yPercent : 10 , ease : "none" , s…" at bounding box center [311, 157] width 333 height 204
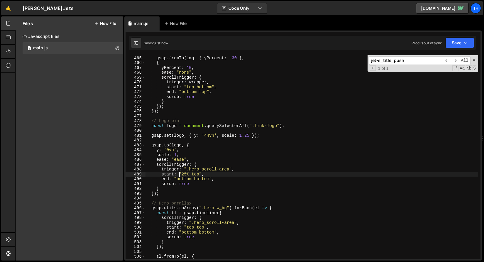
click at [183, 173] on div "gsap . fromTo ( img , { yPercent : - 30 } , { yPercent : 10 , ease : "none" , s…" at bounding box center [311, 158] width 333 height 214
click at [454, 43] on button "Save" at bounding box center [460, 43] width 28 height 11
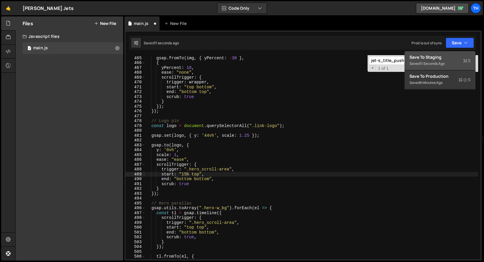
click at [454, 57] on div "Save to Staging S" at bounding box center [440, 57] width 61 height 6
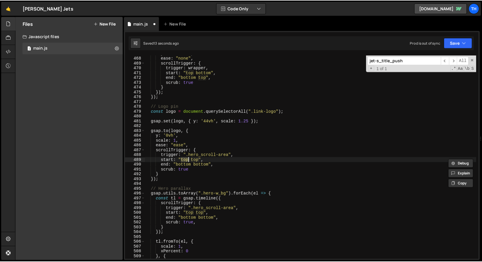
scroll to position [232, 0]
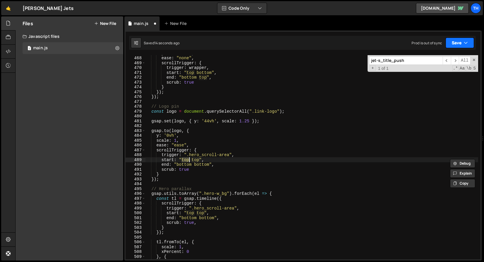
type textarea "start: "top top","
click at [456, 43] on button "Save" at bounding box center [460, 43] width 28 height 11
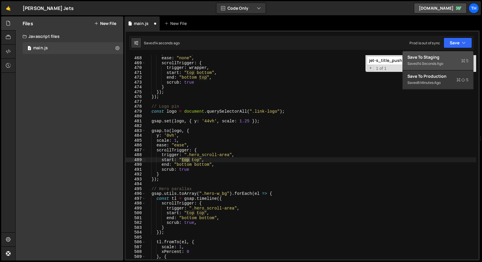
click at [447, 60] on div "Saved 14 seconds ago" at bounding box center [438, 63] width 61 height 7
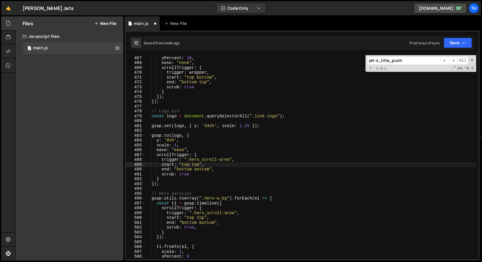
scroll to position [2262, 0]
